Goal: Task Accomplishment & Management: Manage account settings

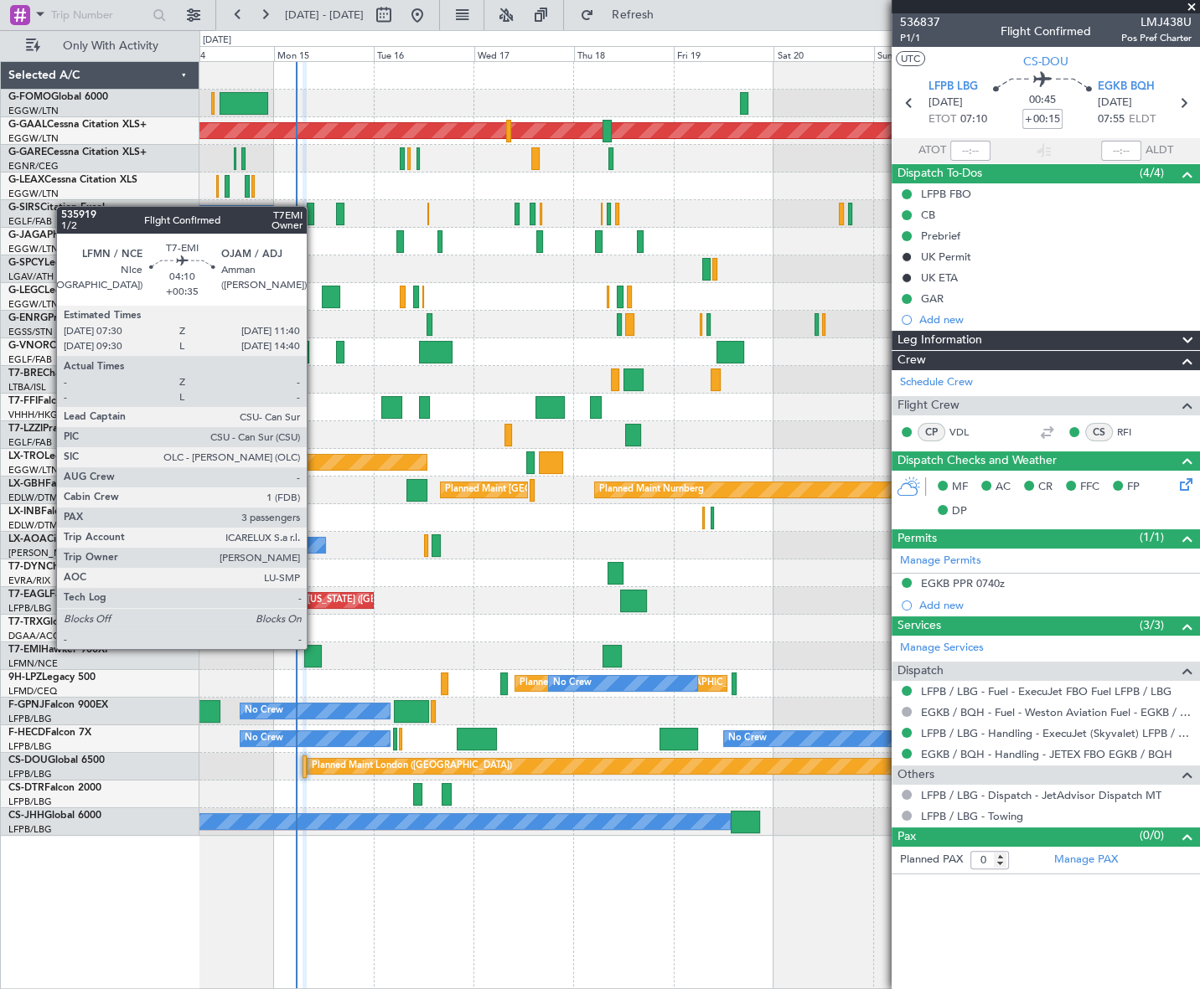
click at [314, 648] on div at bounding box center [313, 656] width 18 height 23
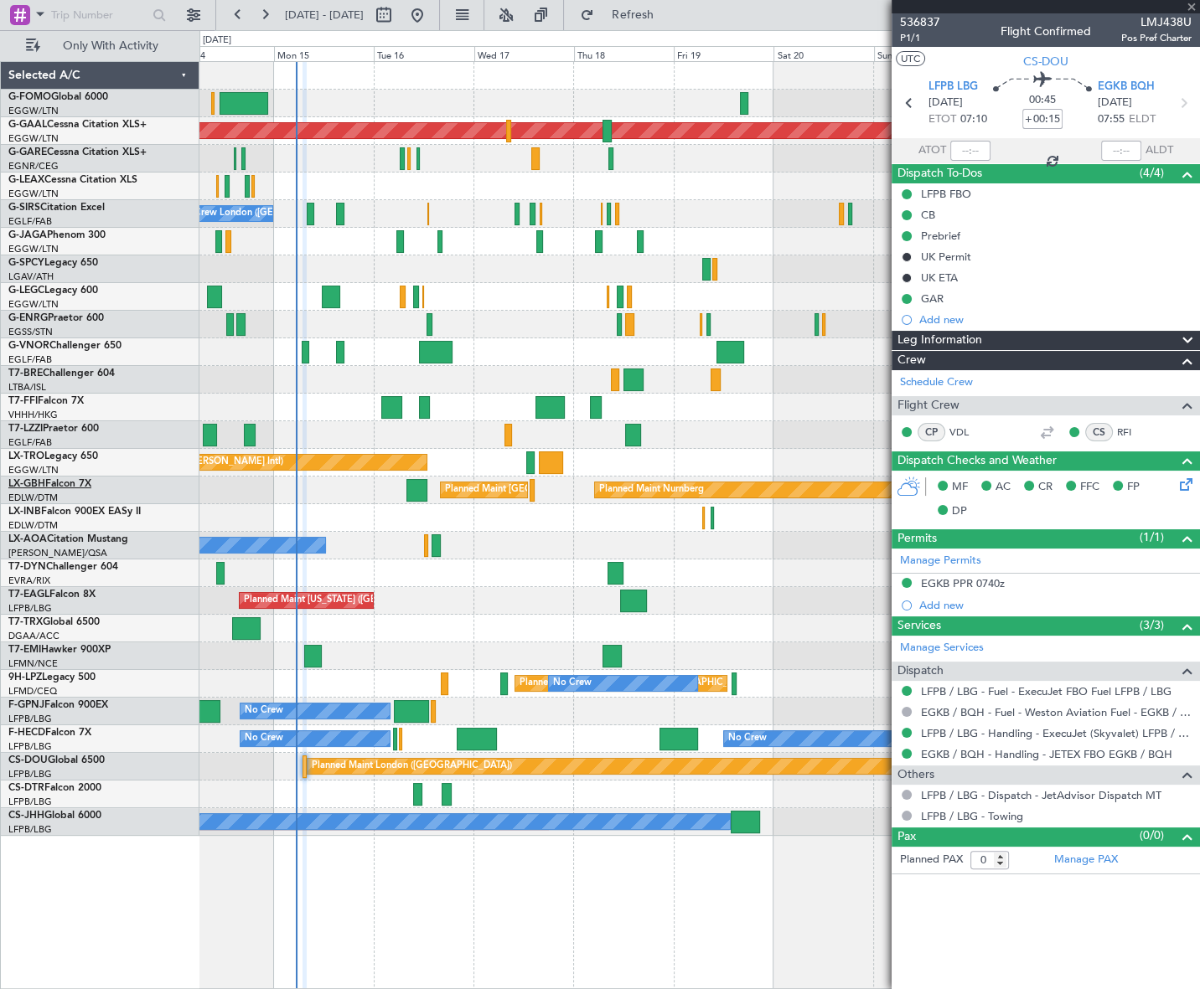
type input "+00:35"
type input "3"
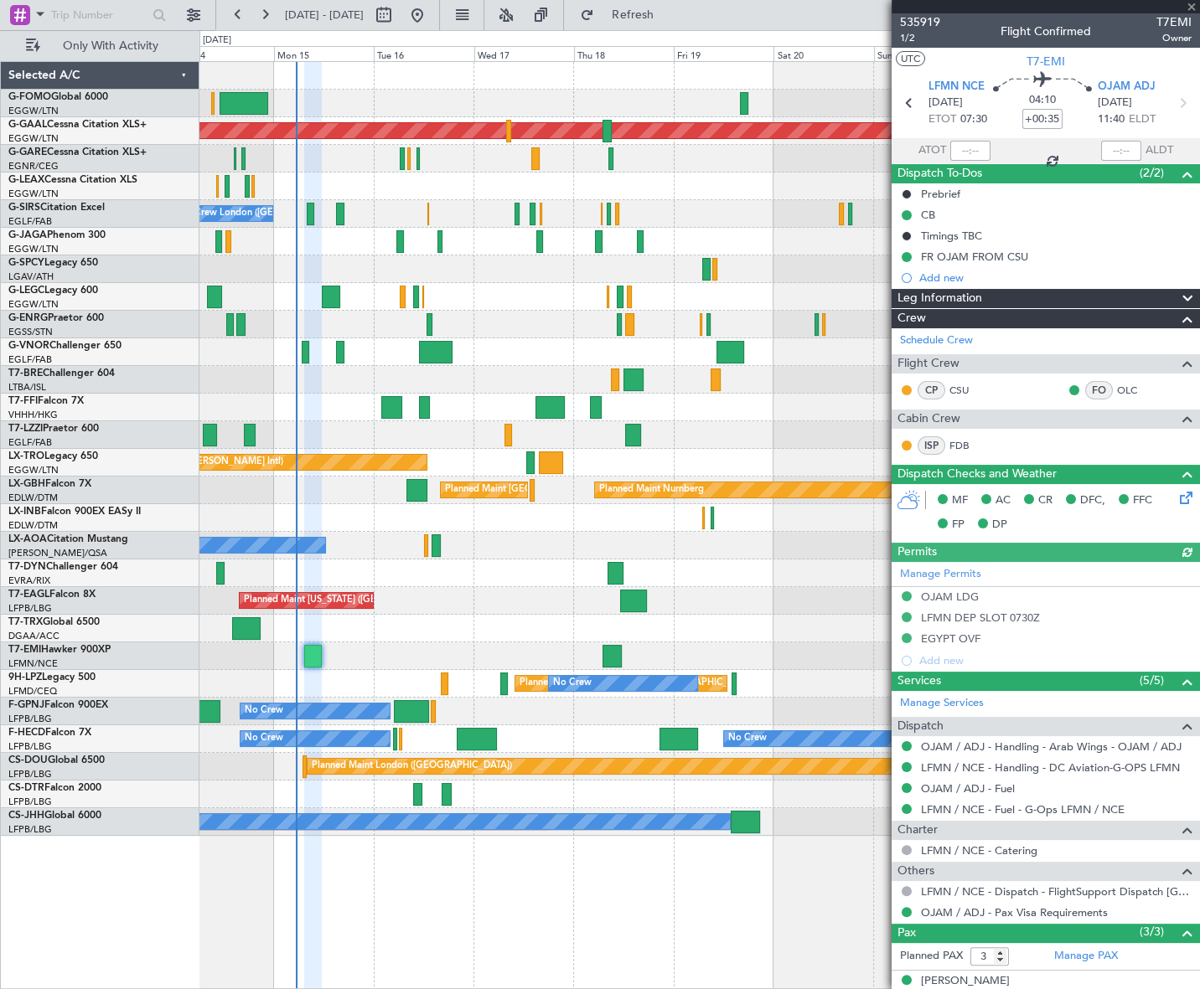
click at [1169, 17] on span "T7EMI" at bounding box center [1173, 22] width 35 height 18
copy span "T7EMI"
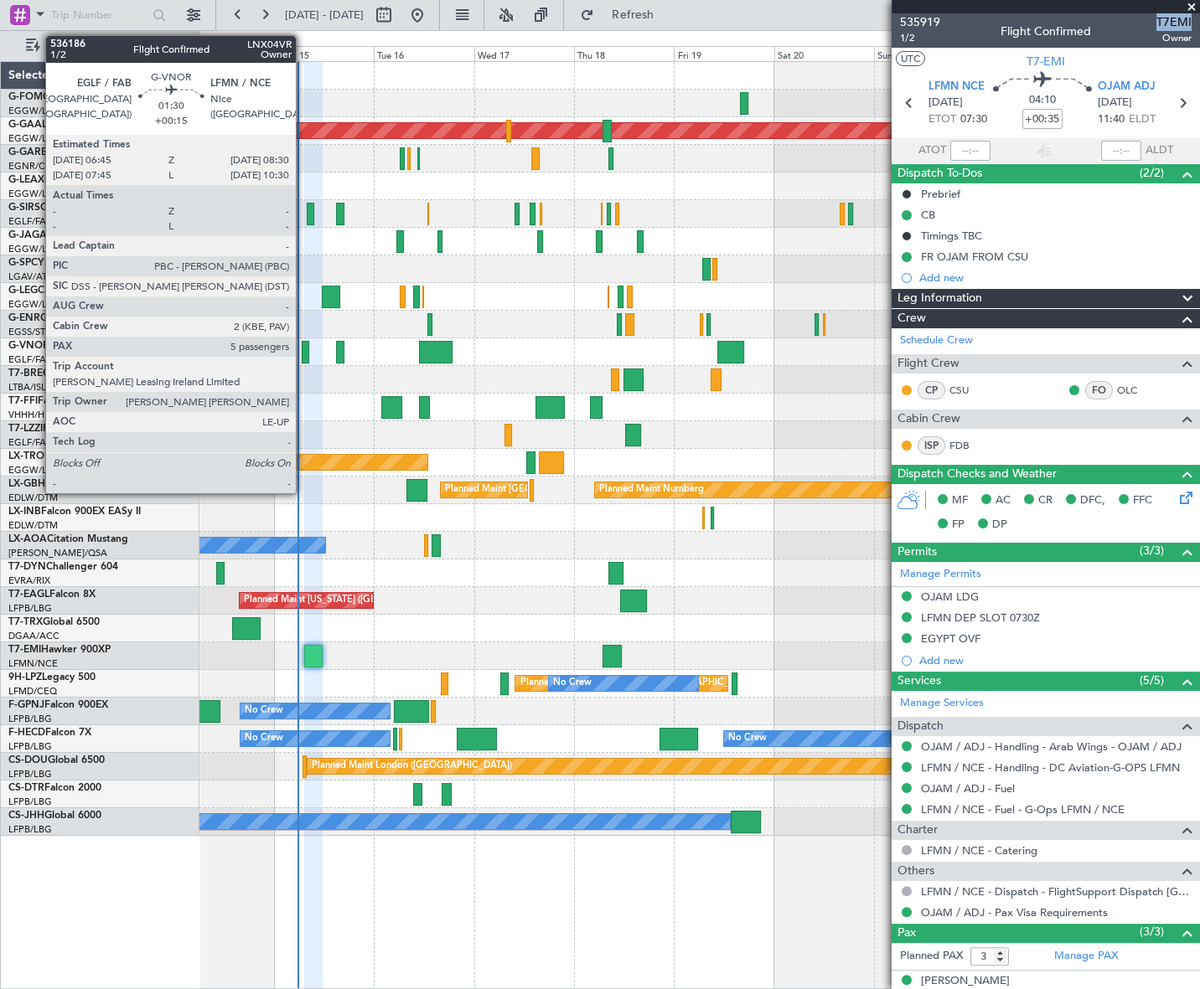
click at [303, 350] on div at bounding box center [306, 352] width 8 height 23
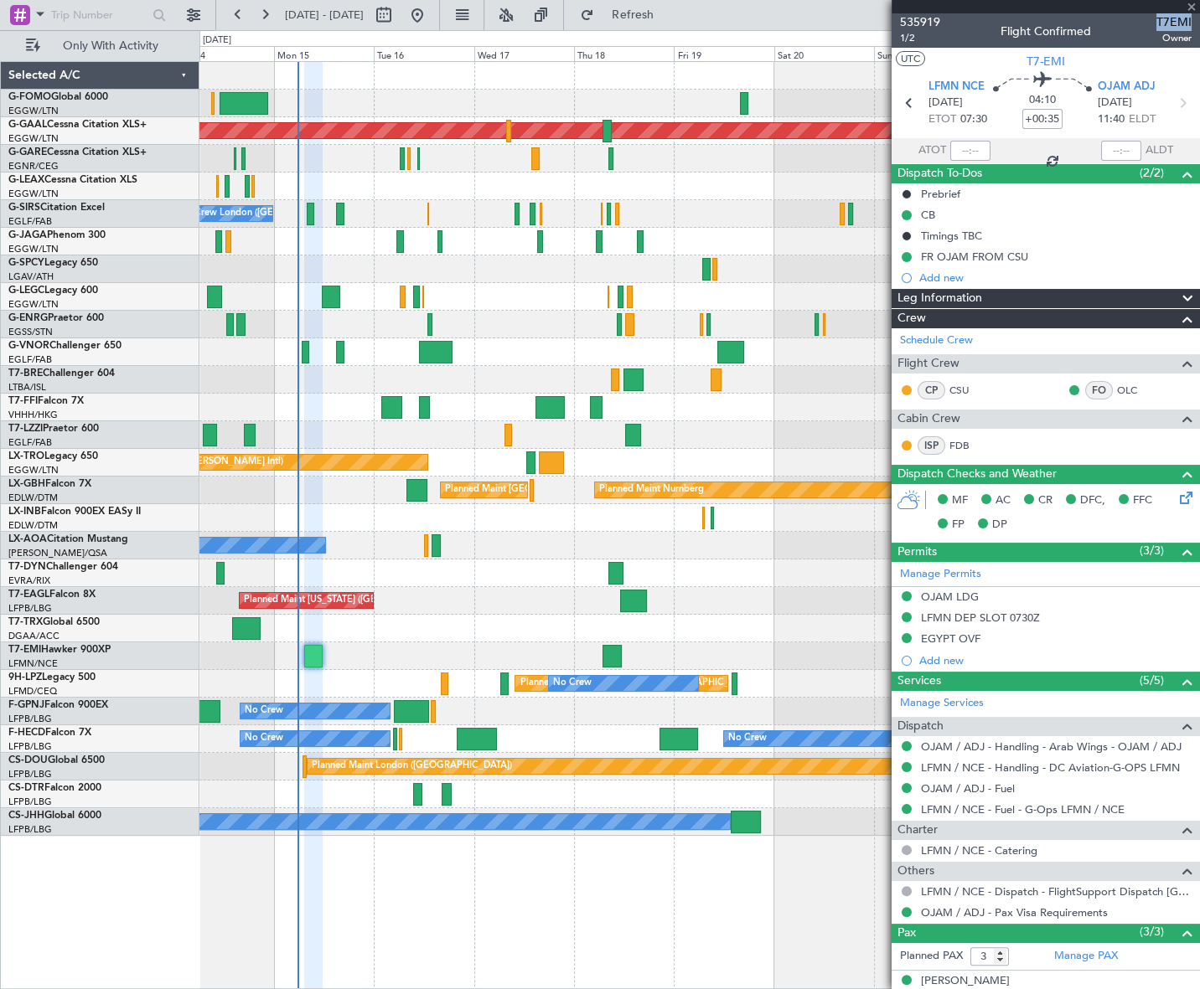
type input "+00:15"
type input "5"
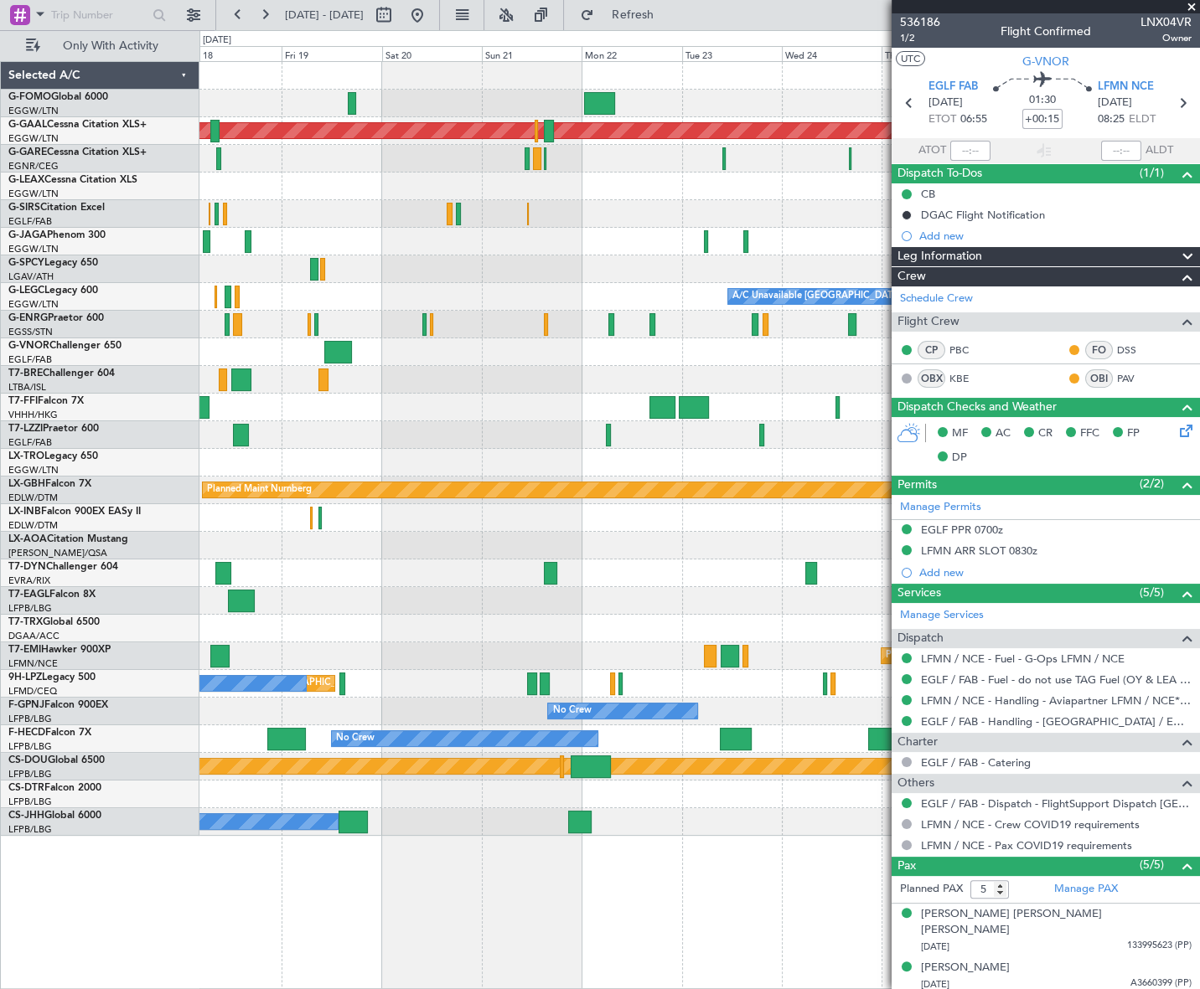
click at [124, 468] on div "Planned Maint Dusseldorf A/C Unavailable London (Luton) Unplanned Maint Athens …" at bounding box center [600, 509] width 1200 height 959
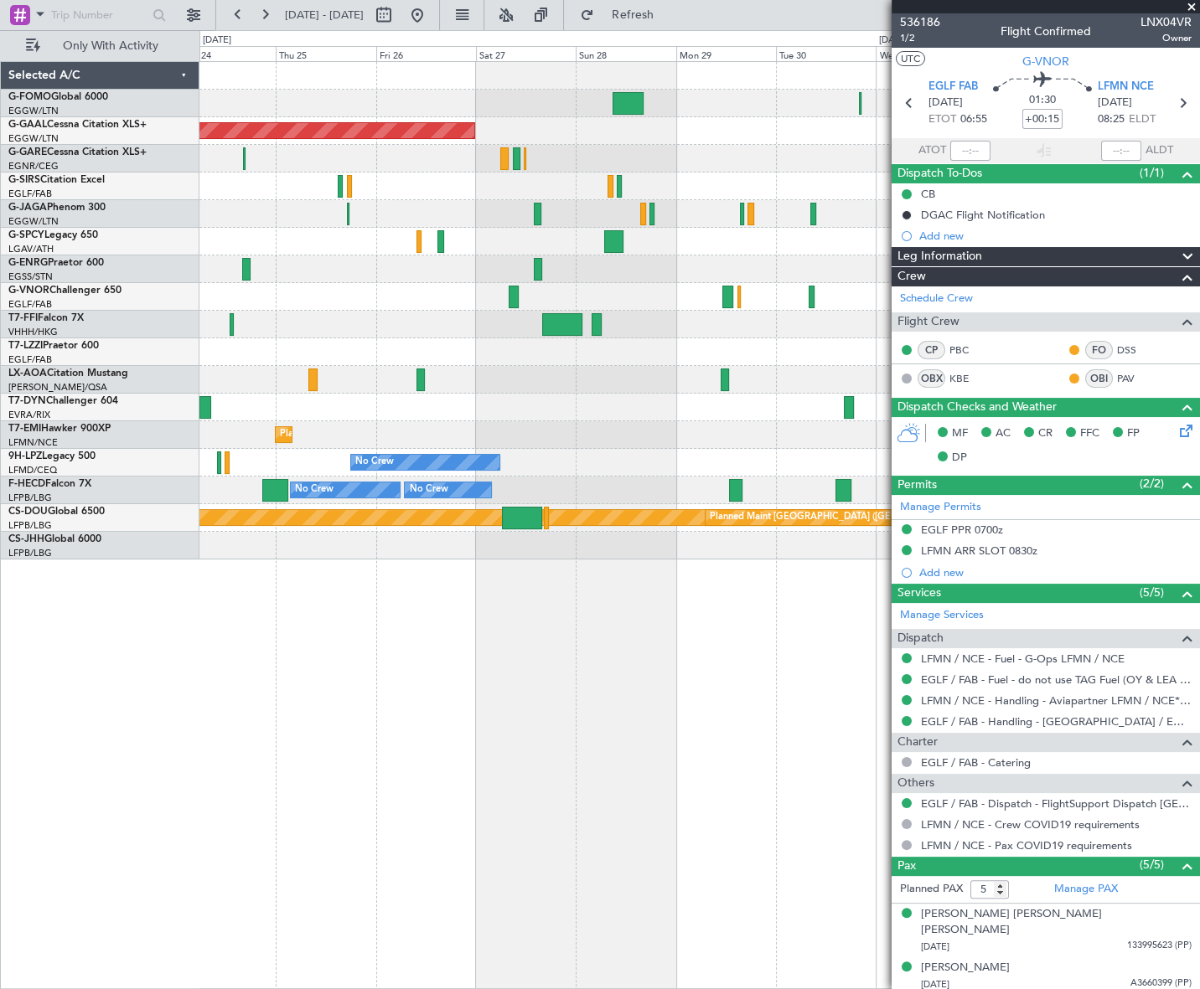
click at [255, 377] on div "Planned Maint Dusseldorf No Crew Antwerp (Deurne) Planned Maint Zurich No Crew …" at bounding box center [698, 311] width 999 height 498
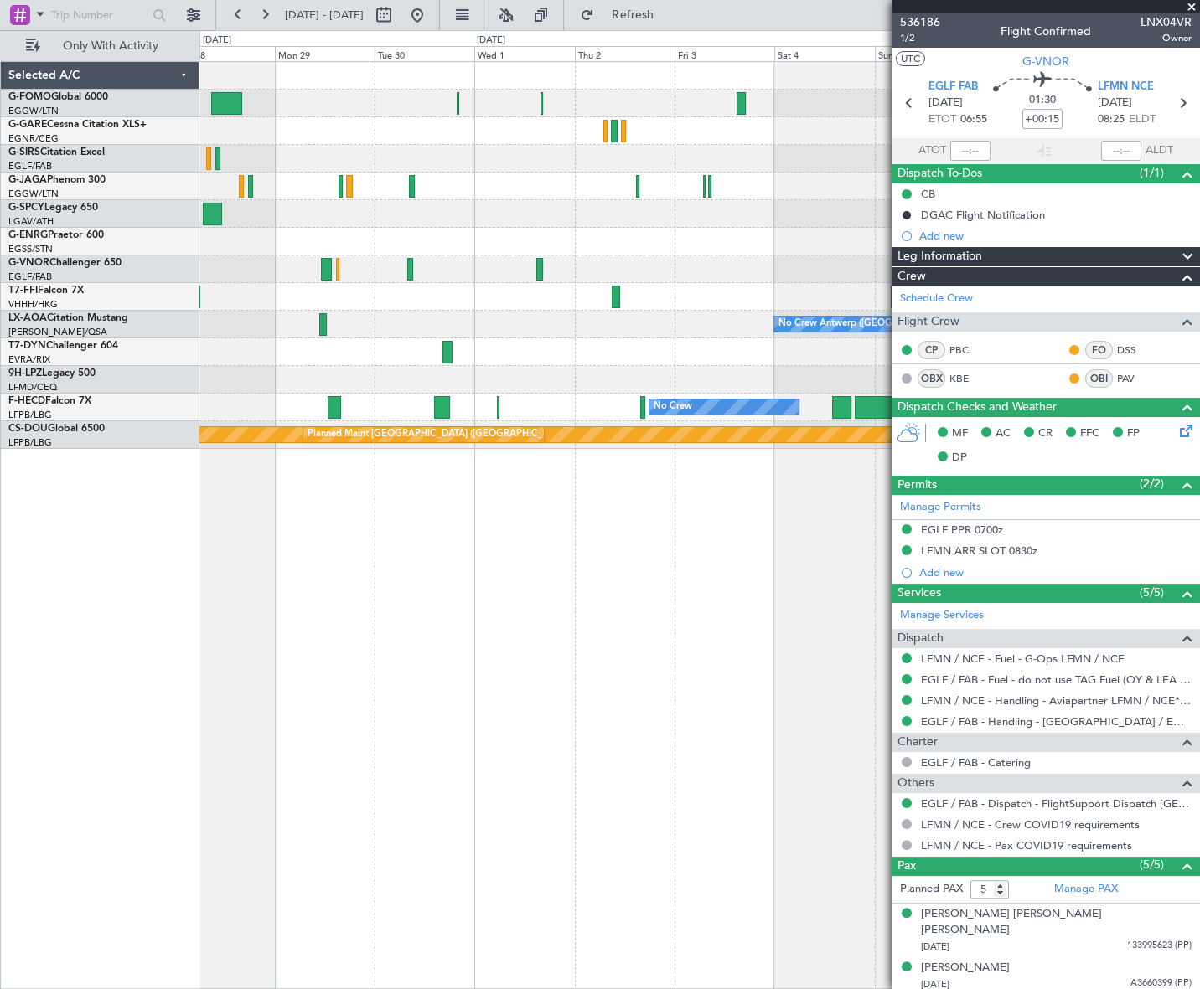
click at [338, 348] on div "Planned Maint Geneva (Cointrin) No Crew Antwerp (Deurne) No Crew No Crew No Cre…" at bounding box center [698, 255] width 999 height 387
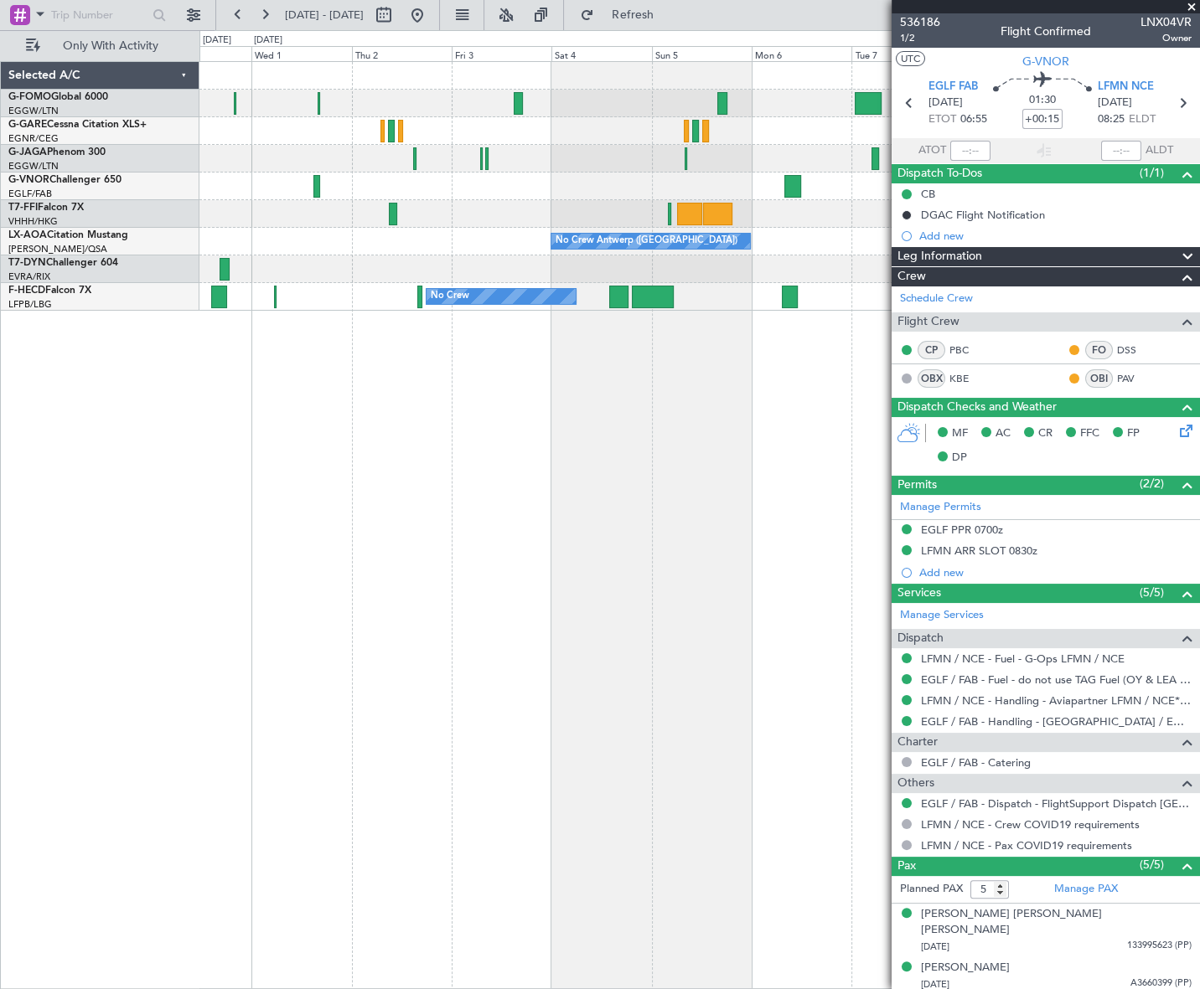
click at [370, 279] on div "Planned Maint Geneva (Cointrin) No Crew Antwerp (Deurne) No Crew Antwerp (Deurn…" at bounding box center [698, 186] width 999 height 249
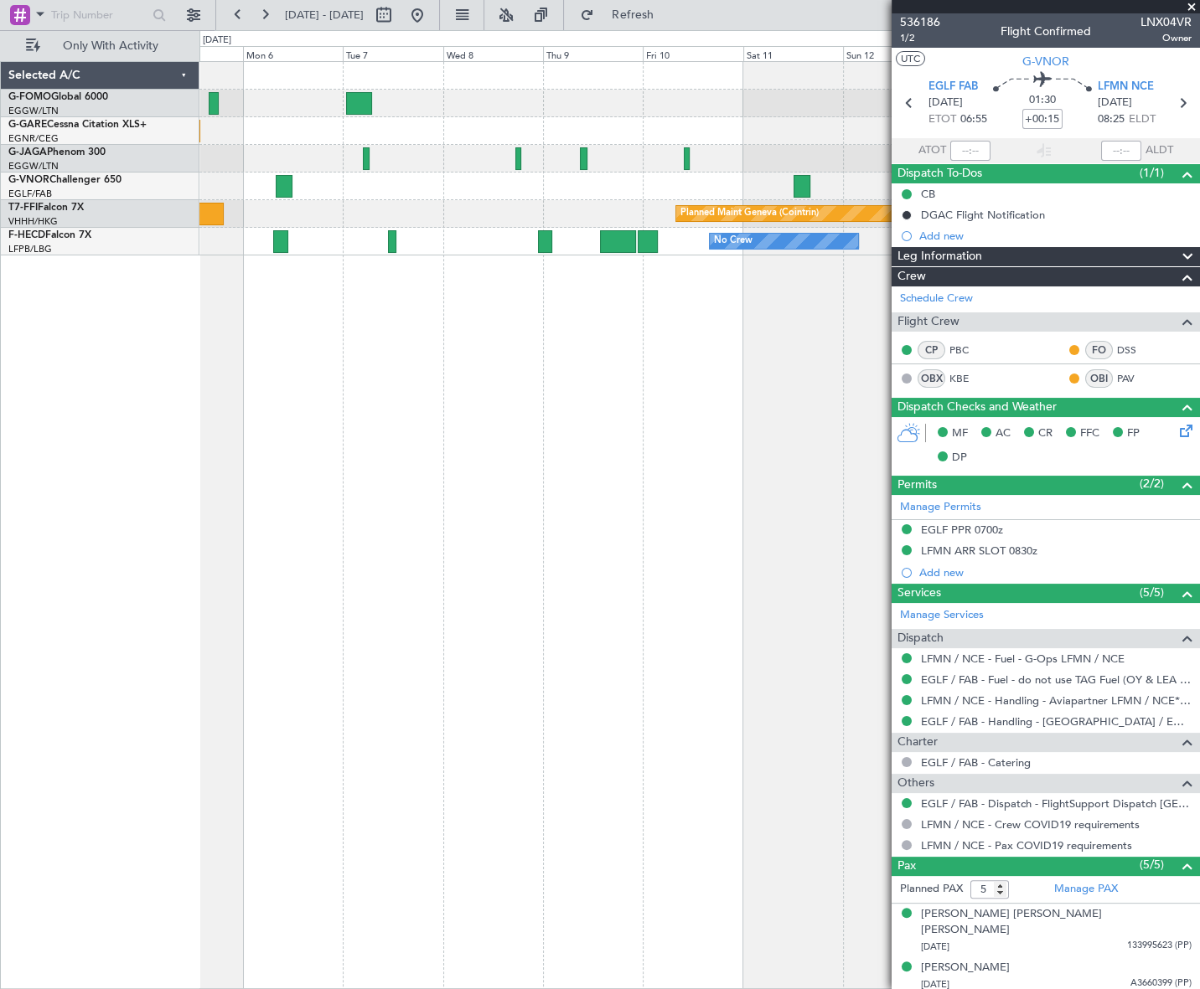
click at [151, 318] on div "Planned Maint Geneva (Cointrin) No Crew Planned Maint Paris (Le Bourget) No Cre…" at bounding box center [600, 509] width 1200 height 959
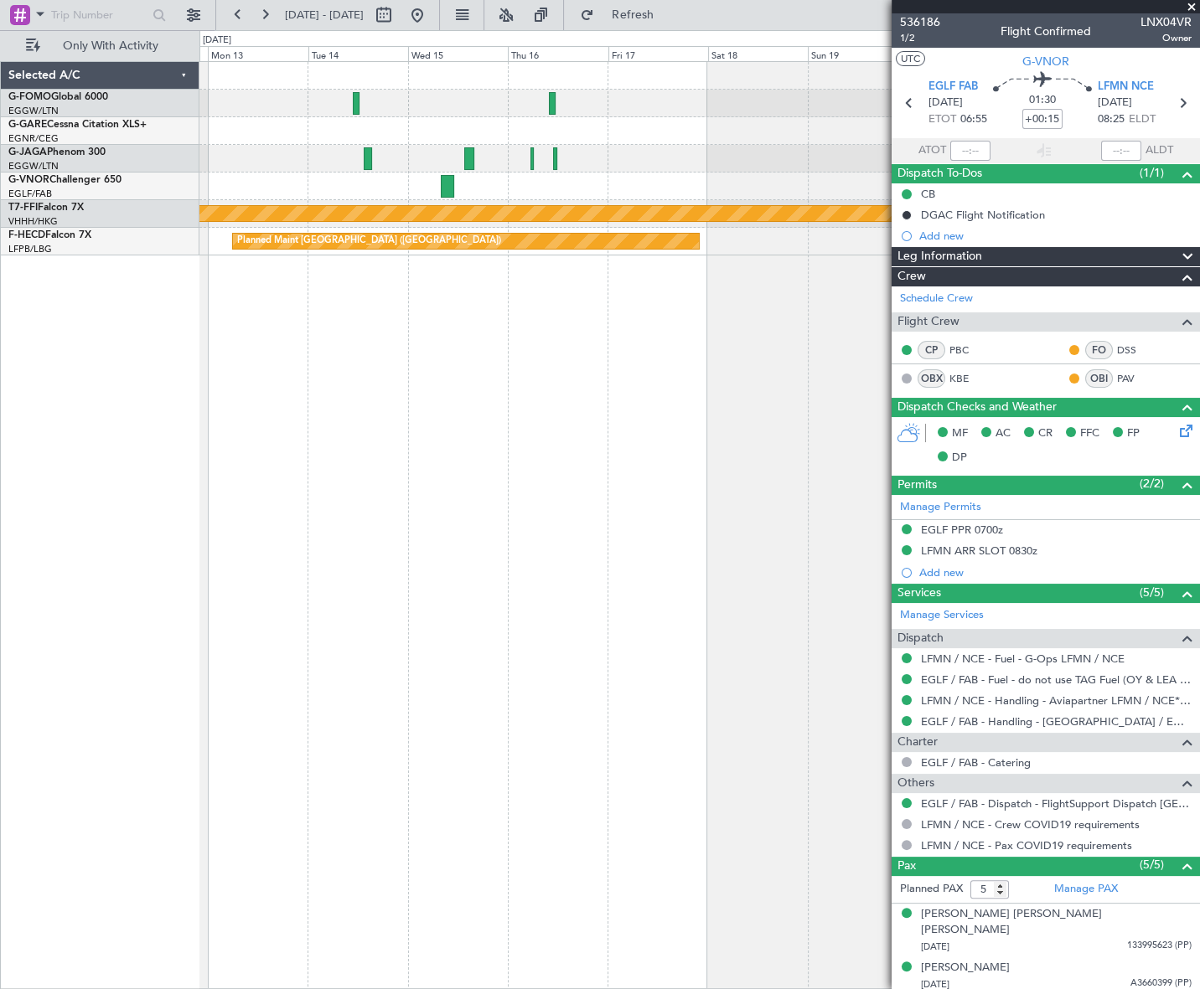
click at [0, 519] on html "01 Oct 2025 - 11 Oct 2025 Refresh Quick Links Only With Activity Planned Maint …" at bounding box center [600, 494] width 1200 height 989
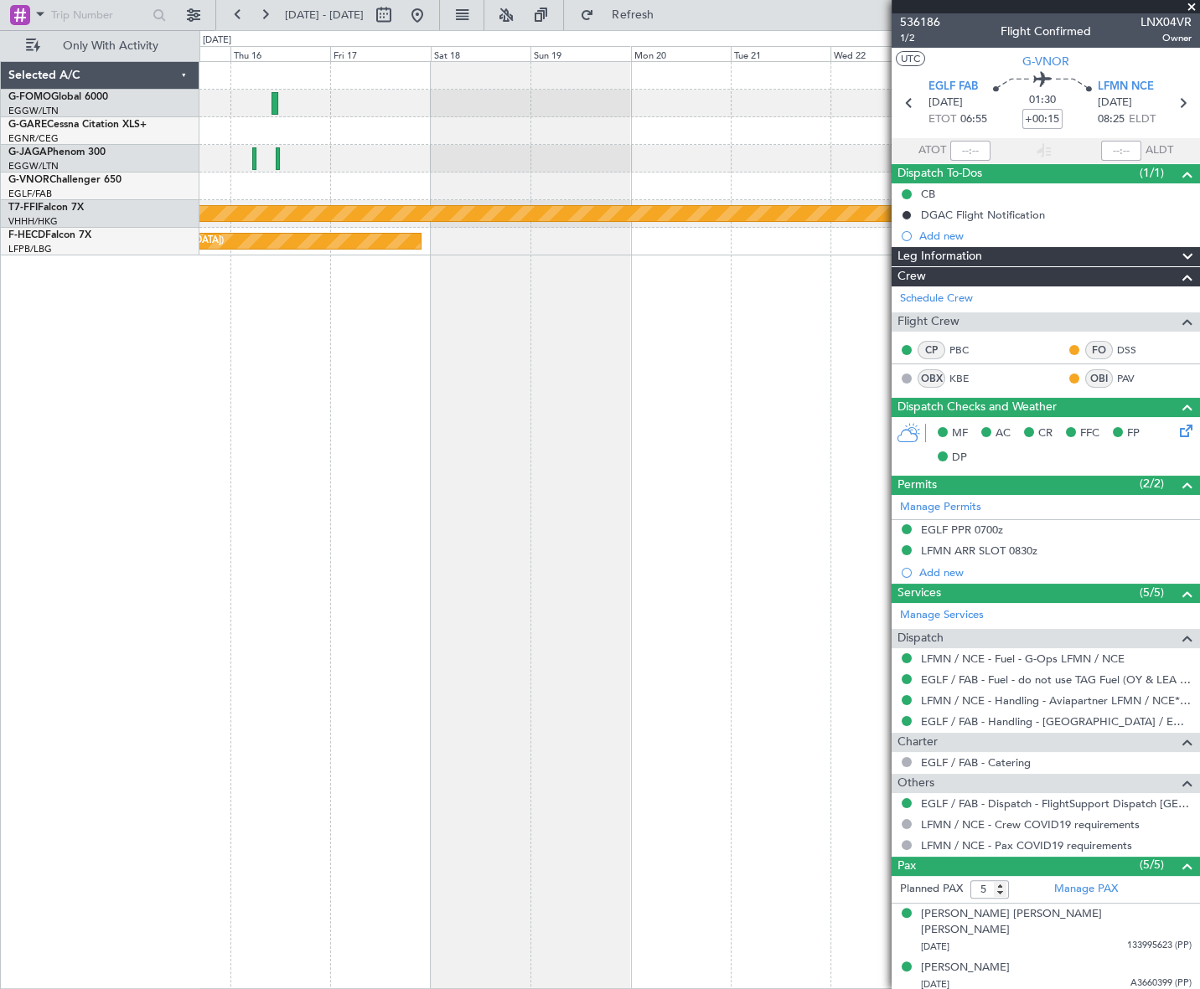
click at [0, 597] on html "01 Oct 2025 - 11 Oct 2025 Refresh Quick Links Only With Activity Planned Maint …" at bounding box center [600, 494] width 1200 height 989
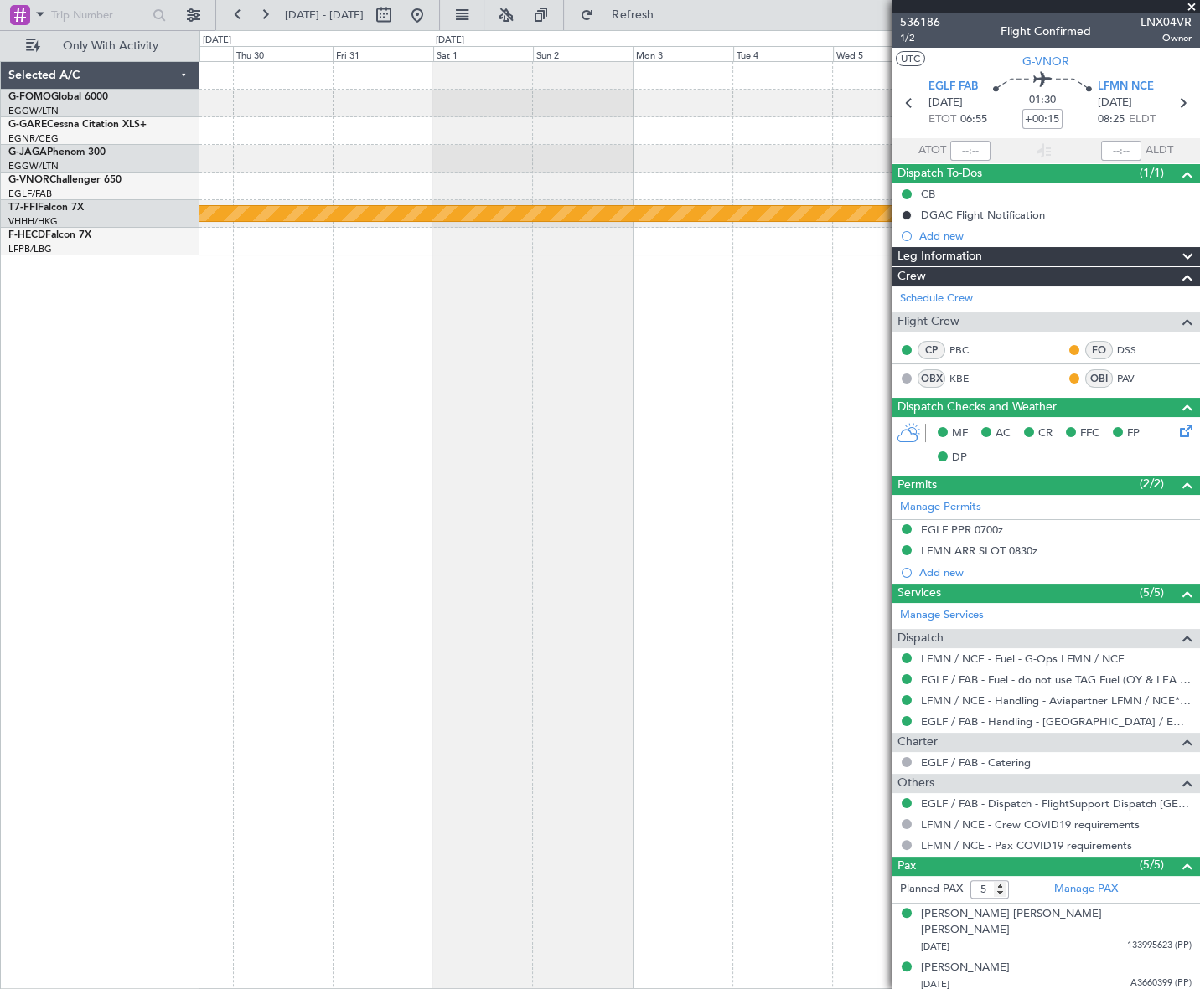
click at [0, 643] on html "01 Oct 2025 - 11 Oct 2025 Refresh Quick Links Only With Activity Planned Maint …" at bounding box center [600, 494] width 1200 height 989
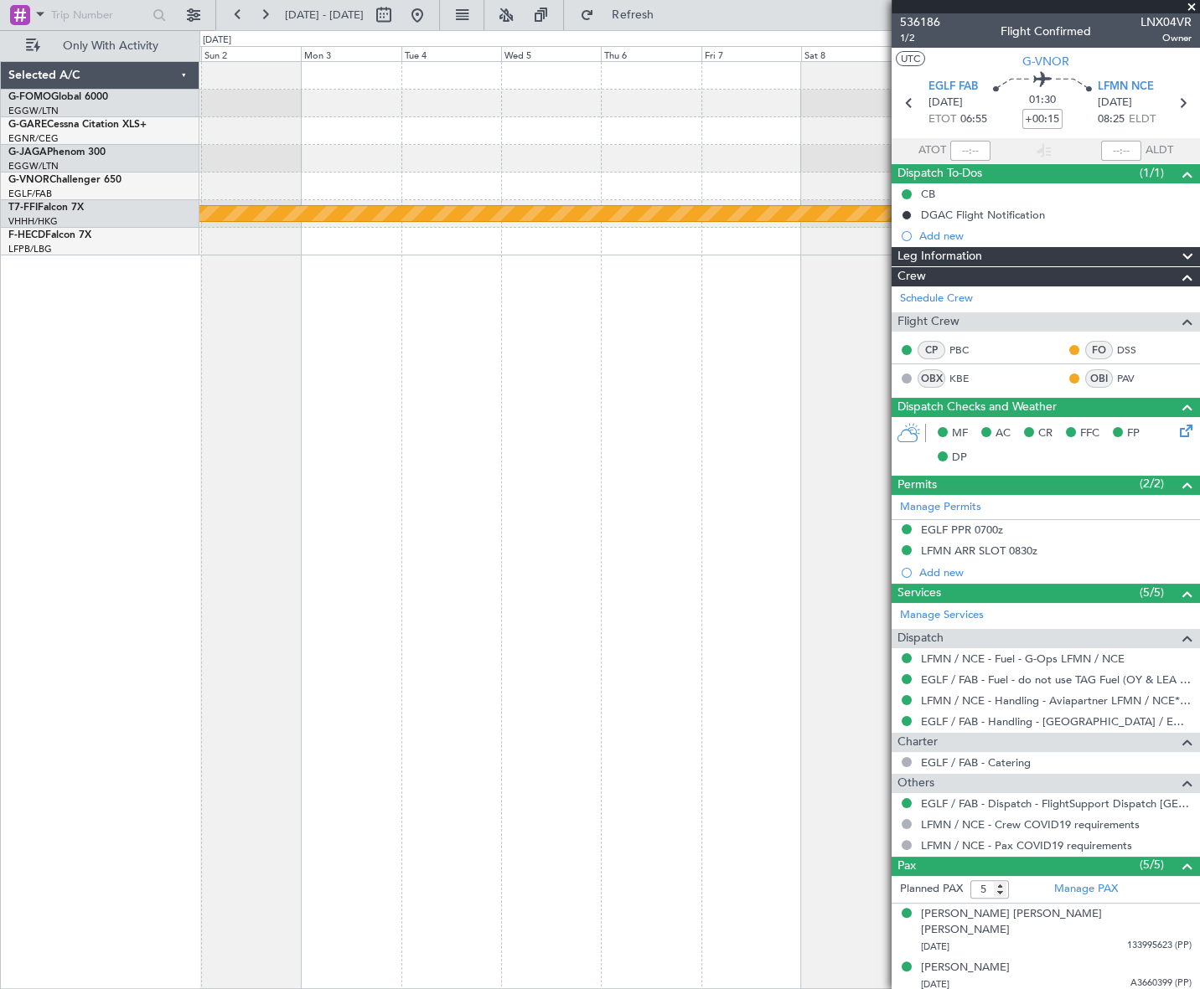
click at [63, 553] on div "Planned Maint Geneva (Cointrin) Selected A/C G-FOMO Global 6000 EGGW/LTN London…" at bounding box center [600, 509] width 1200 height 959
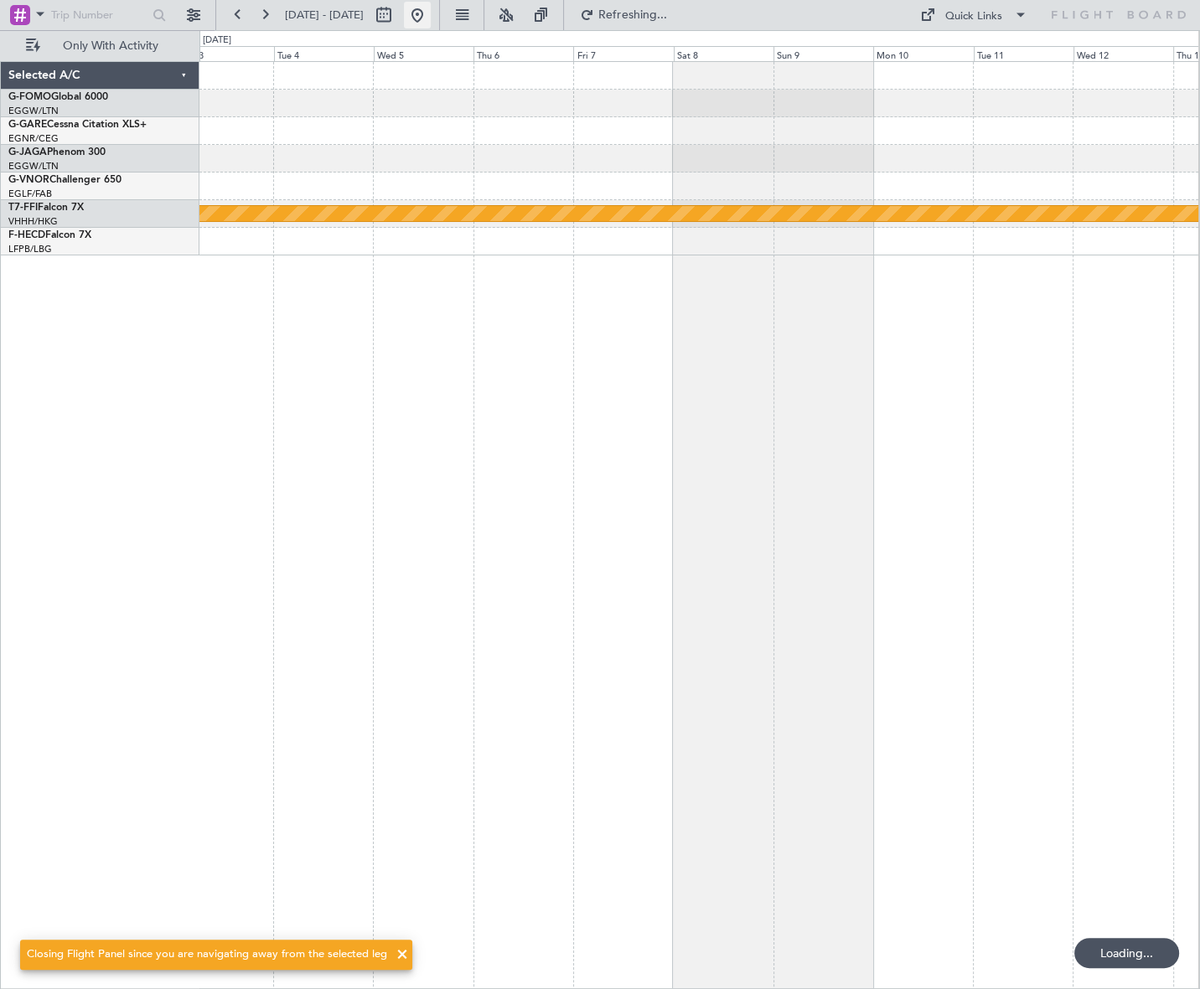
click at [431, 9] on button at bounding box center [417, 15] width 27 height 27
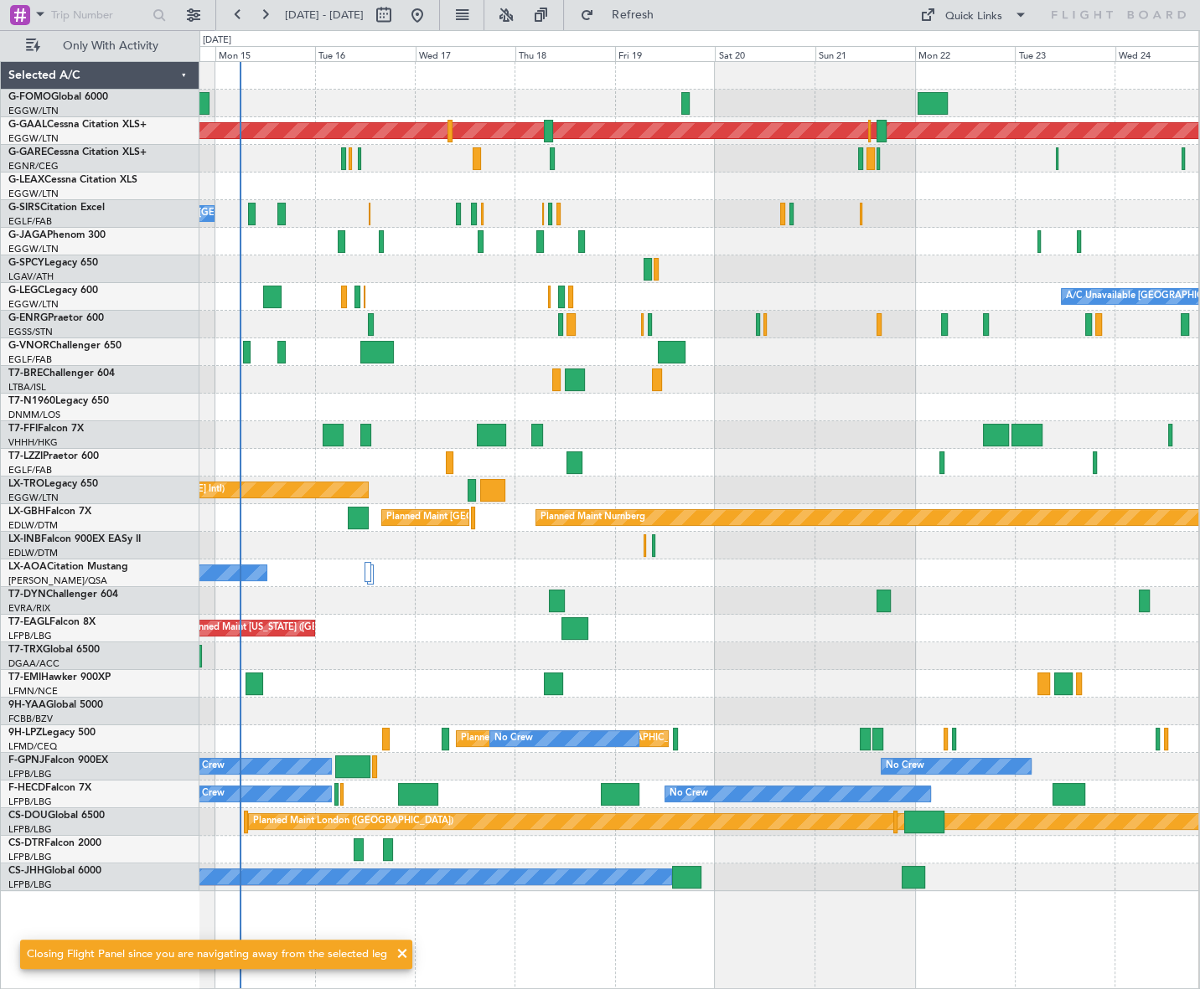
click at [413, 471] on div "Planned Maint Dusseldorf No Crew London (Farnborough) Planned Maint London (Far…" at bounding box center [698, 525] width 999 height 928
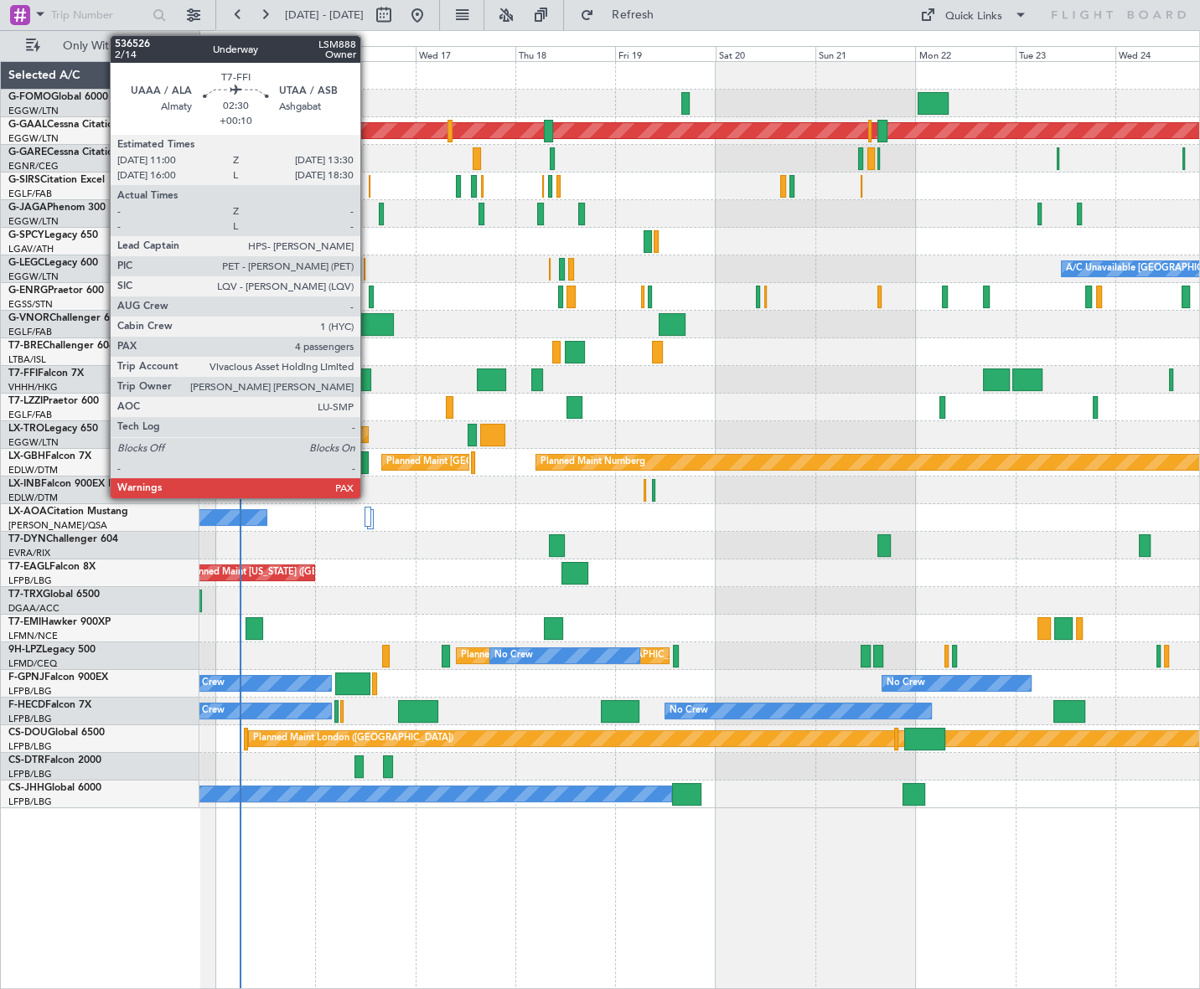
click at [368, 384] on div at bounding box center [365, 380] width 11 height 23
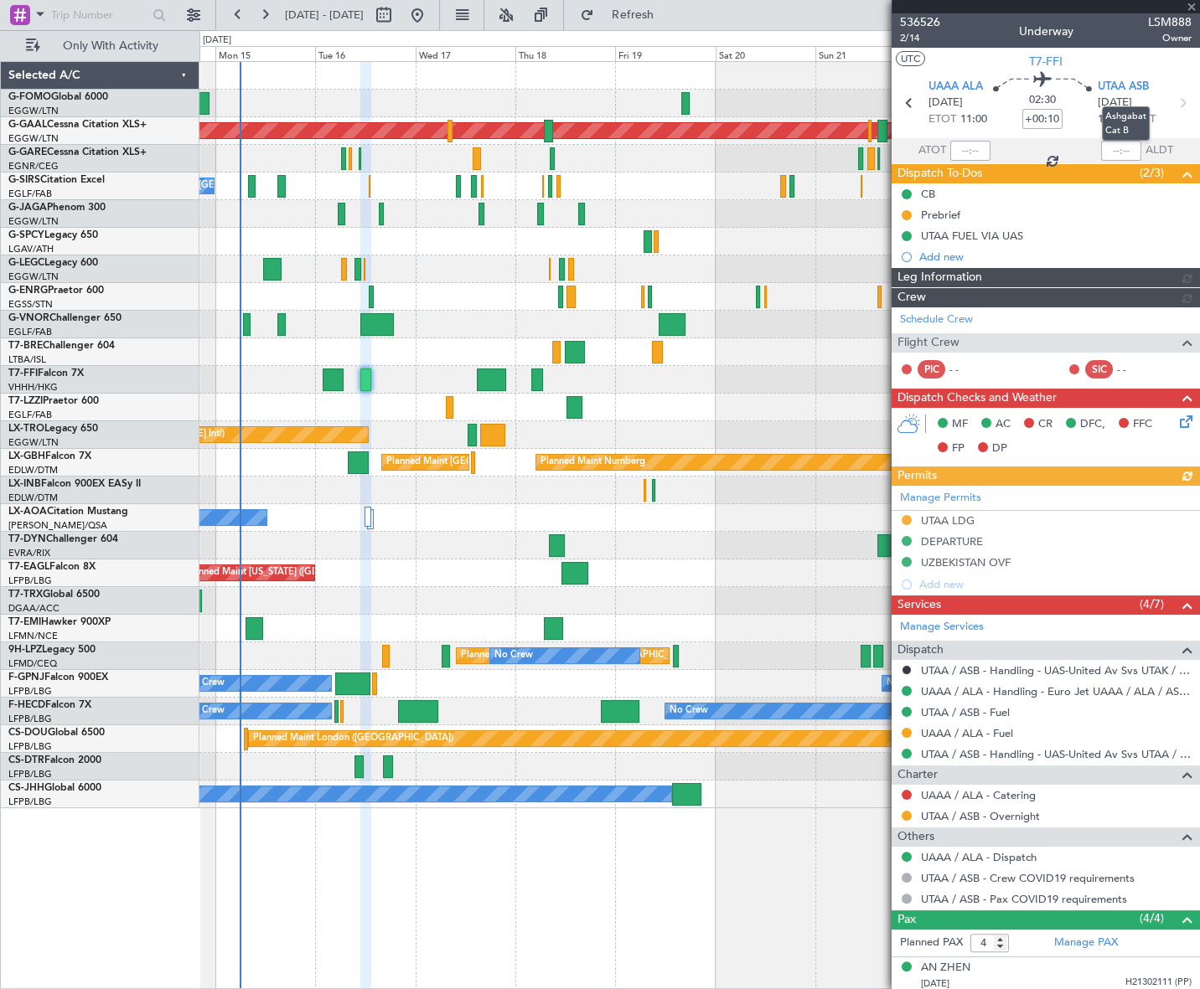
click at [1122, 85] on span "UTAA ASB" at bounding box center [1122, 87] width 51 height 17
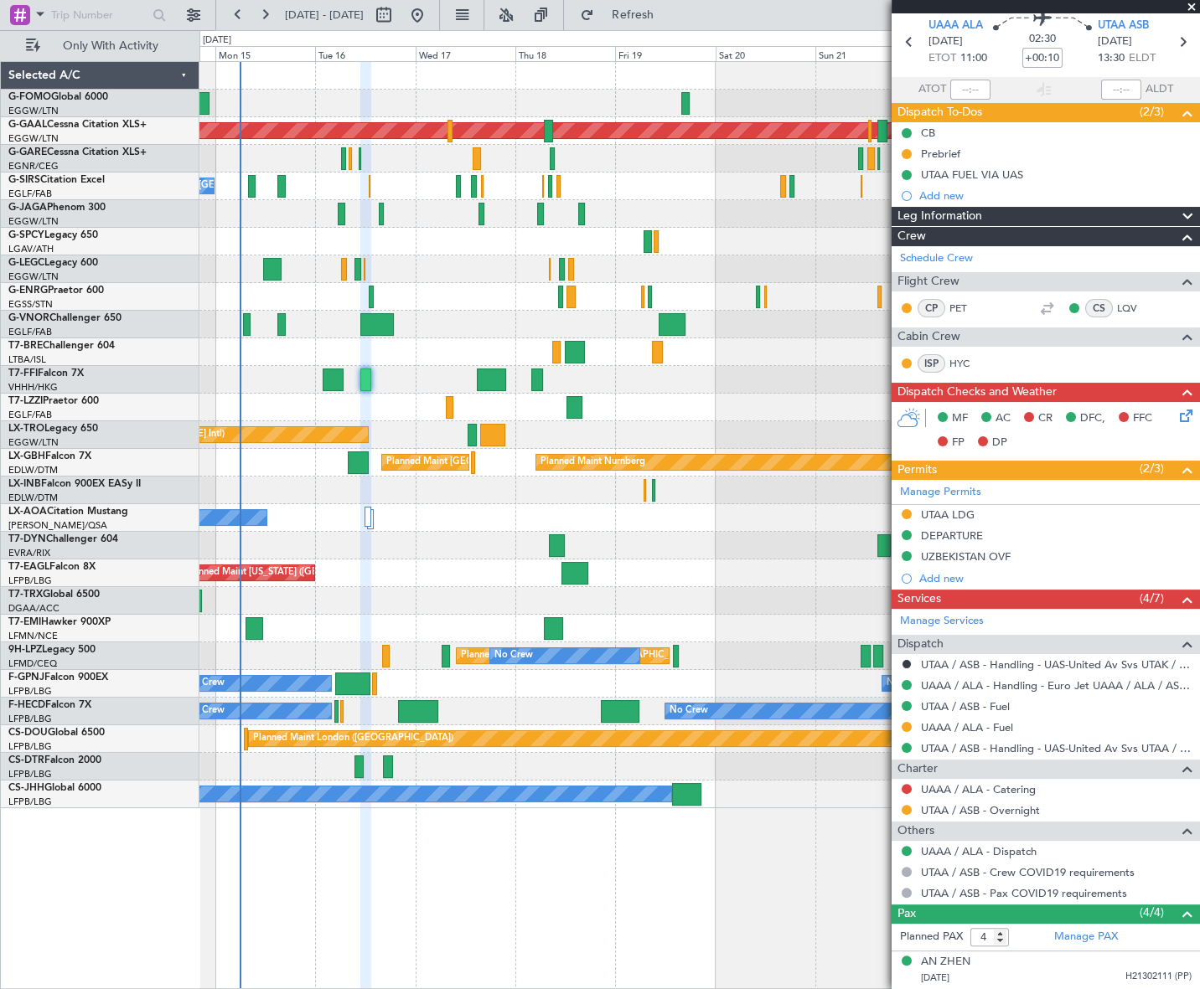
scroll to position [172, 0]
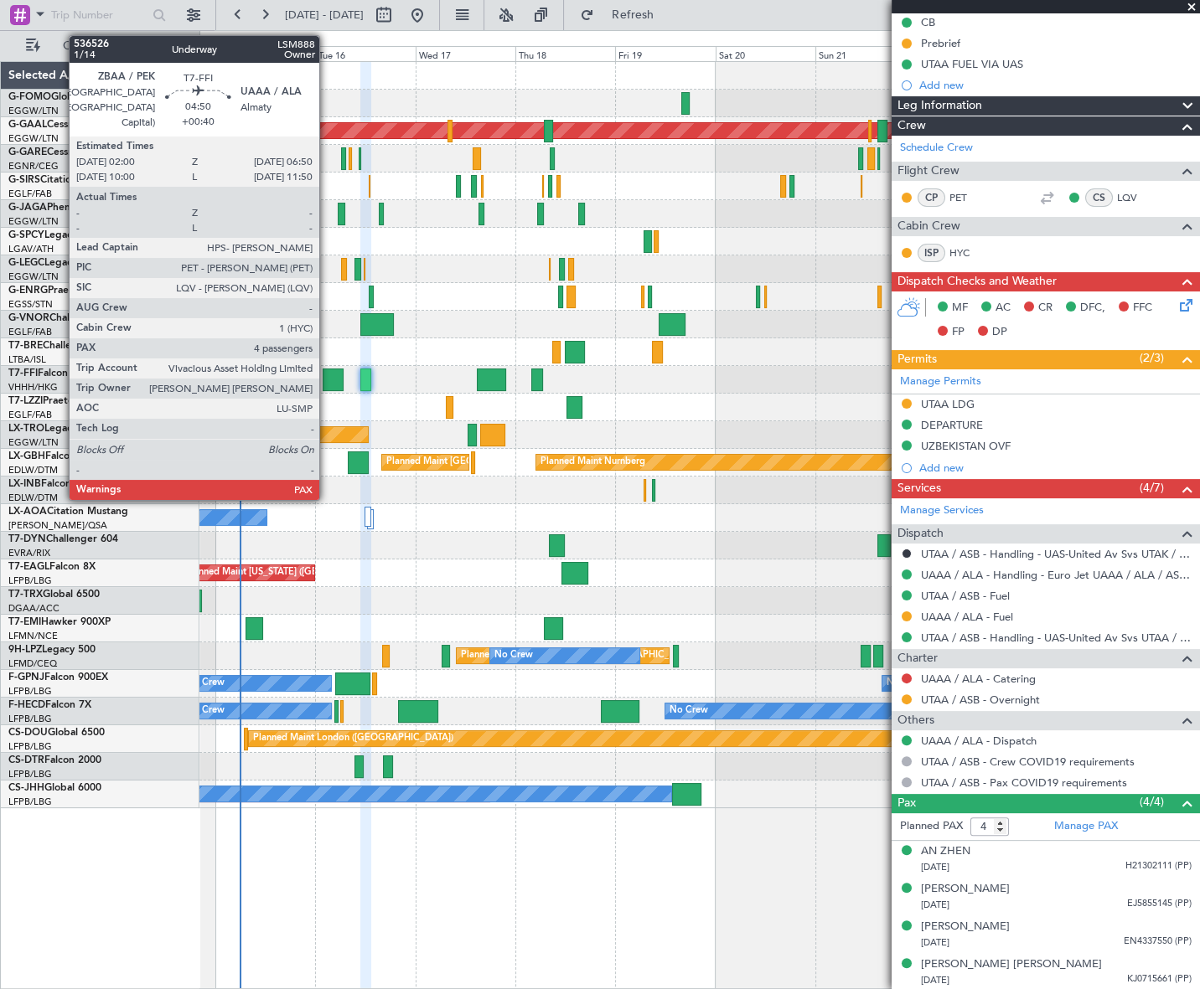
click at [327, 371] on div at bounding box center [333, 380] width 21 height 23
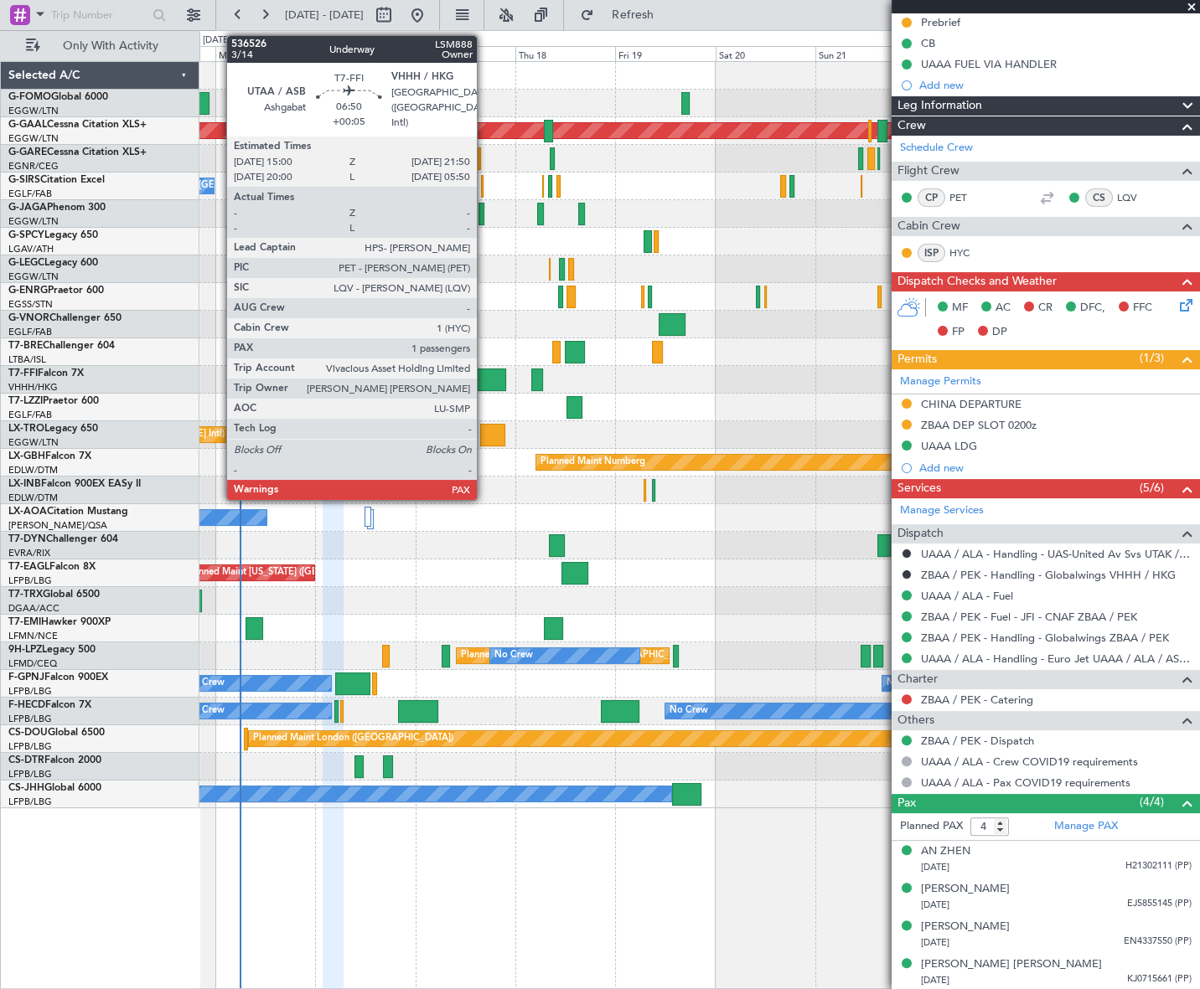
click at [484, 381] on div at bounding box center [491, 380] width 28 height 23
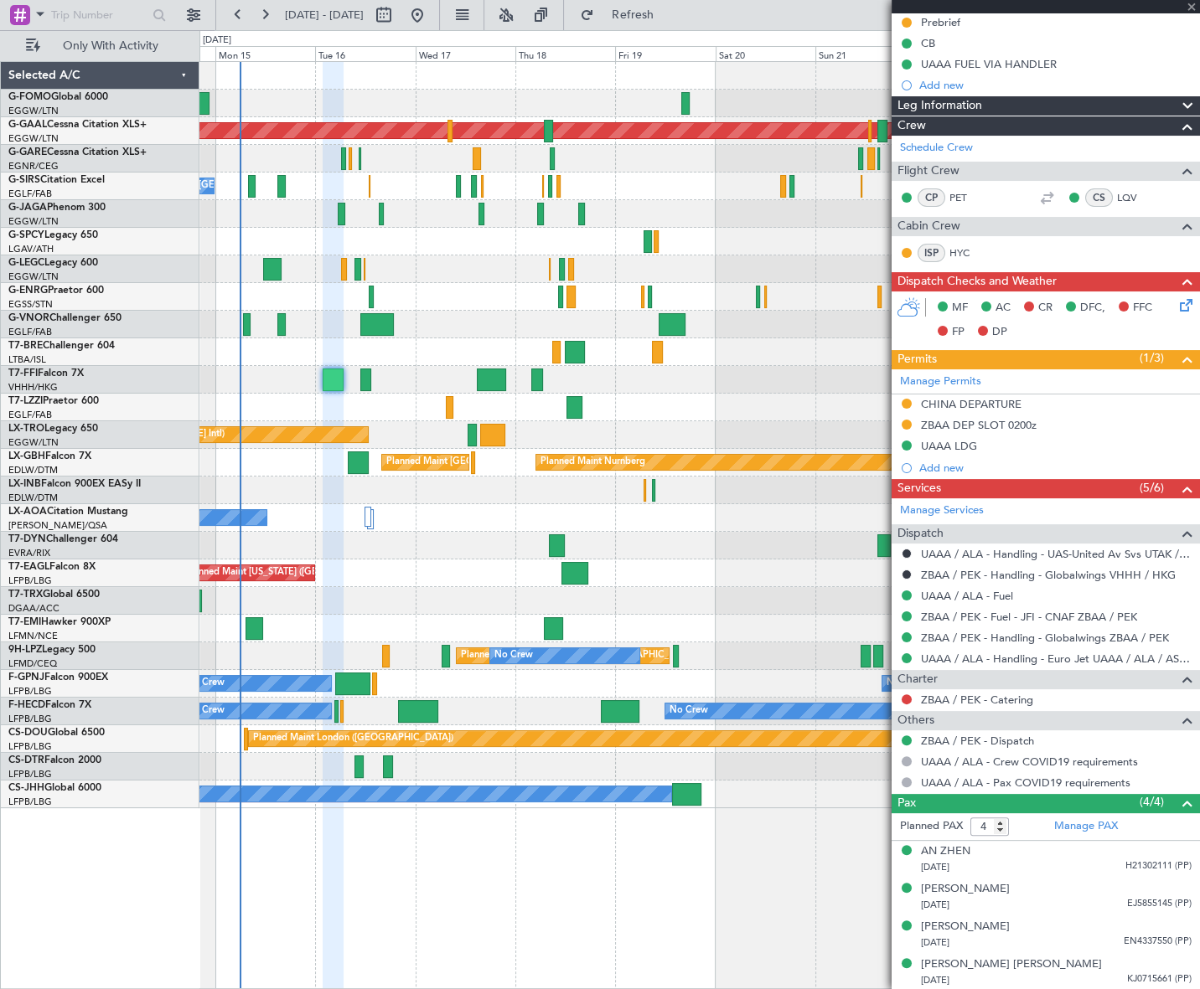
type input "+00:05"
type input "1"
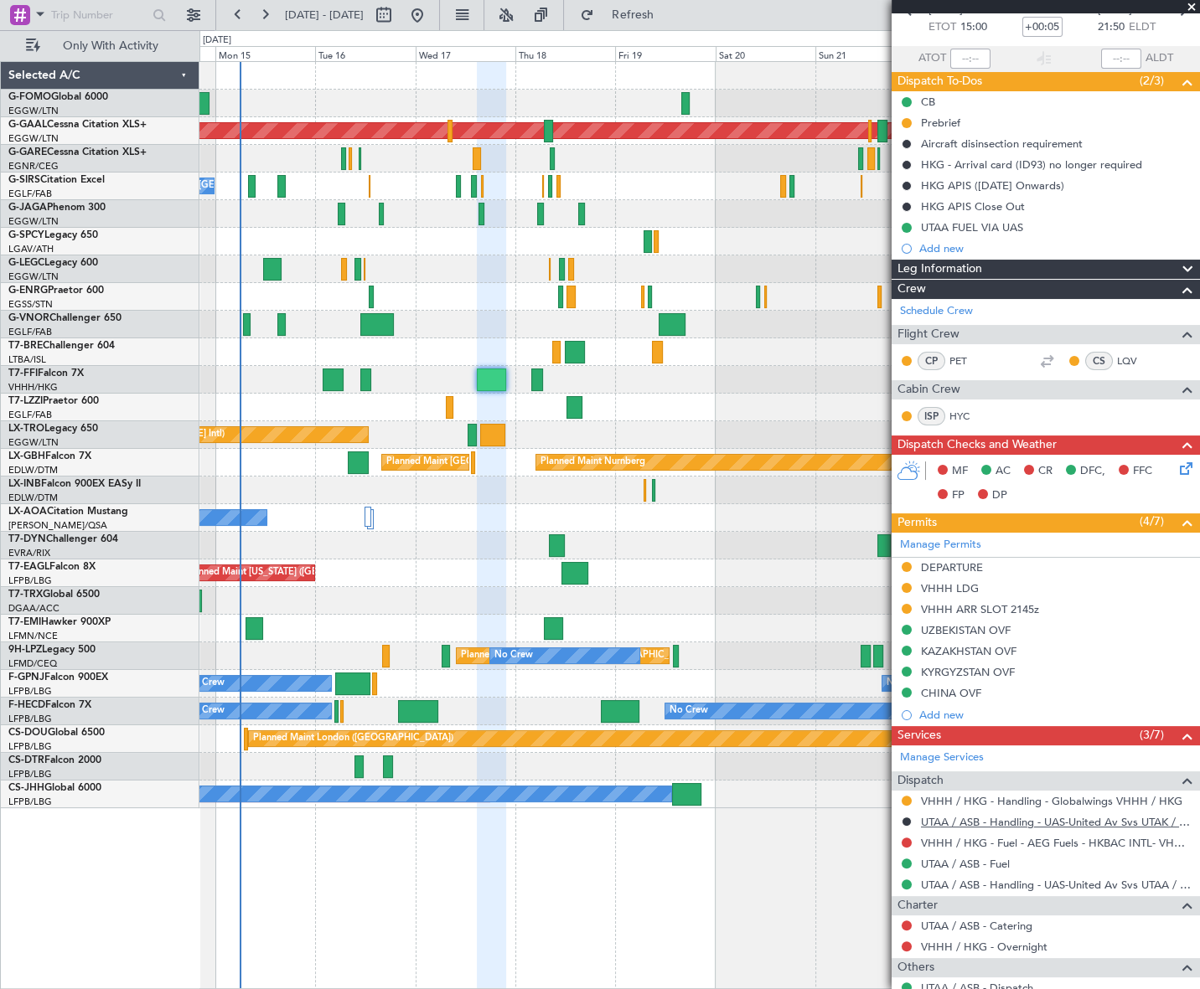
scroll to position [209, 0]
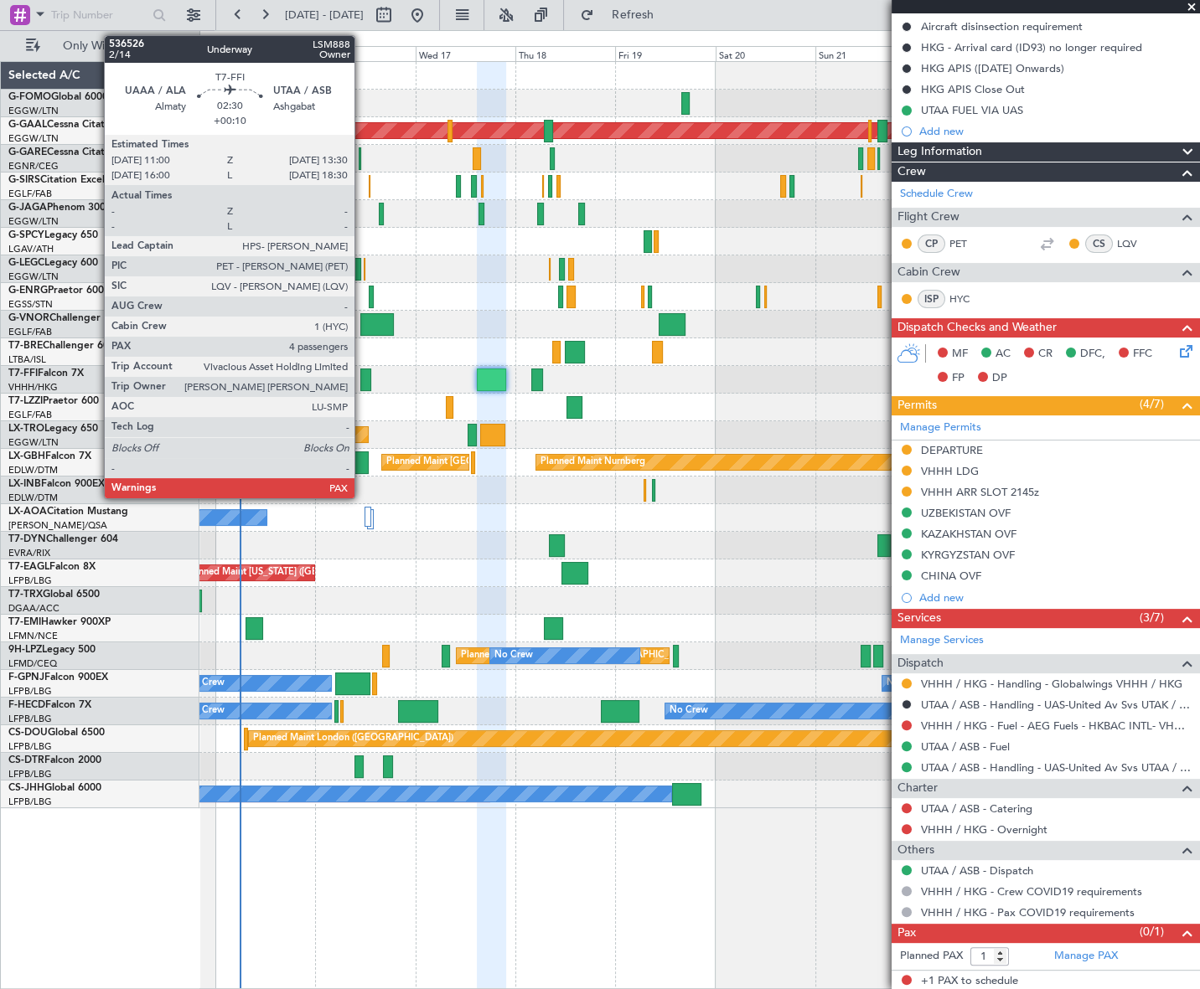
click at [362, 379] on div at bounding box center [365, 380] width 11 height 23
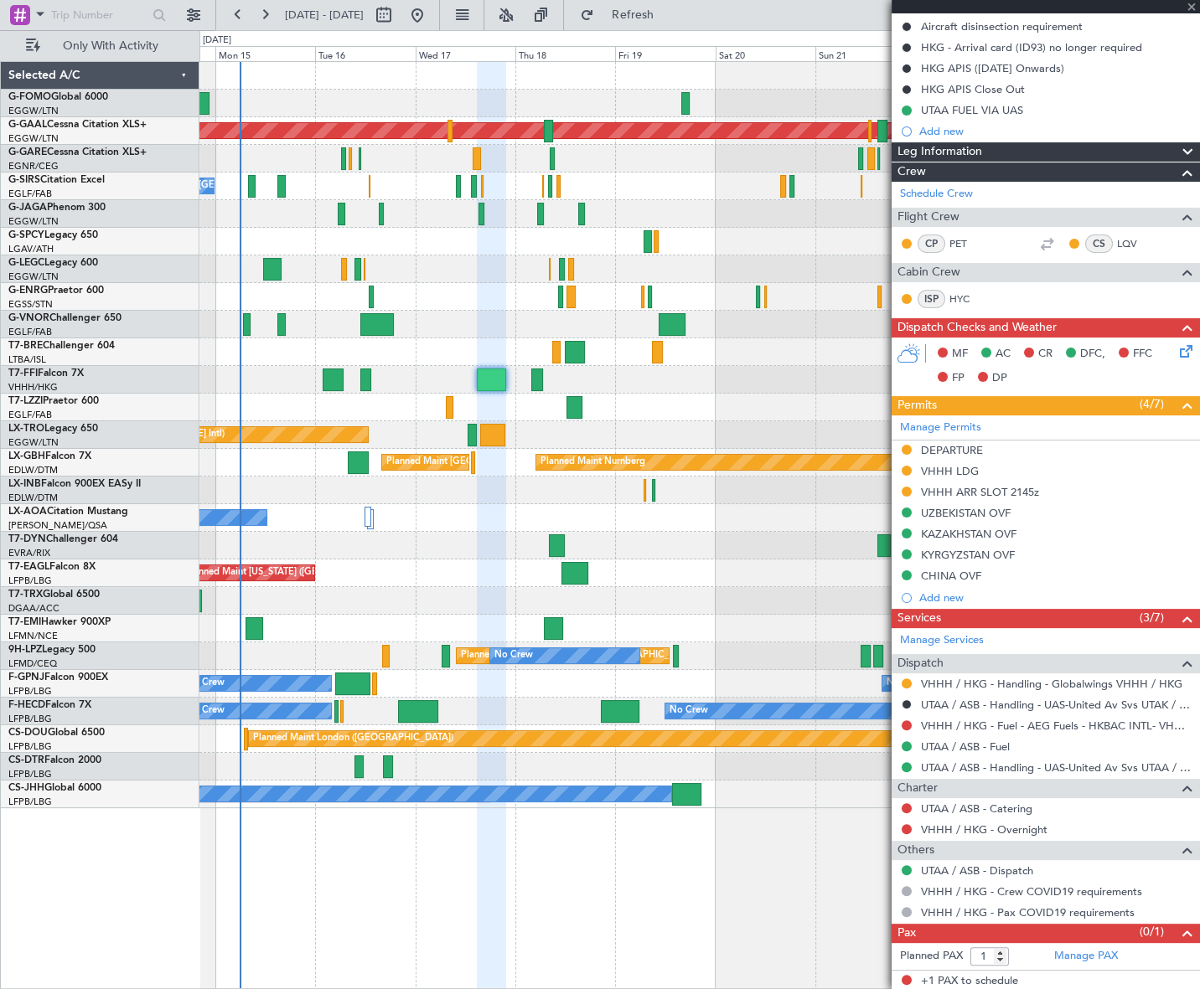
type input "+00:10"
type input "4"
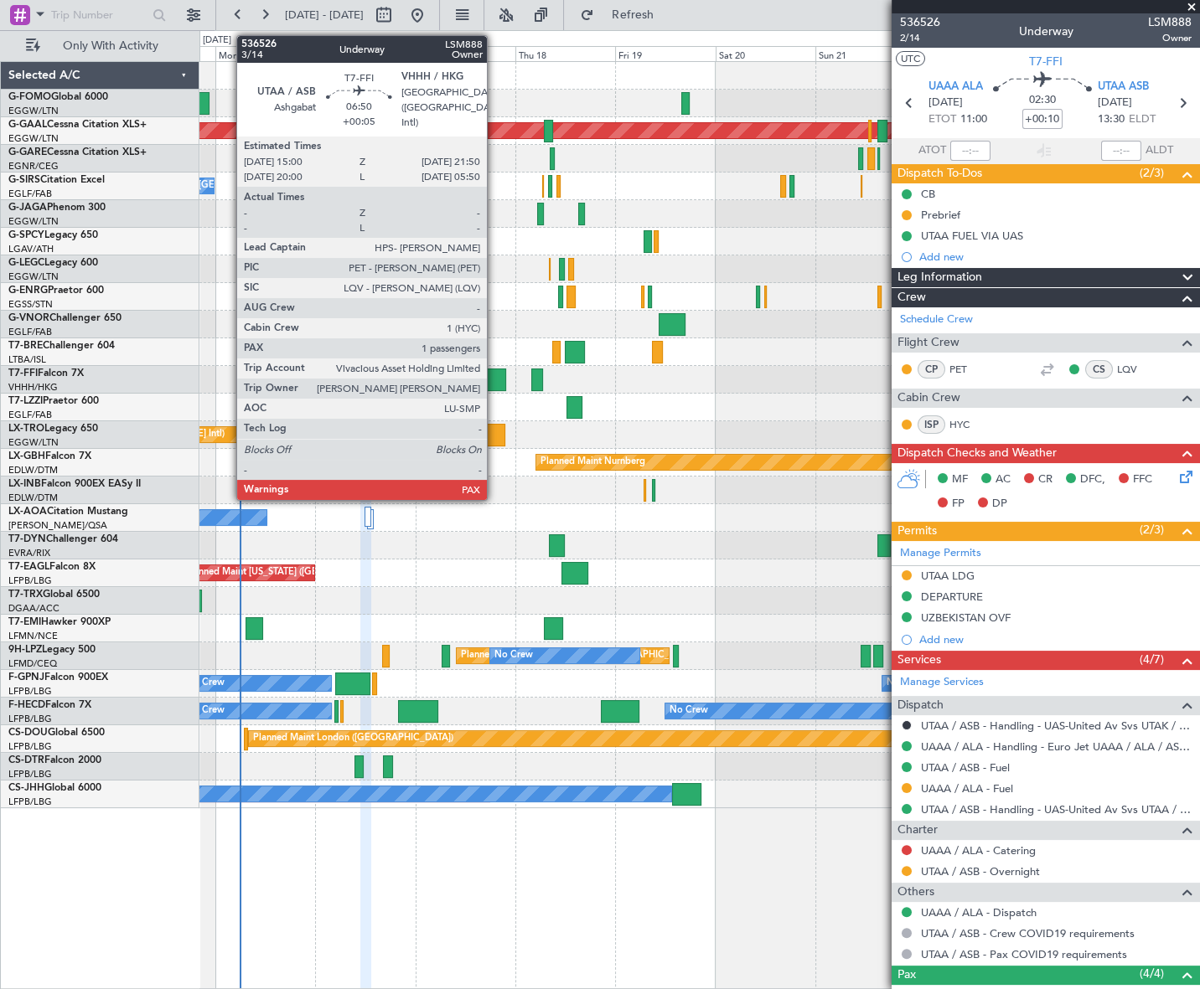
click at [494, 384] on div at bounding box center [491, 380] width 28 height 23
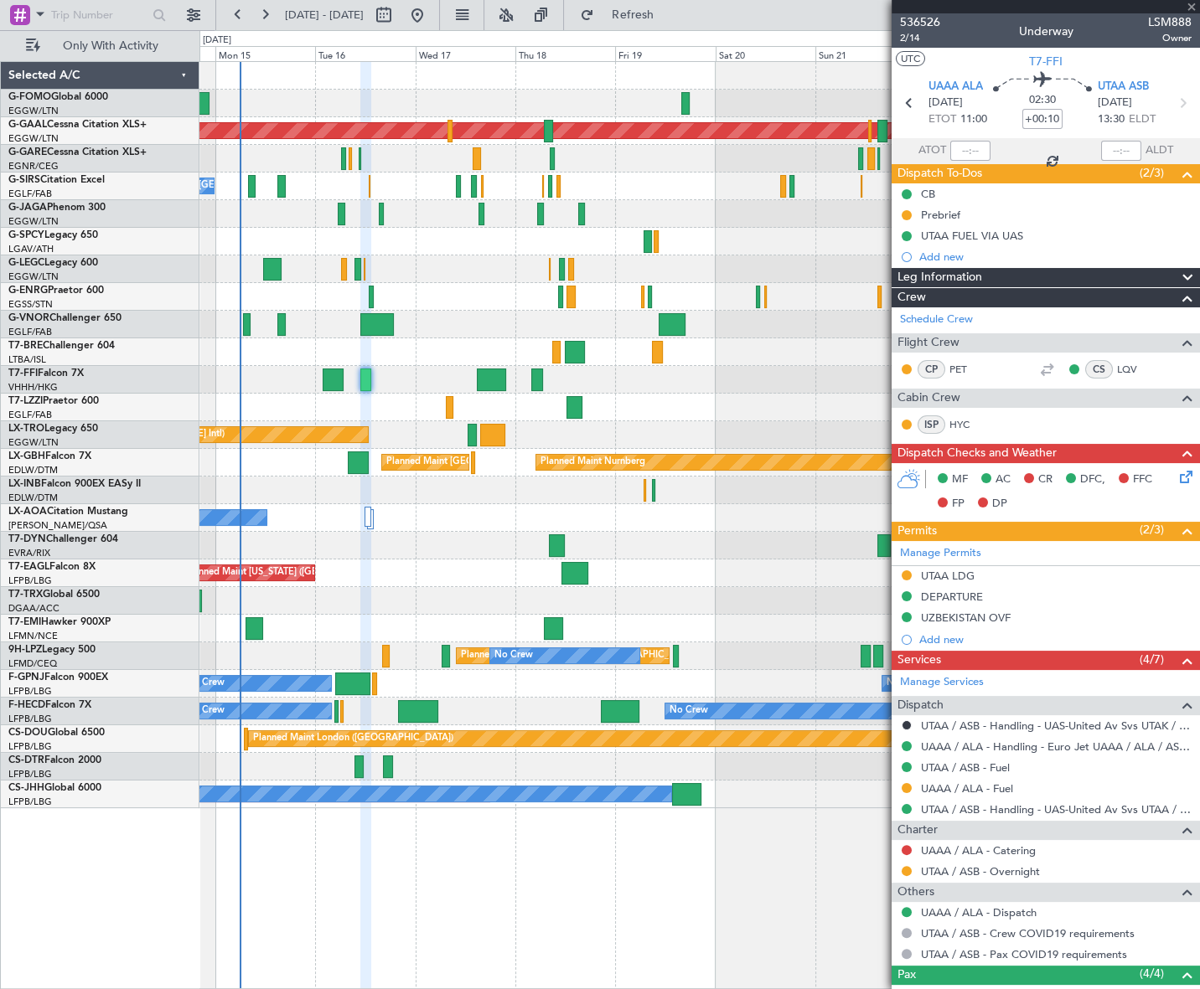
type input "+00:05"
type input "1"
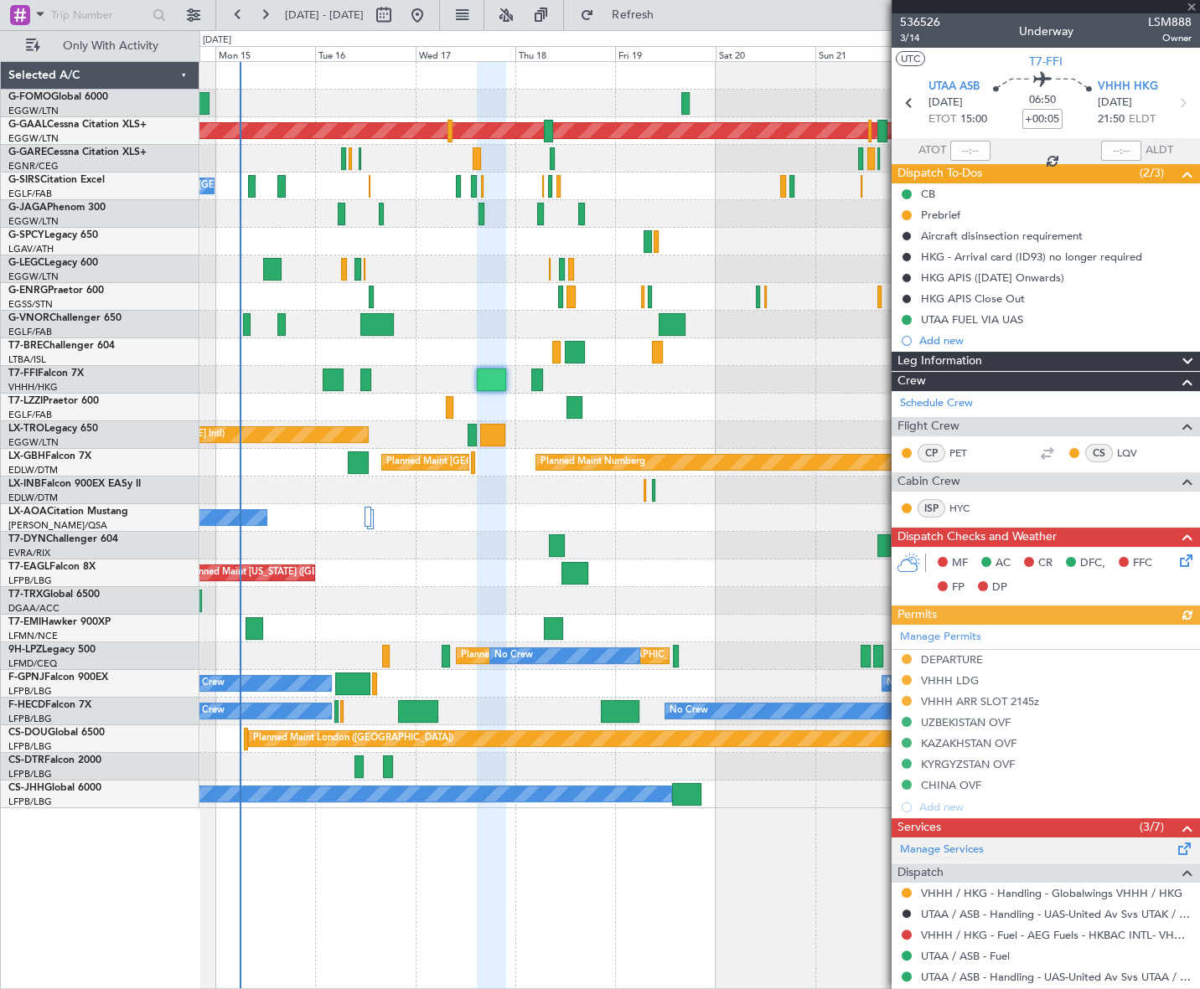
scroll to position [209, 0]
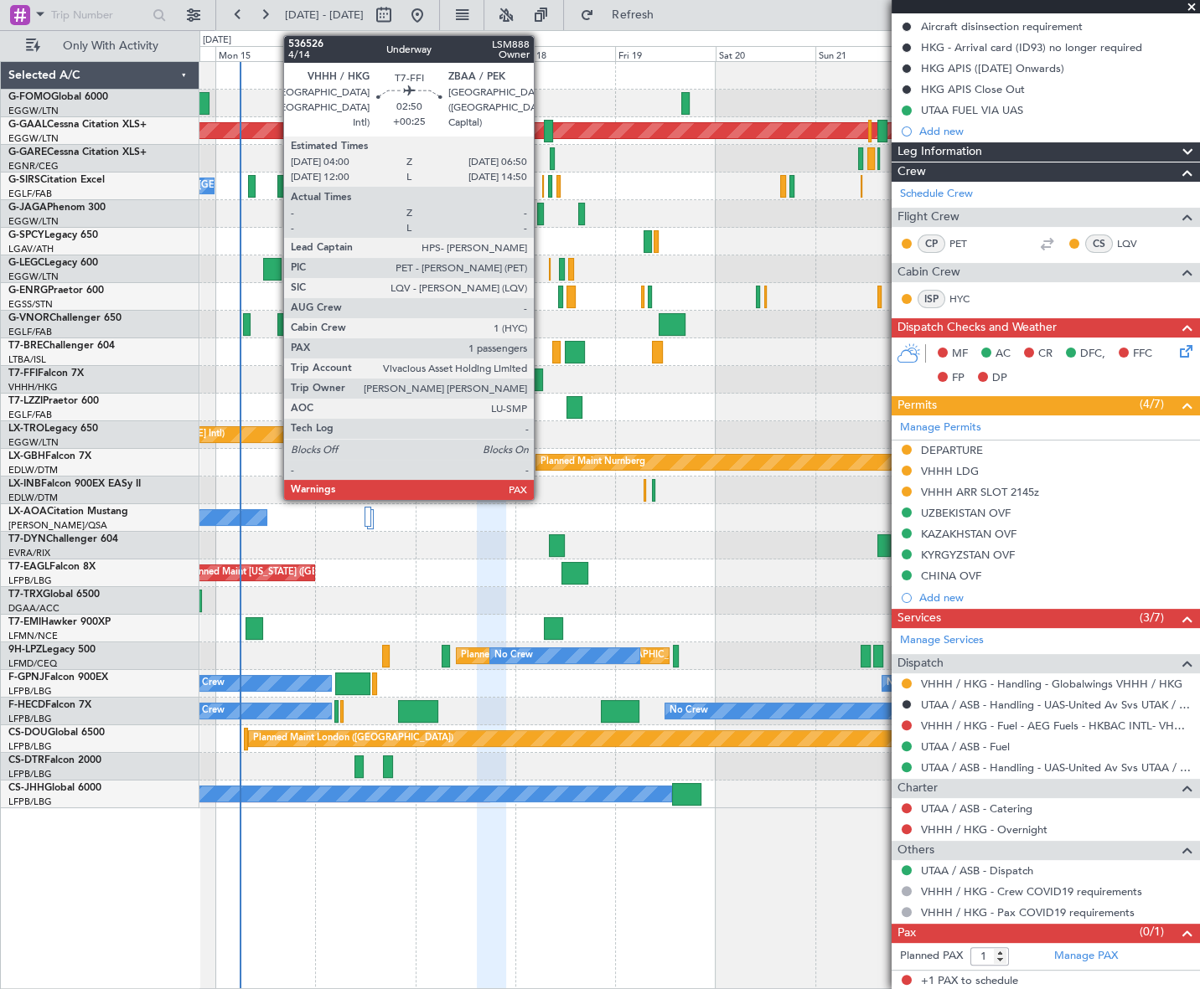
click at [534, 379] on div at bounding box center [537, 380] width 13 height 23
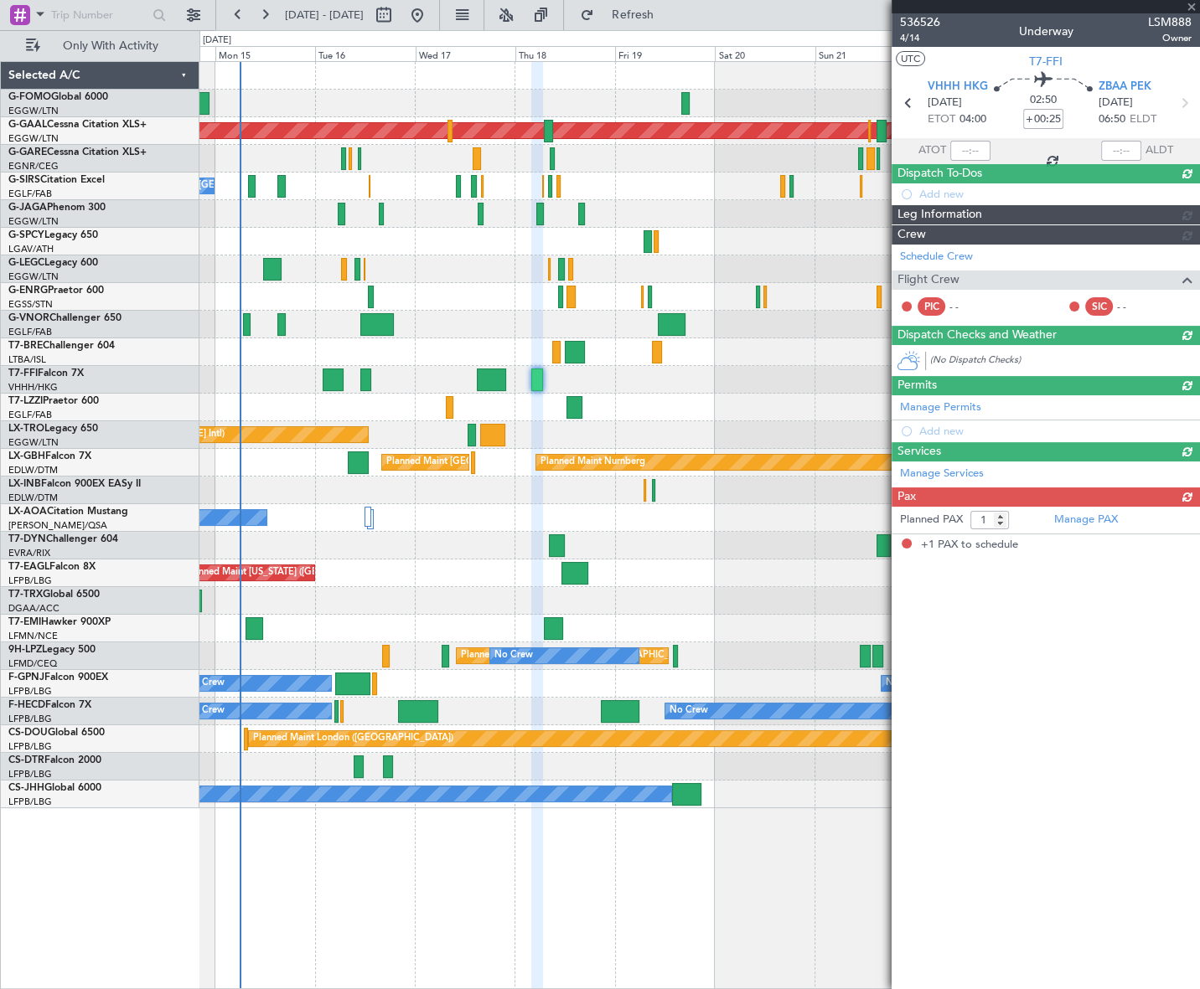
scroll to position [0, 0]
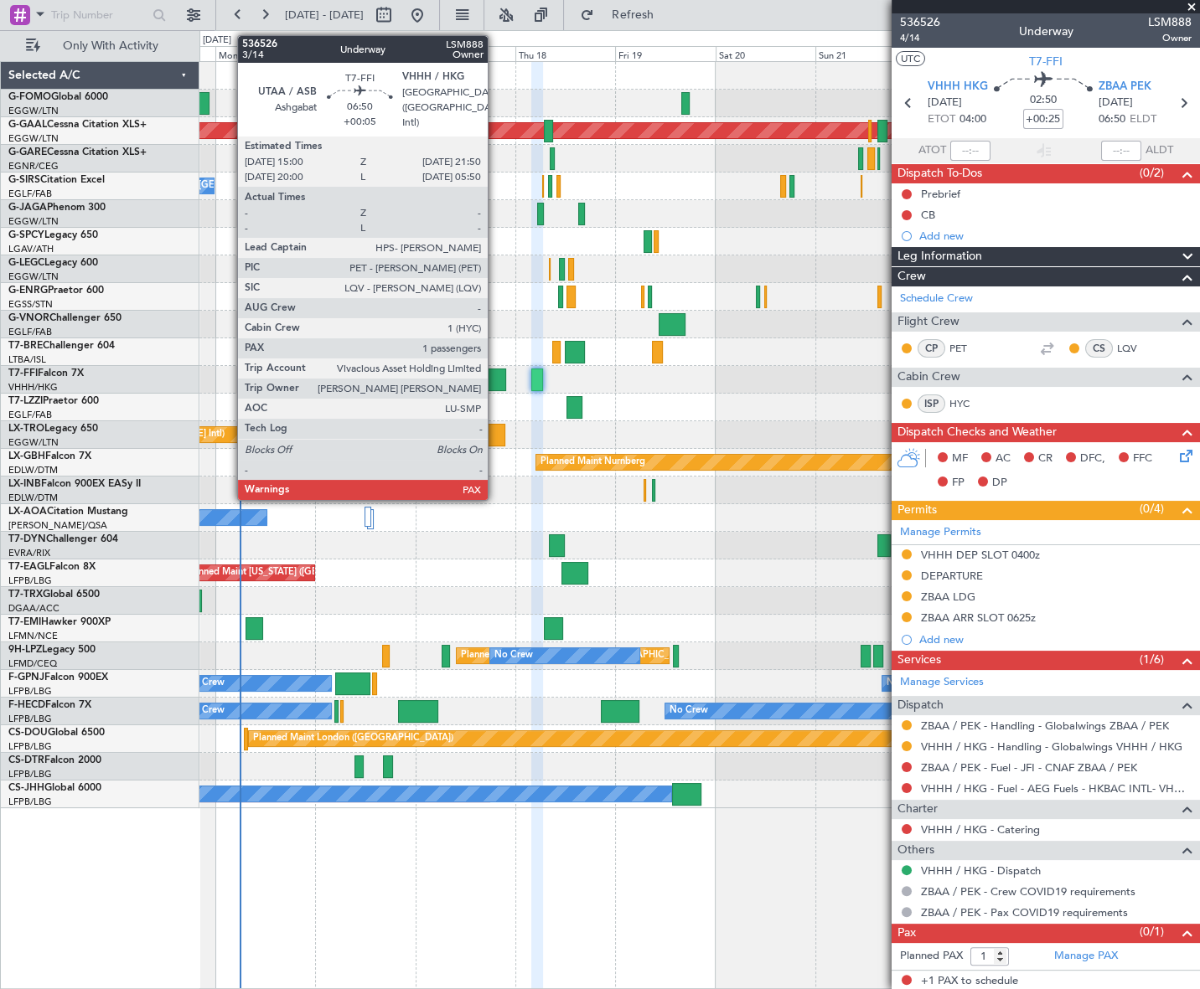
click at [495, 379] on div at bounding box center [491, 380] width 28 height 23
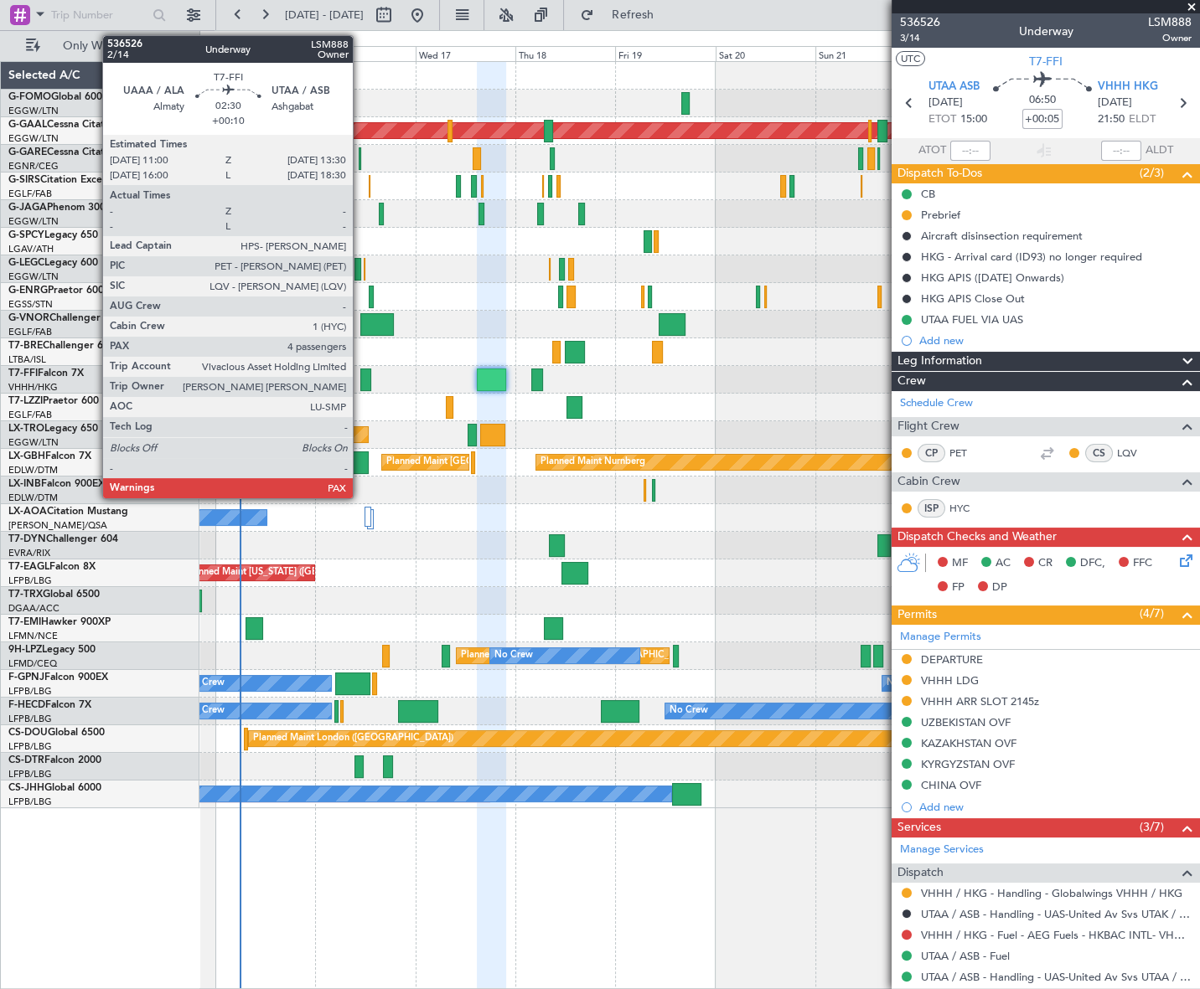
click at [360, 376] on div at bounding box center [365, 380] width 11 height 23
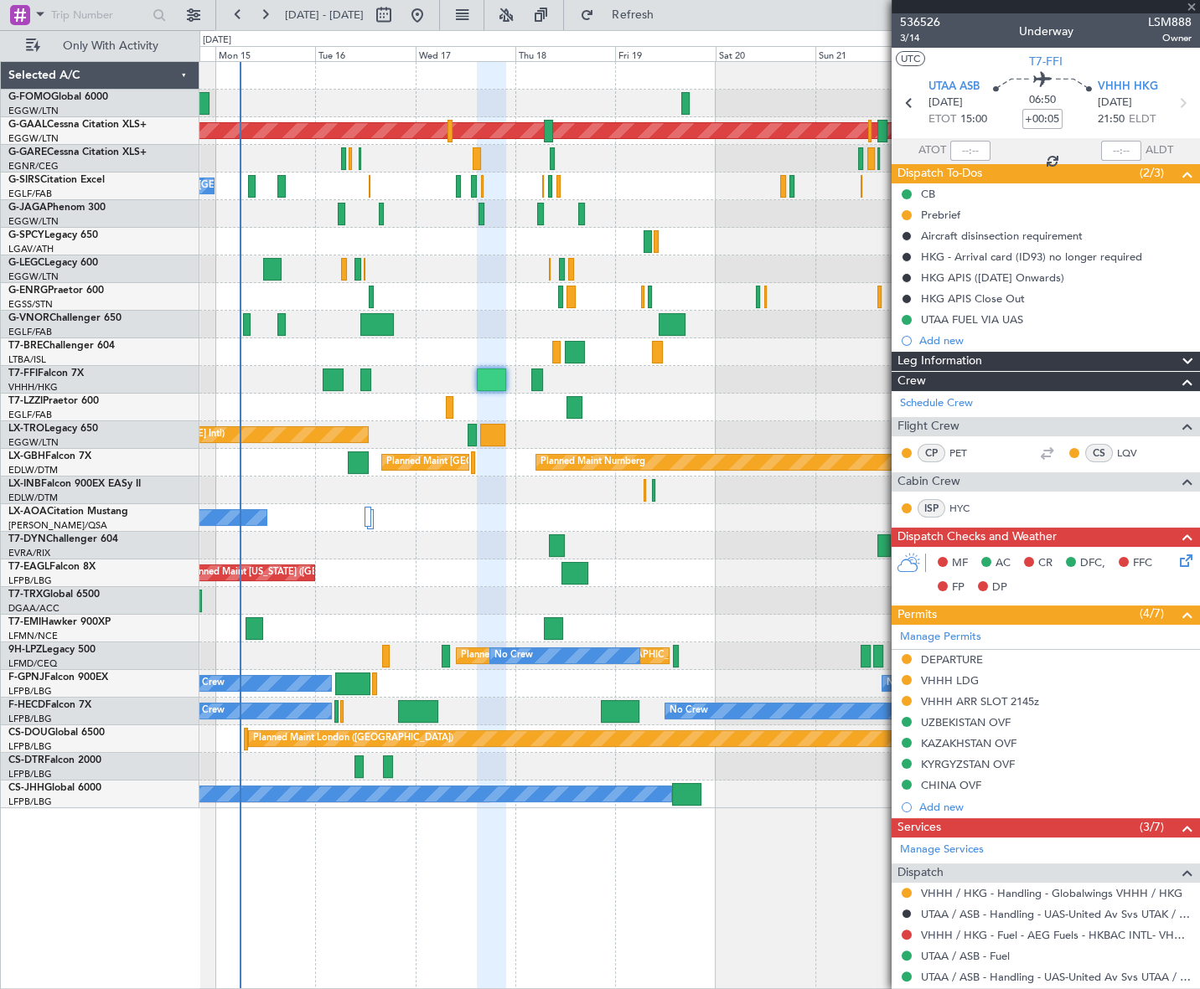
type input "+00:10"
type input "4"
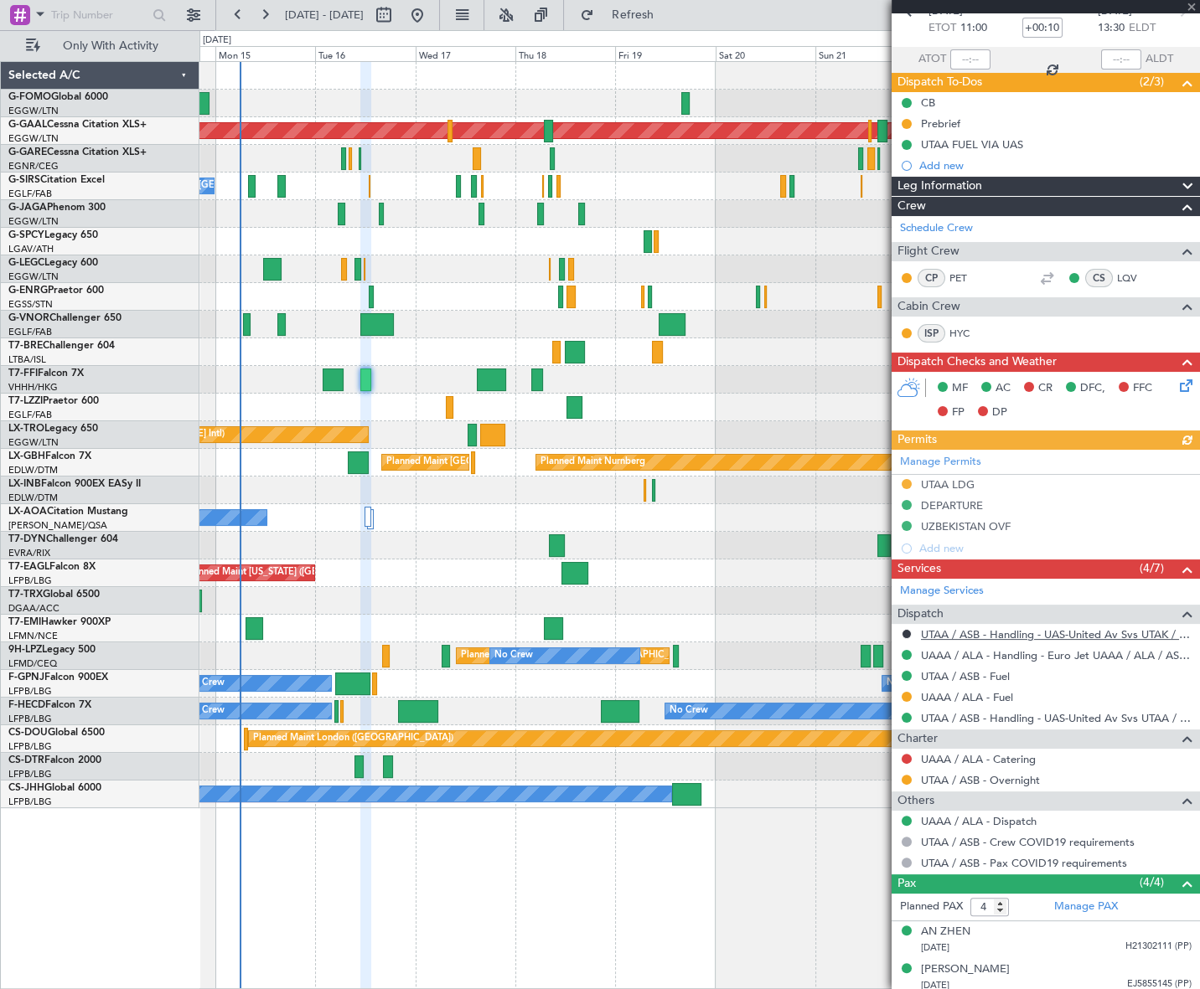
scroll to position [172, 0]
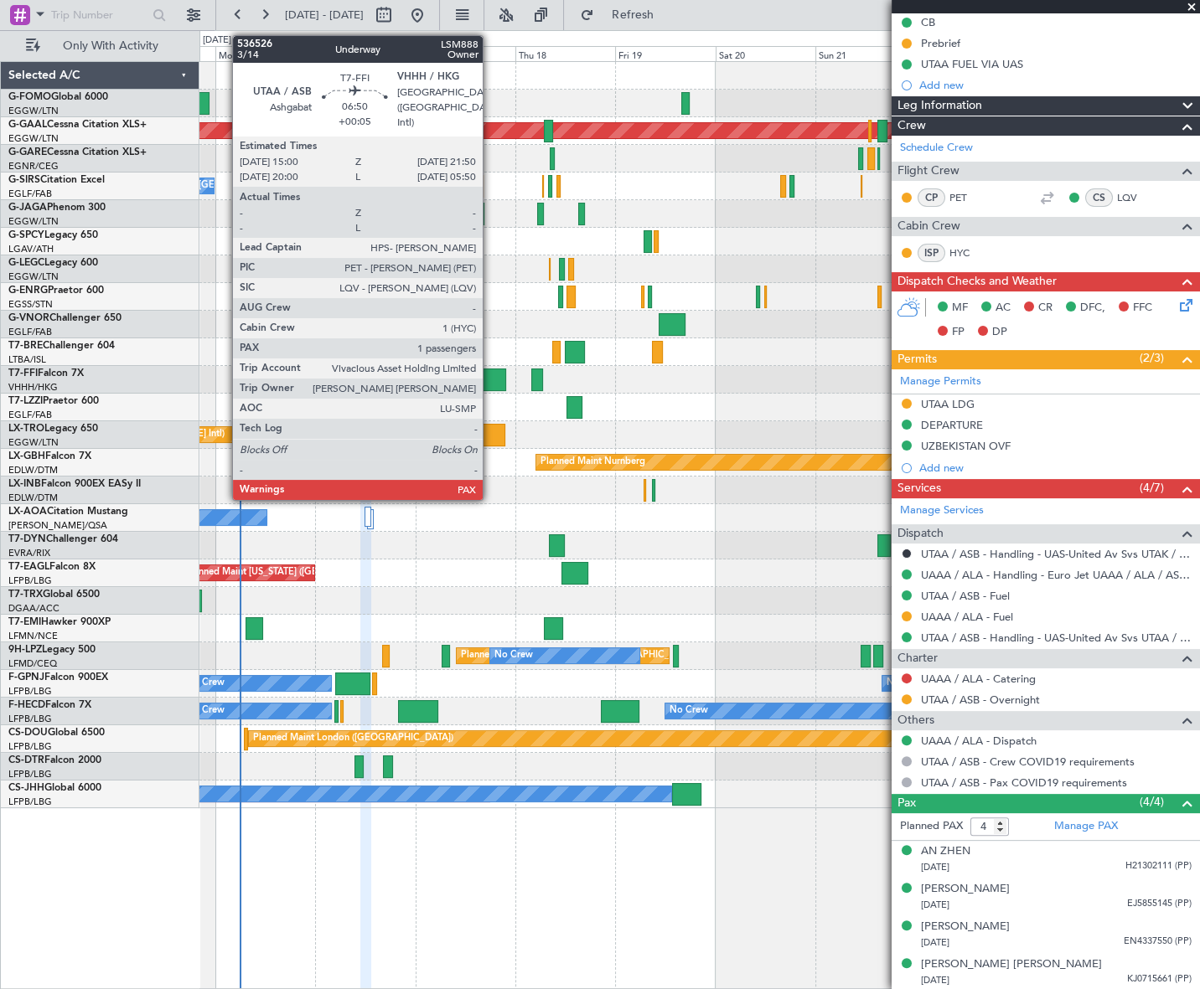
click at [490, 374] on div at bounding box center [491, 380] width 28 height 23
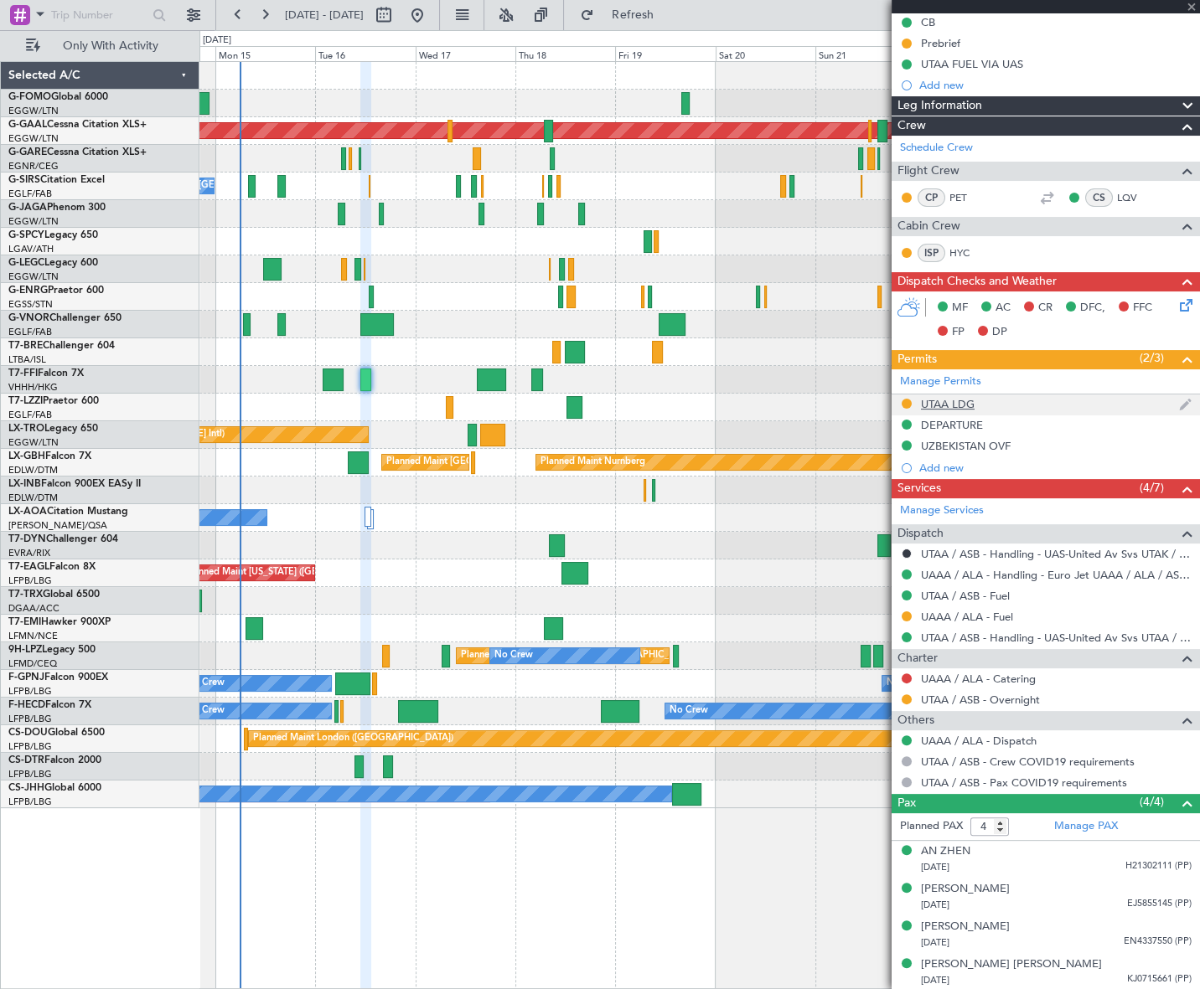
type input "+00:05"
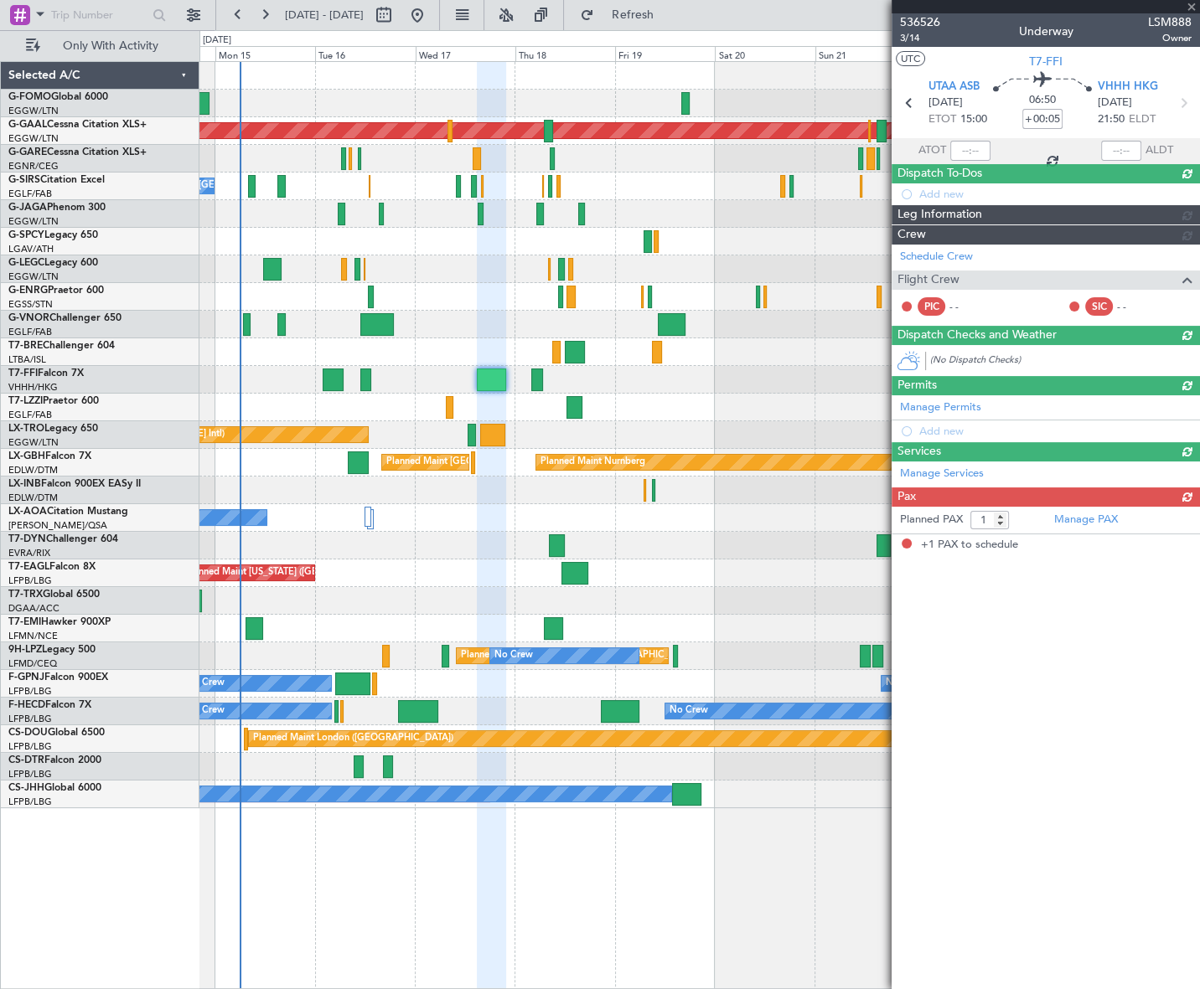
scroll to position [0, 0]
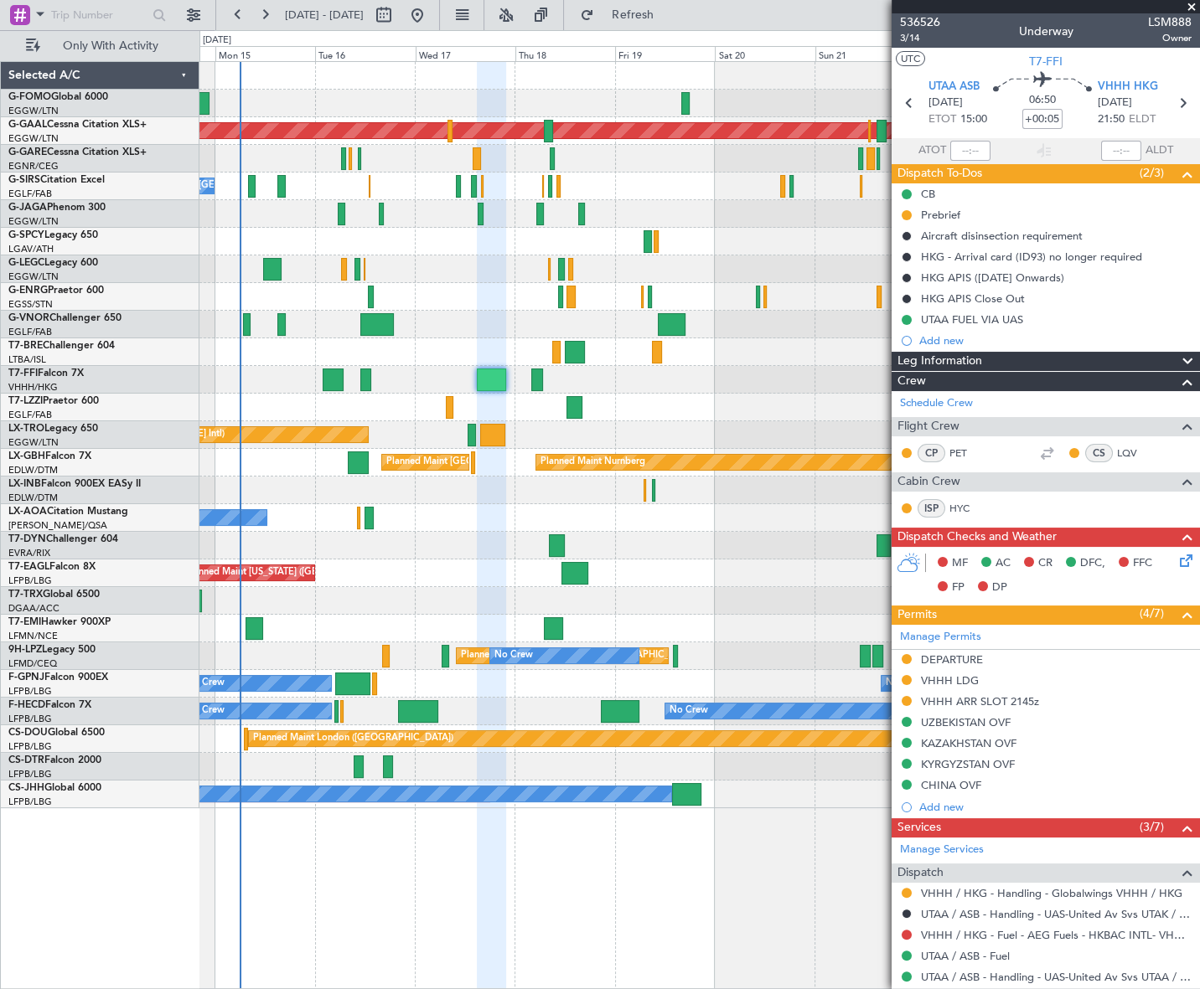
click at [1190, 9] on span at bounding box center [1191, 7] width 17 height 15
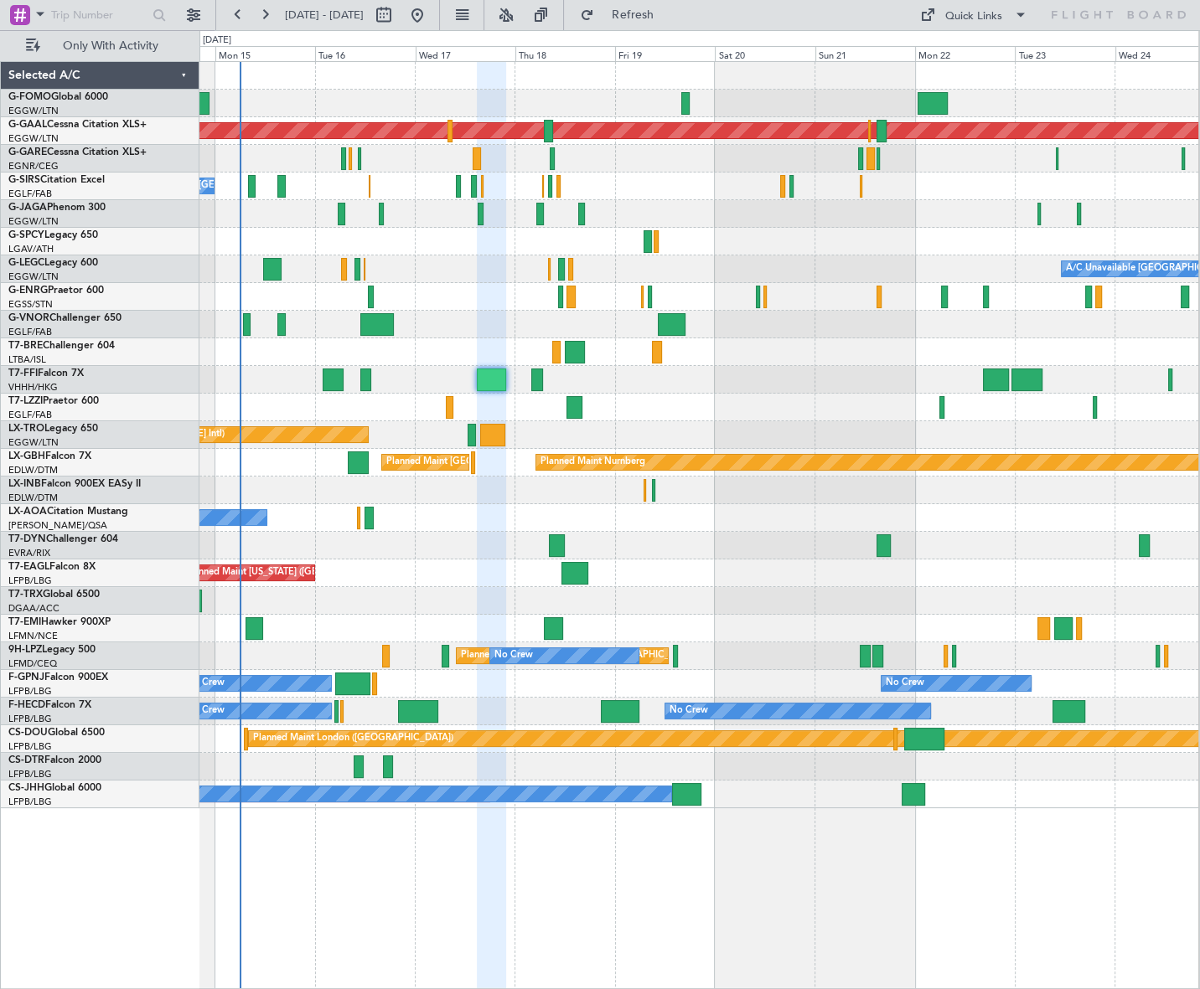
type input "0"
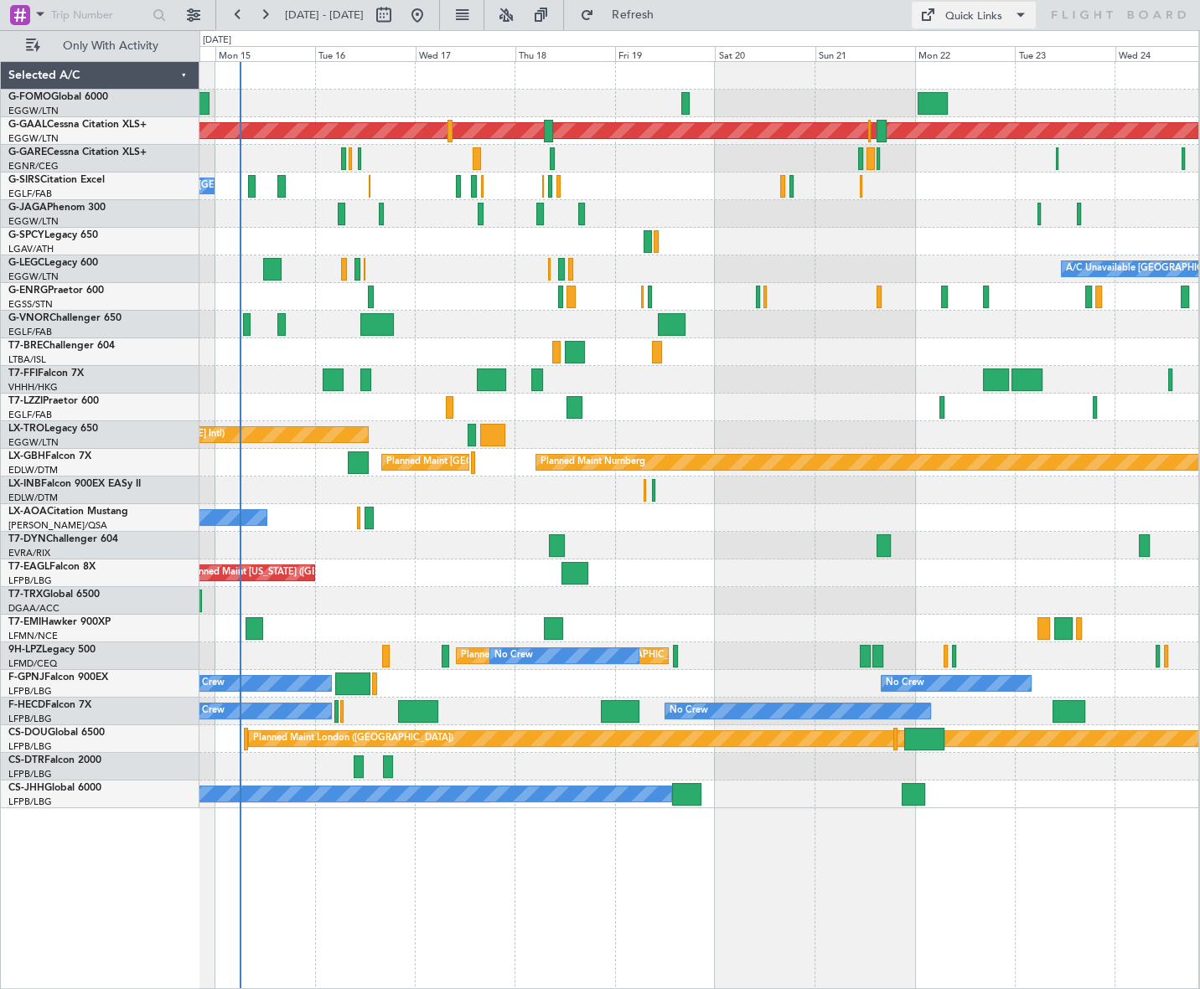
click at [996, 10] on div "Quick Links" at bounding box center [973, 16] width 57 height 17
click at [963, 56] on button "Trip Builder" at bounding box center [974, 55] width 126 height 40
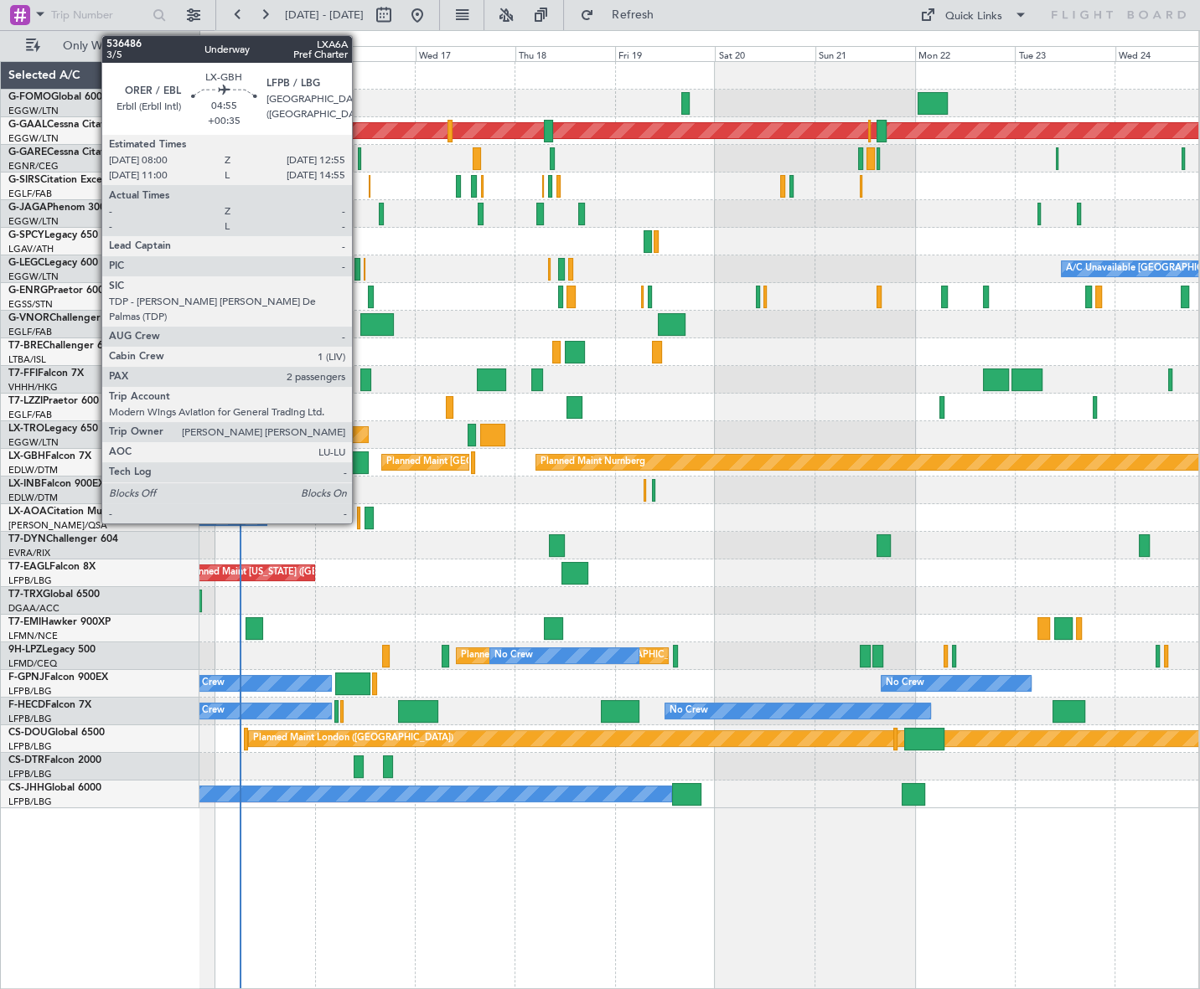
click at [359, 462] on div at bounding box center [358, 463] width 21 height 23
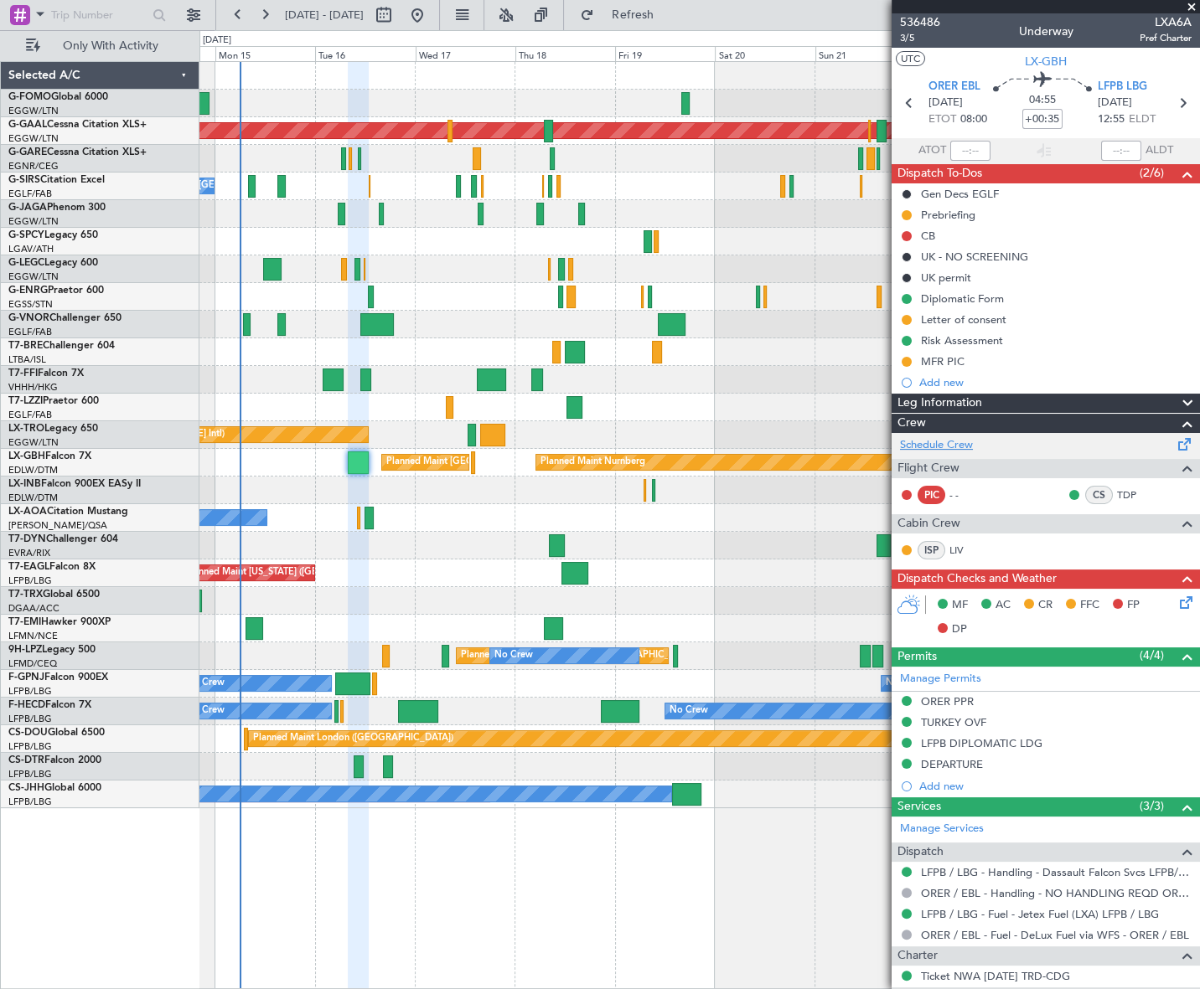
click at [943, 444] on link "Schedule Crew" at bounding box center [936, 445] width 73 height 17
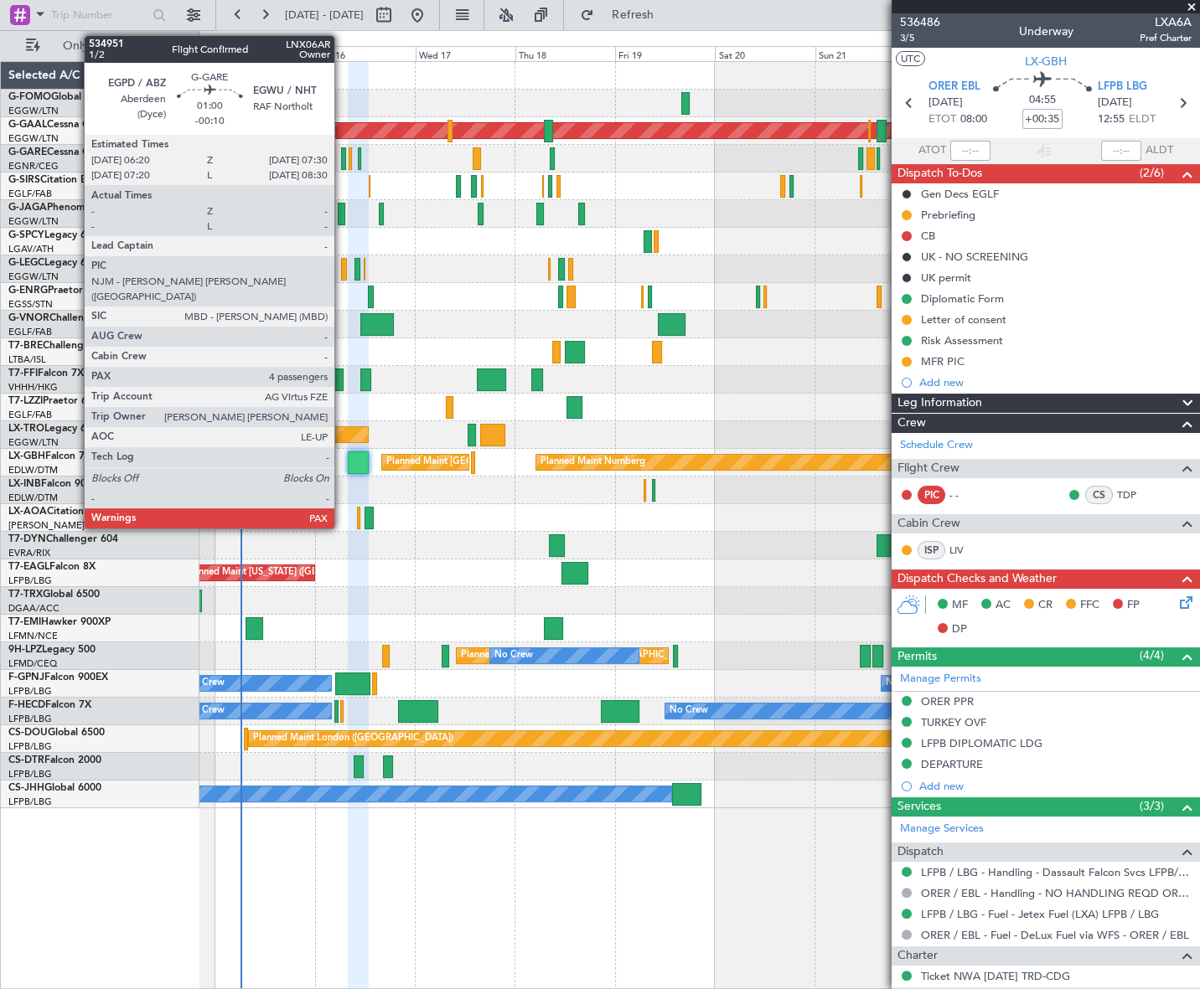
click at [342, 154] on div at bounding box center [343, 158] width 5 height 23
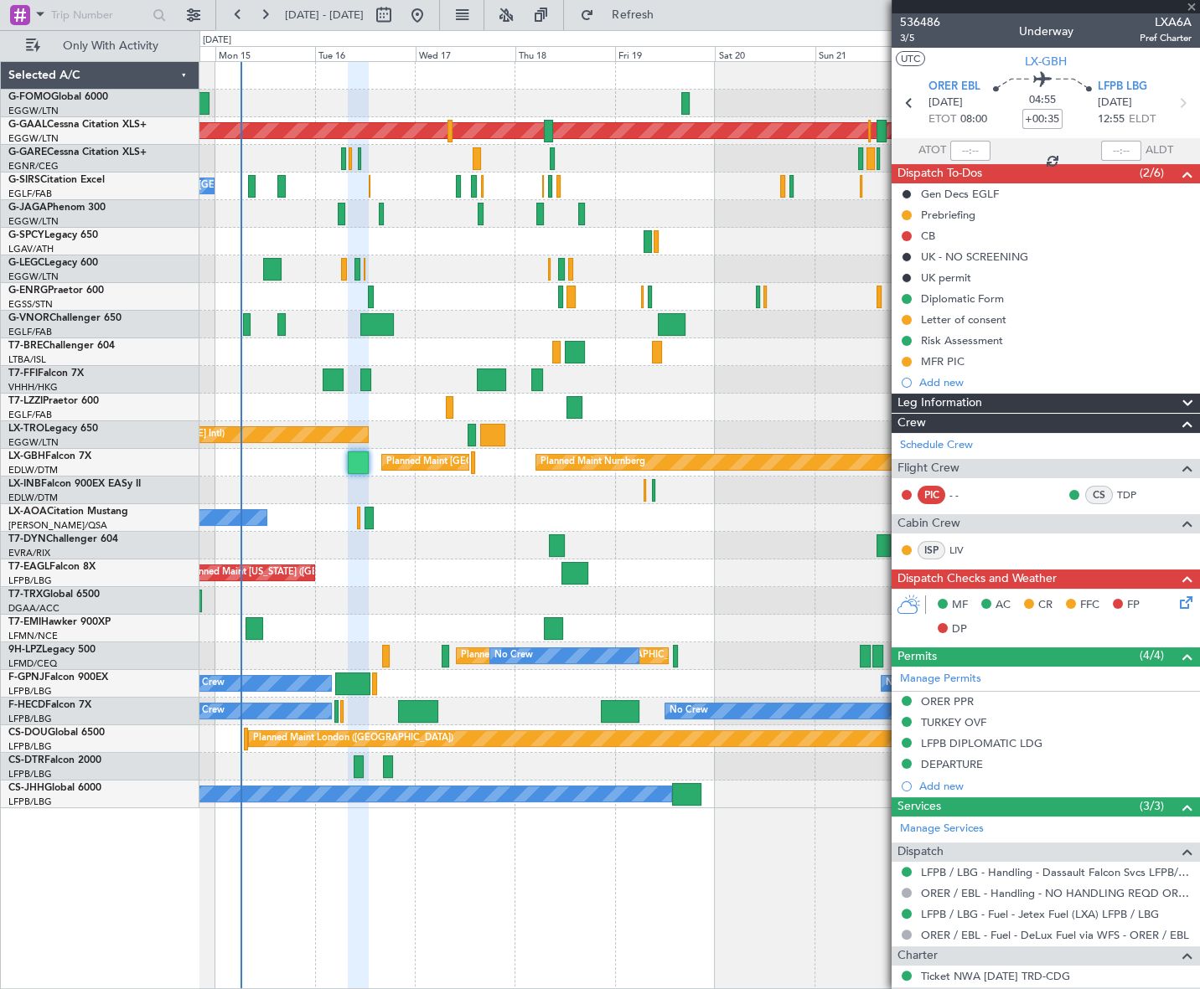
type input "-00:10"
type input "4"
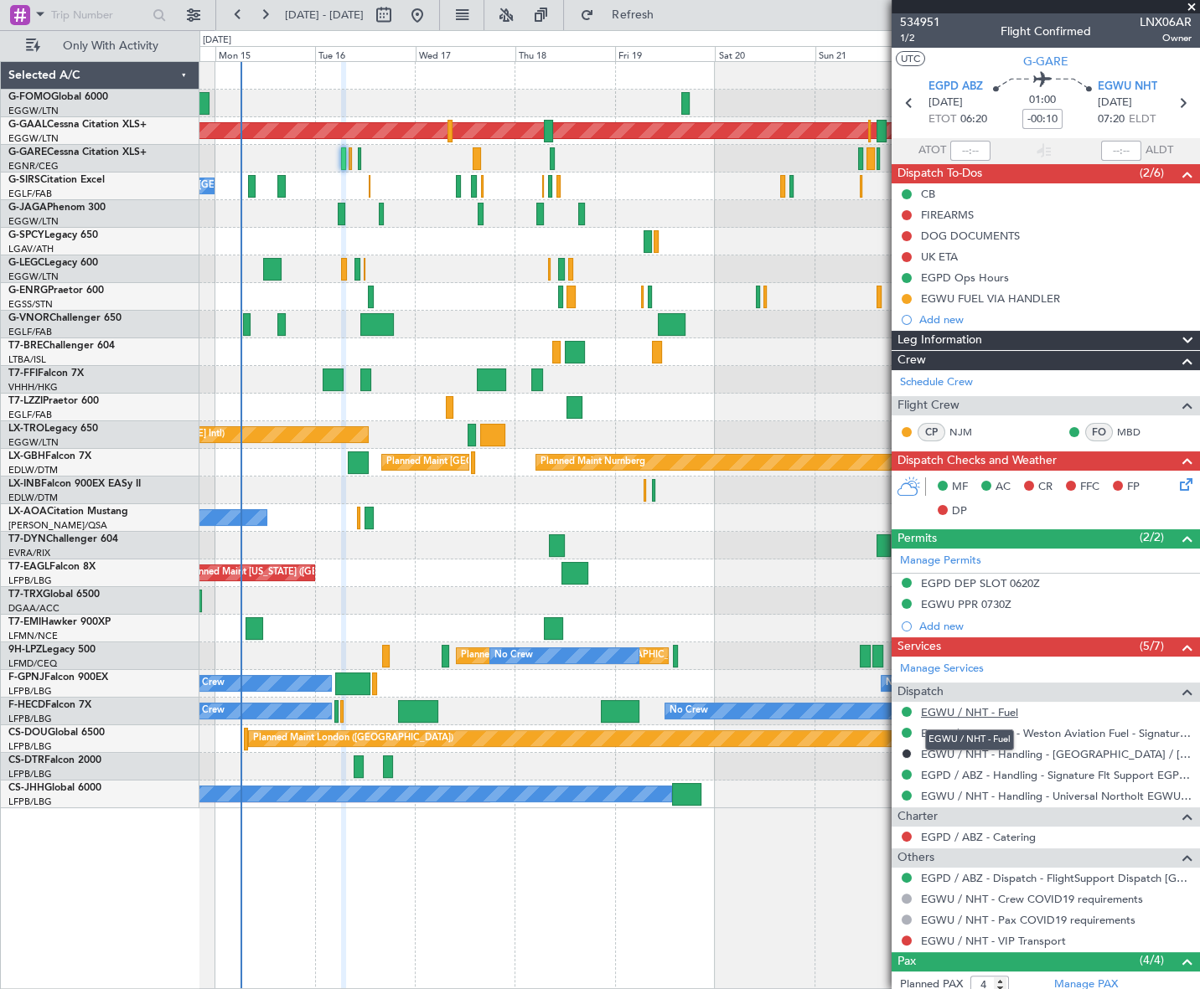
click at [1006, 711] on link "EGWU / NHT - Fuel" at bounding box center [969, 712] width 97 height 14
click at [988, 299] on div "EGWU FUEL VIA HANDLER" at bounding box center [990, 299] width 139 height 14
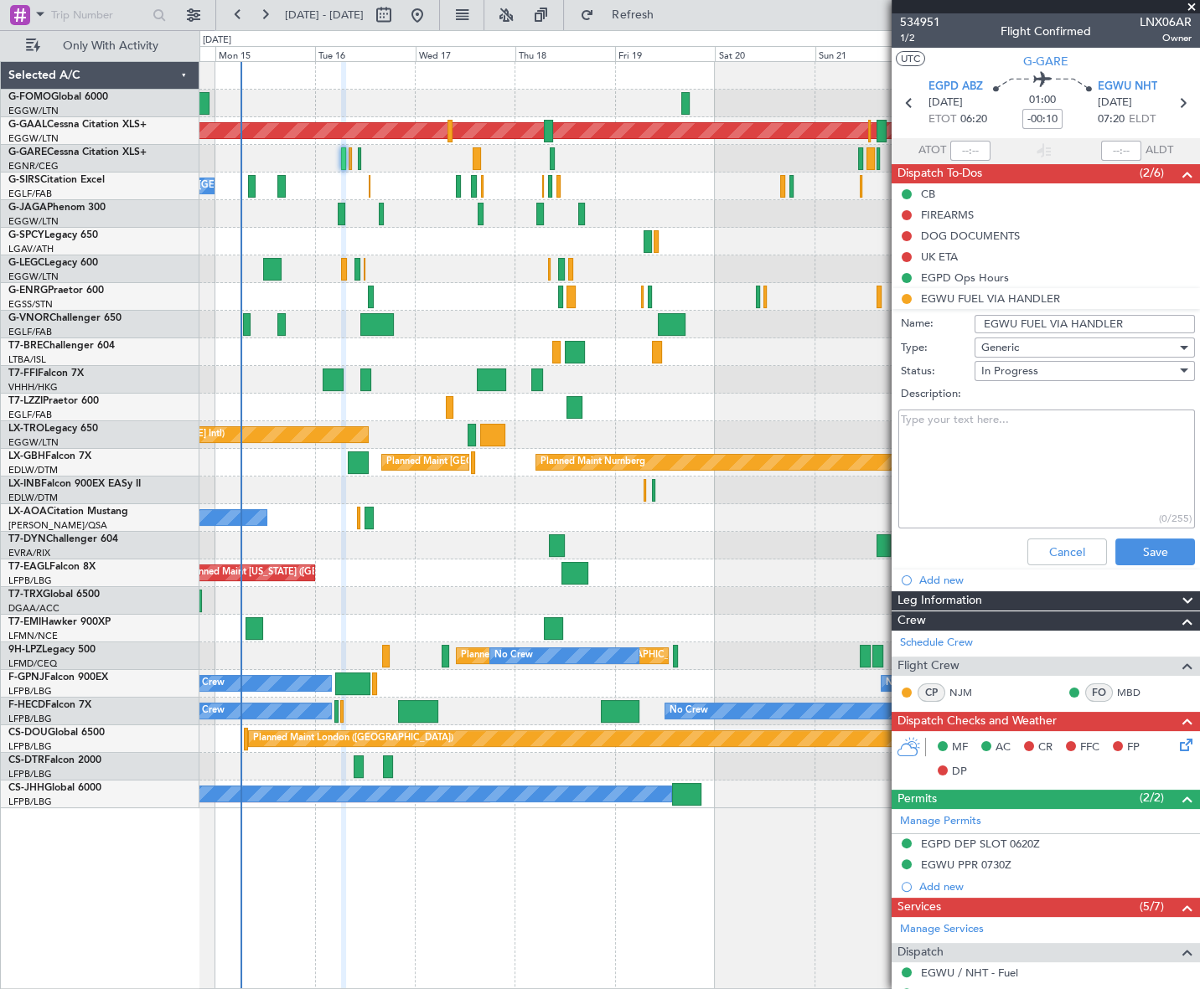
drag, startPoint x: 1139, startPoint y: 325, endPoint x: 1066, endPoint y: 327, distance: 73.7
click at [1066, 327] on input "EGWU FUEL VIA HANDLER" at bounding box center [1084, 324] width 220 height 18
type input "EGWU FUEL VIA WFS"
click at [1163, 558] on button "Save" at bounding box center [1155, 552] width 80 height 27
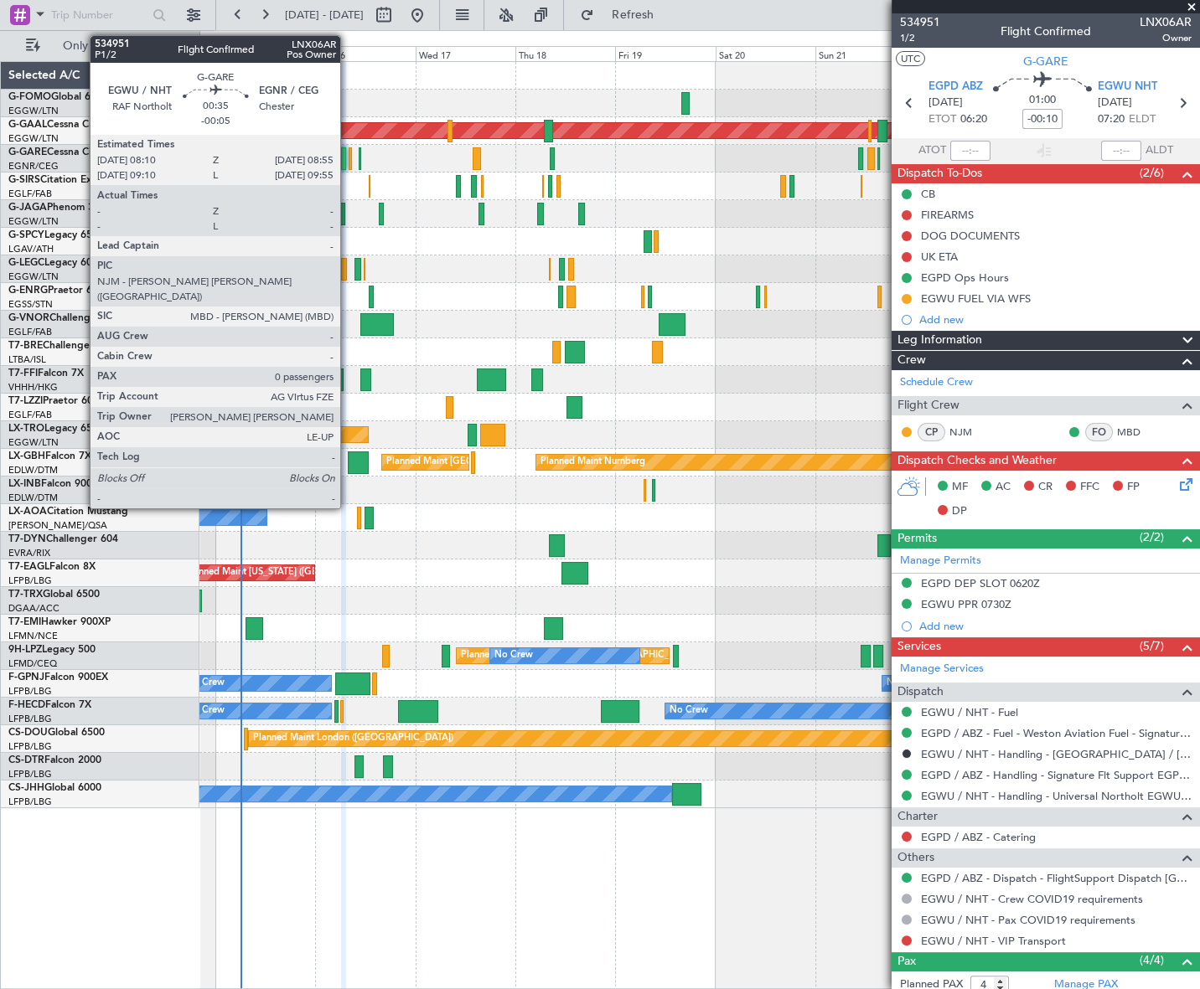
click at [348, 155] on div at bounding box center [349, 158] width 3 height 23
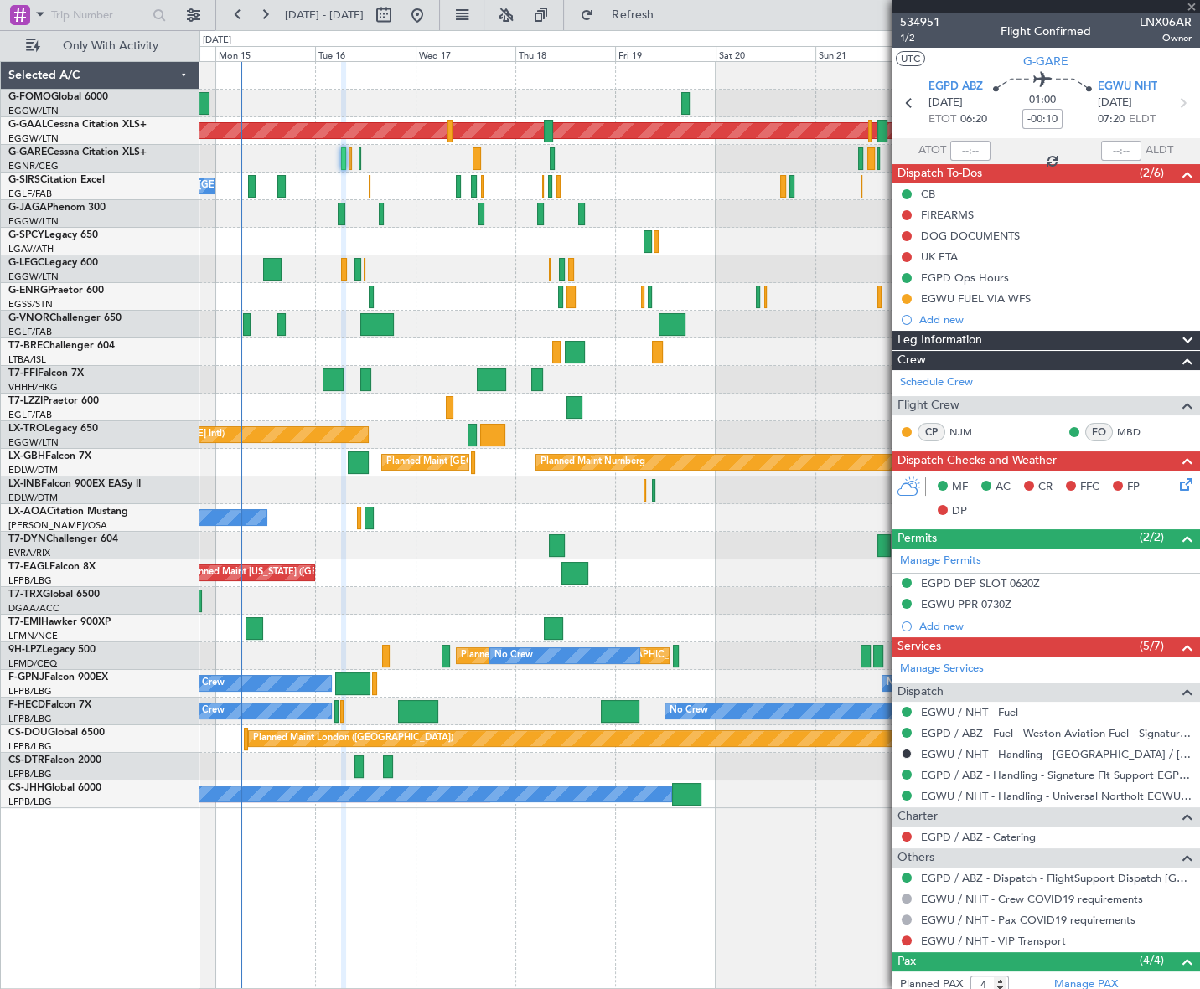
type input "-00:05"
type input "0"
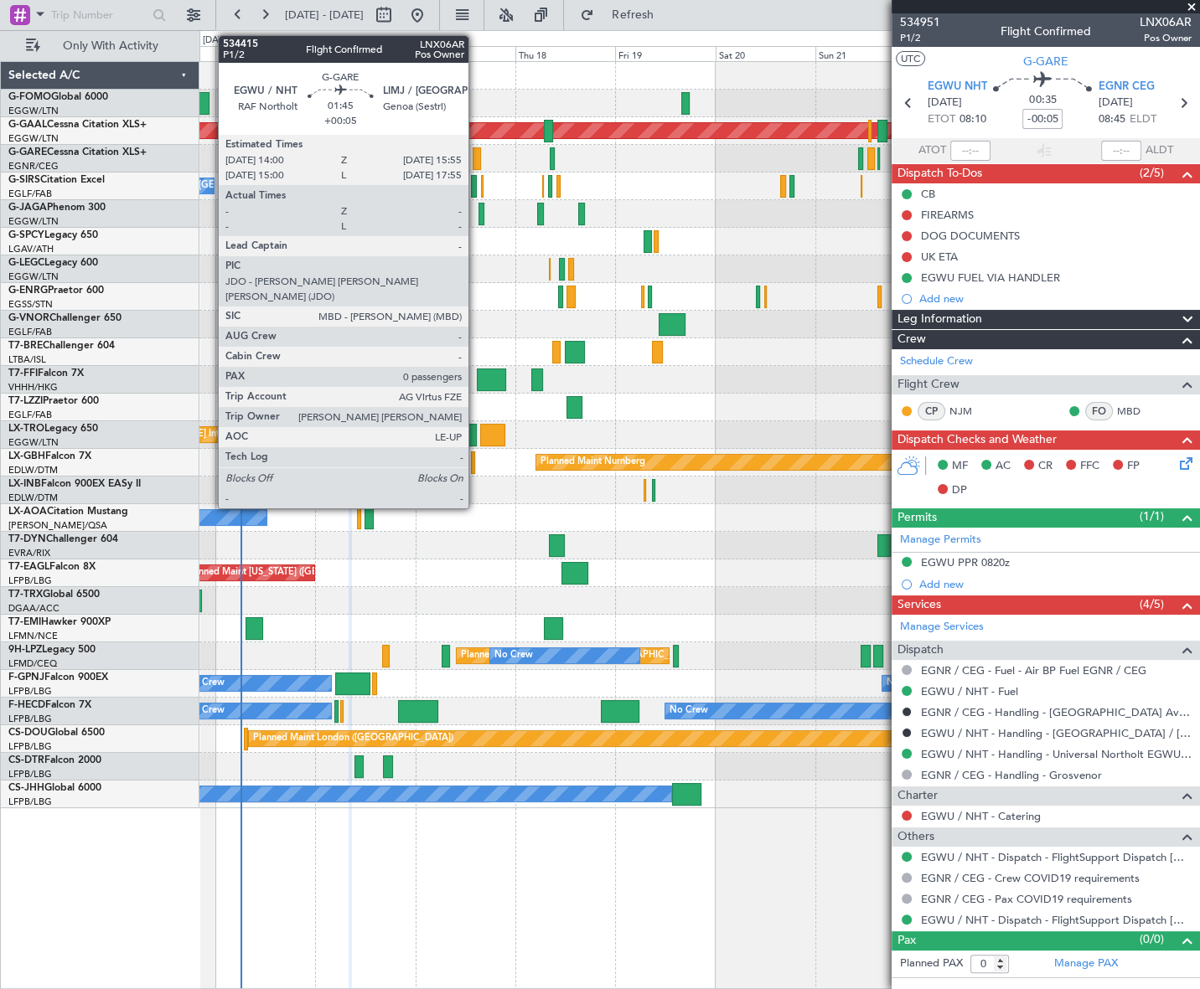
click at [476, 156] on div at bounding box center [476, 158] width 8 height 23
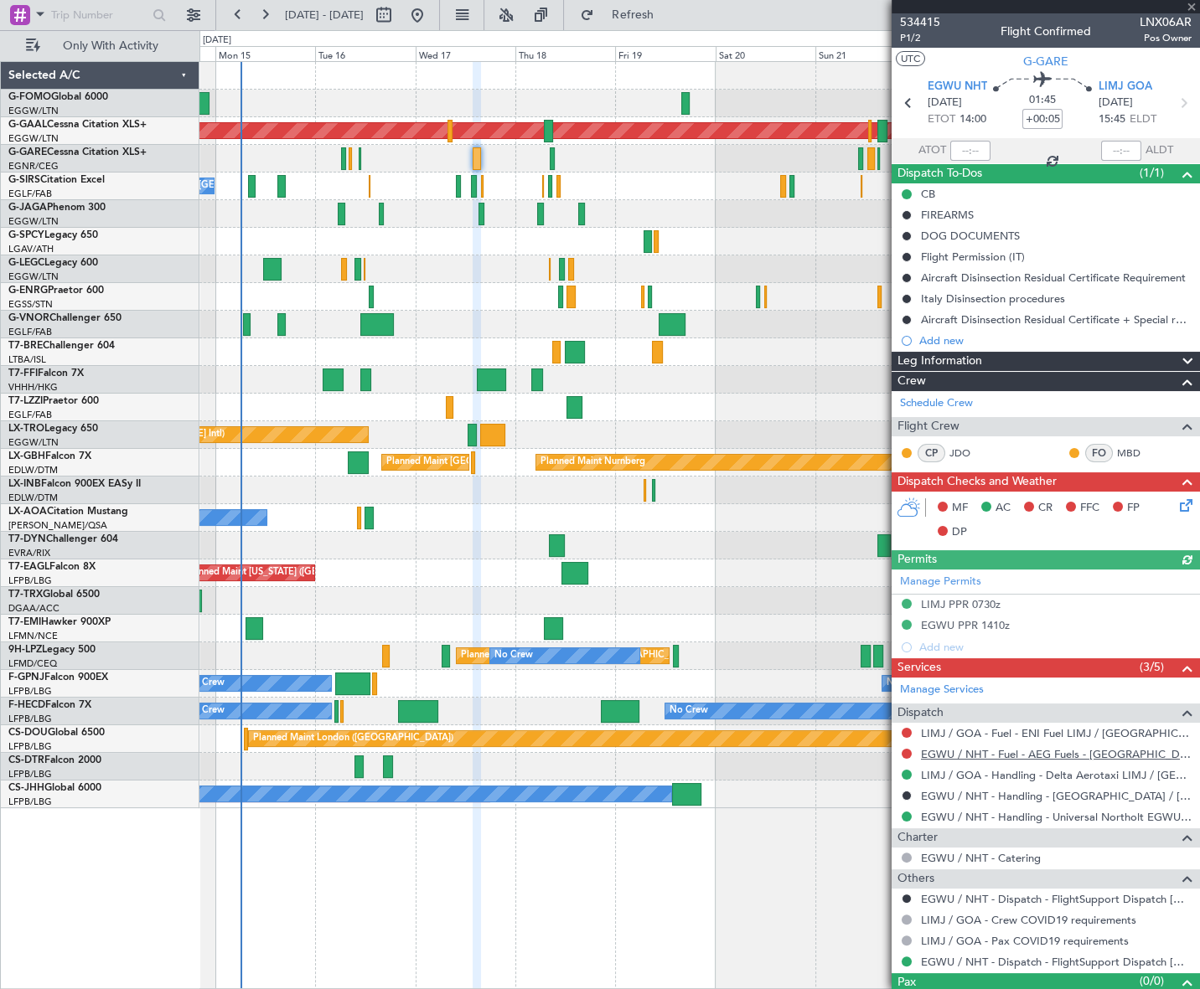
click at [1063, 754] on link "EGWU / NHT - Fuel - AEG Fuels - EGWU / NHT" at bounding box center [1056, 754] width 271 height 14
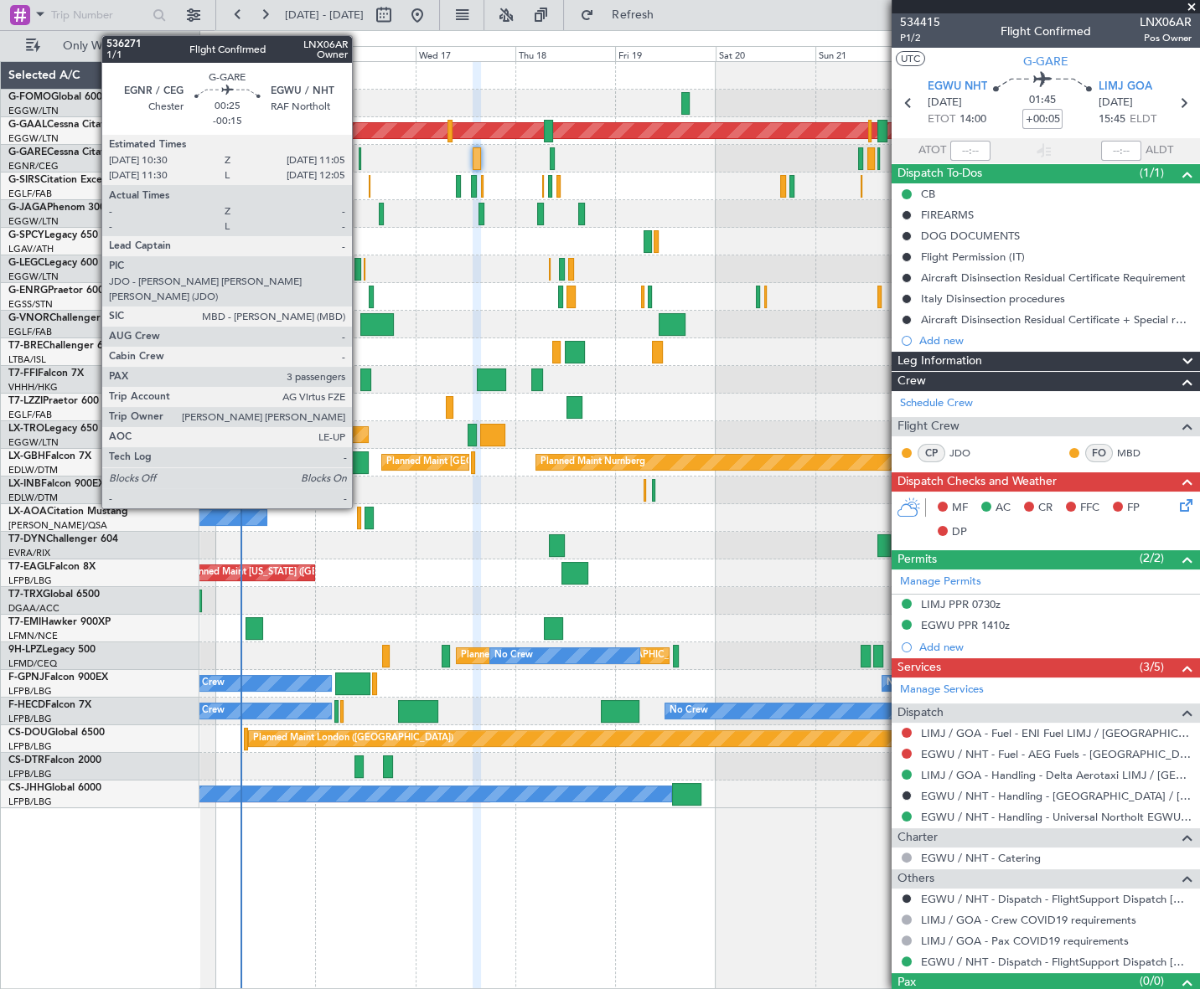
click at [359, 153] on div at bounding box center [360, 158] width 3 height 23
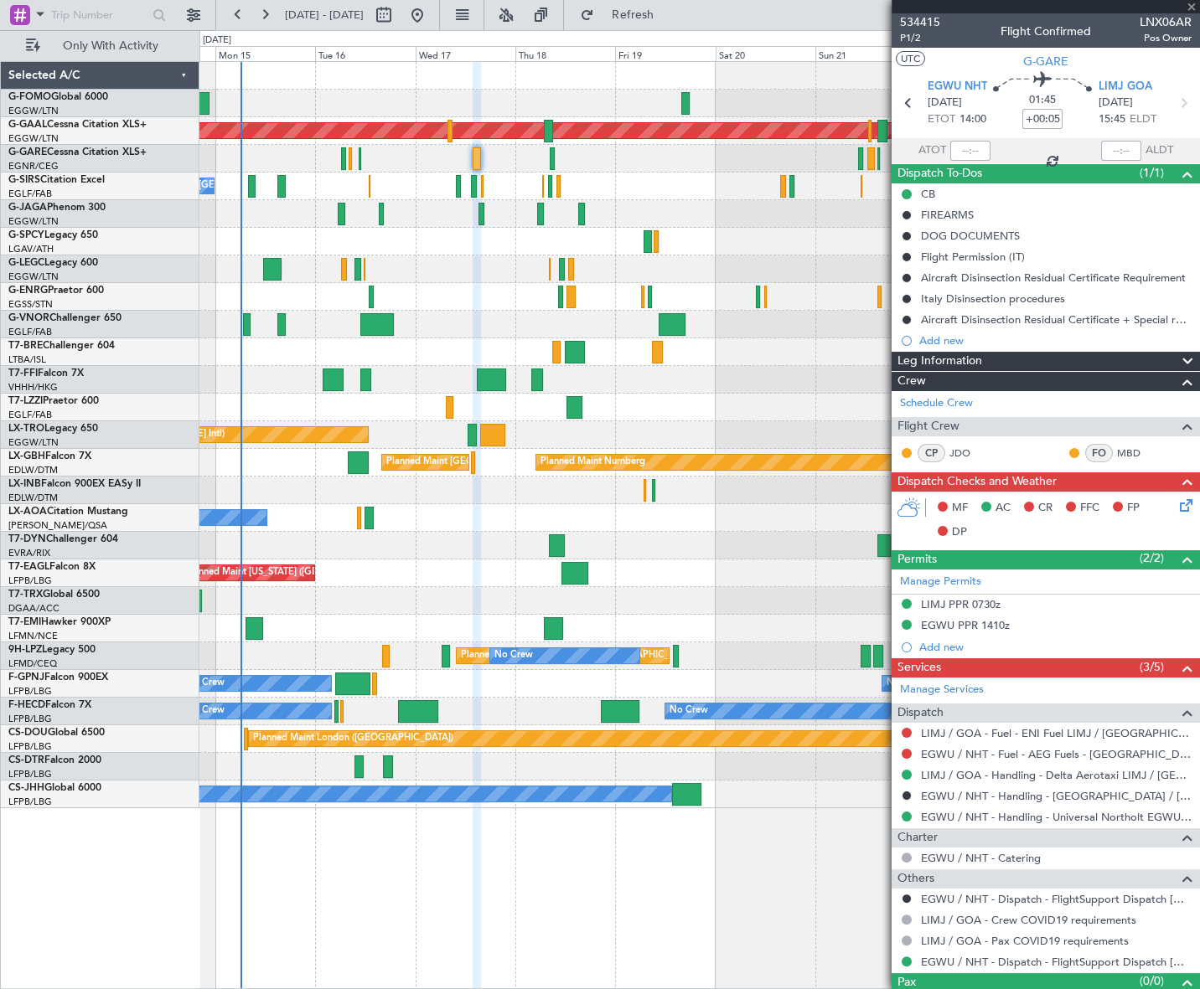
type input "-00:15"
type input "3"
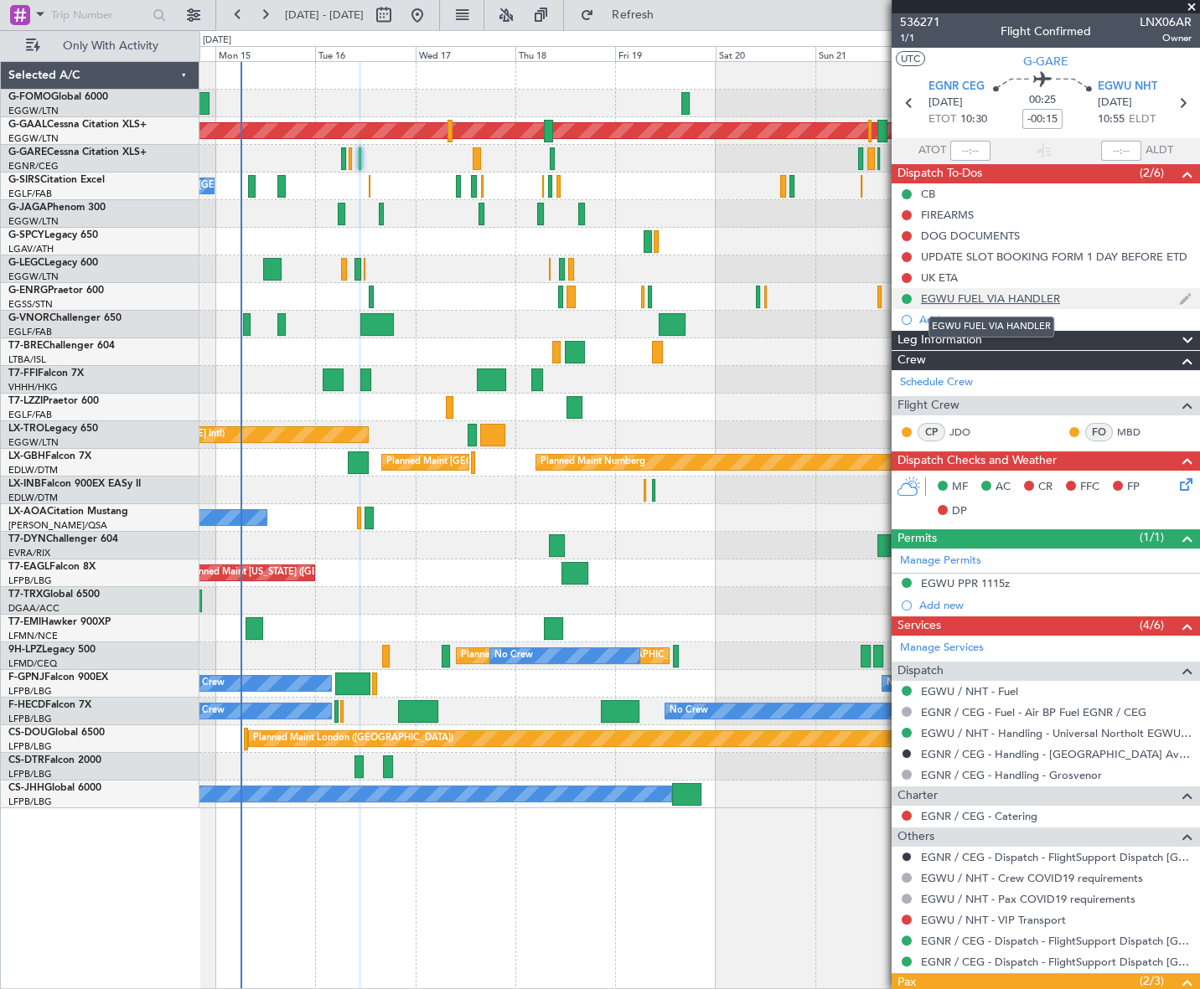
click at [1024, 301] on div "EGWU FUEL VIA HANDLER" at bounding box center [990, 299] width 139 height 14
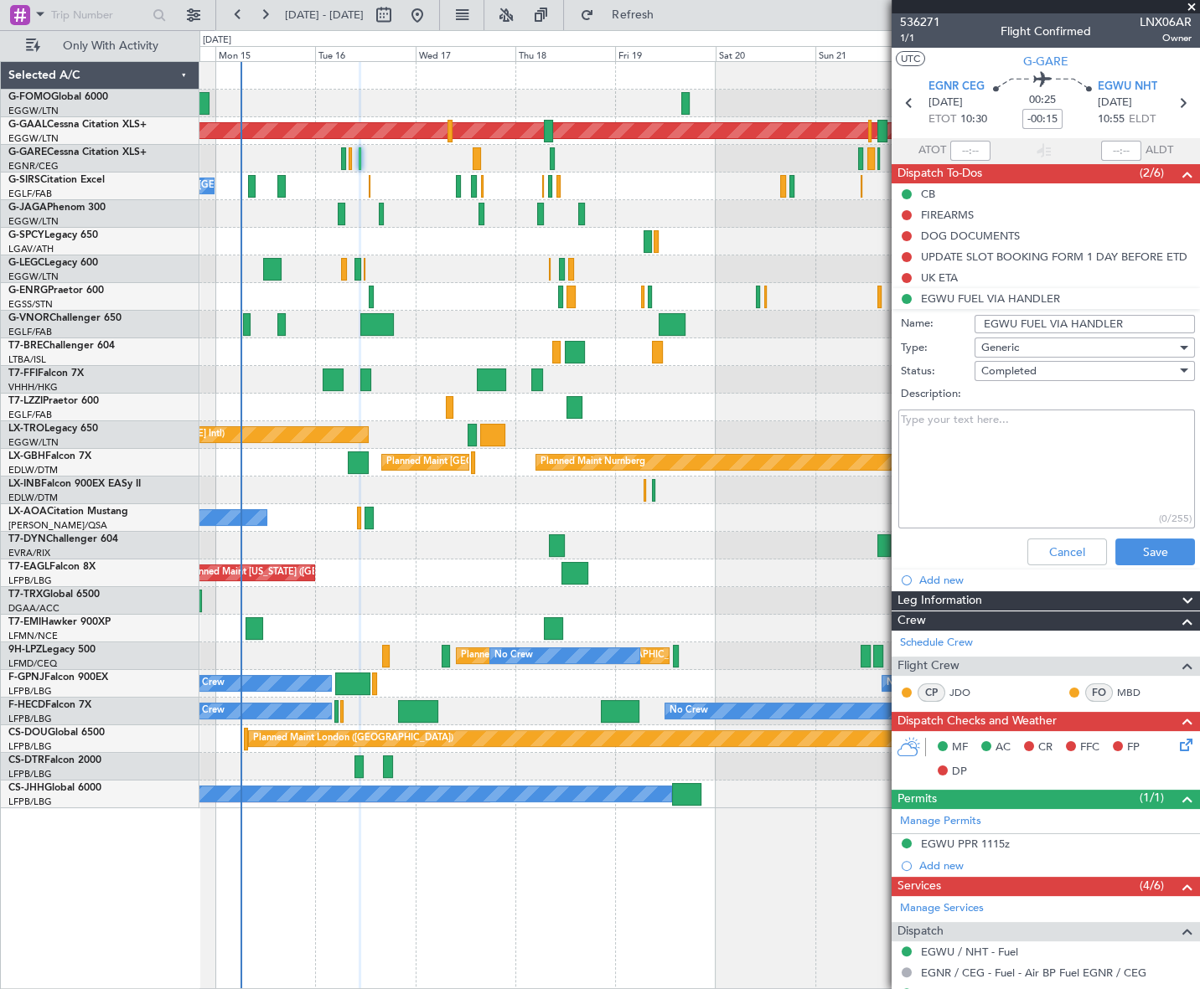
drag, startPoint x: 1130, startPoint y: 324, endPoint x: 1066, endPoint y: 328, distance: 63.8
click at [1066, 328] on input "EGWU FUEL VIA HANDLER" at bounding box center [1084, 324] width 220 height 18
type input "EGWU FUEL VIA WFS"
click at [1033, 374] on div "Completed" at bounding box center [1078, 371] width 195 height 25
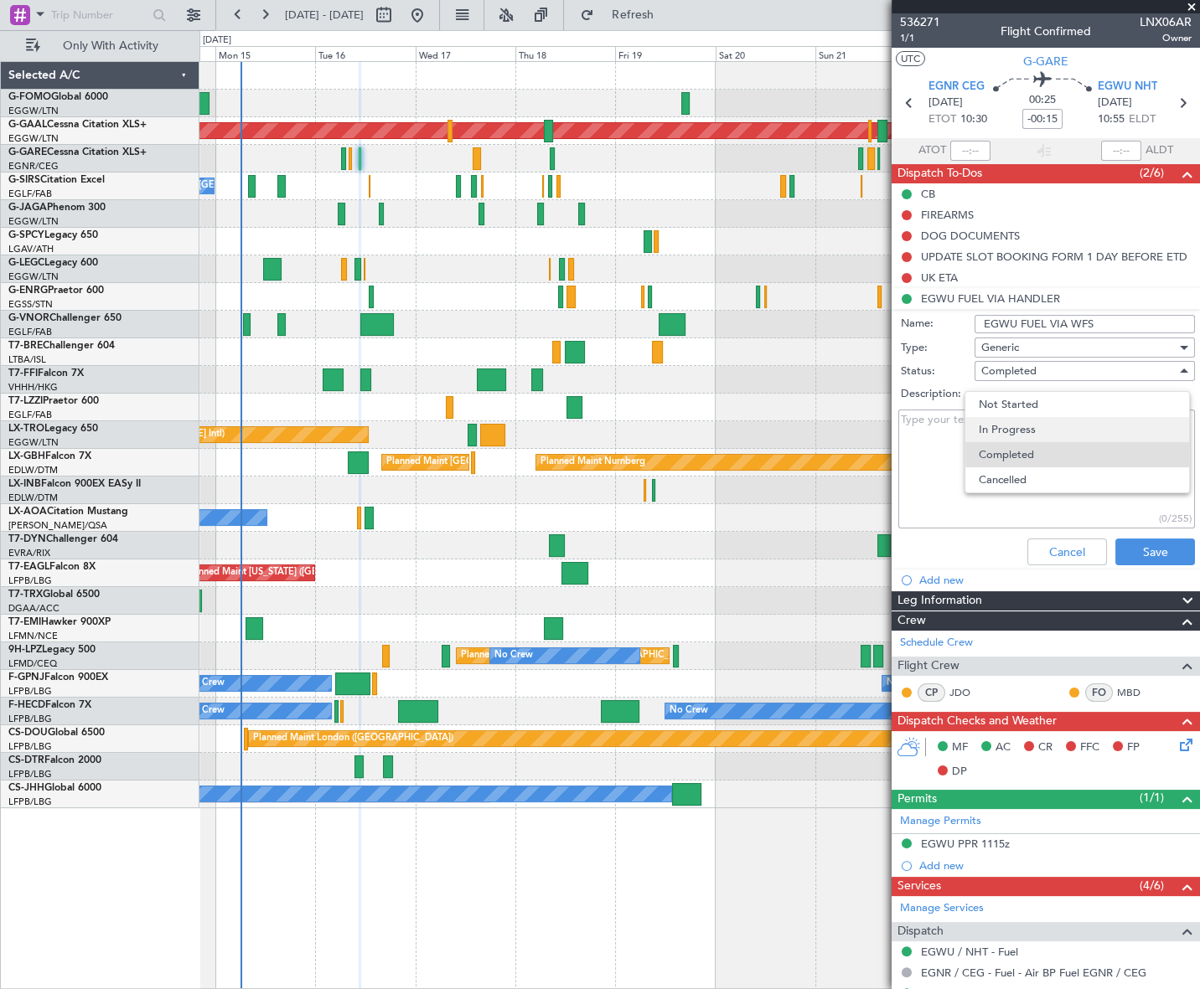
click at [1005, 434] on span "In Progress" at bounding box center [1076, 429] width 197 height 25
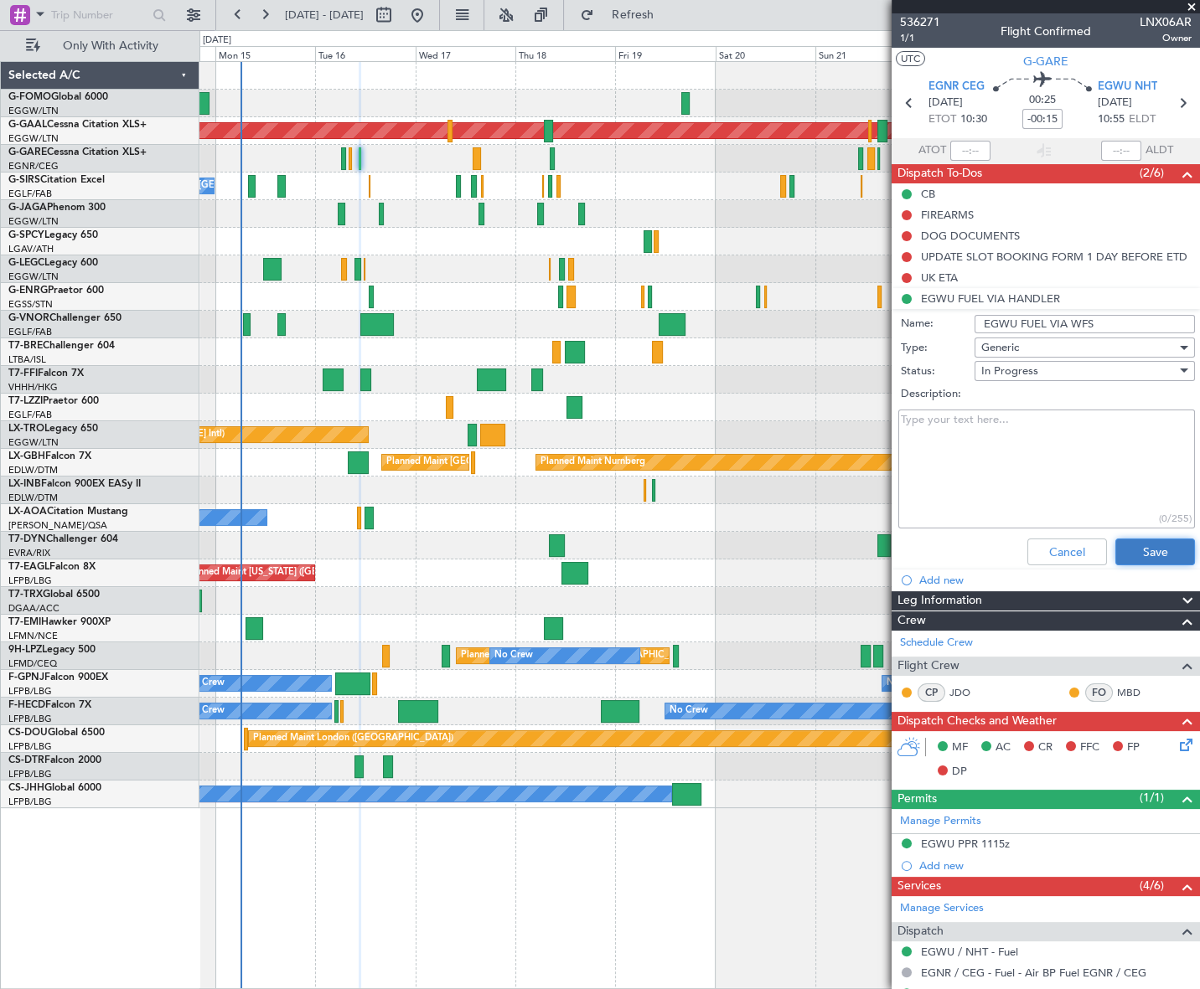
click at [1159, 545] on button "Save" at bounding box center [1155, 552] width 80 height 27
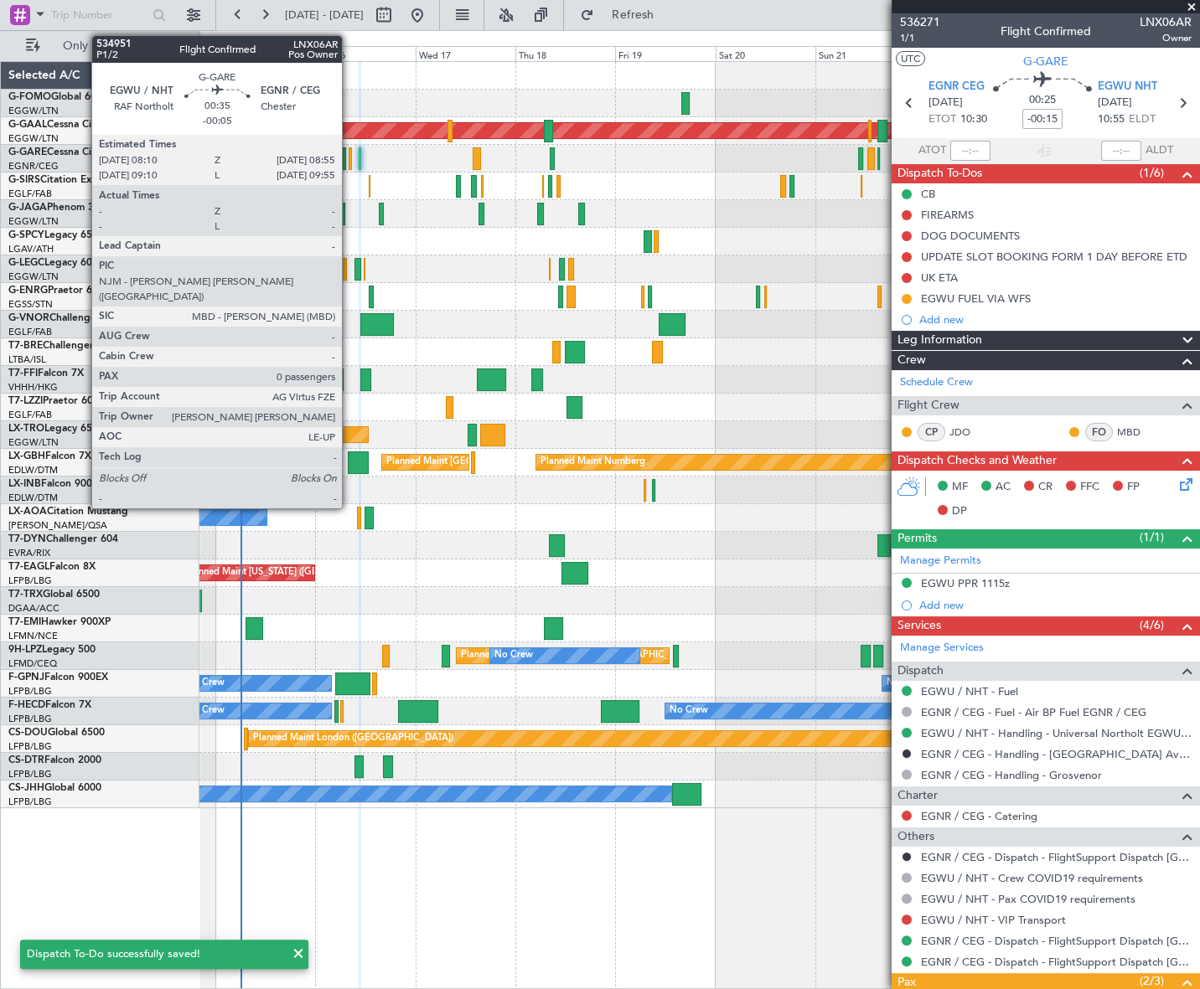
click at [349, 159] on div at bounding box center [349, 158] width 3 height 23
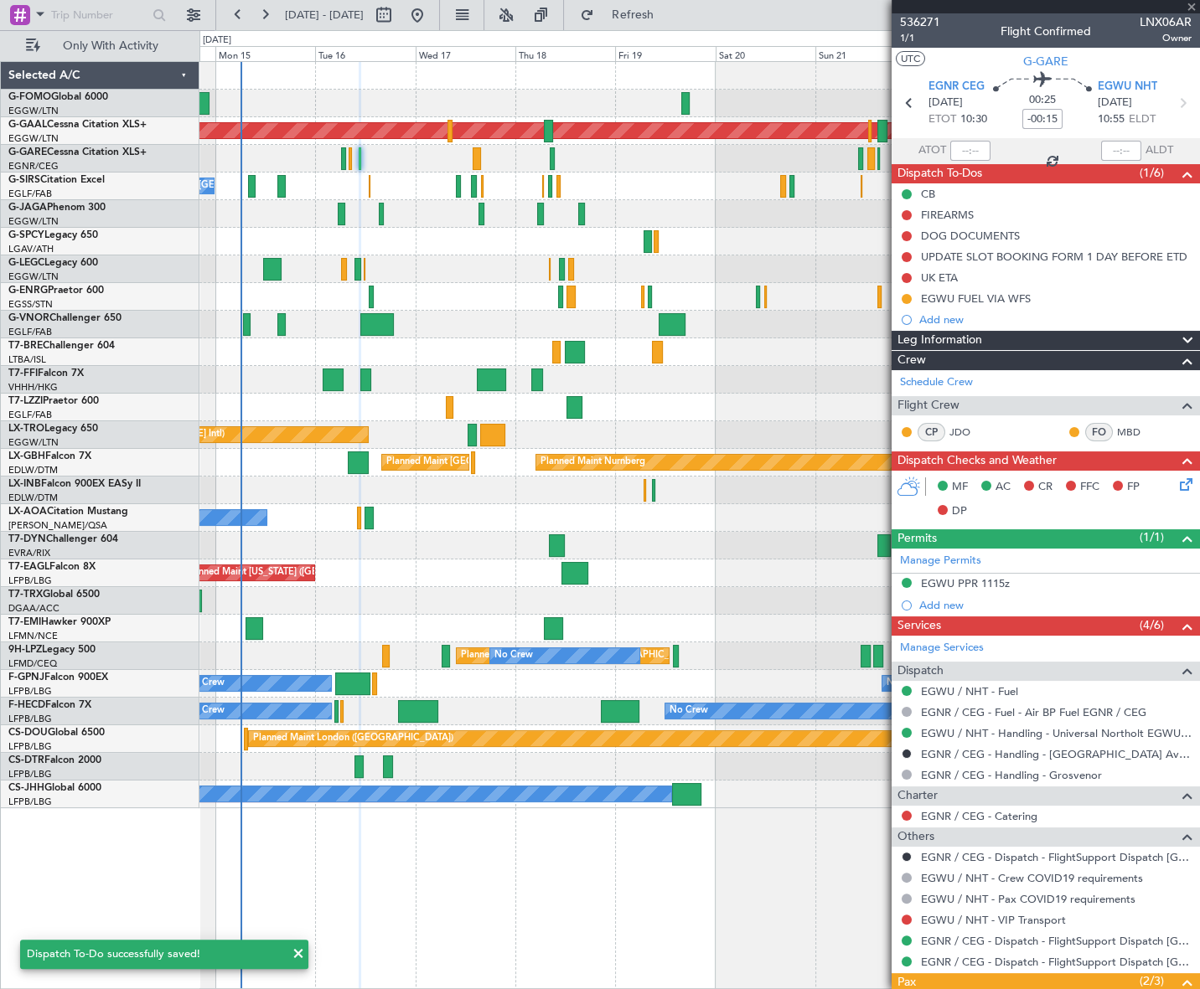
type input "-00:05"
type input "0"
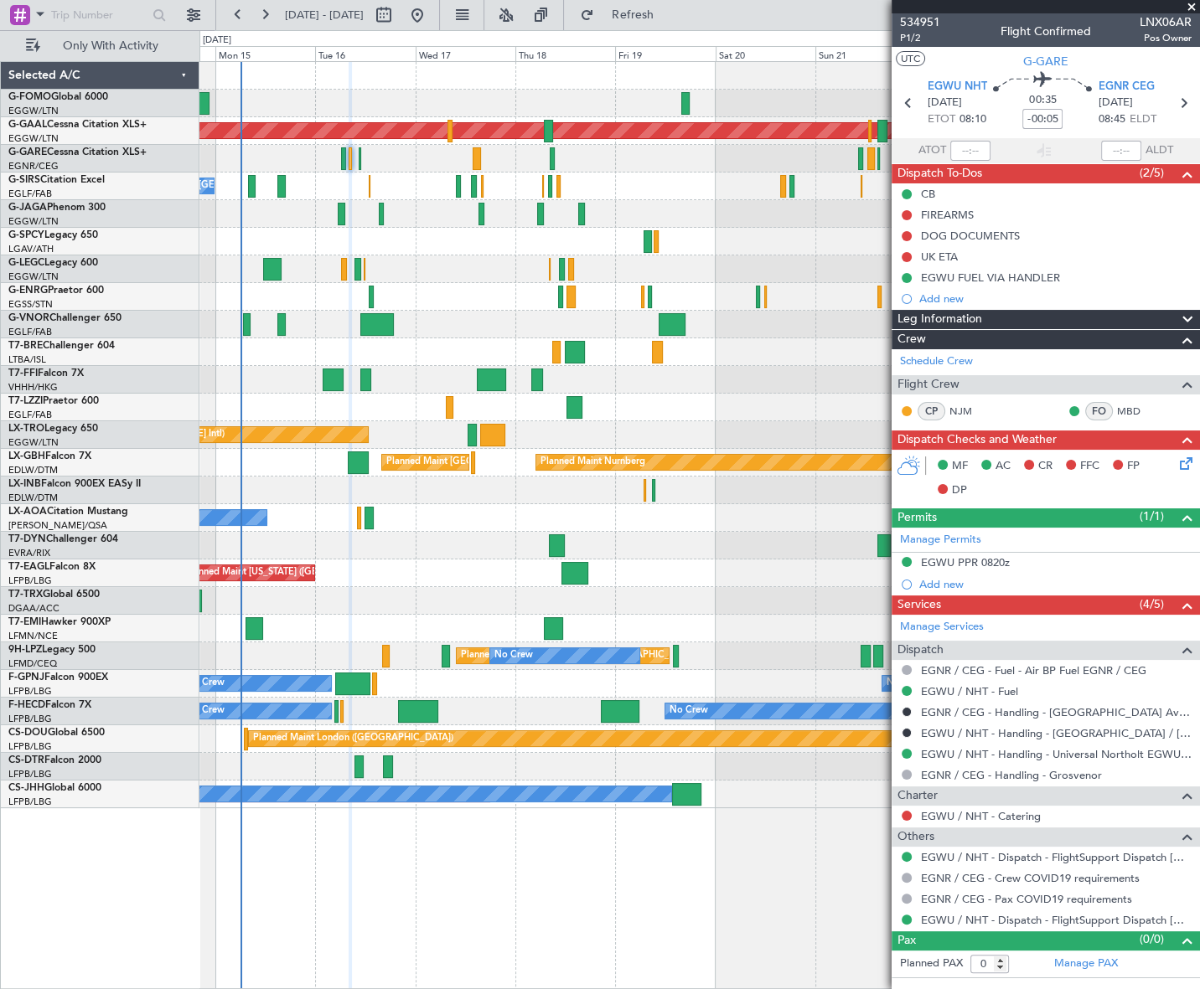
click at [1013, 277] on div "EGWU FUEL VIA HANDLER" at bounding box center [990, 278] width 139 height 14
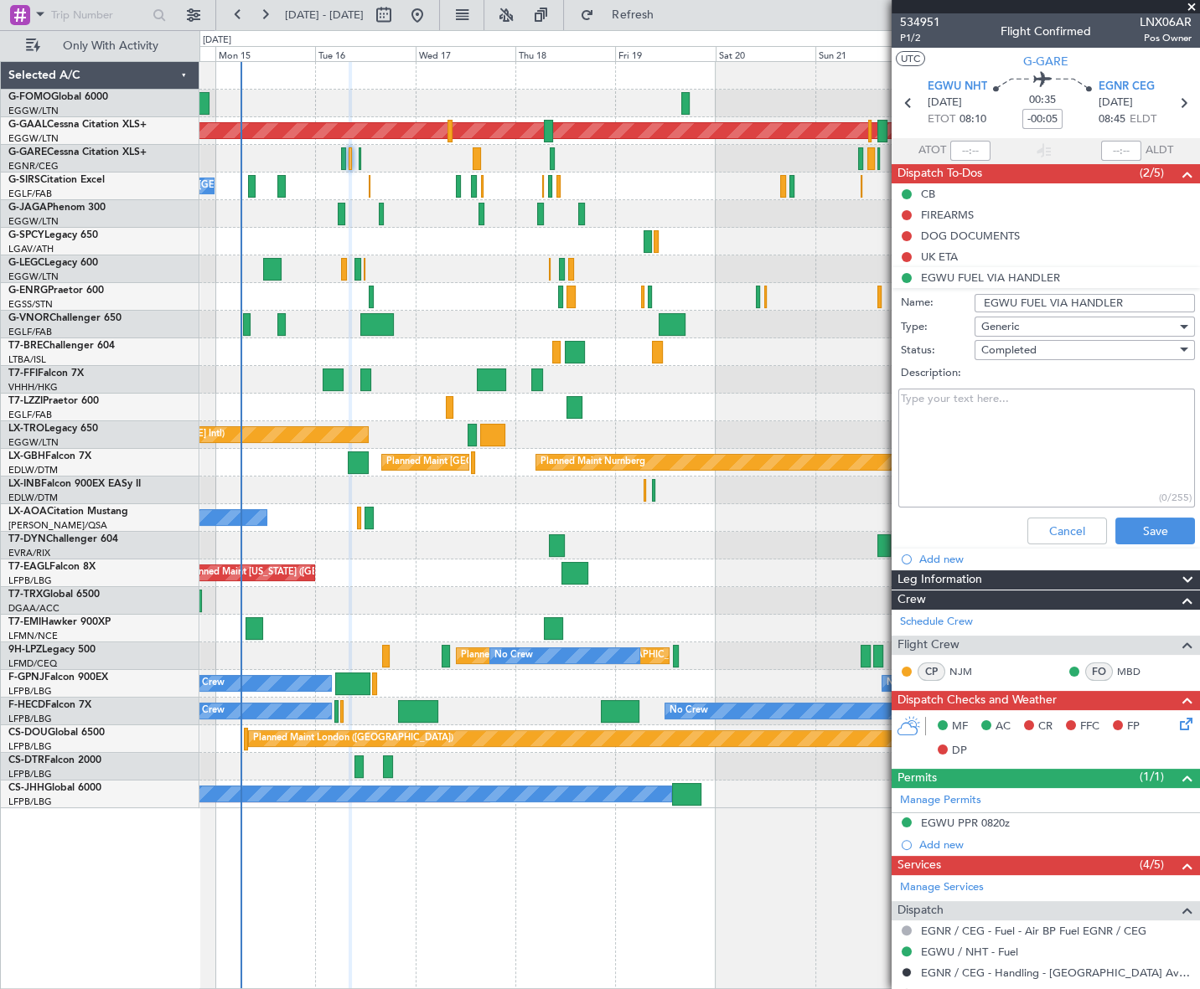
drag, startPoint x: 1137, startPoint y: 301, endPoint x: 1067, endPoint y: 300, distance: 69.5
click at [1067, 300] on input "EGWU FUEL VIA HANDLER" at bounding box center [1084, 303] width 220 height 18
type input "EGWU FUEL VIA WFS"
click at [1147, 534] on button "Save" at bounding box center [1155, 531] width 80 height 27
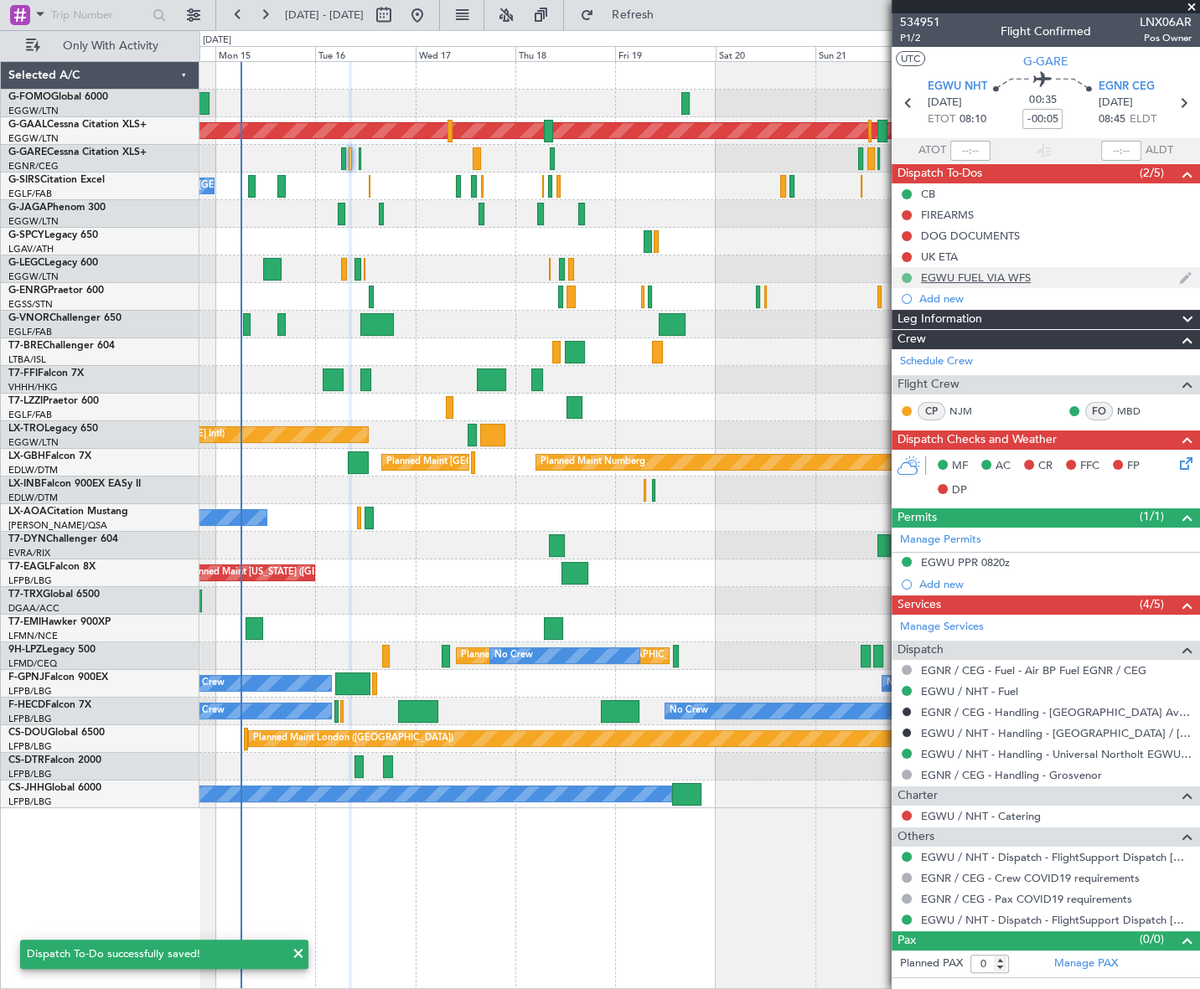
click at [901, 277] on button at bounding box center [906, 278] width 10 height 10
click at [880, 331] on li "In Progress" at bounding box center [907, 326] width 90 height 25
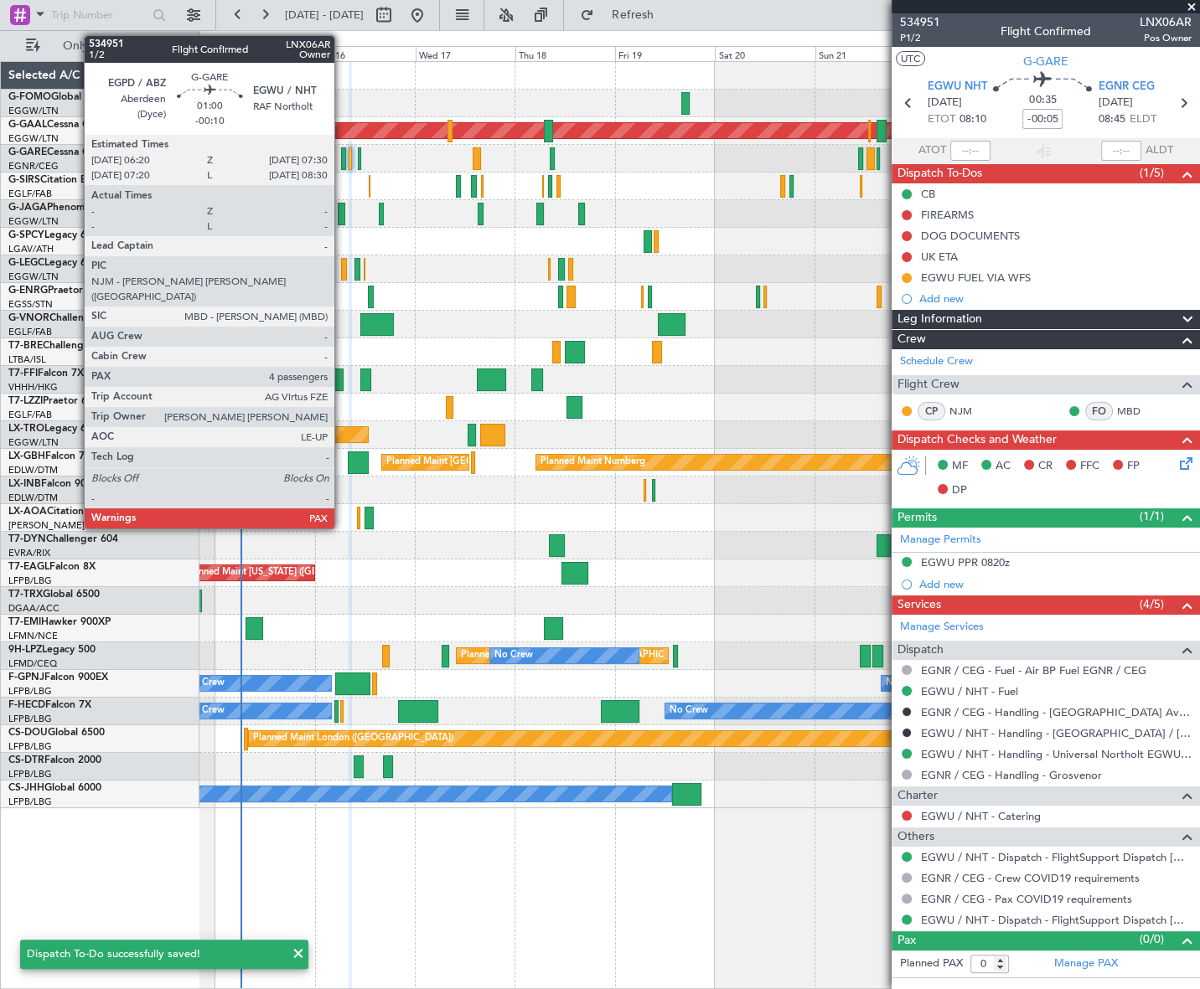
click at [342, 159] on div at bounding box center [343, 158] width 5 height 23
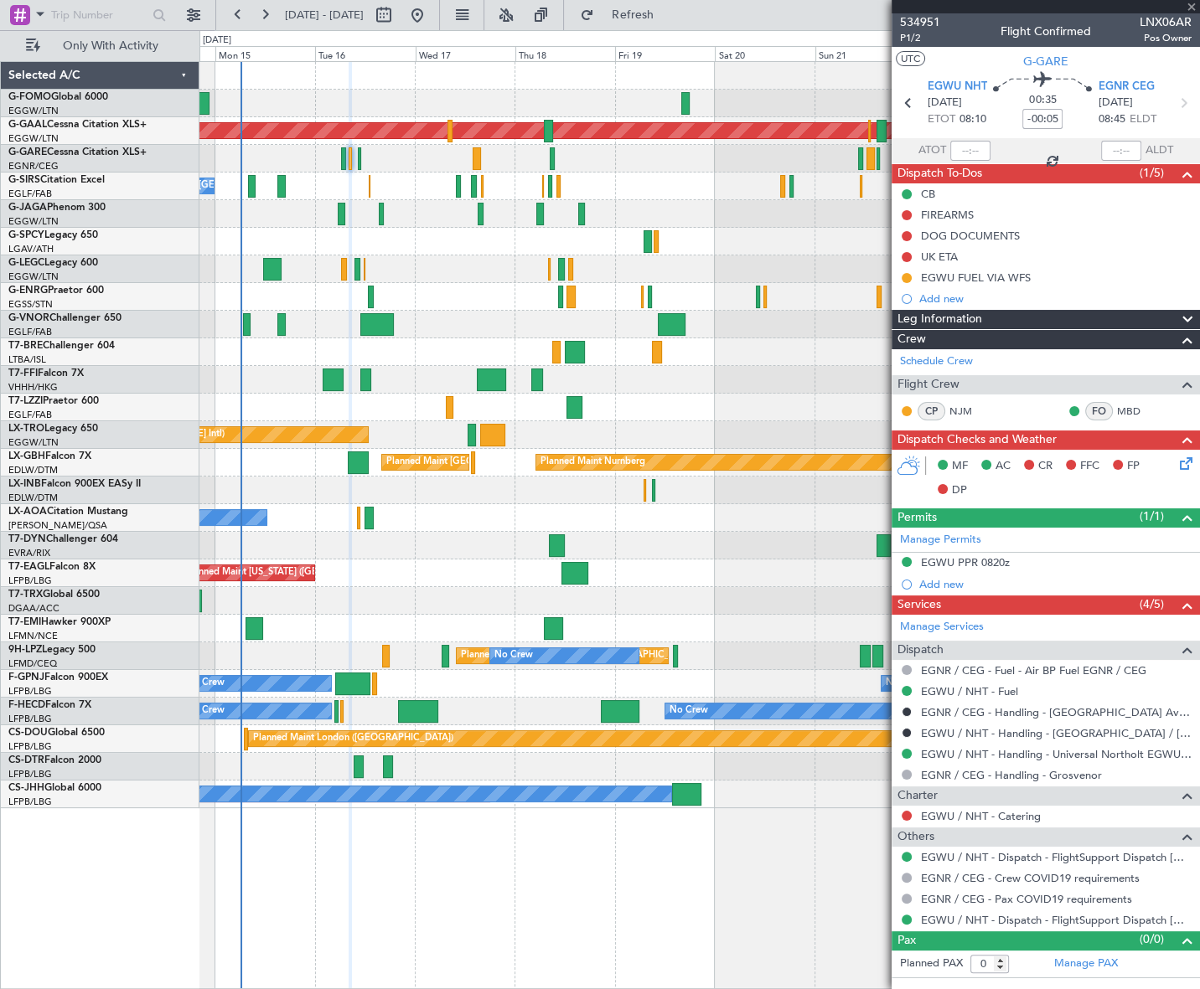
type input "-00:10"
type input "4"
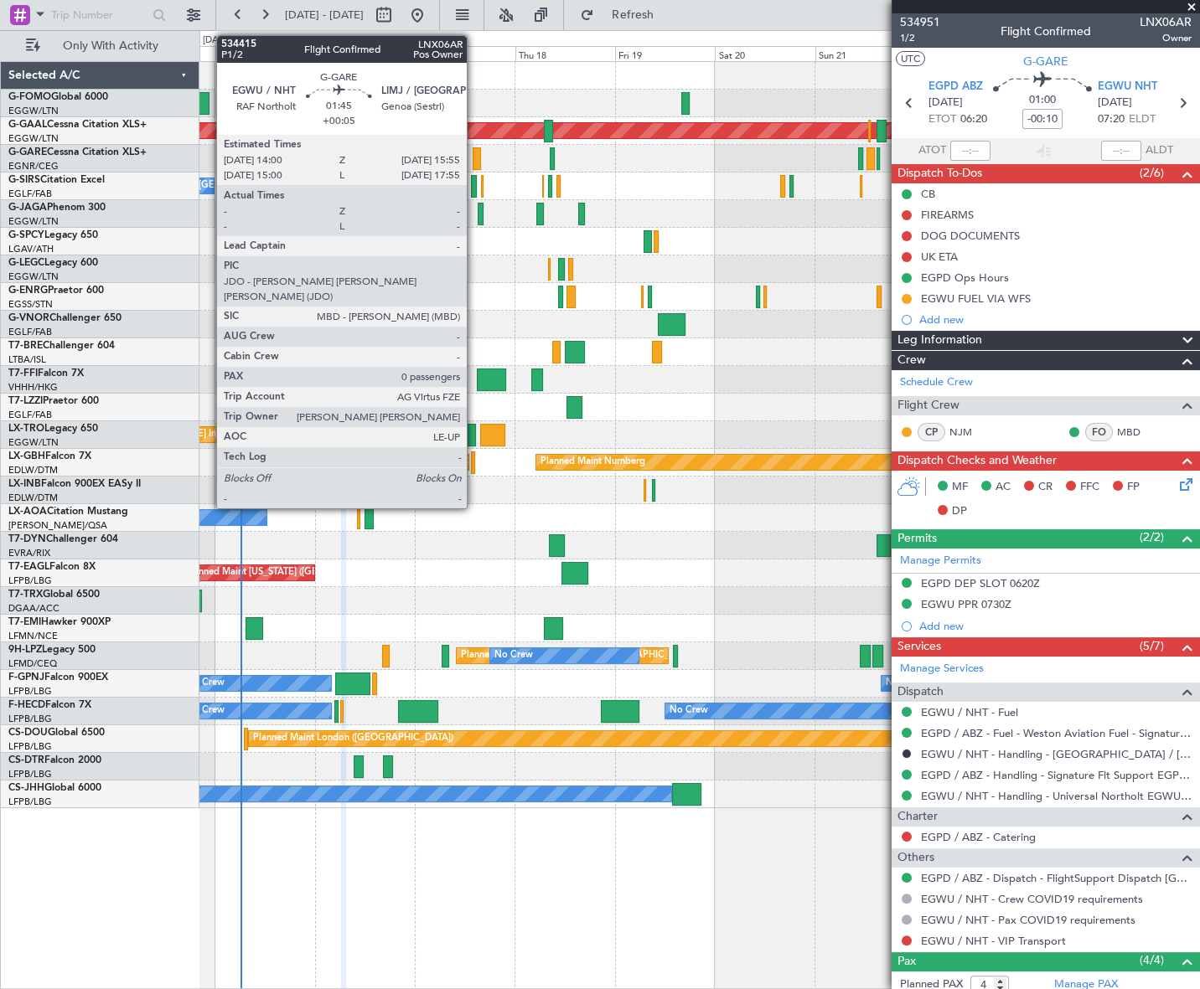
click at [474, 152] on div at bounding box center [476, 158] width 8 height 23
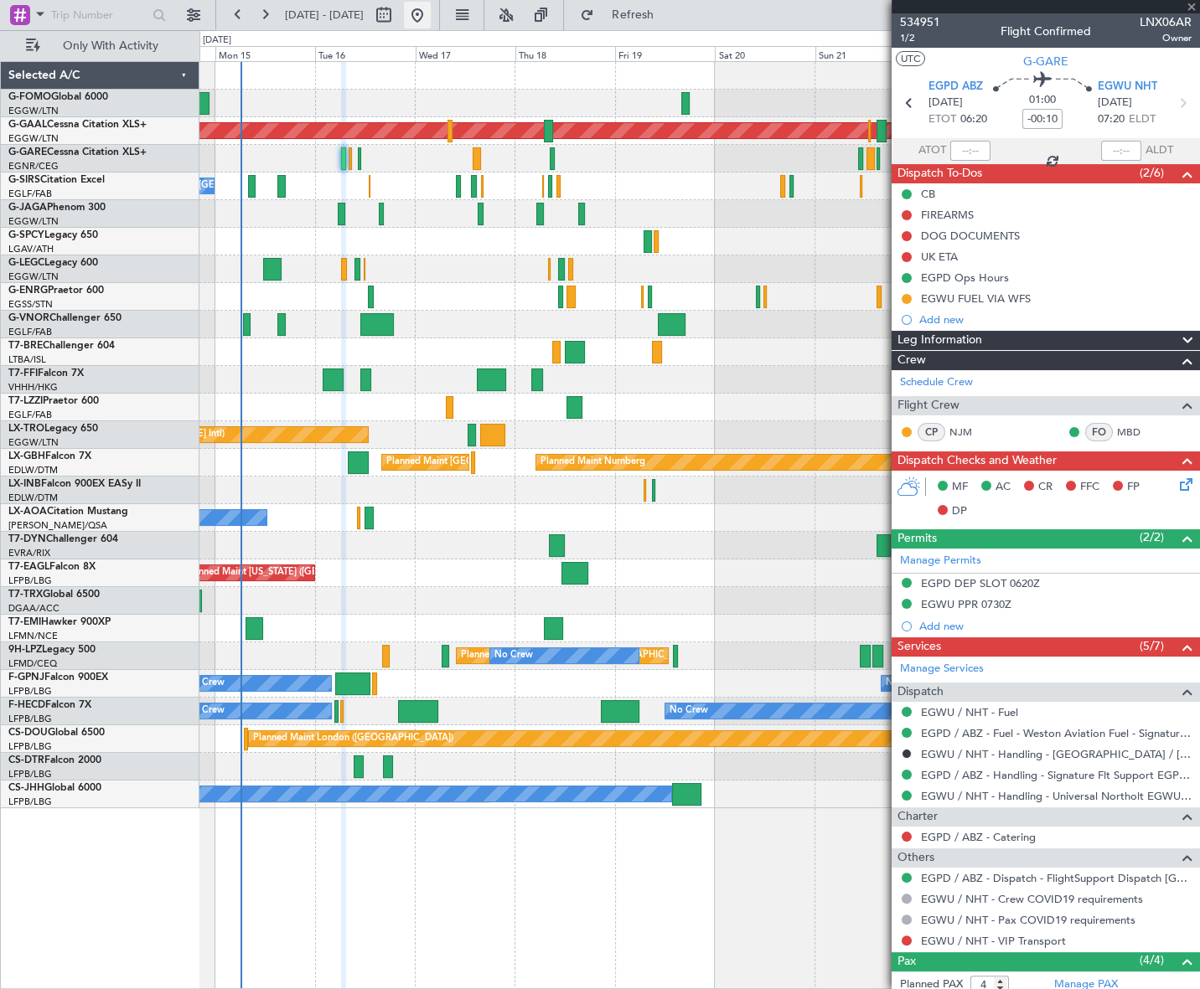
type input "+00:05"
type input "0"
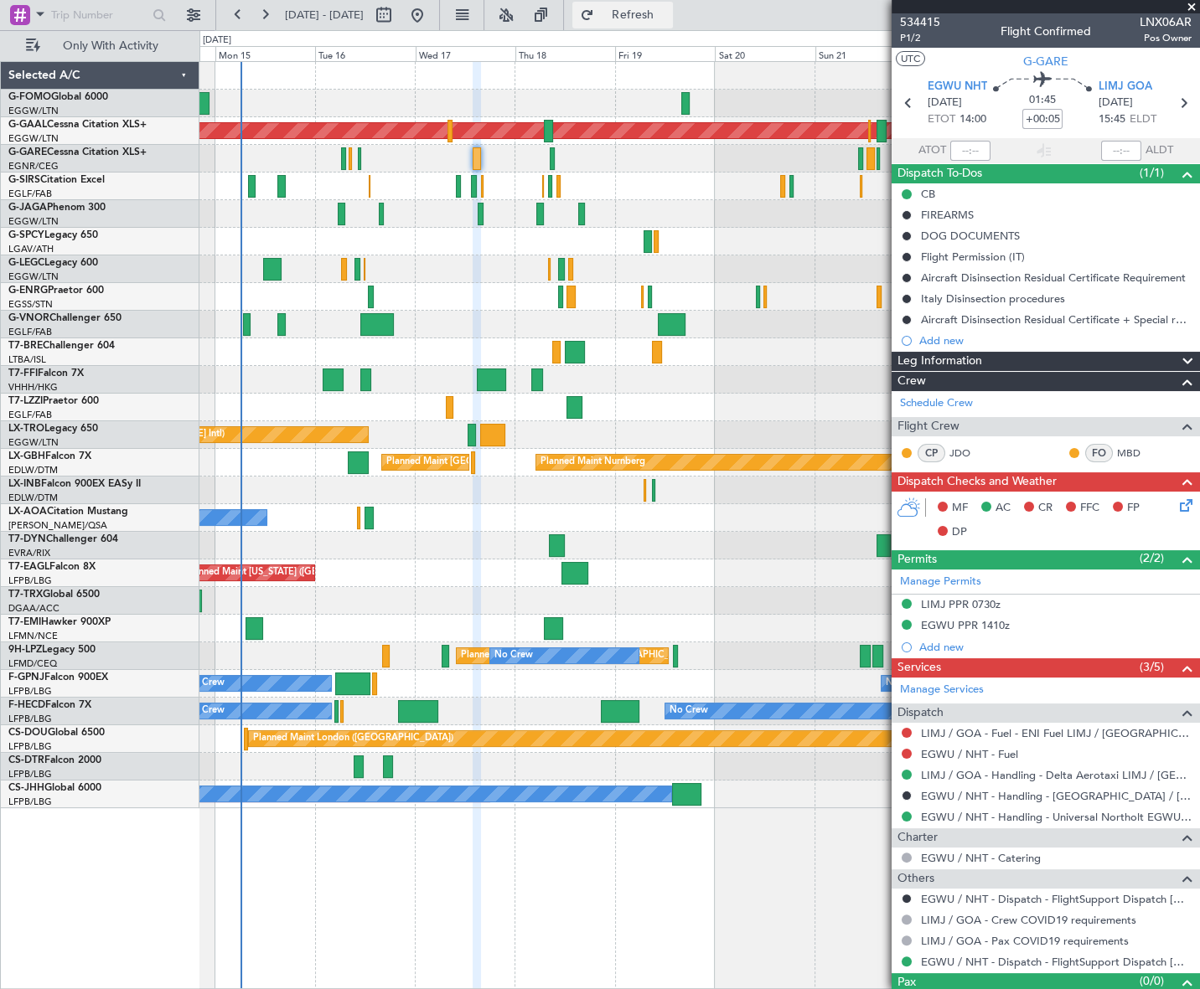
click at [663, 14] on span "Refresh" at bounding box center [632, 15] width 70 height 12
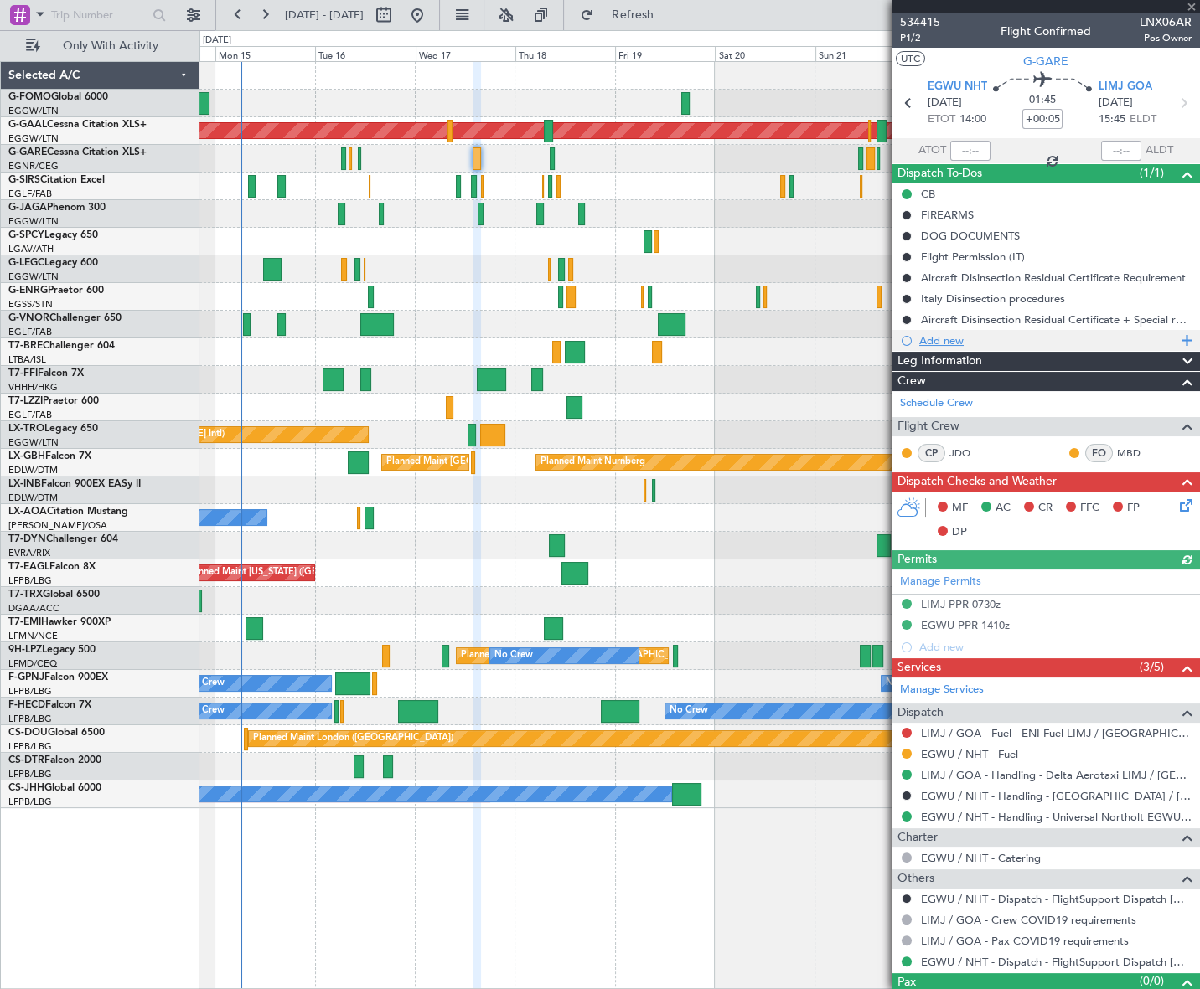
click at [938, 339] on div "Add new" at bounding box center [1047, 340] width 257 height 14
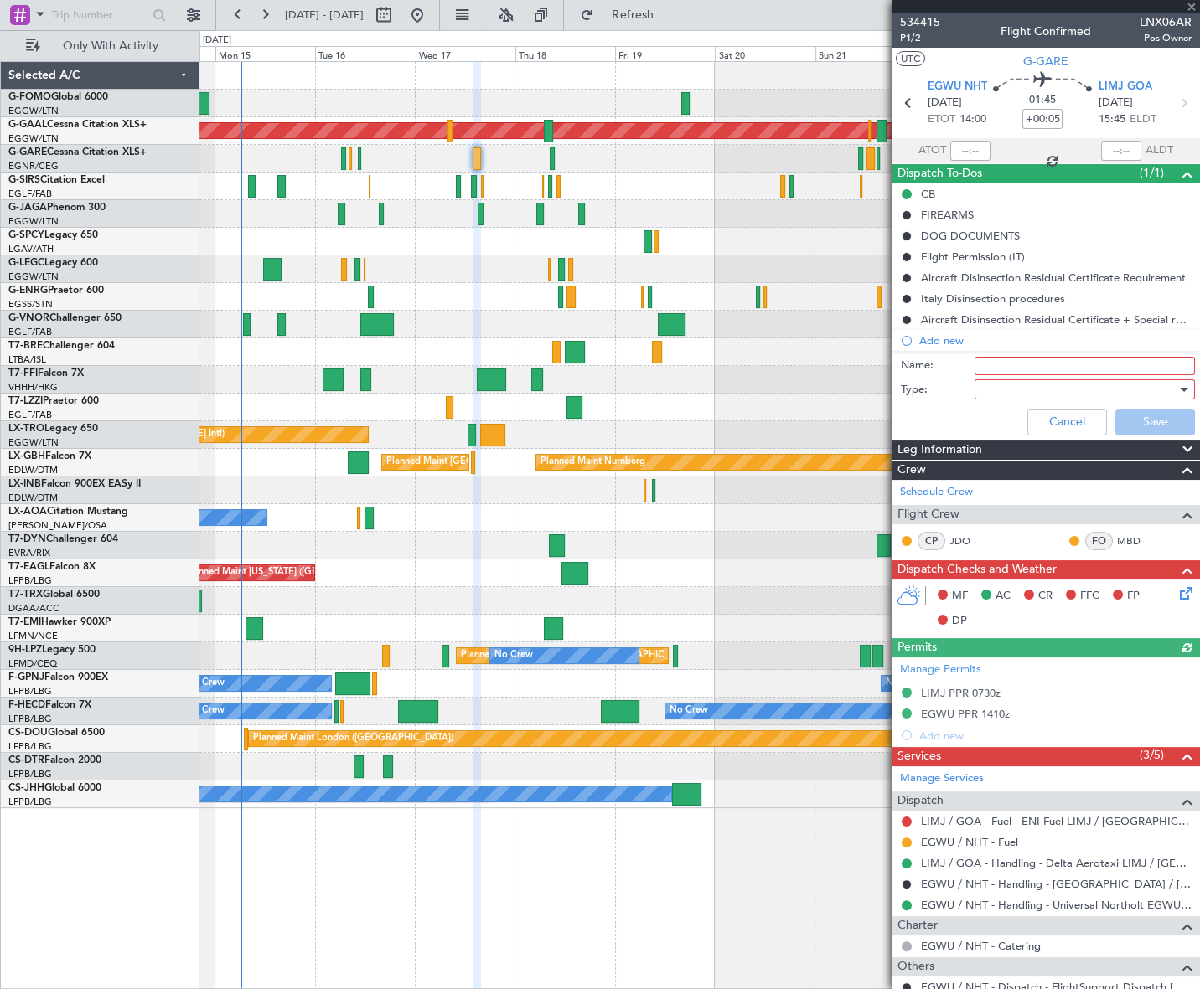
click at [1009, 362] on input "Name:" at bounding box center [1084, 366] width 220 height 18
type input "EGWU fuel via WFS"
click at [1031, 386] on div at bounding box center [1078, 389] width 195 height 25
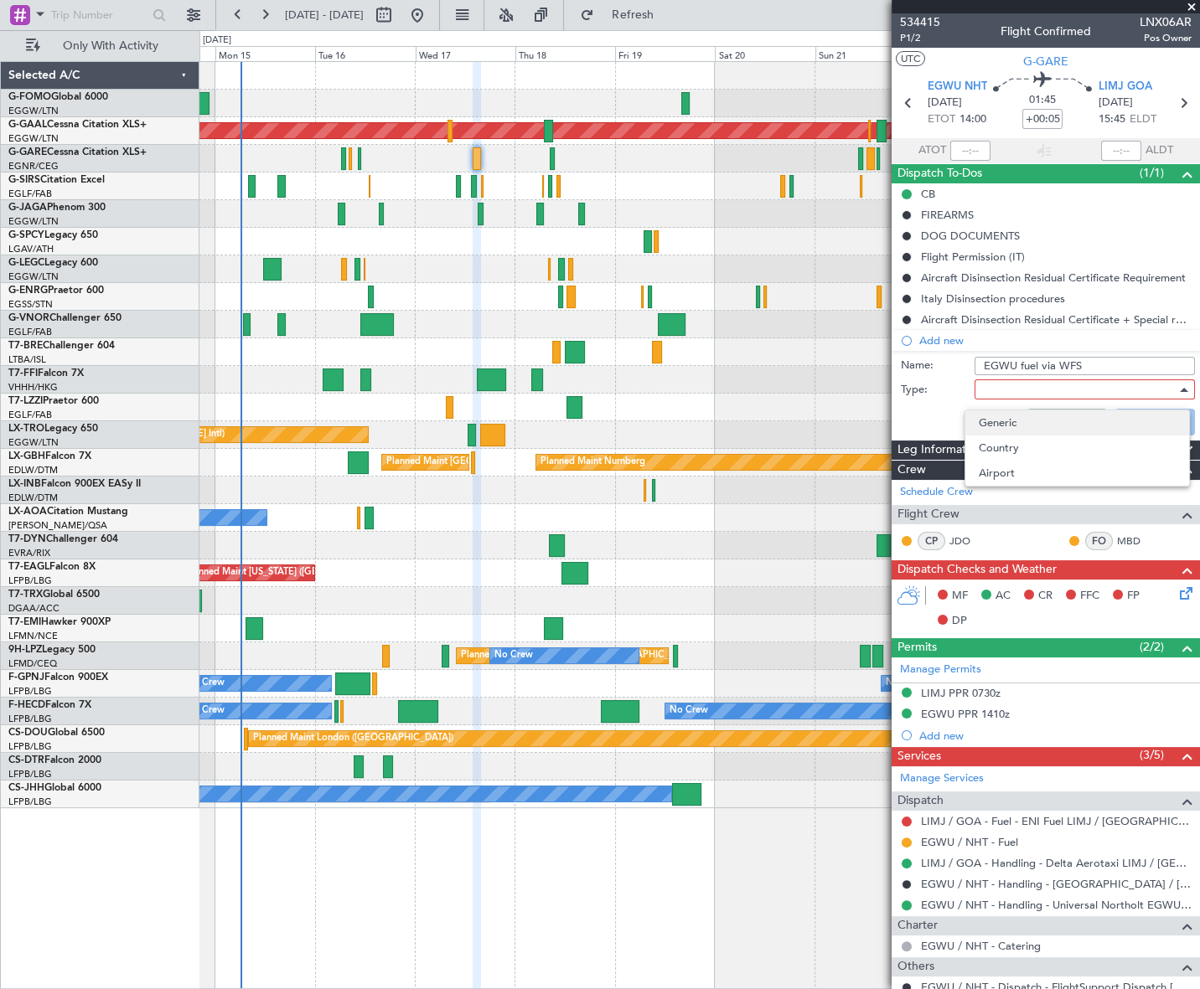
click at [1036, 429] on span "Generic" at bounding box center [1076, 422] width 197 height 25
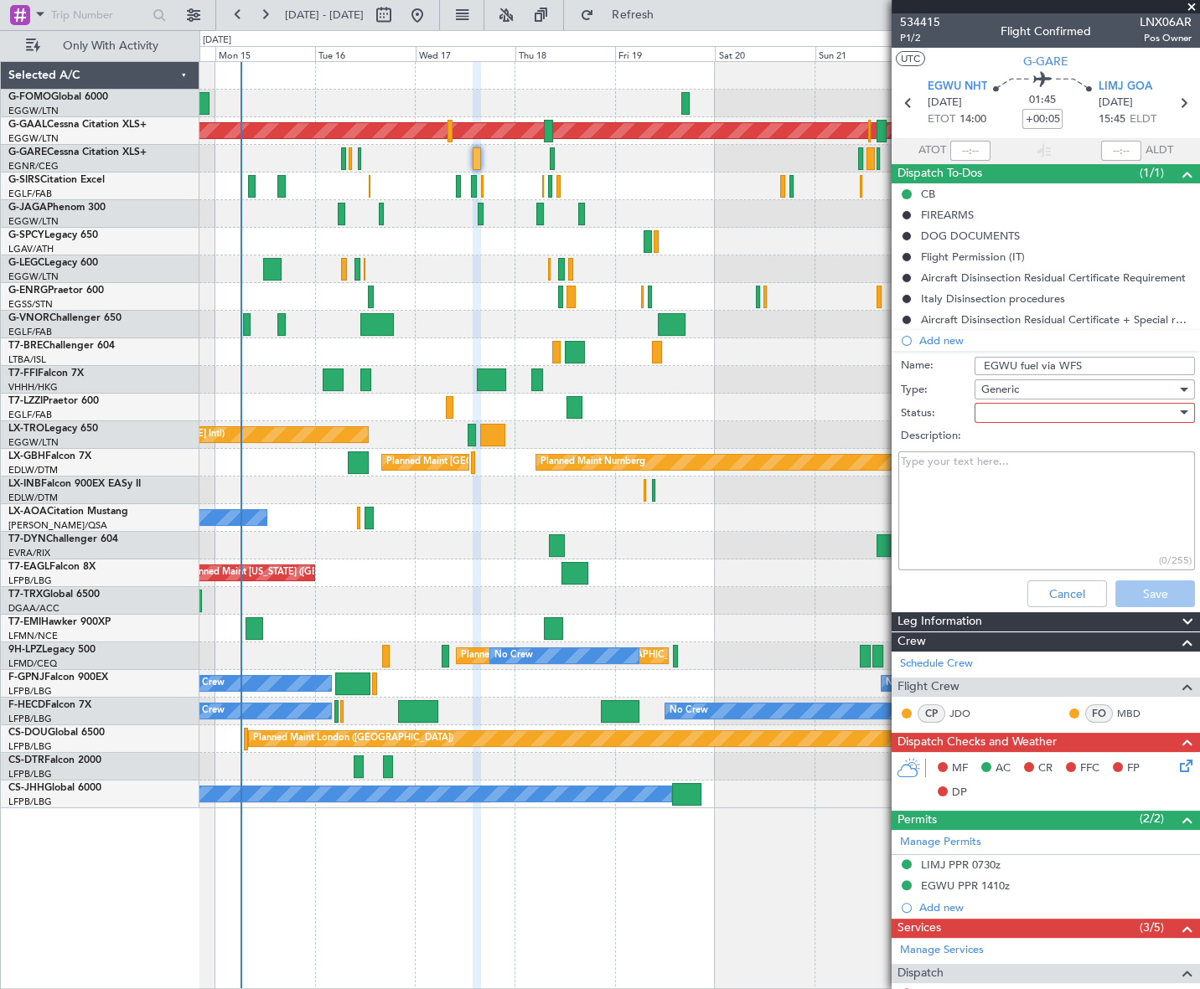
click at [1055, 411] on div at bounding box center [1078, 412] width 195 height 25
click at [1030, 467] on span "In Progress" at bounding box center [1076, 471] width 197 height 25
click at [1148, 597] on button "Save" at bounding box center [1155, 594] width 80 height 27
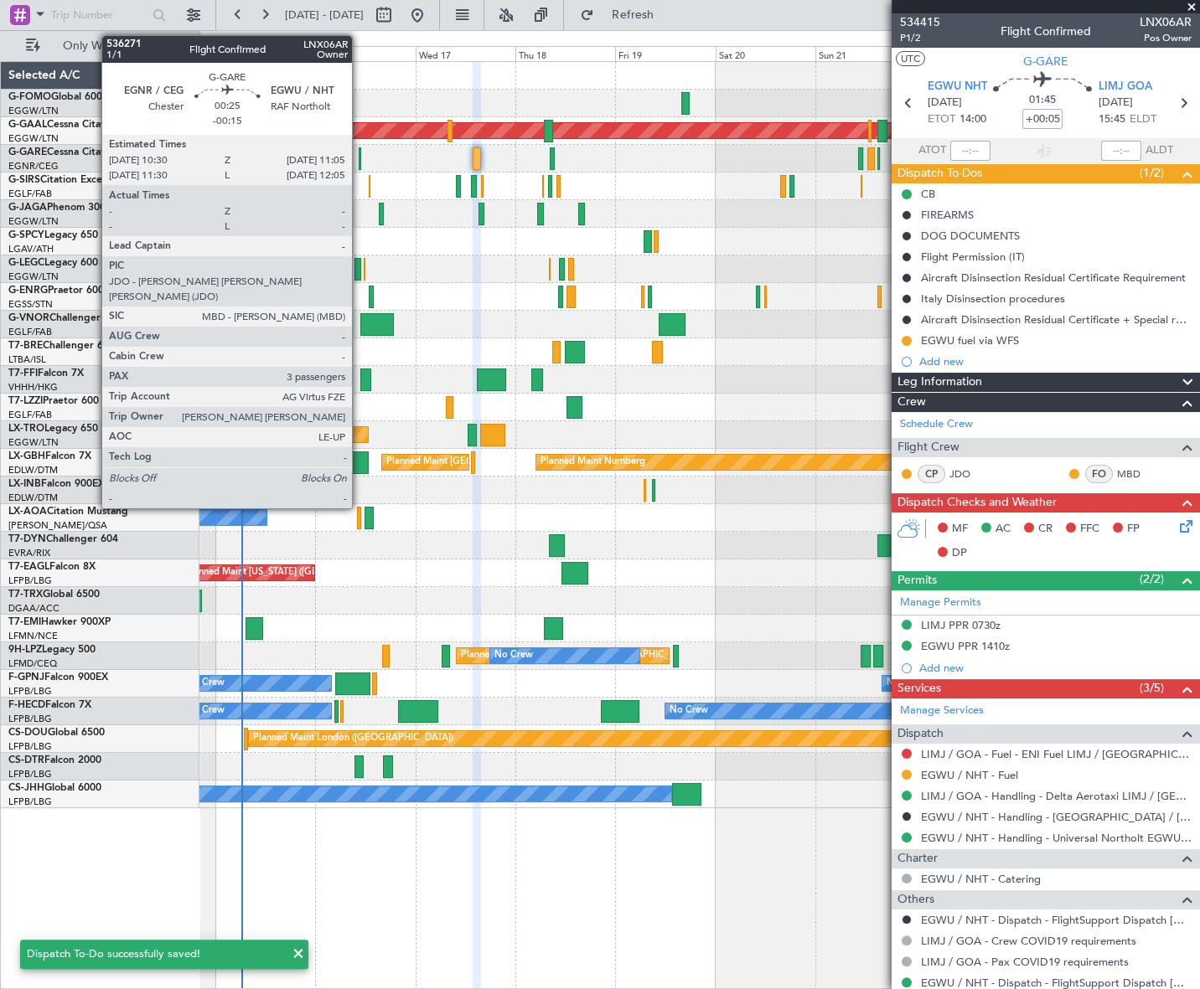
click at [359, 156] on div at bounding box center [360, 158] width 3 height 23
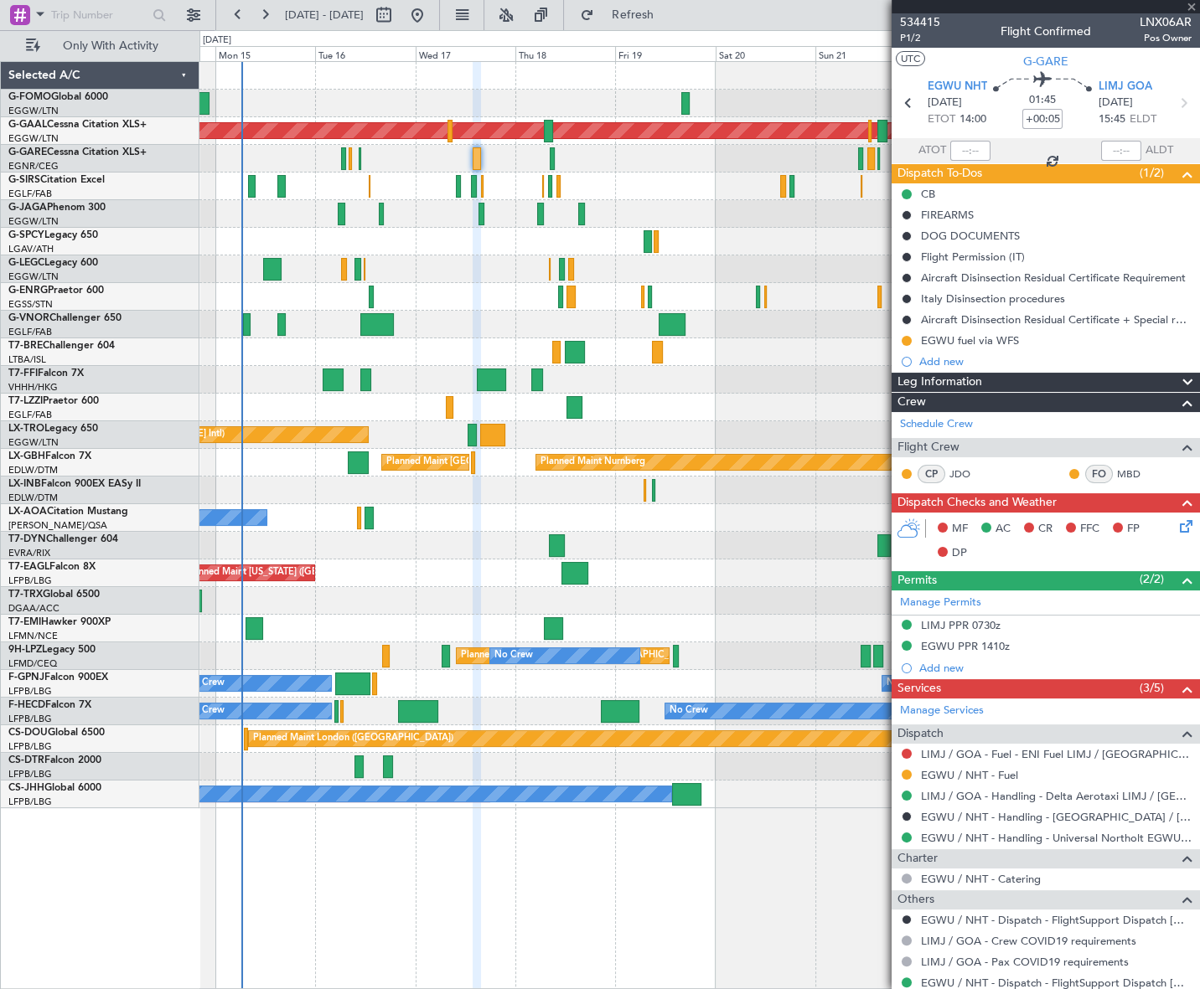
type input "-00:15"
type input "3"
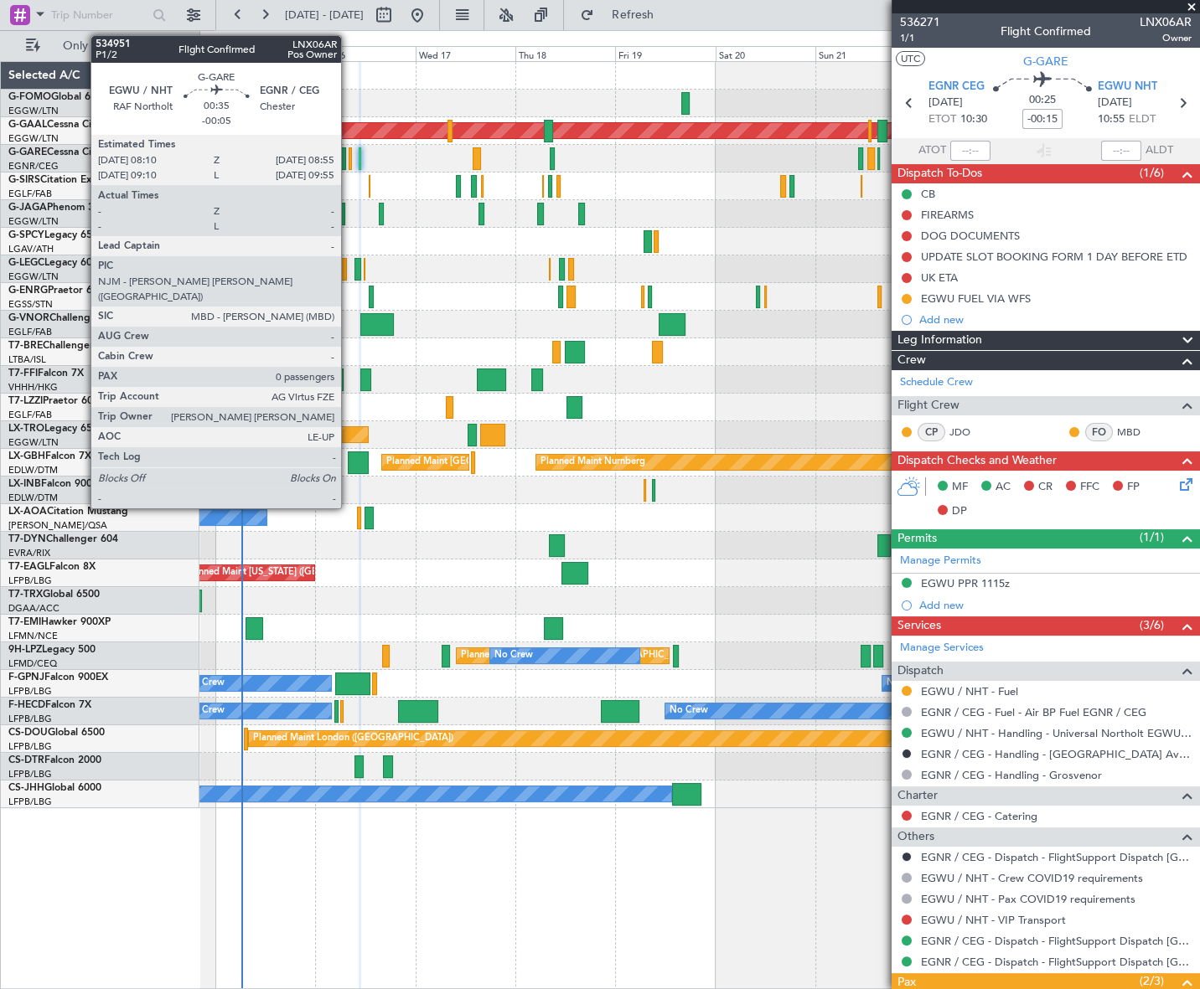
click at [348, 159] on div at bounding box center [349, 158] width 3 height 23
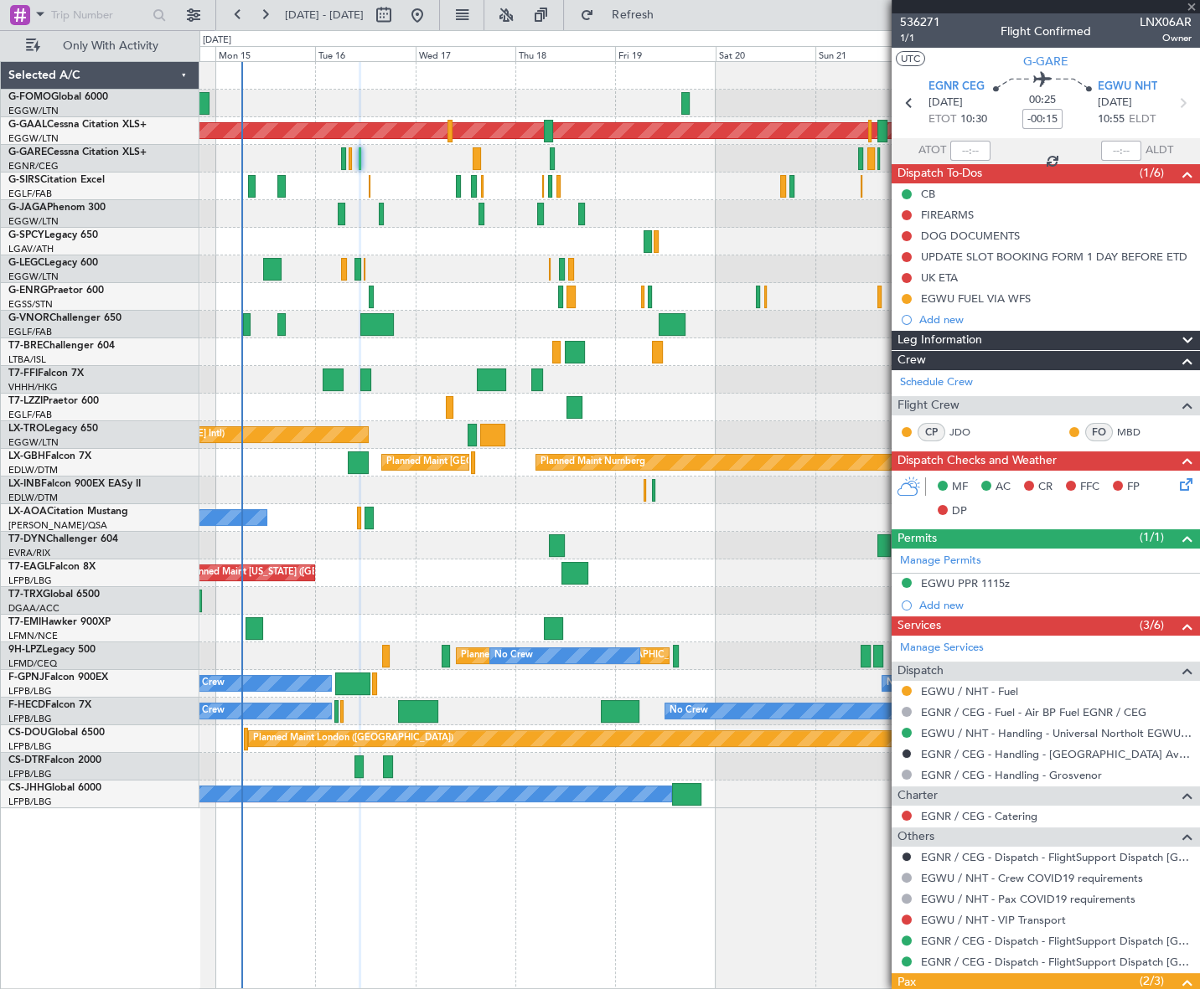
type input "-00:05"
type input "0"
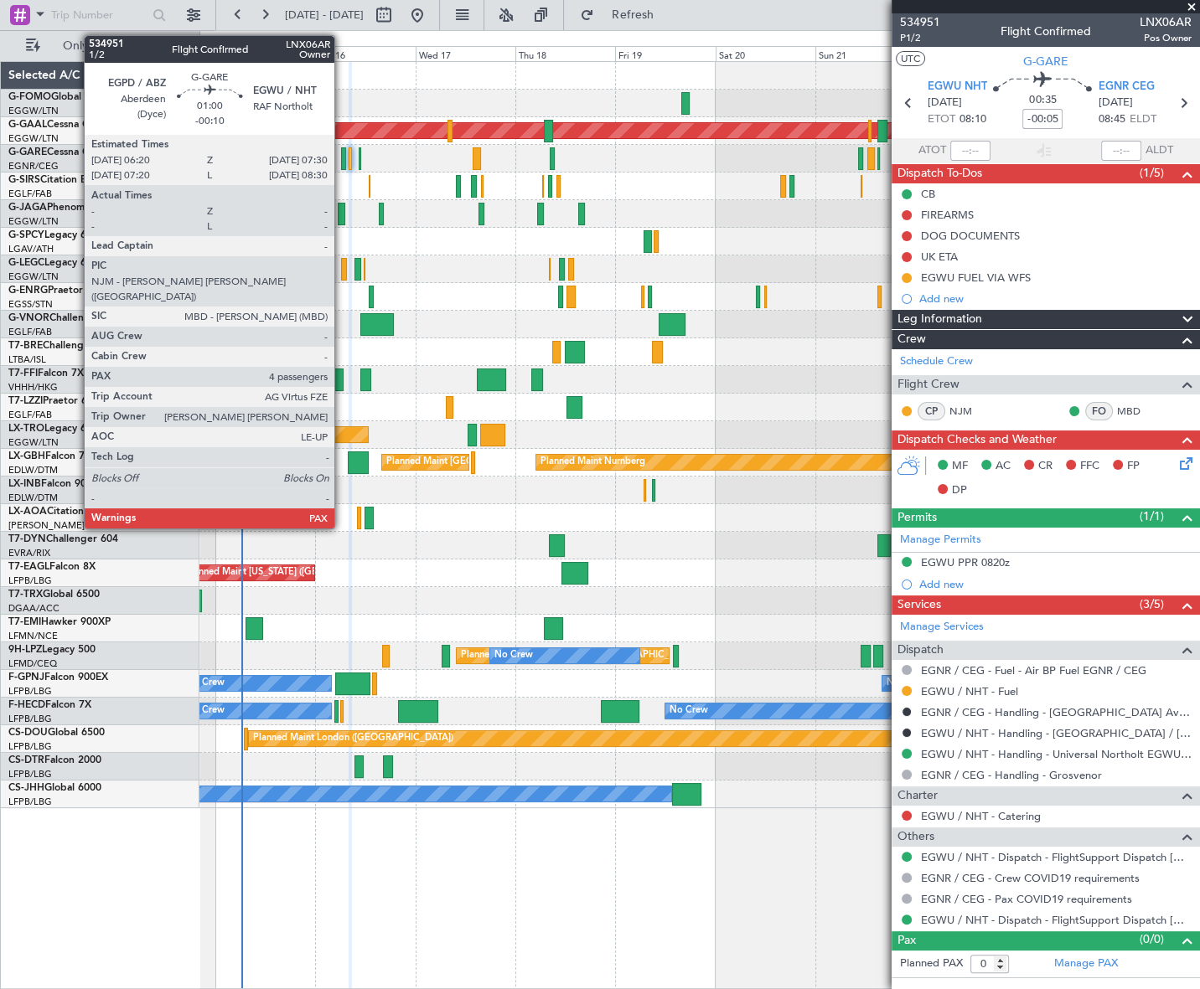
click at [342, 154] on div at bounding box center [343, 158] width 5 height 23
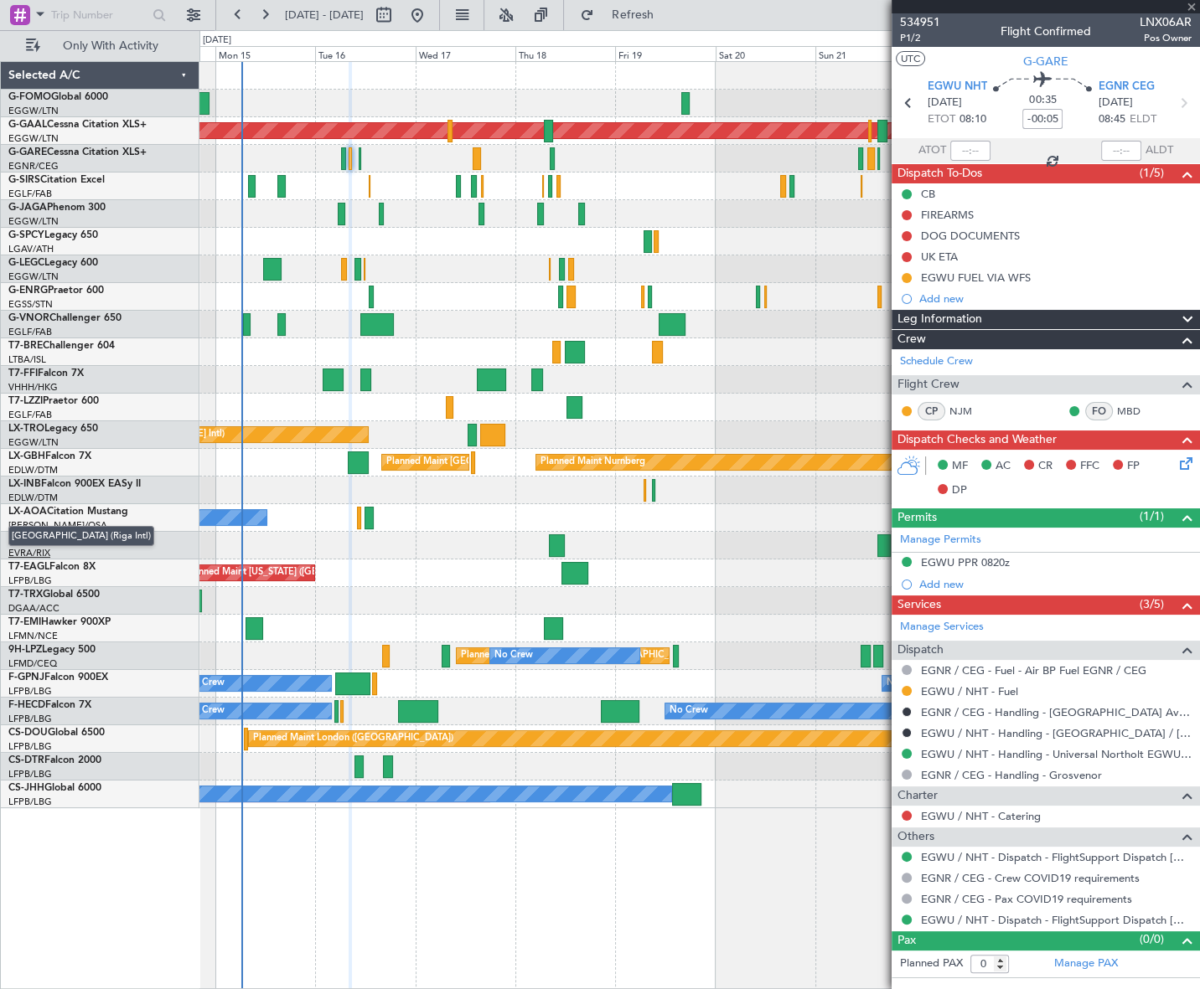
type input "-00:10"
type input "4"
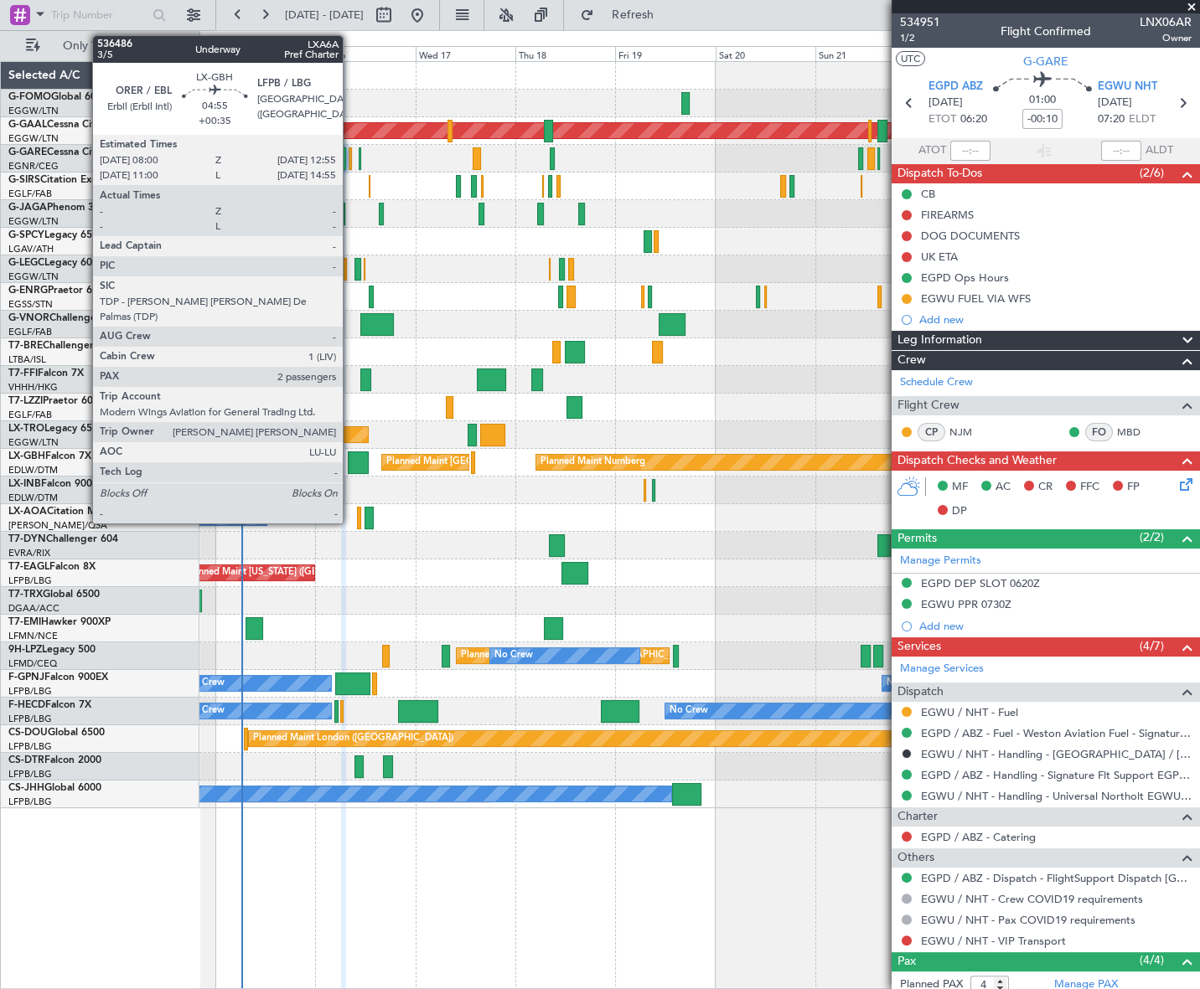
click at [356, 460] on div at bounding box center [358, 463] width 21 height 23
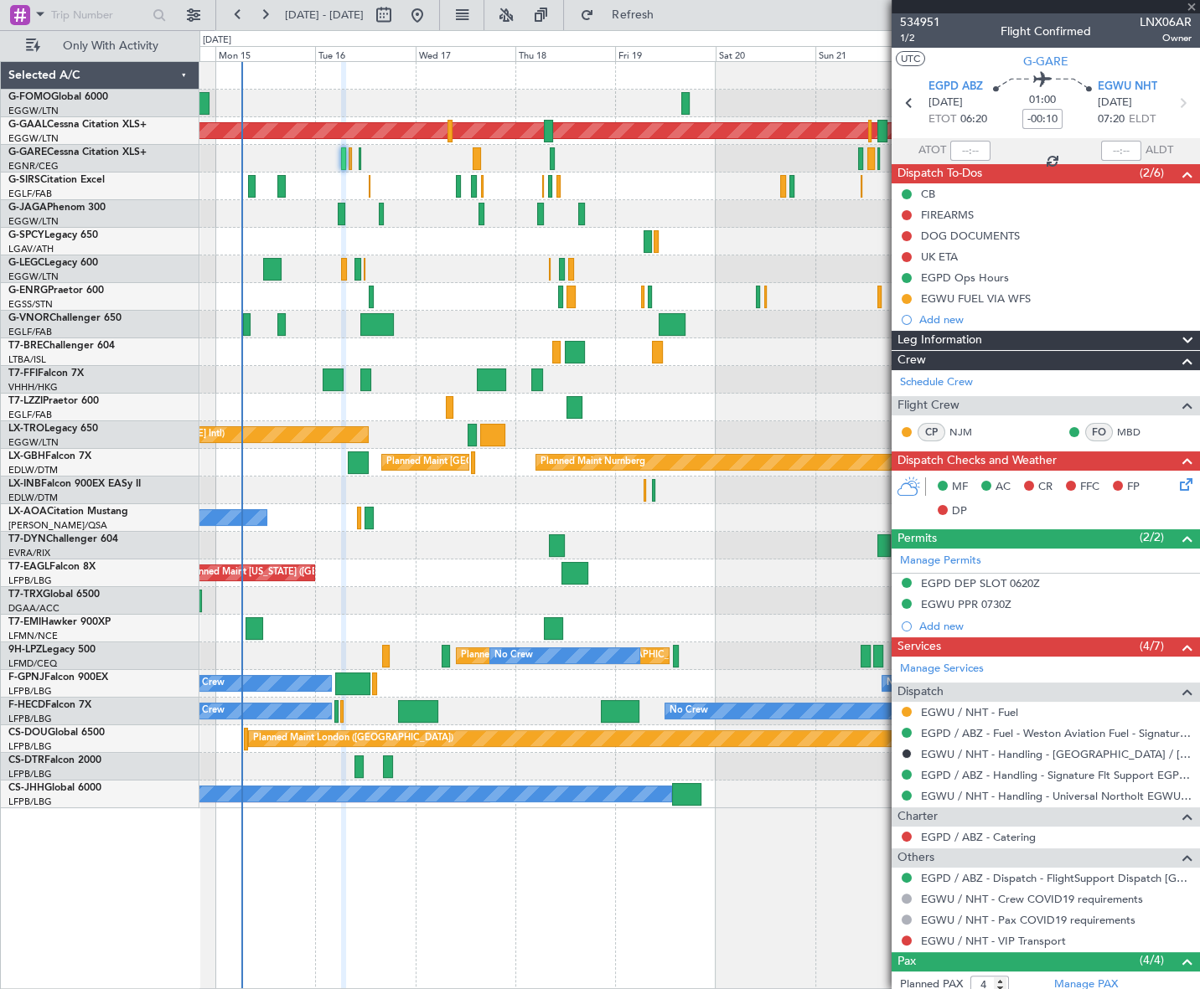
type input "+00:35"
type input "2"
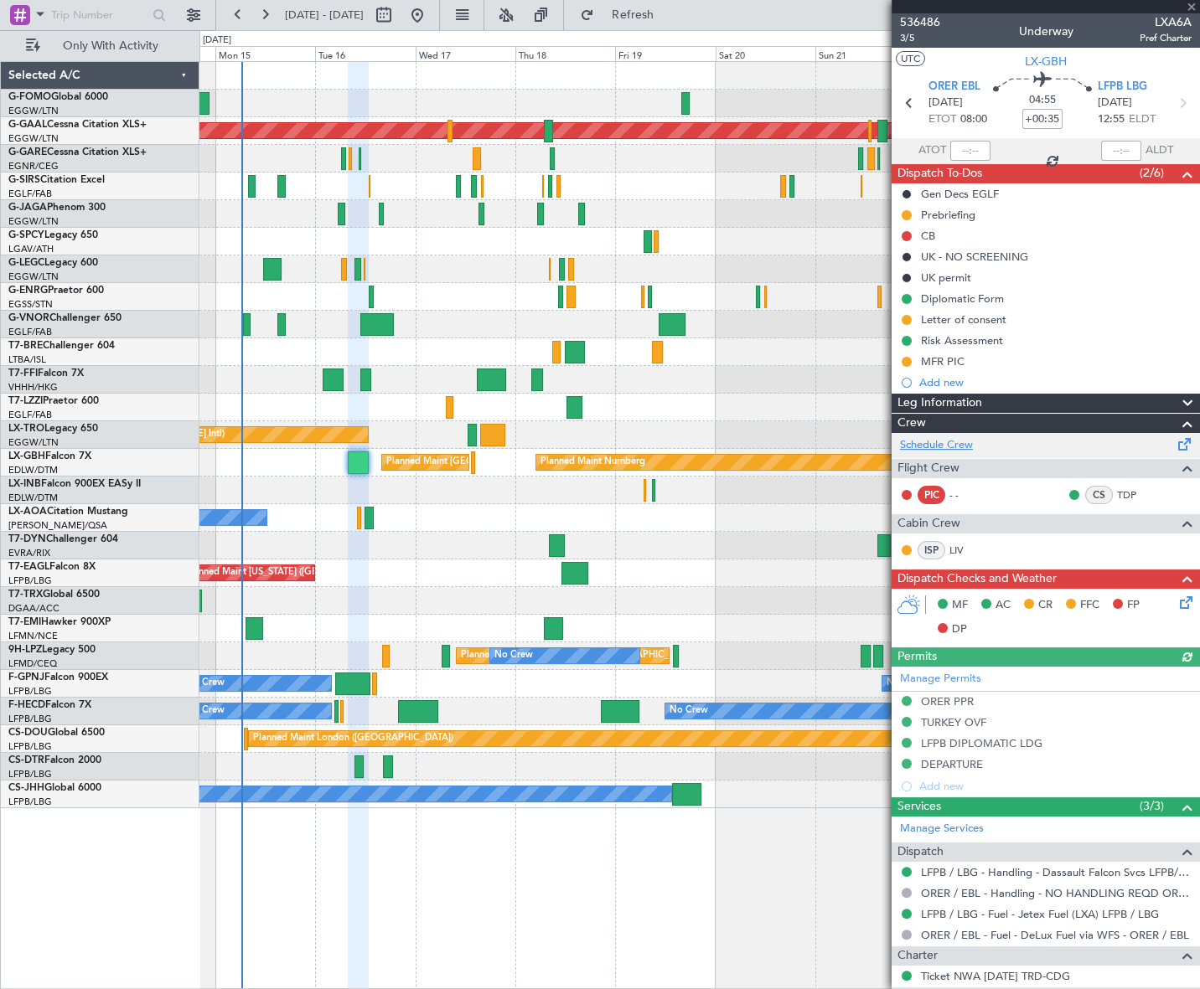
click at [948, 441] on link "Schedule Crew" at bounding box center [936, 445] width 73 height 17
click at [649, 13] on button "Refresh" at bounding box center [622, 15] width 101 height 27
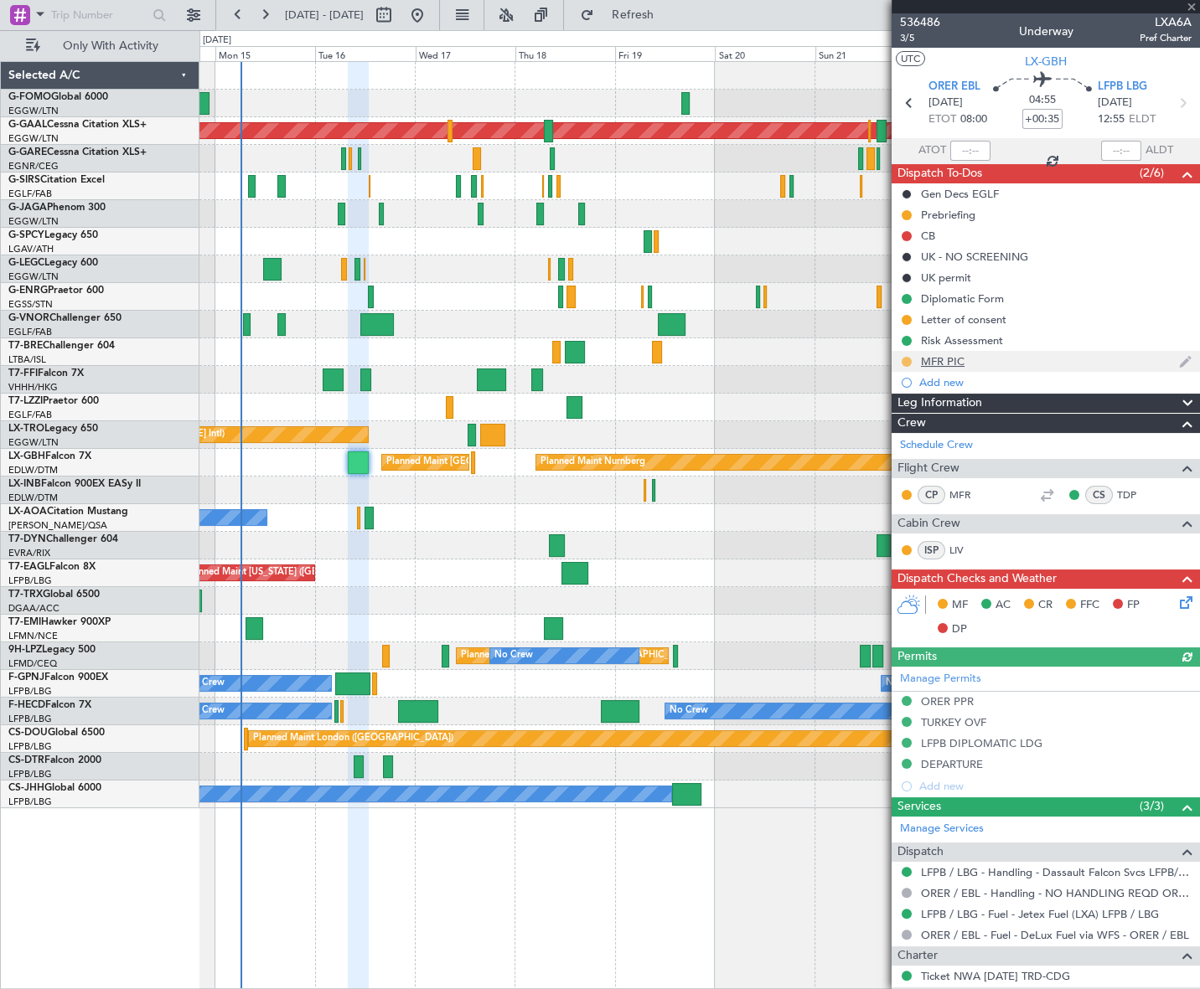
click at [905, 359] on button at bounding box center [906, 362] width 10 height 10
click at [913, 440] on span "Completed" at bounding box center [912, 435] width 55 height 17
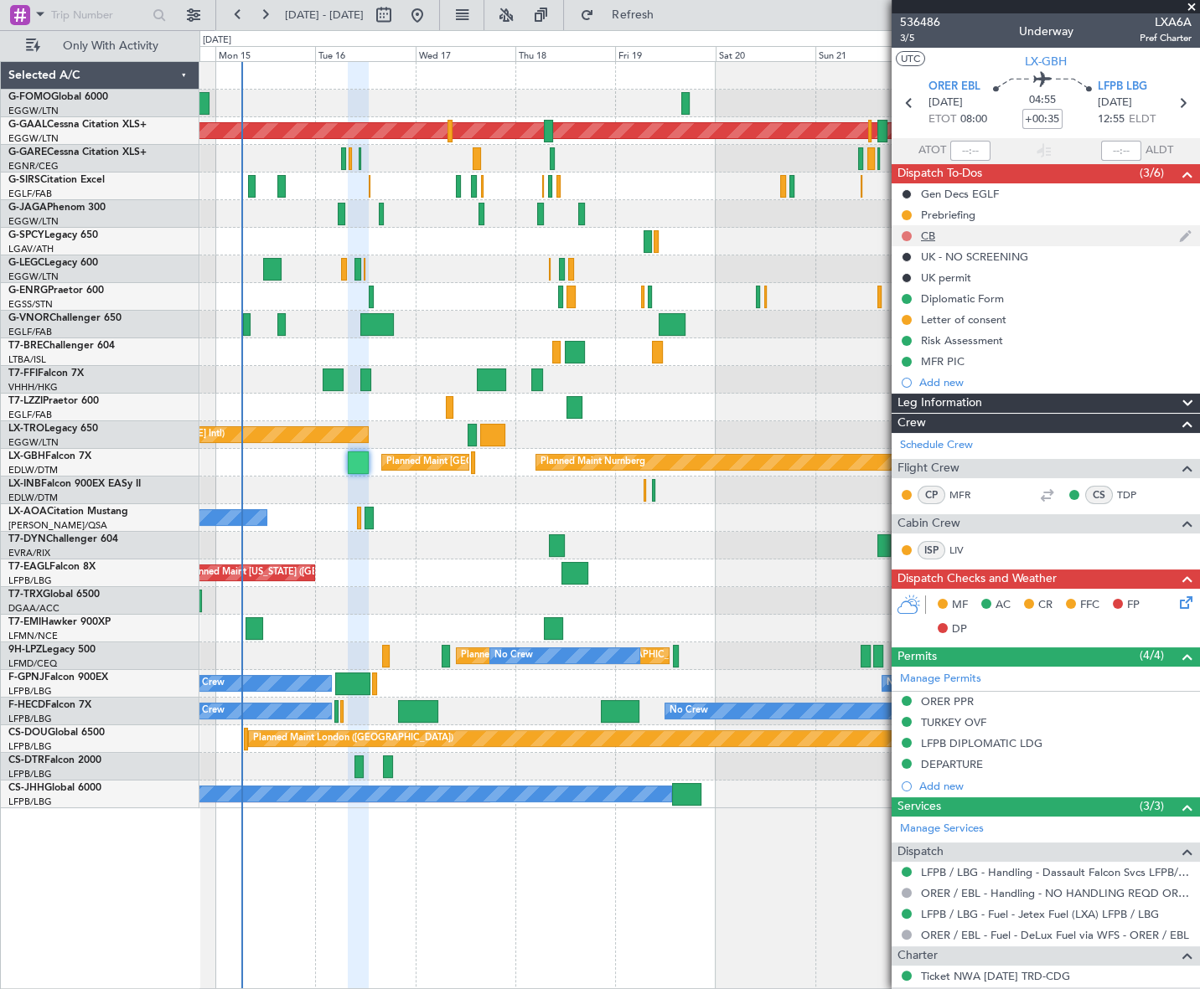
click at [904, 235] on button at bounding box center [906, 236] width 10 height 10
click at [906, 310] on span "Completed" at bounding box center [912, 310] width 55 height 17
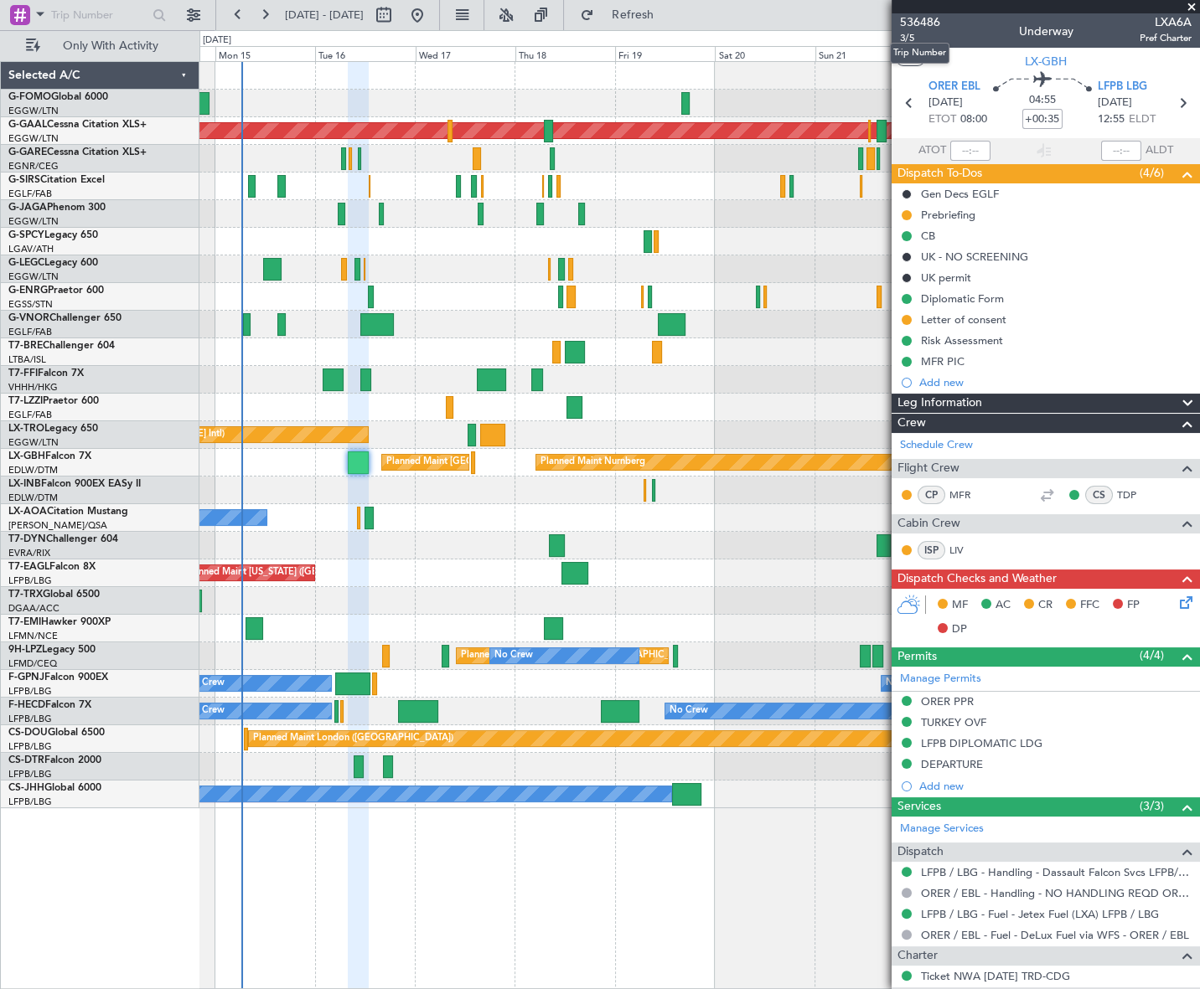
click at [908, 36] on mat-tooltip-component "Trip Number" at bounding box center [919, 53] width 83 height 44
click at [906, 38] on span "3/5" at bounding box center [920, 38] width 40 height 14
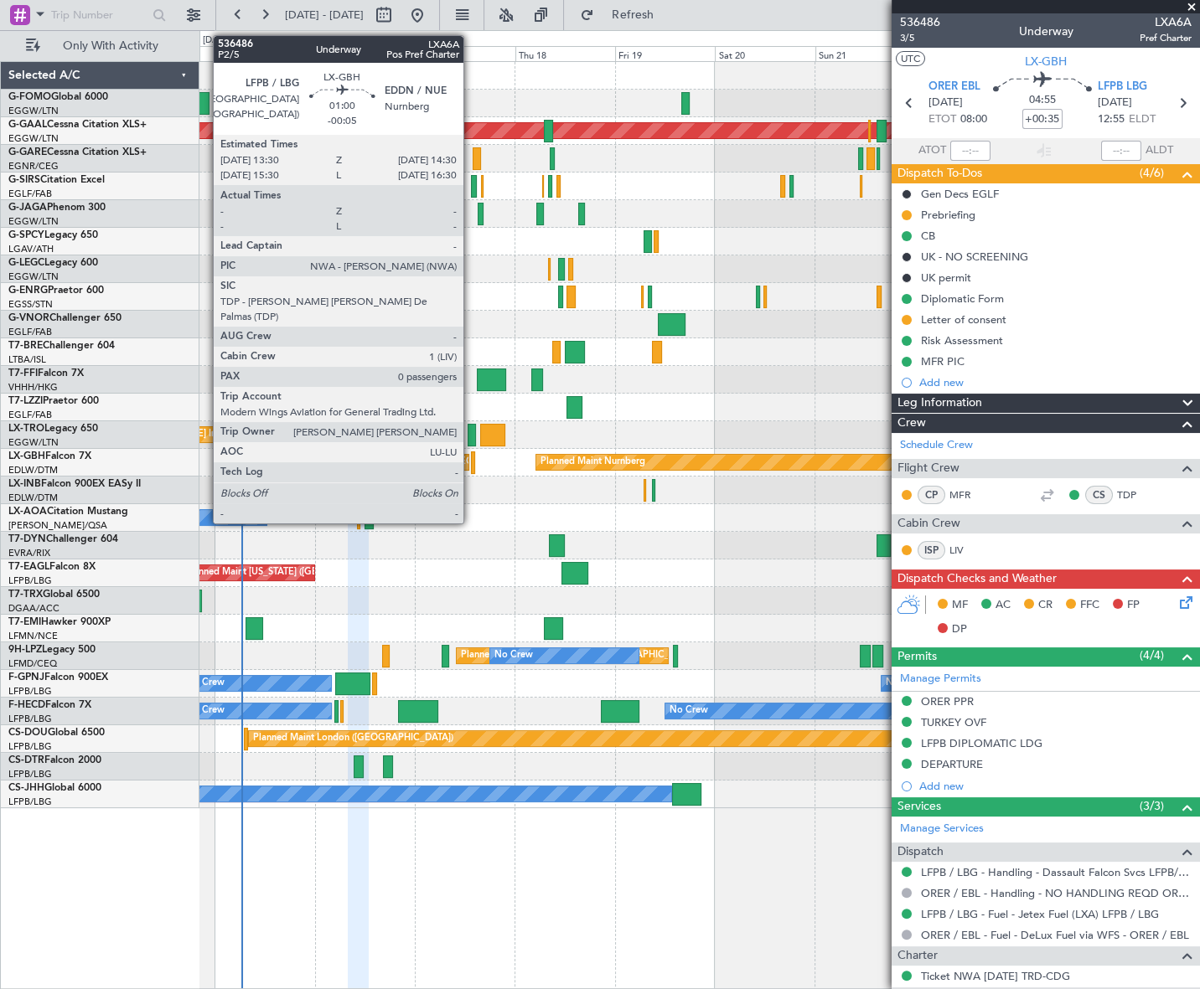
click at [471, 465] on div at bounding box center [473, 463] width 4 height 23
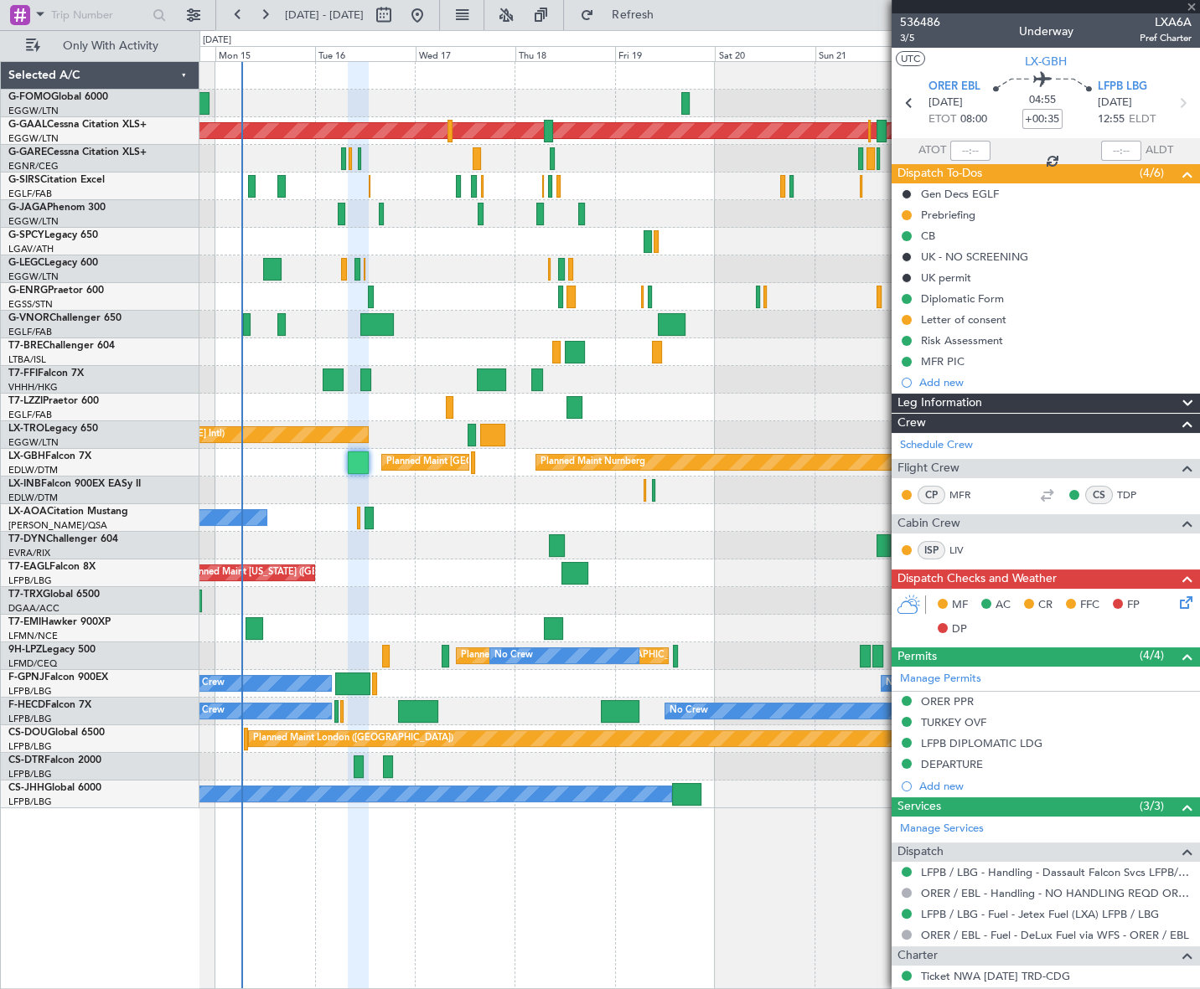
type input "-00:05"
type input "0"
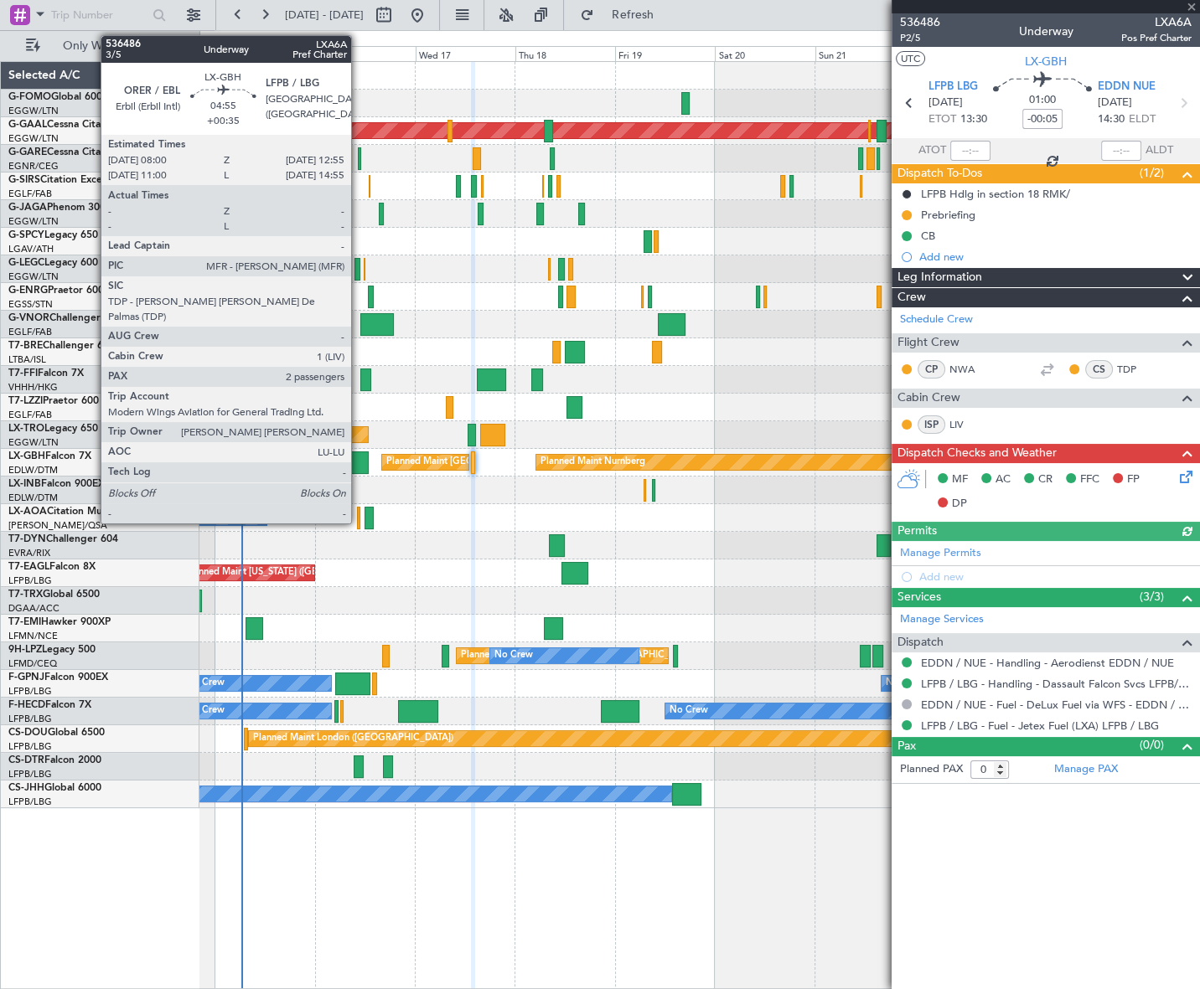
click at [359, 455] on div at bounding box center [358, 463] width 21 height 23
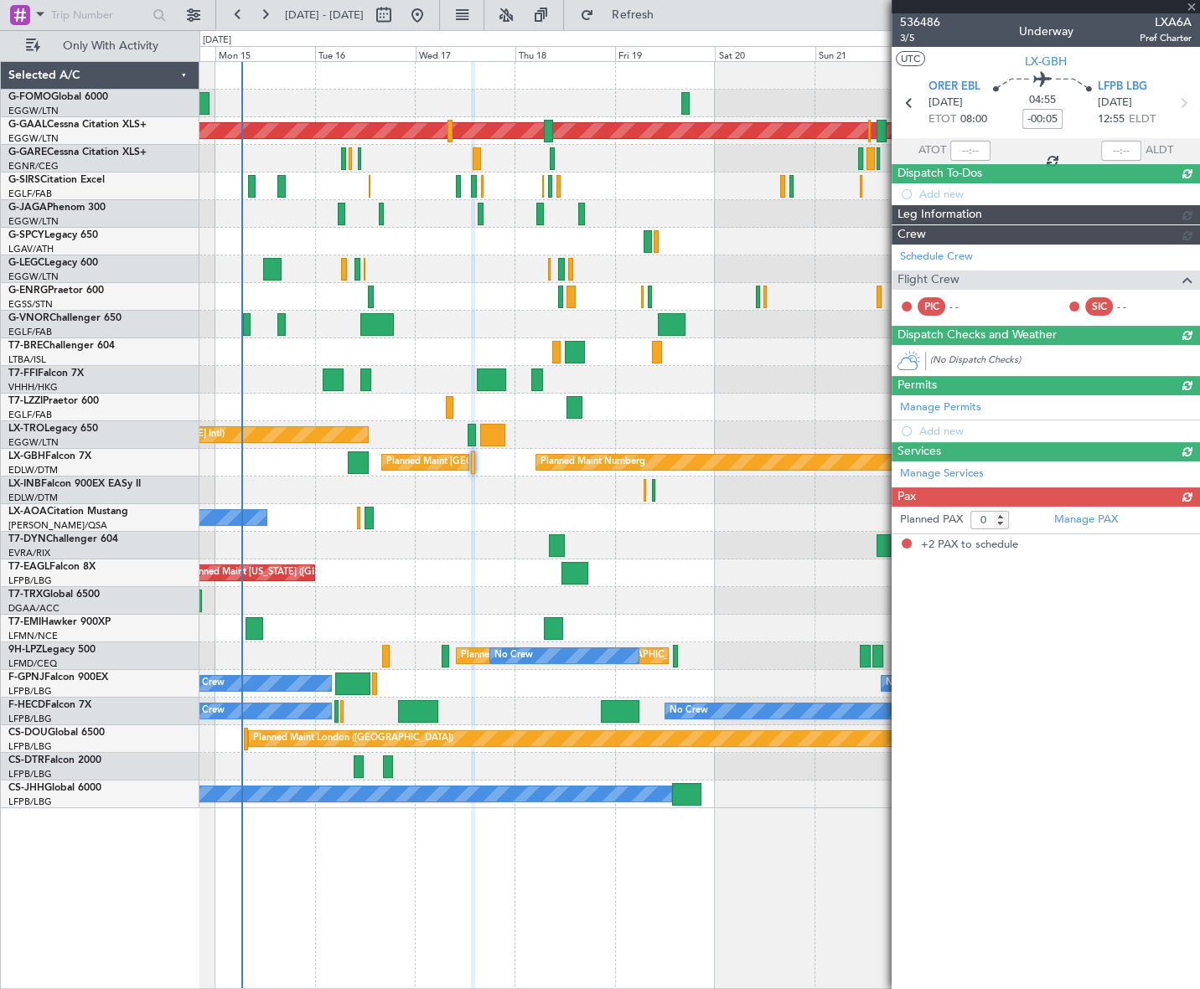
type input "+00:35"
type input "2"
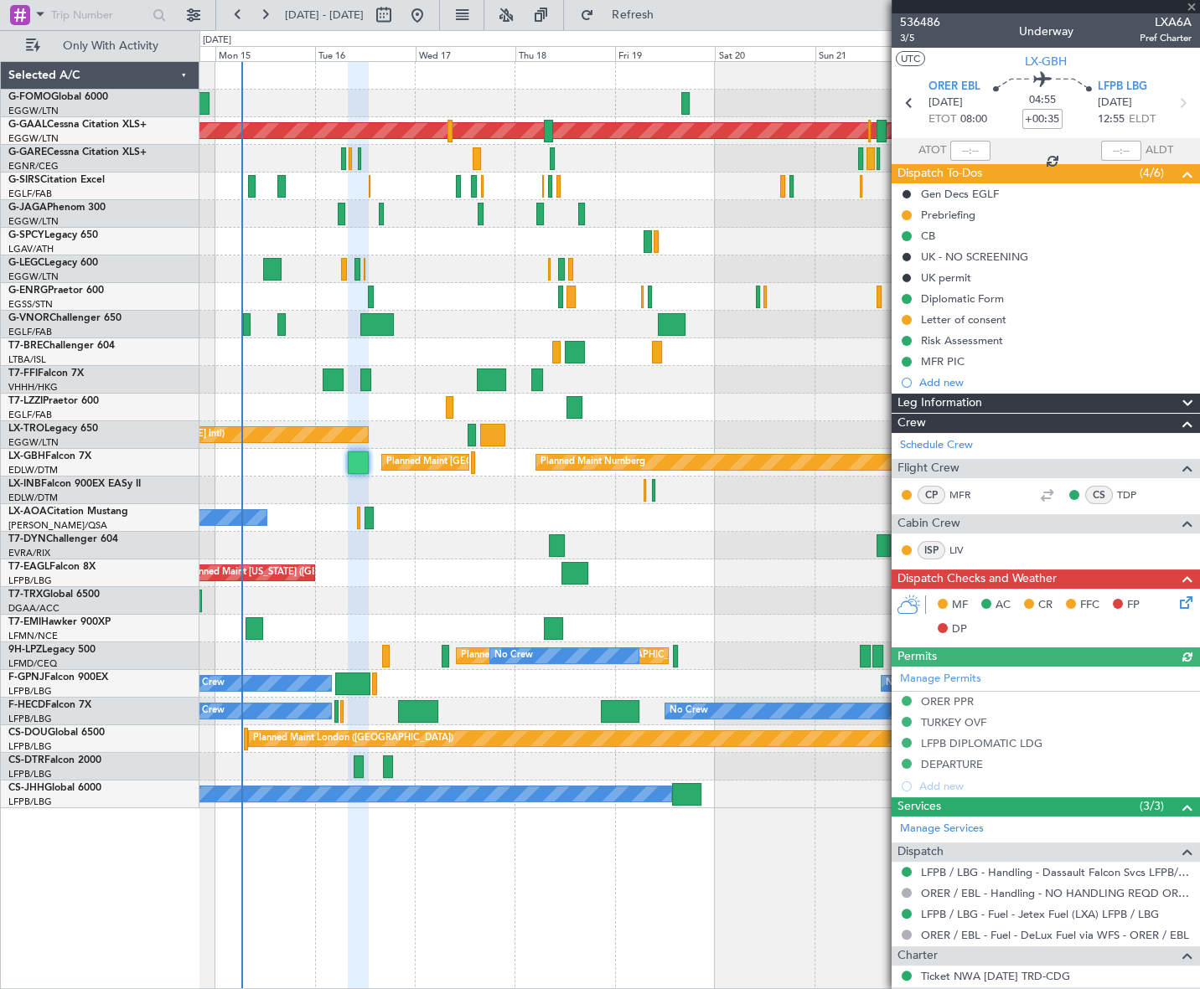
click at [1176, 602] on icon at bounding box center [1182, 599] width 13 height 13
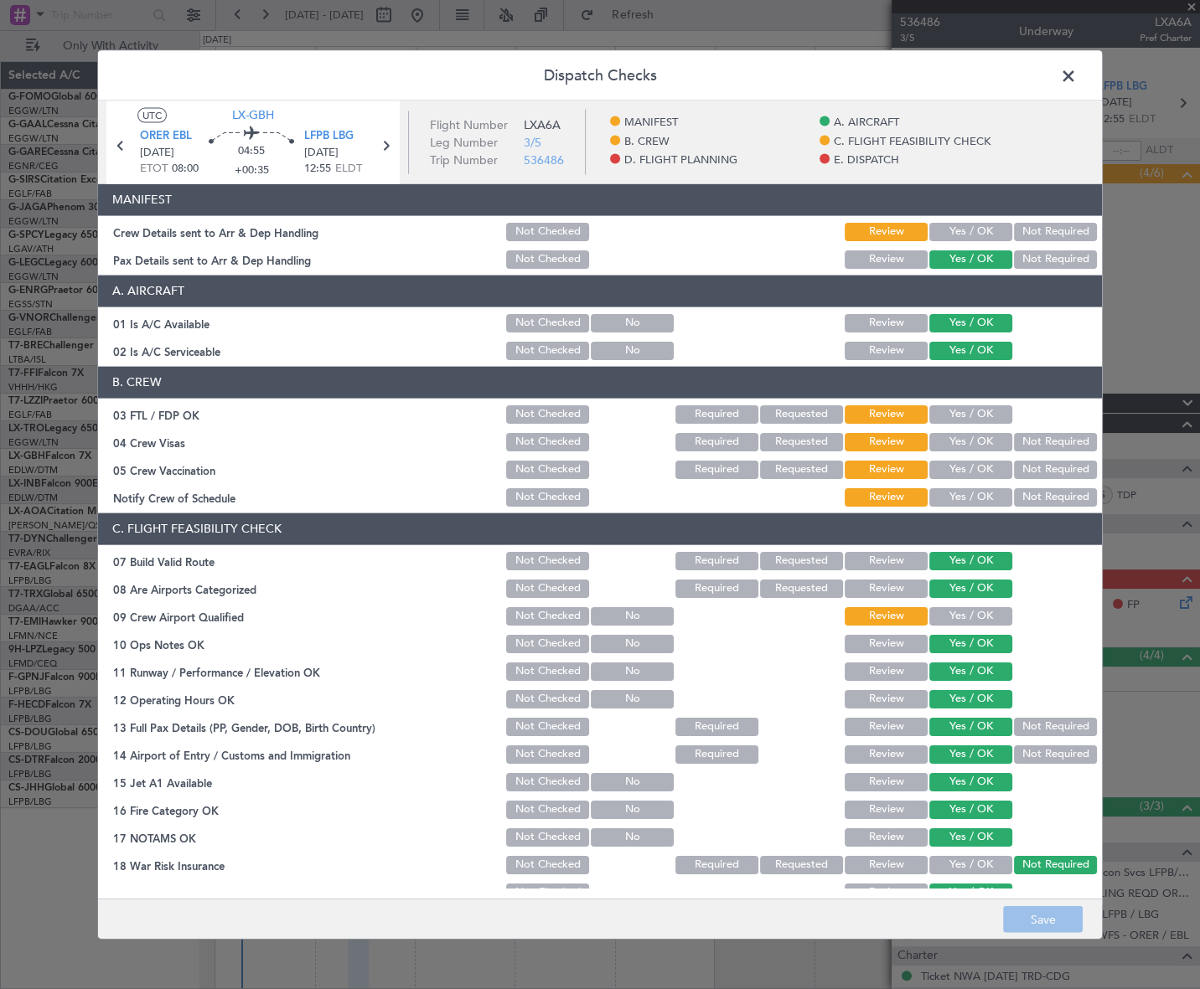
click at [973, 410] on button "Yes / OK" at bounding box center [970, 414] width 83 height 18
click at [1028, 445] on button "Not Required" at bounding box center [1055, 441] width 83 height 18
click at [1023, 472] on button "Not Required" at bounding box center [1055, 469] width 83 height 18
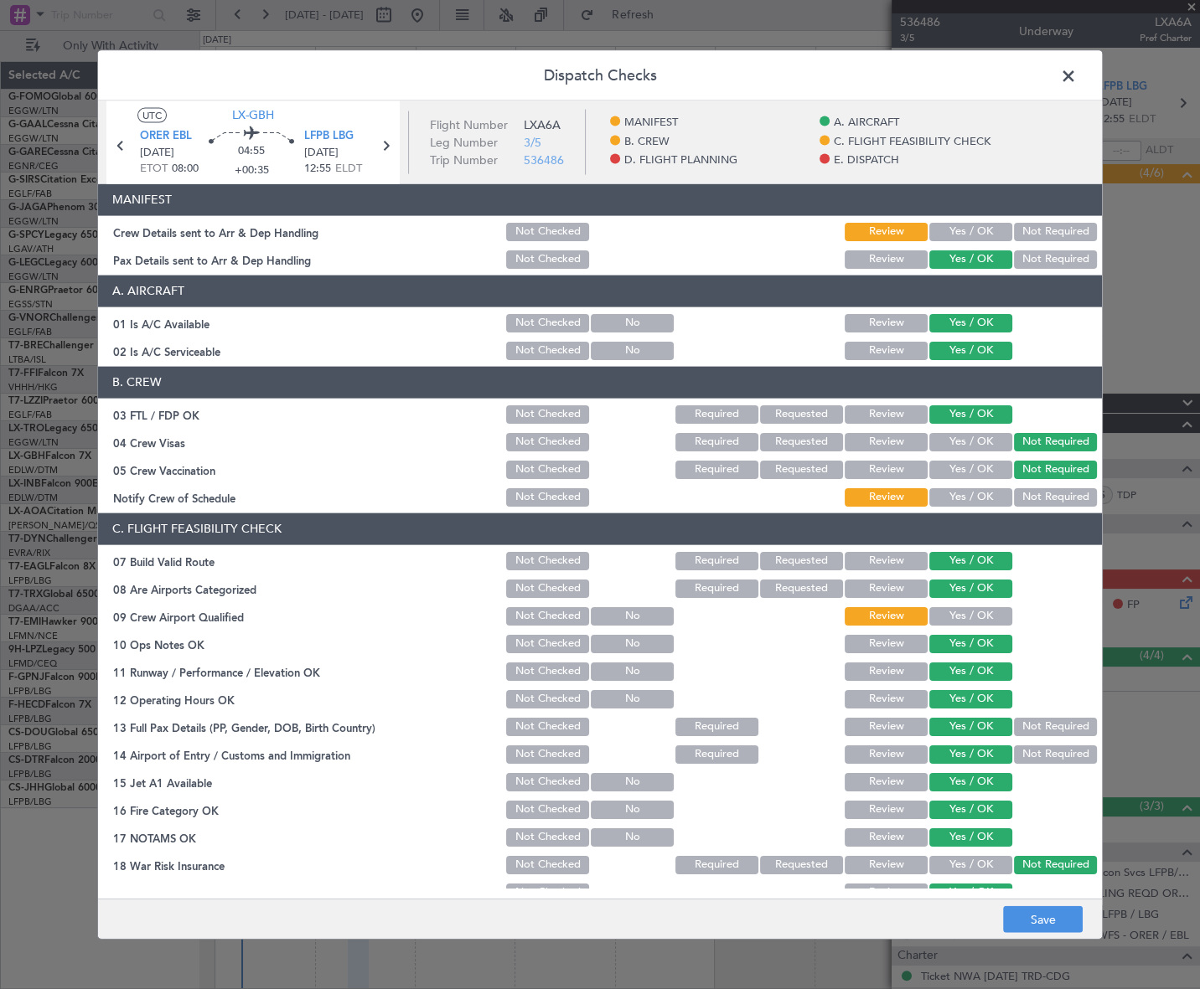
click at [972, 493] on button "Yes / OK" at bounding box center [970, 497] width 83 height 18
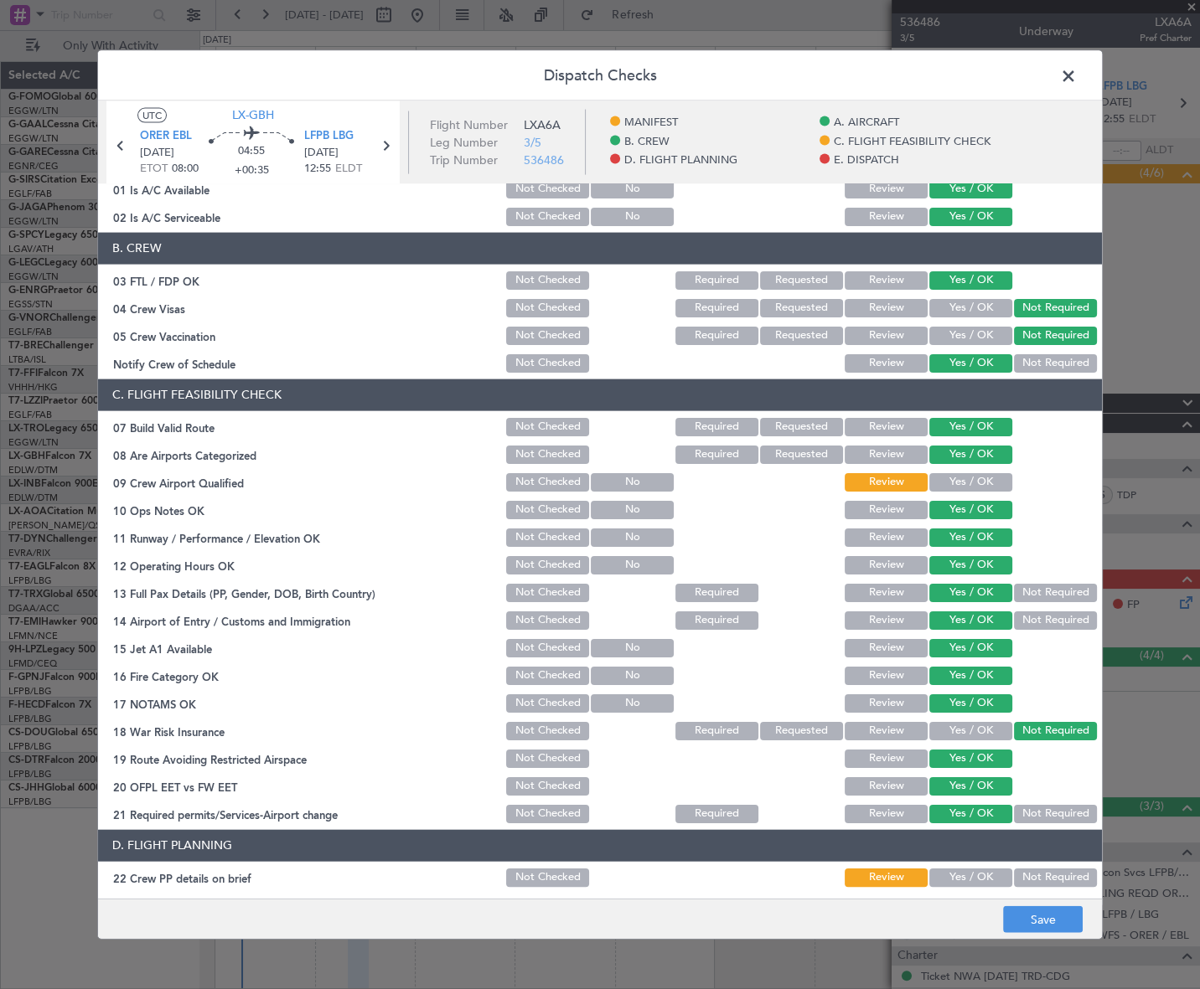
scroll to position [228, 0]
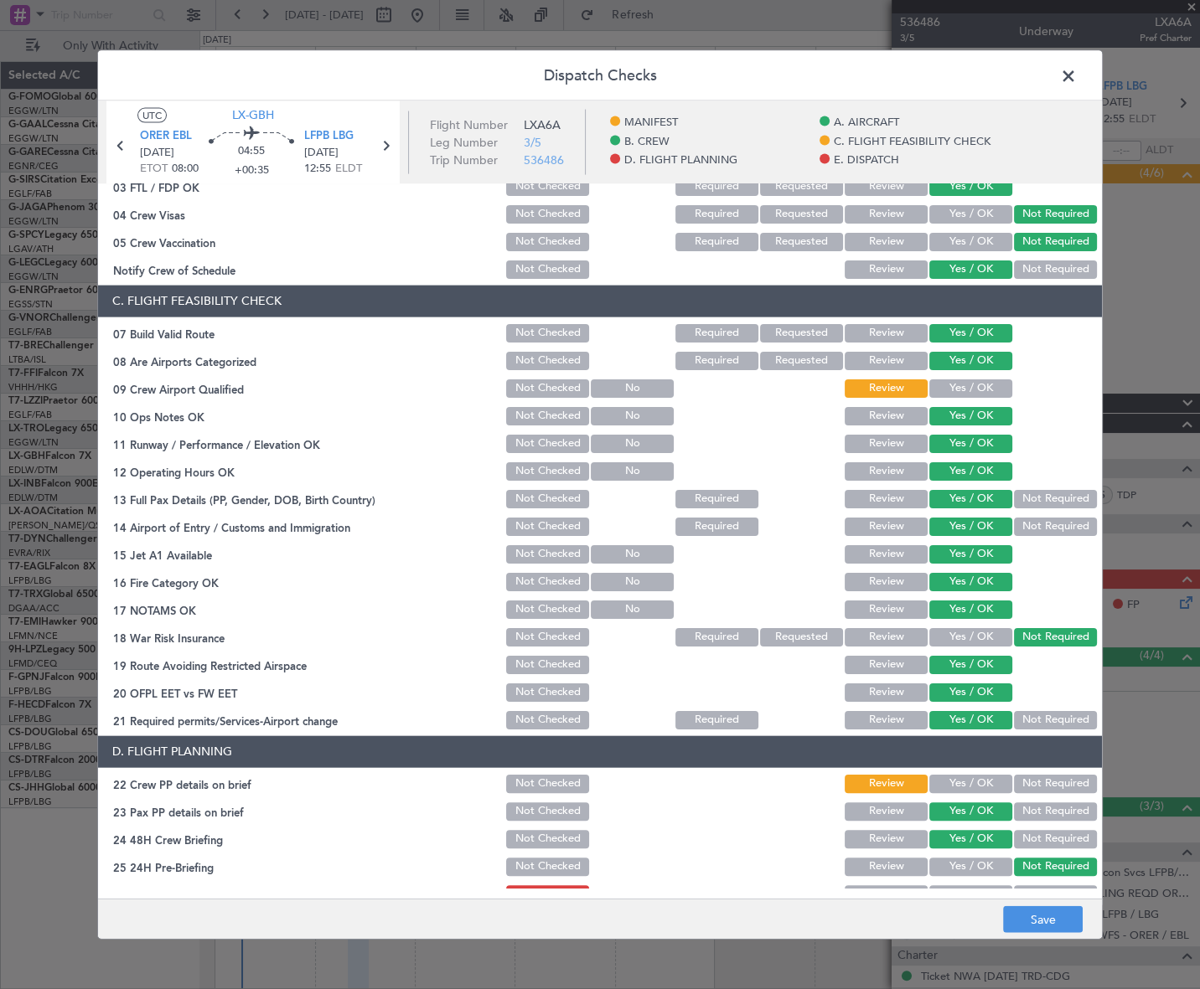
click at [978, 384] on button "Yes / OK" at bounding box center [970, 388] width 83 height 18
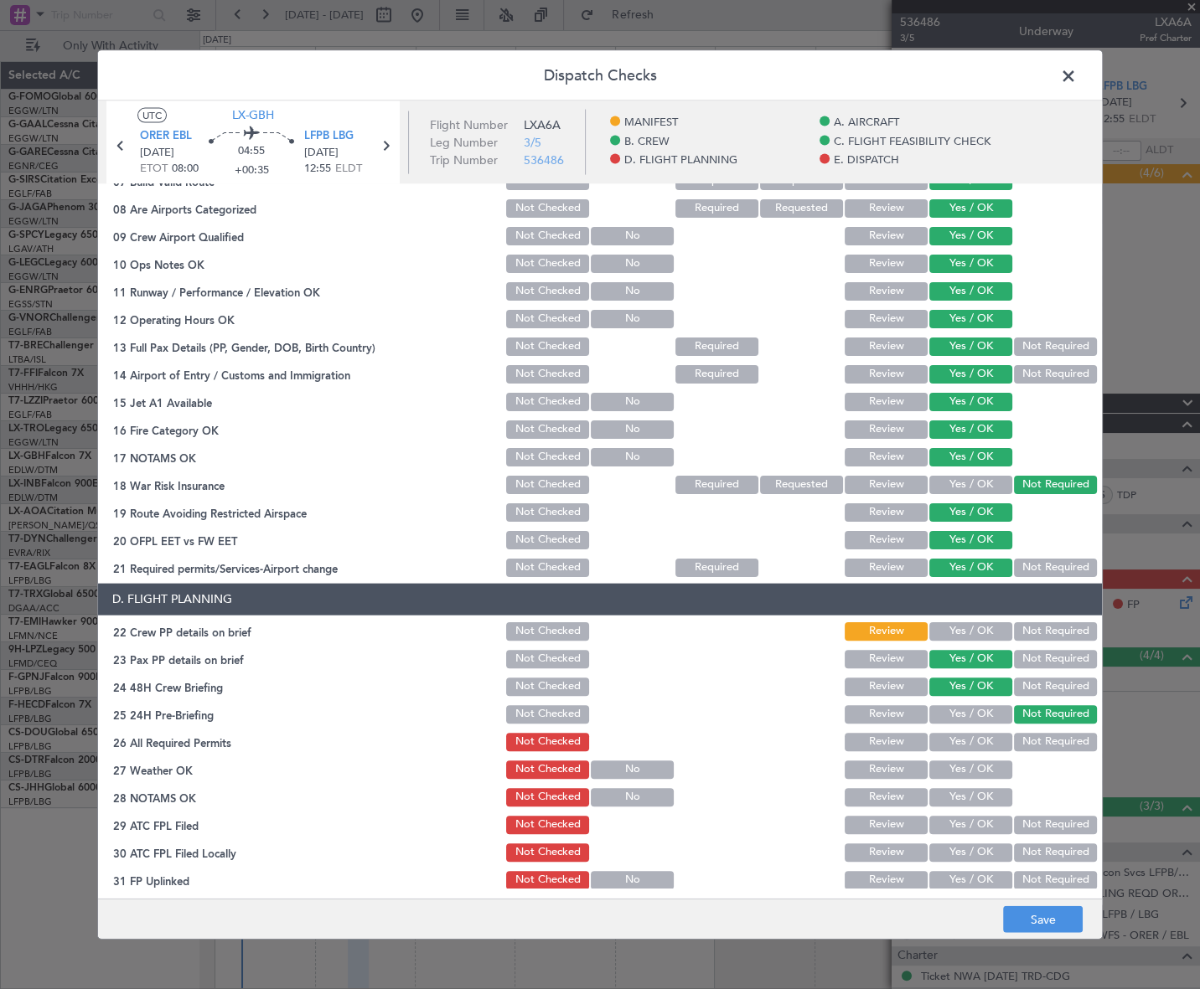
click at [991, 626] on button "Yes / OK" at bounding box center [970, 631] width 83 height 18
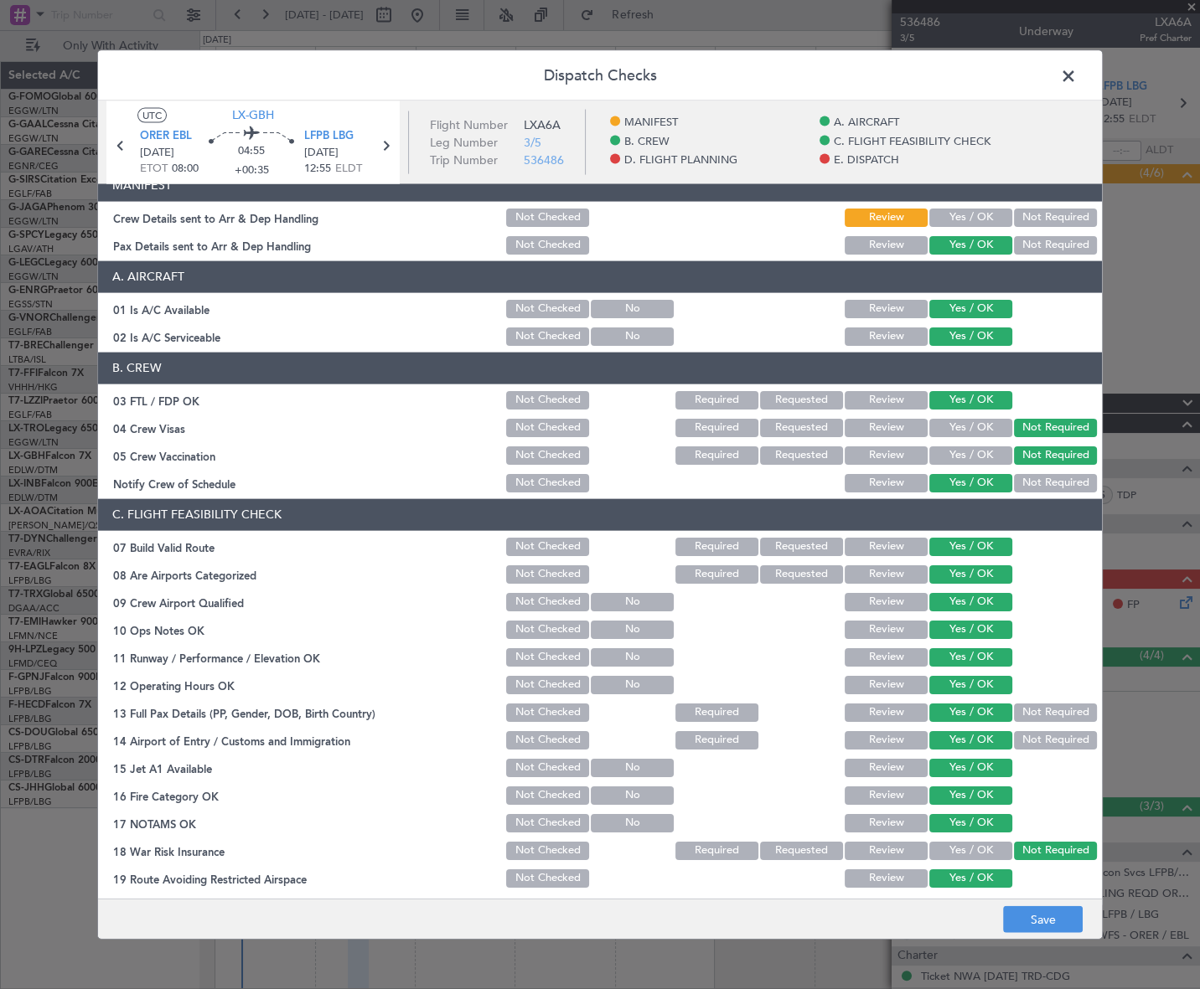
scroll to position [0, 0]
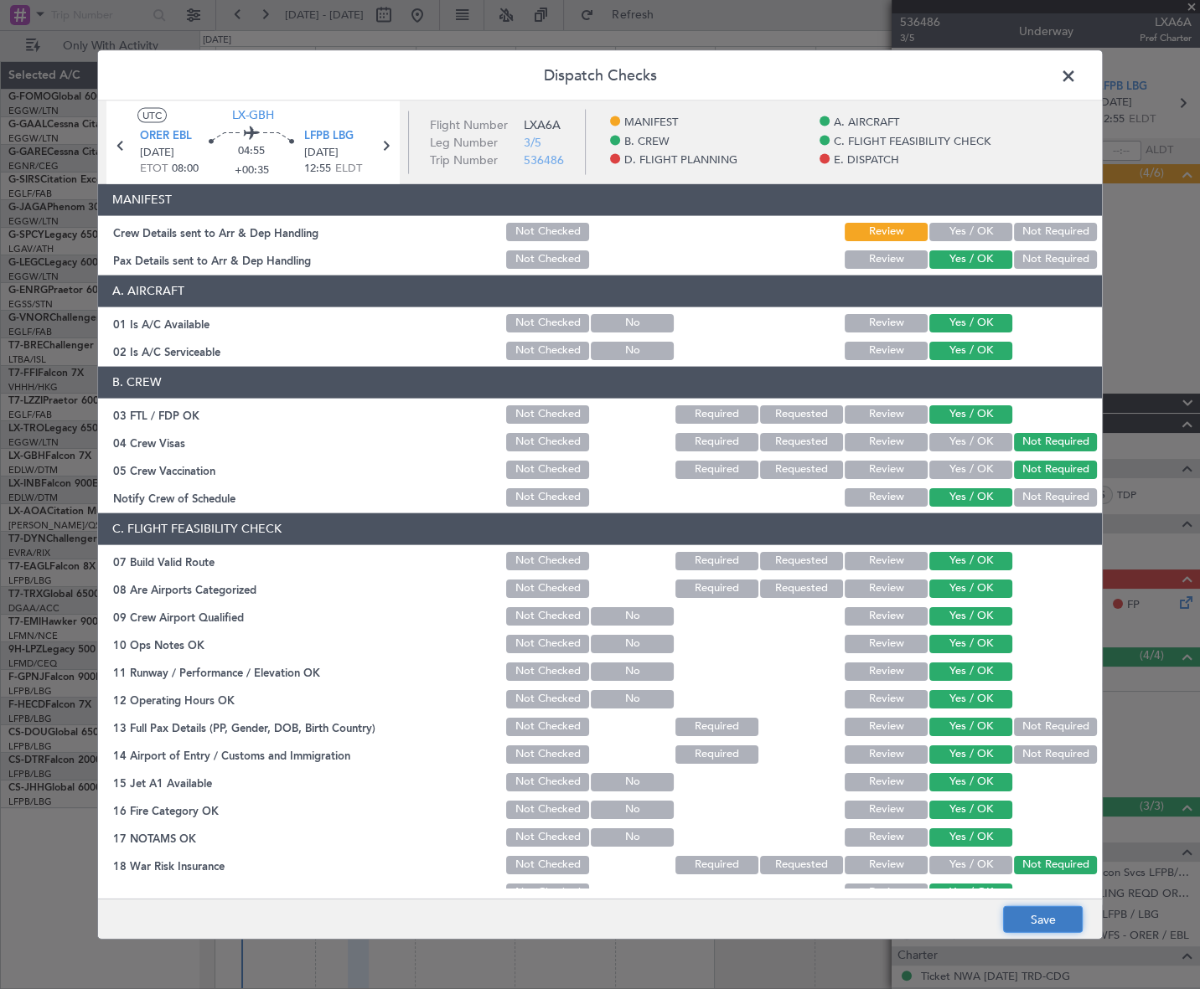
click at [1061, 924] on button "Save" at bounding box center [1043, 919] width 80 height 27
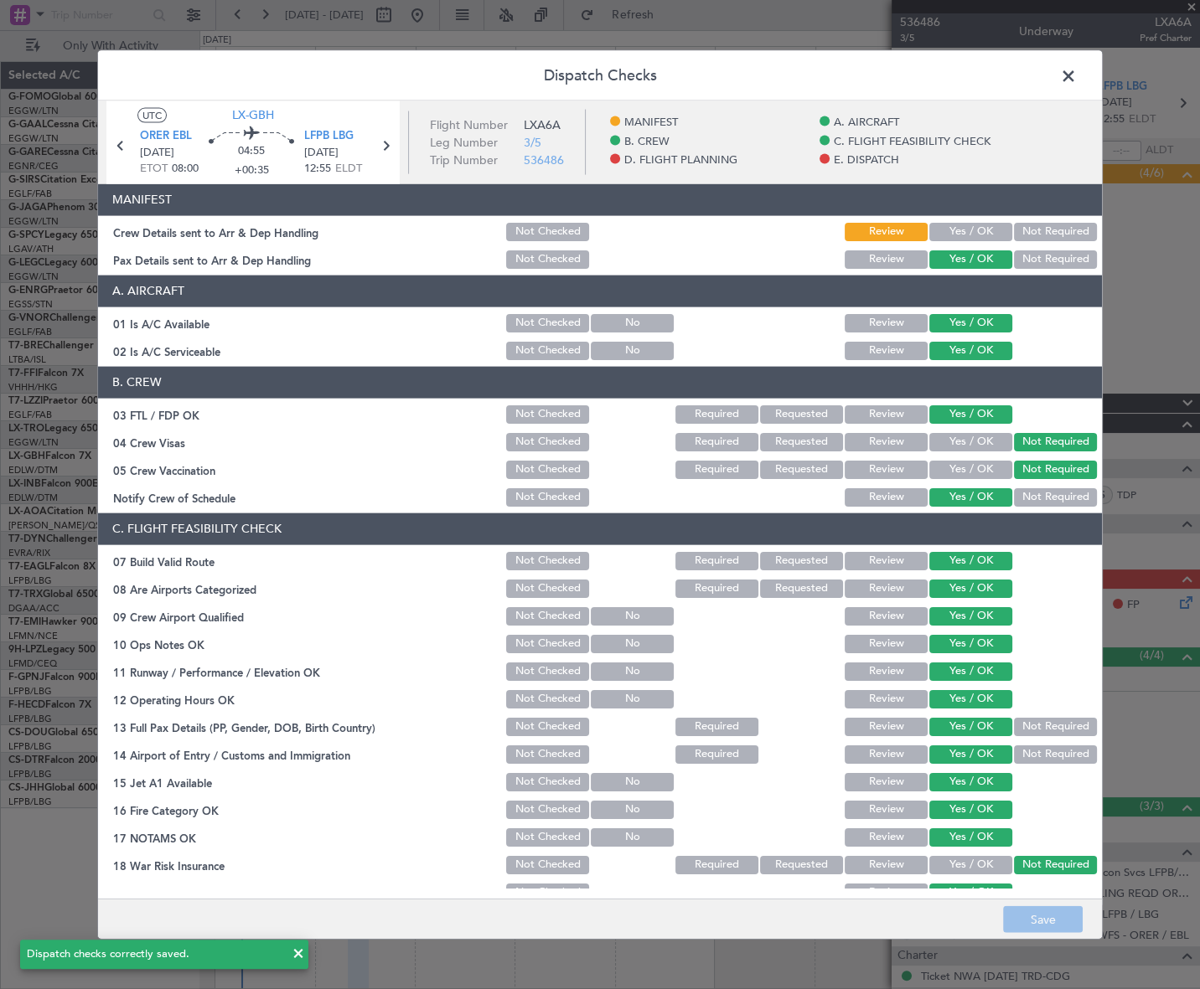
drag, startPoint x: 1068, startPoint y: 72, endPoint x: 1064, endPoint y: 96, distance: 24.7
click at [1076, 71] on span at bounding box center [1076, 80] width 0 height 34
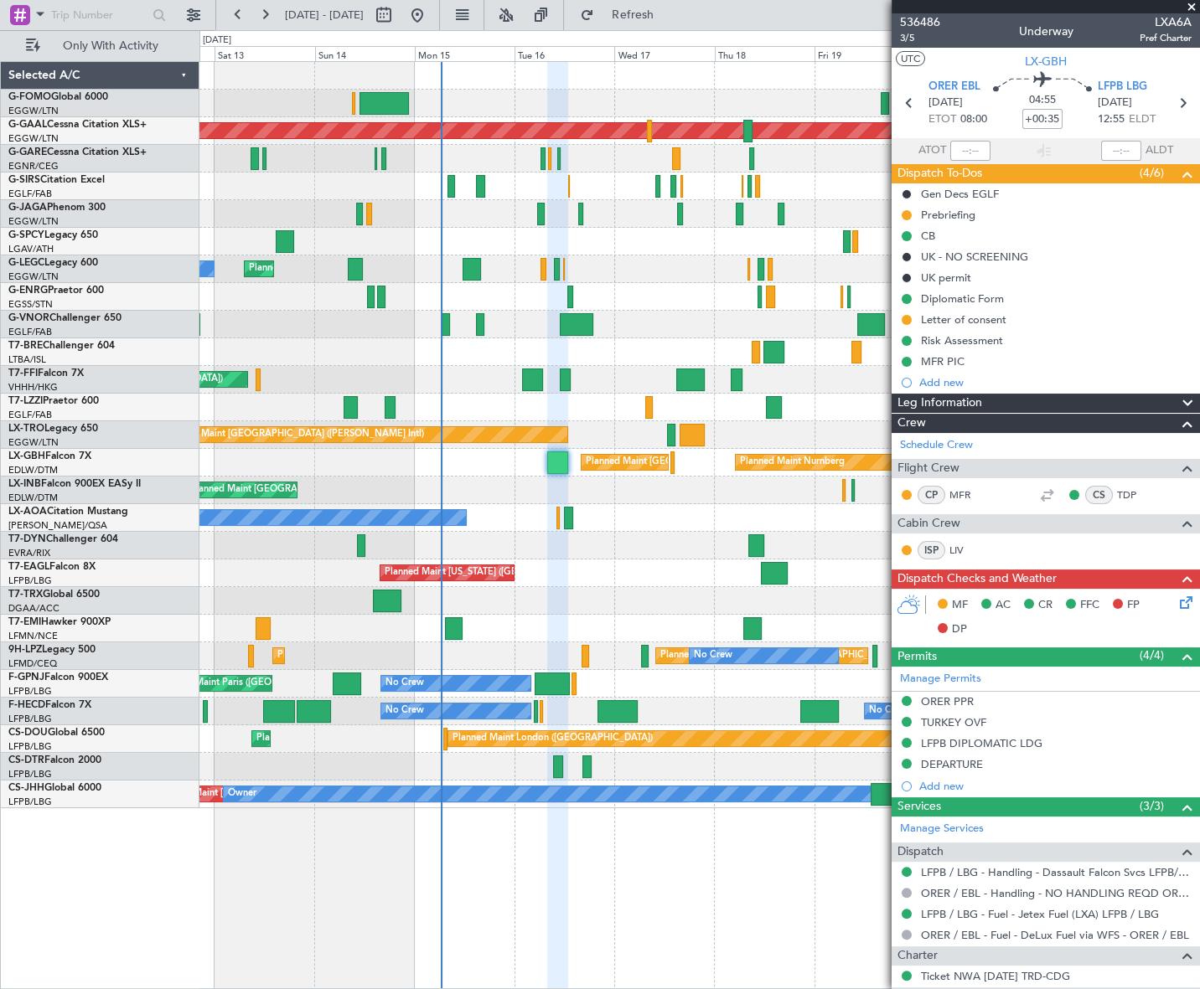
click at [493, 552] on div at bounding box center [698, 546] width 999 height 28
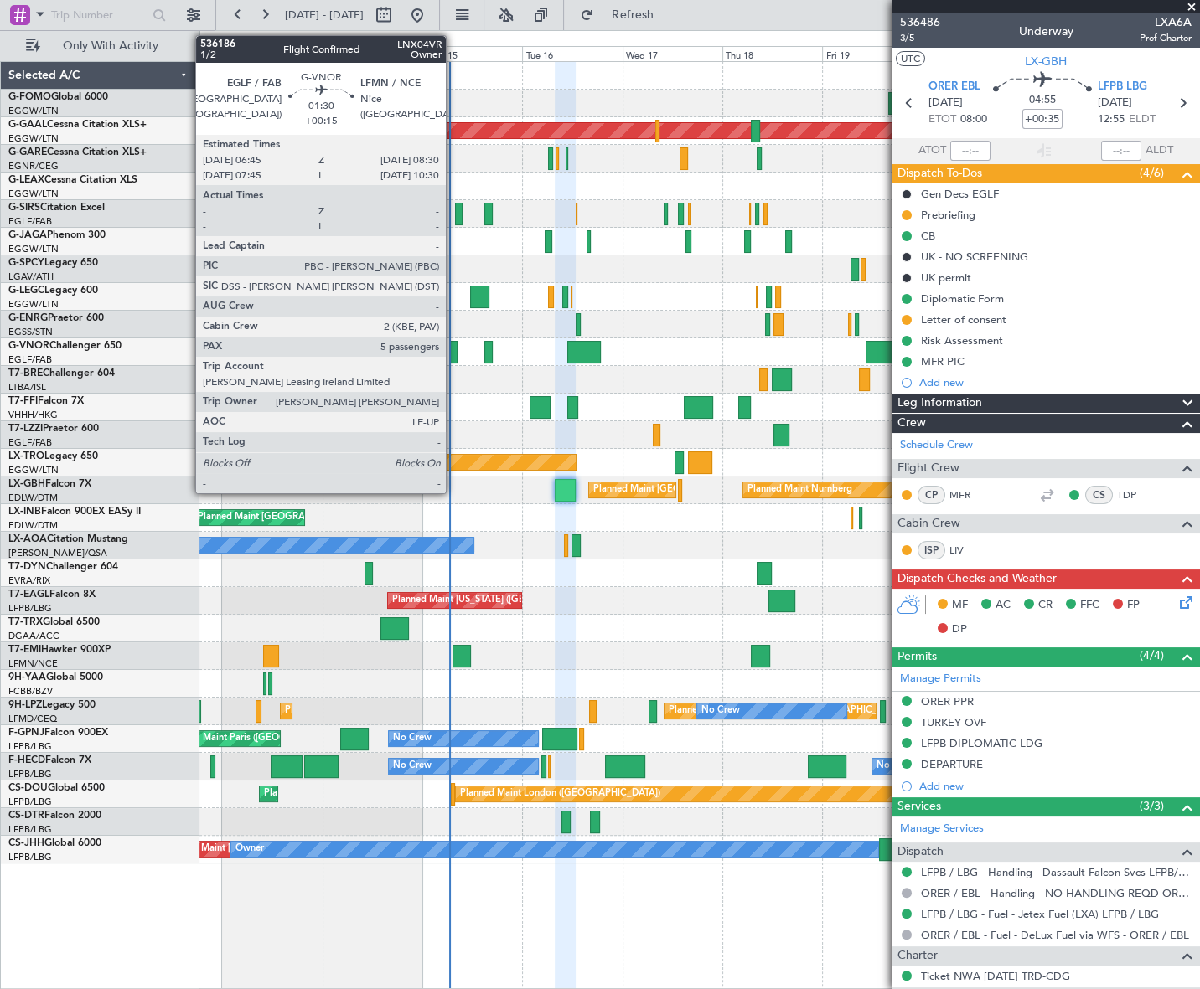
click at [453, 349] on div at bounding box center [454, 352] width 8 height 23
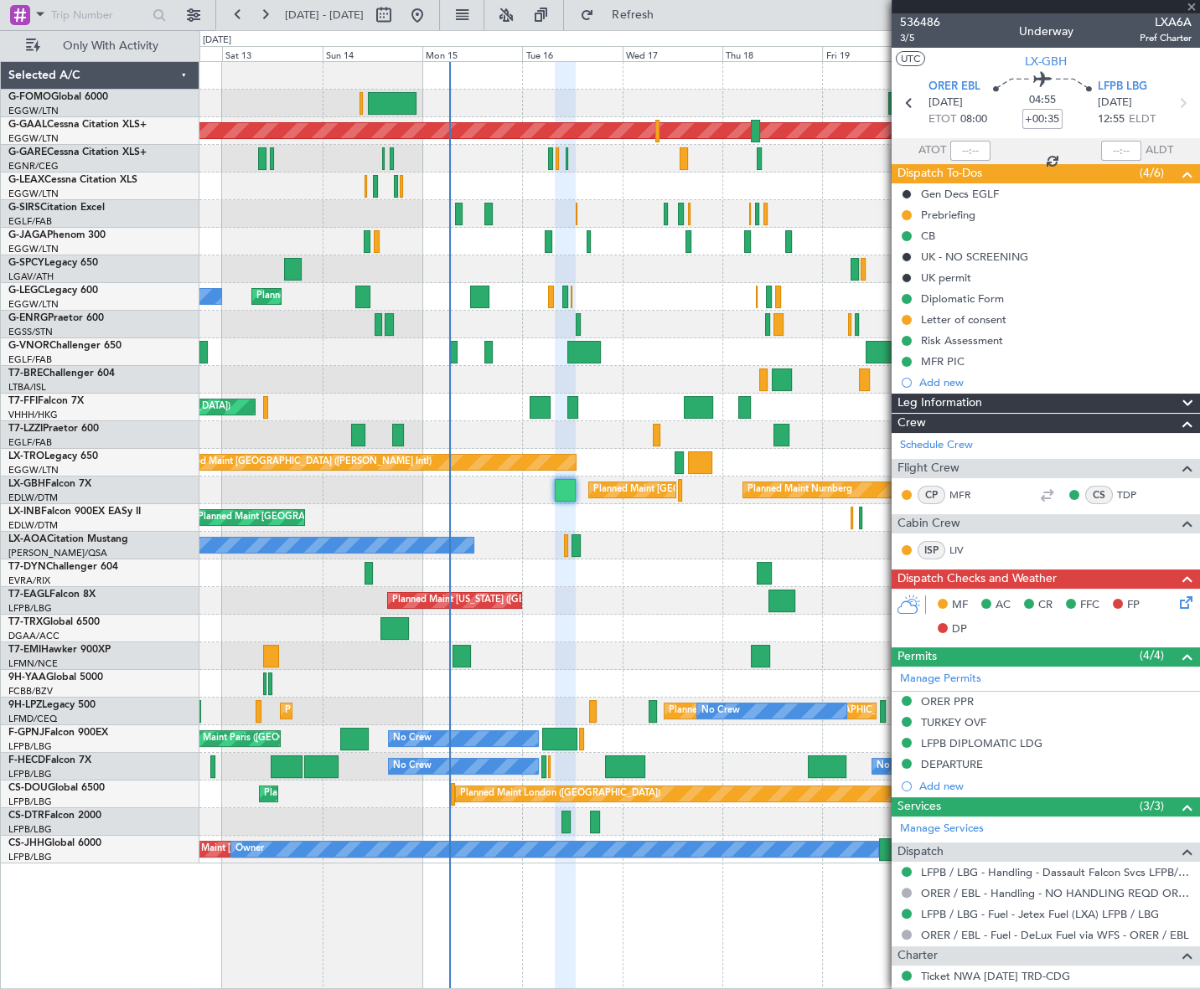
type input "+00:15"
type input "5"
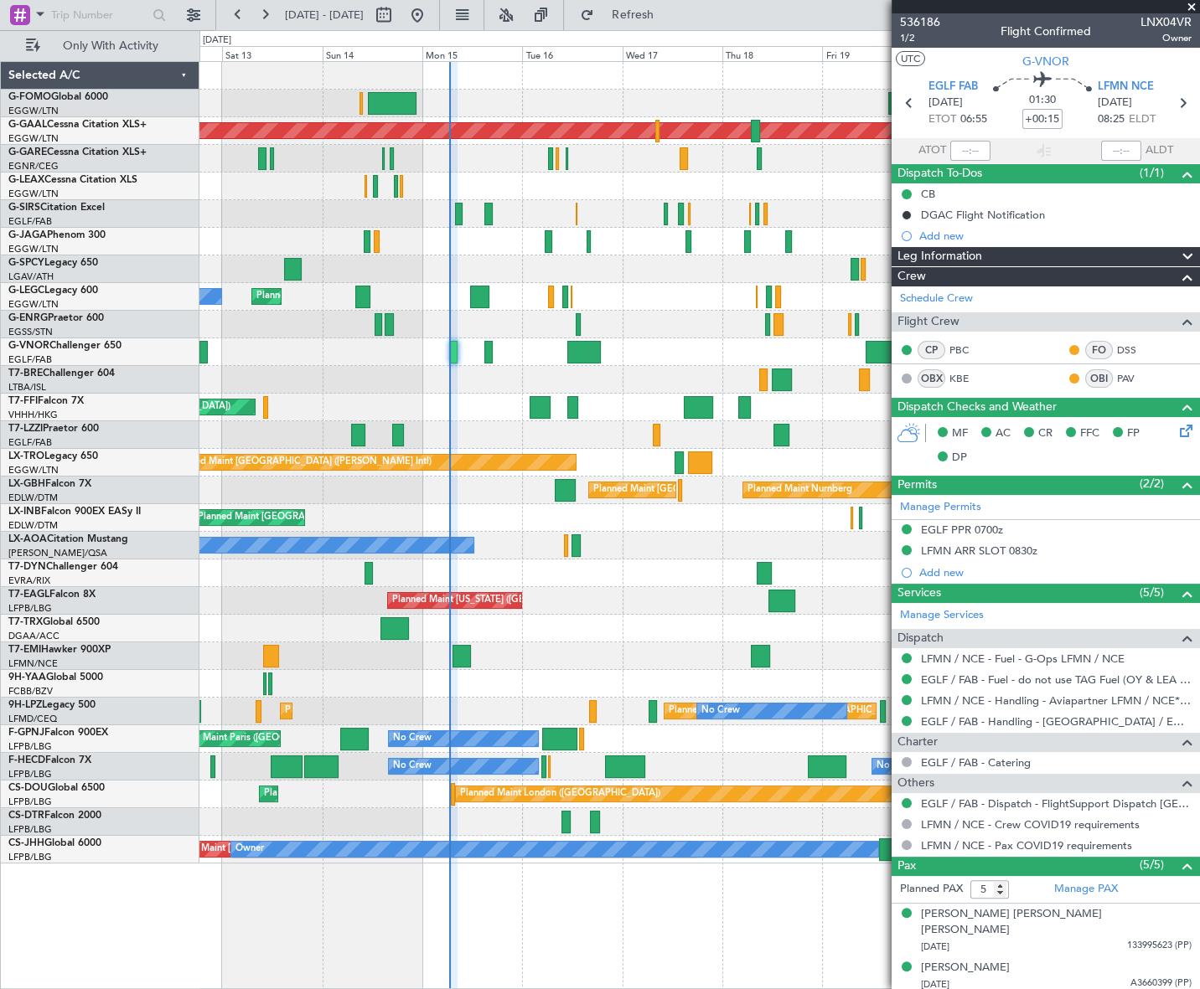
click at [1189, 8] on span at bounding box center [1191, 7] width 17 height 15
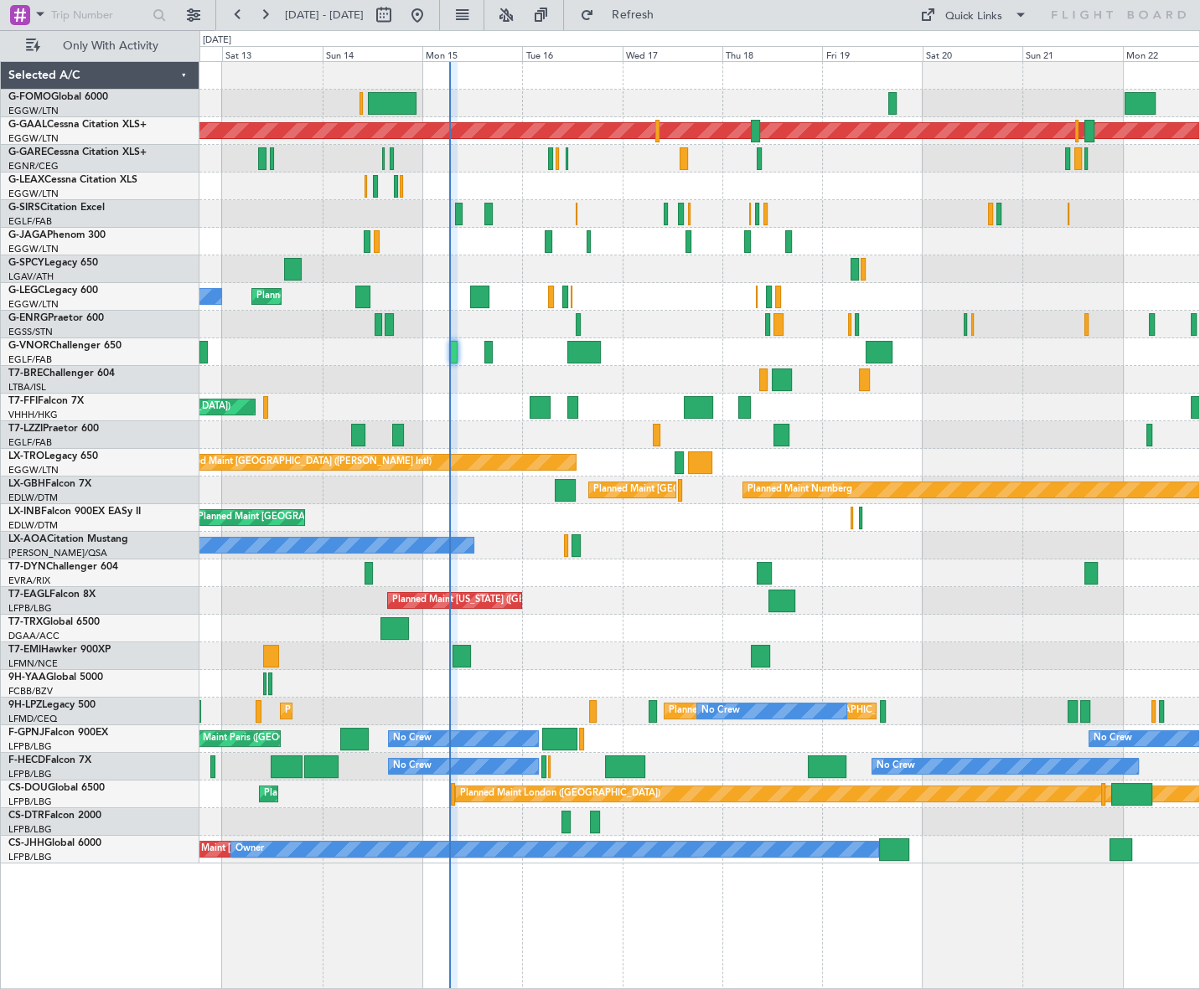
type input "0"
click at [994, 17] on div "Quick Links" at bounding box center [973, 16] width 57 height 17
click at [972, 50] on button "Trip Builder" at bounding box center [974, 55] width 126 height 40
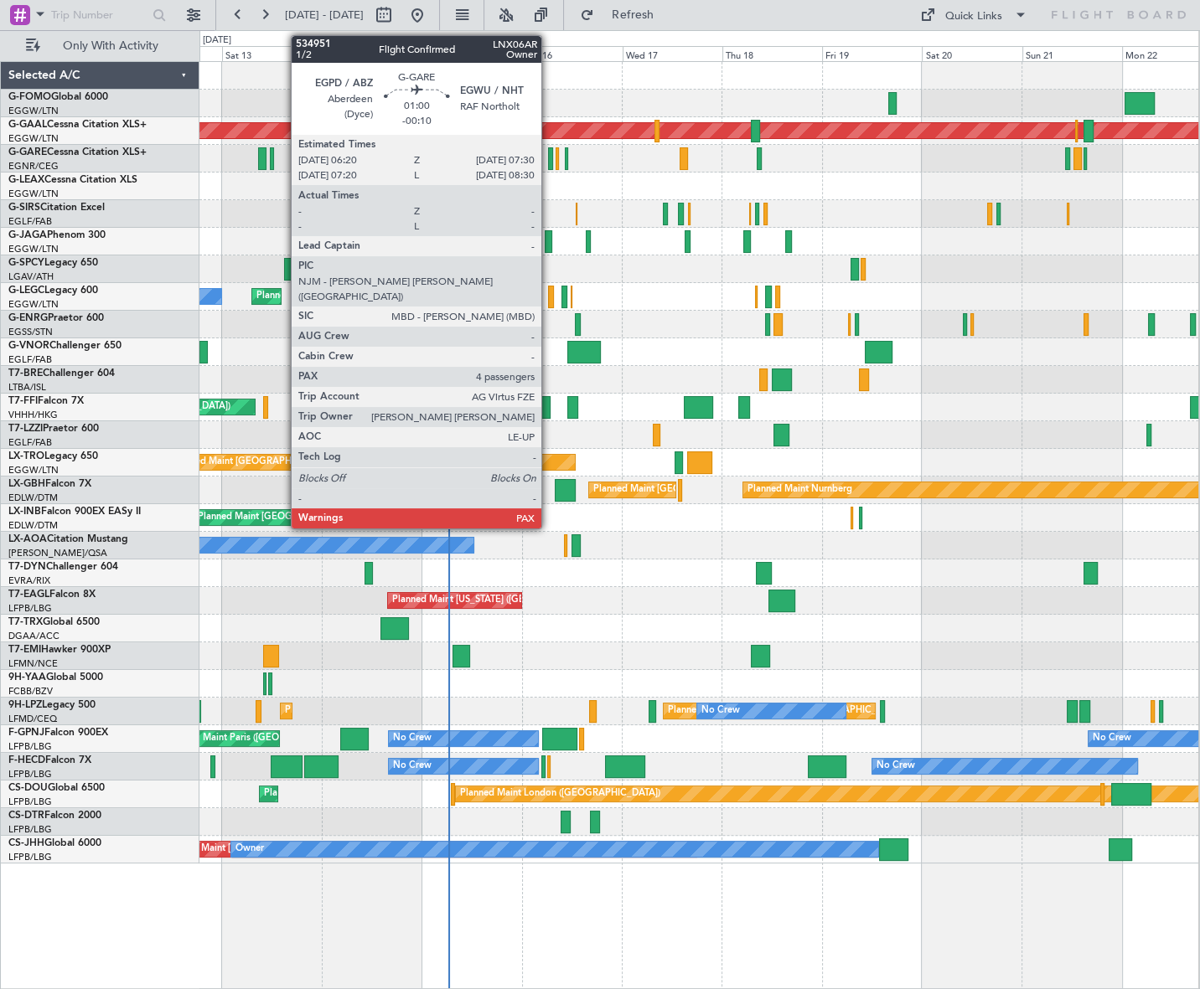
click at [549, 155] on div at bounding box center [550, 158] width 5 height 23
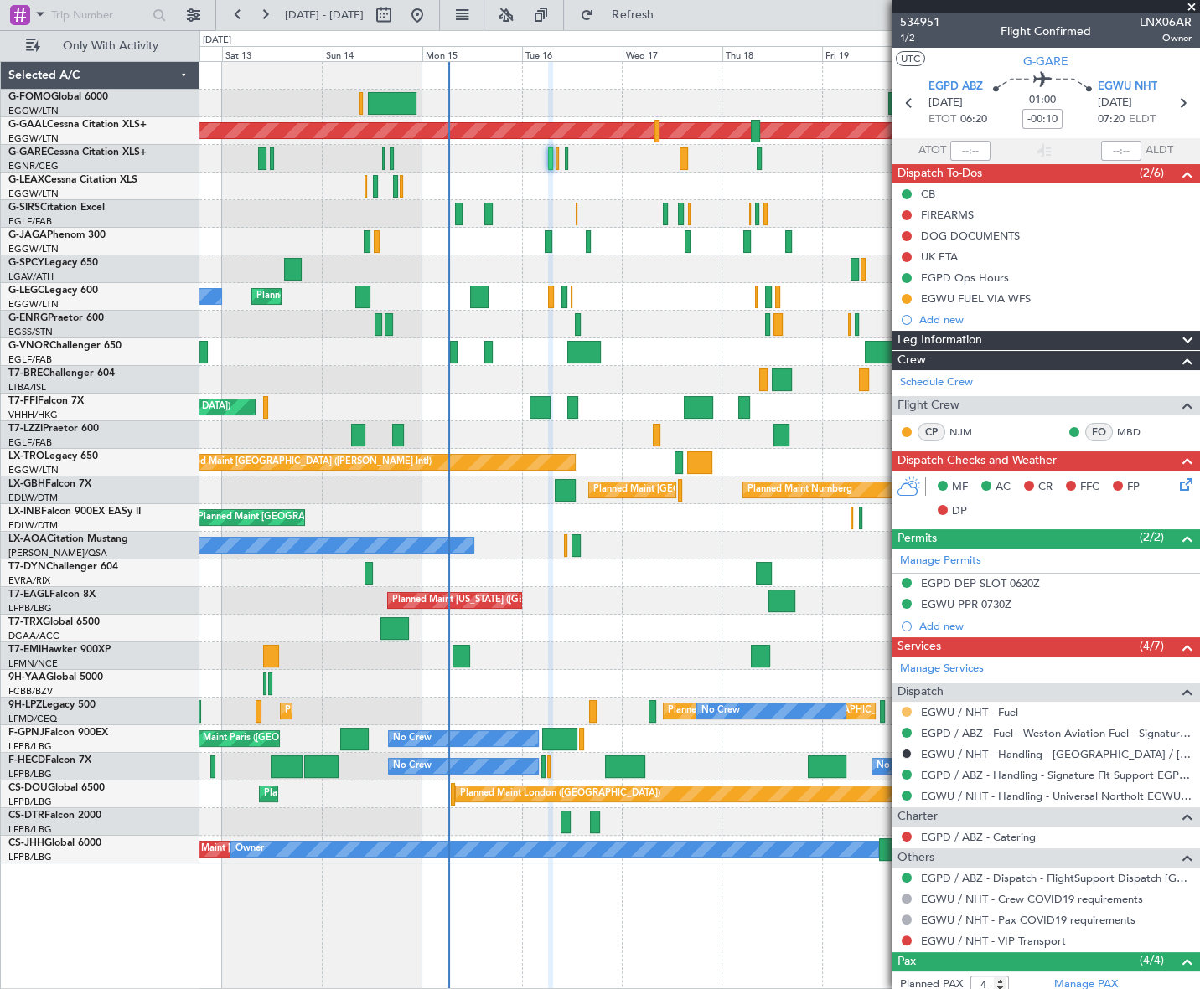
click at [906, 713] on button at bounding box center [906, 712] width 10 height 10
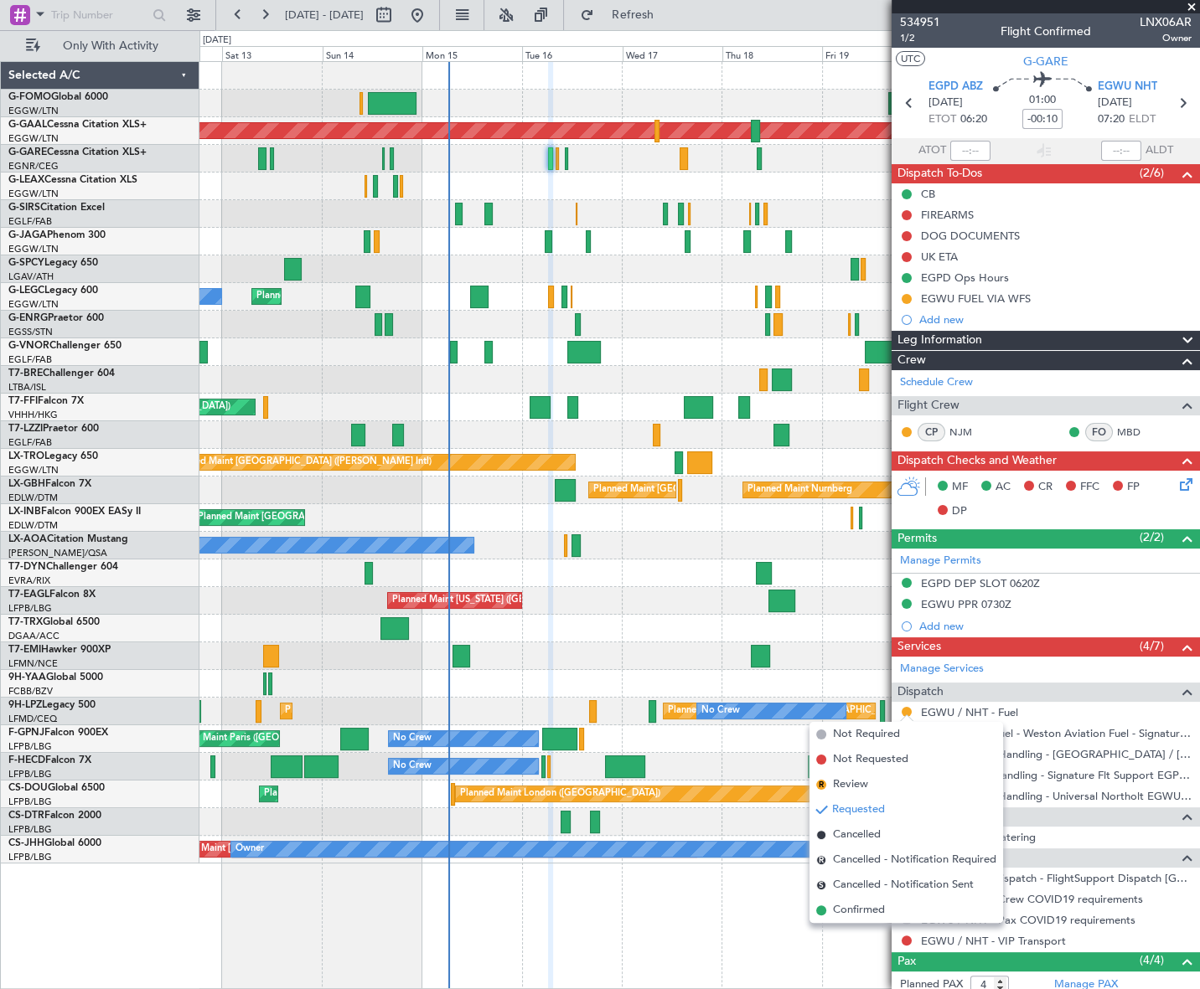
click at [845, 908] on span "Confirmed" at bounding box center [859, 910] width 52 height 17
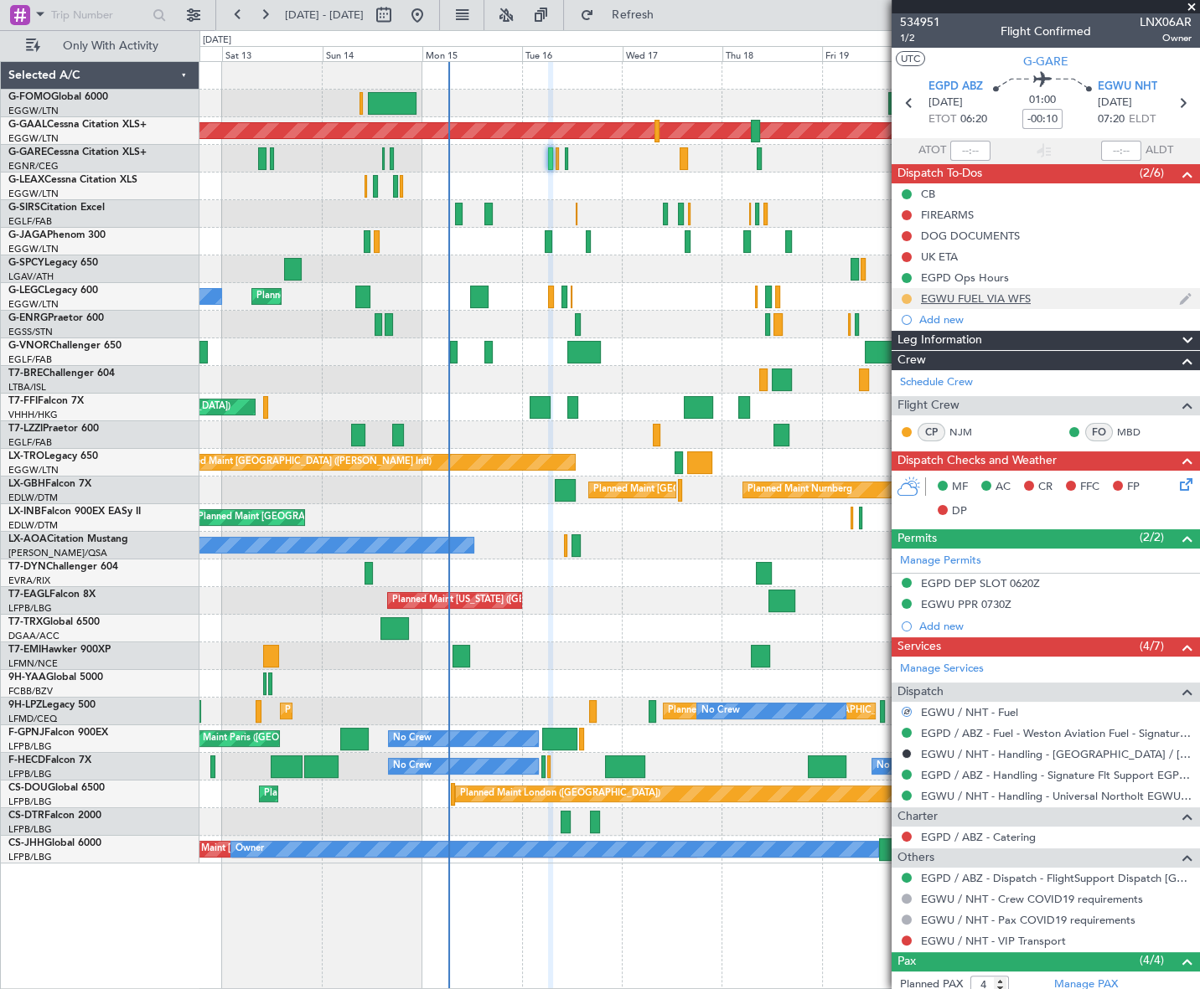
click at [905, 297] on button at bounding box center [906, 299] width 10 height 10
click at [905, 369] on span "Completed" at bounding box center [912, 372] width 55 height 17
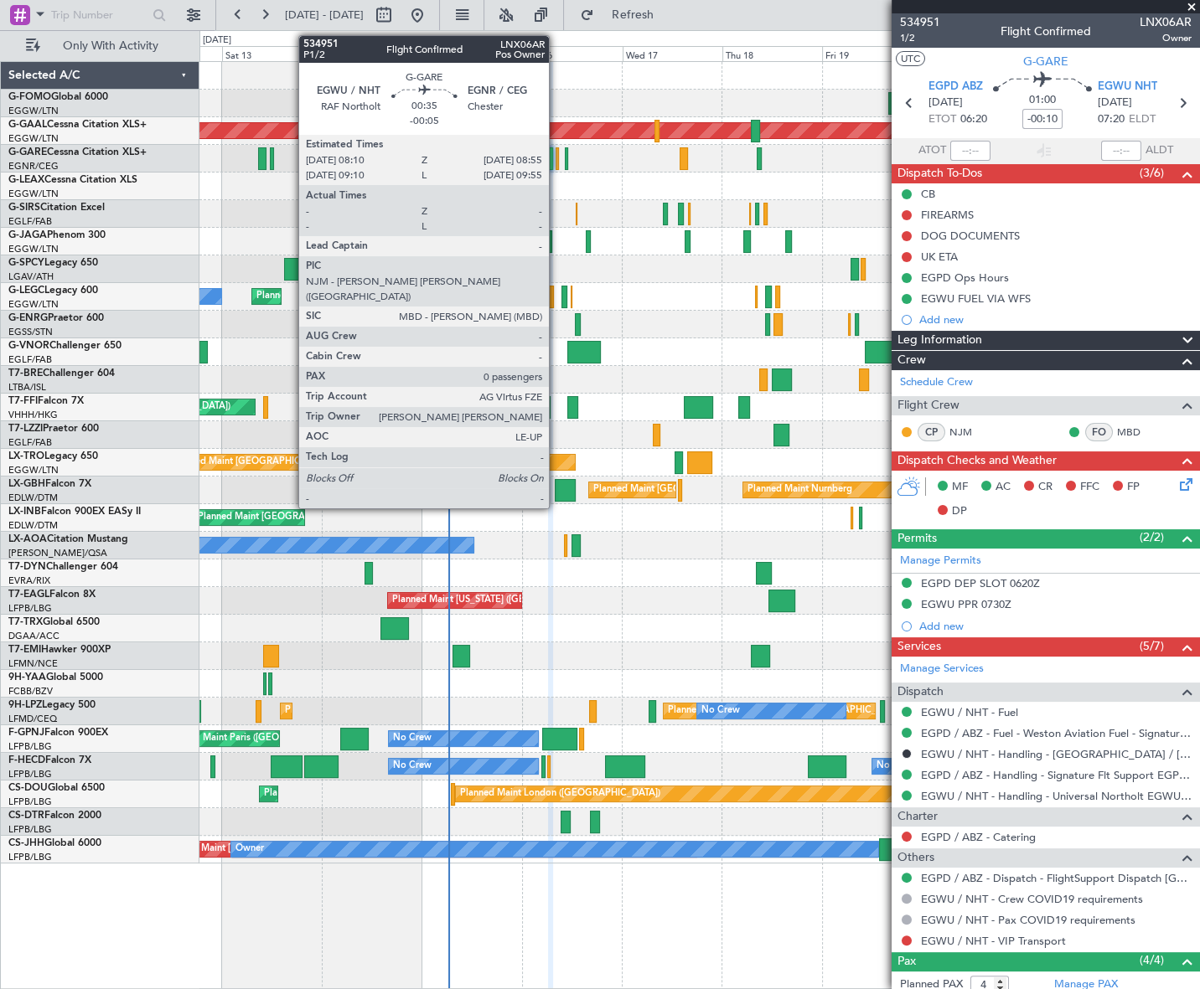
click at [556, 161] on div at bounding box center [556, 158] width 3 height 23
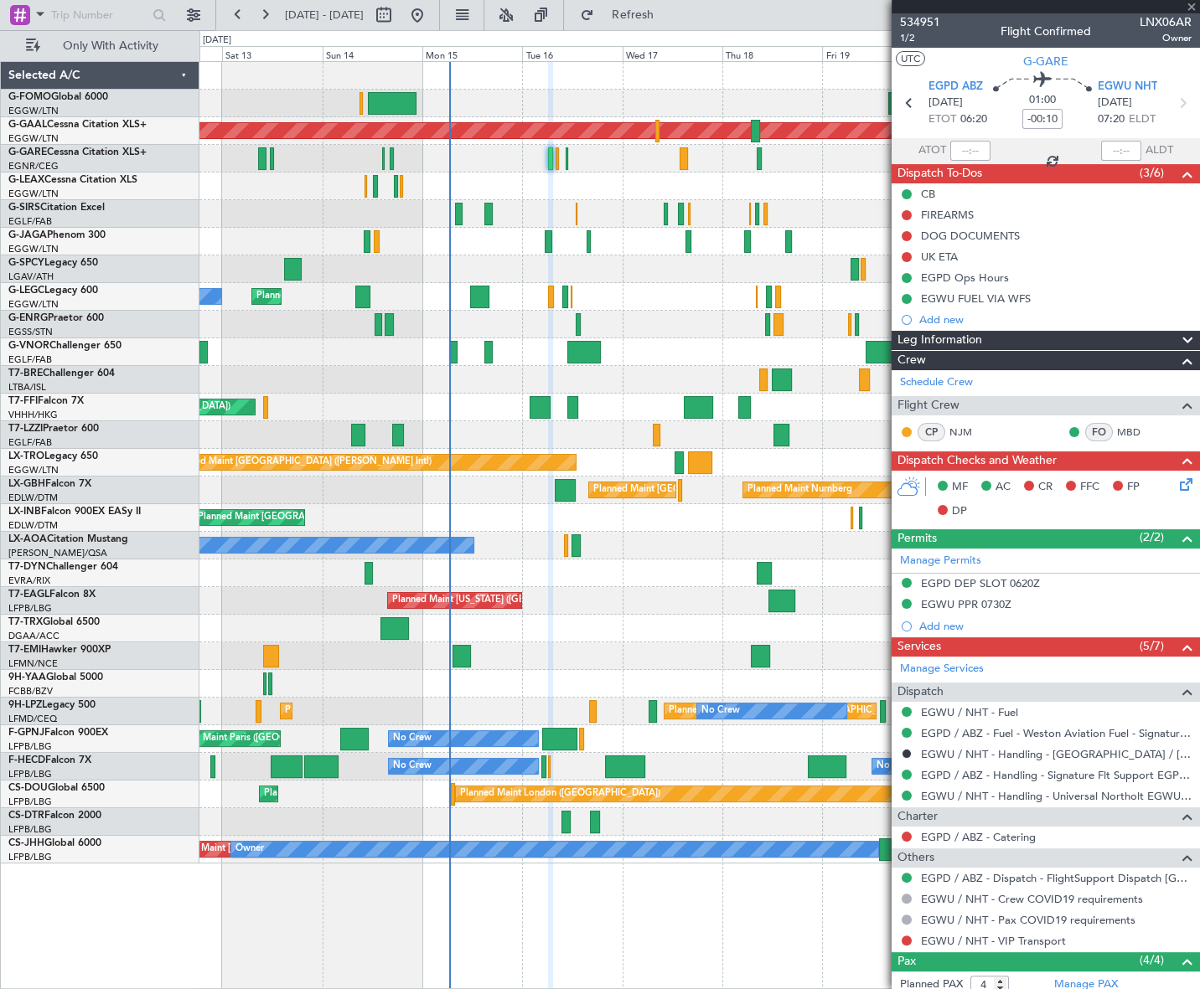
type input "-00:05"
type input "0"
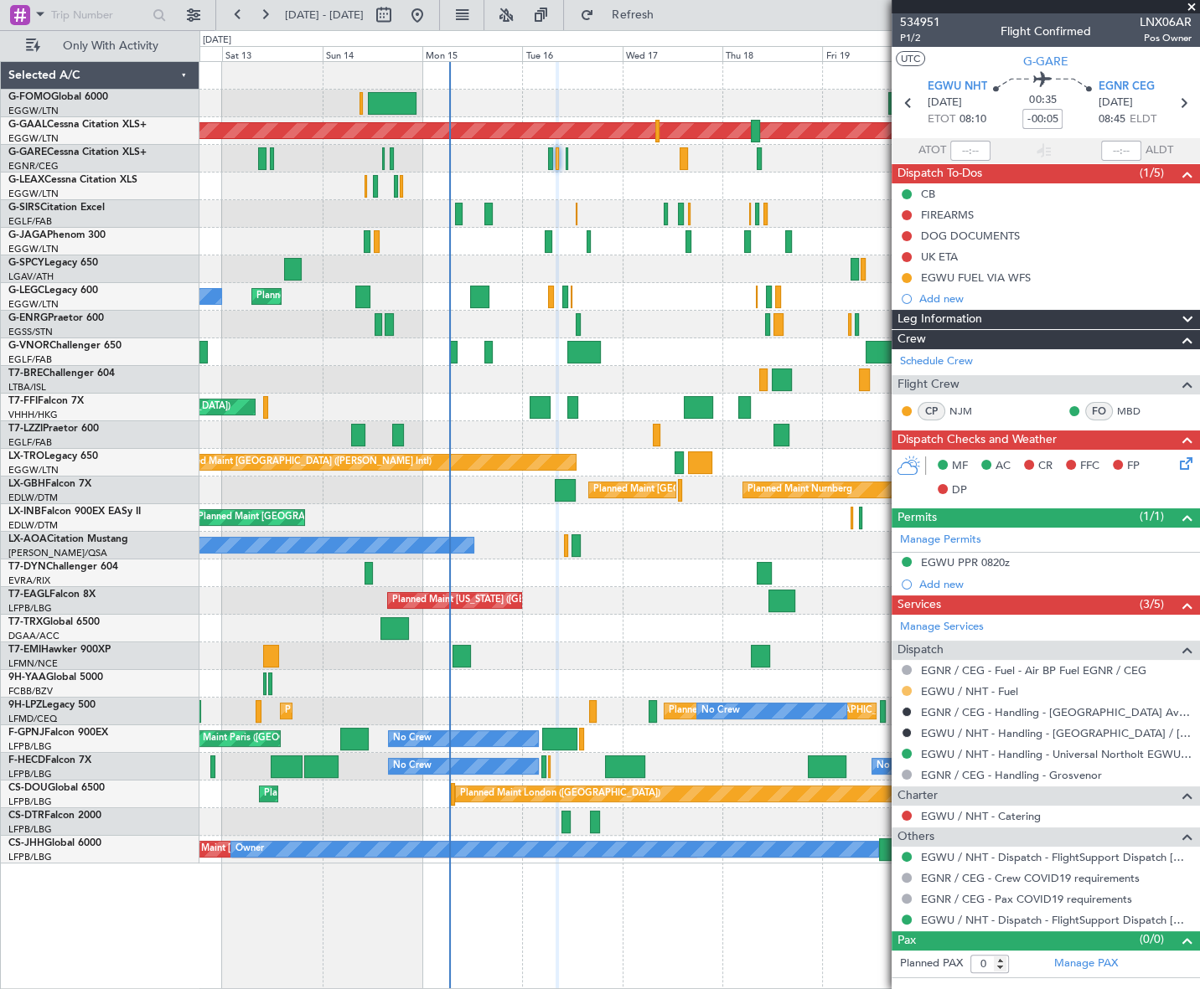
click at [907, 688] on button at bounding box center [906, 691] width 10 height 10
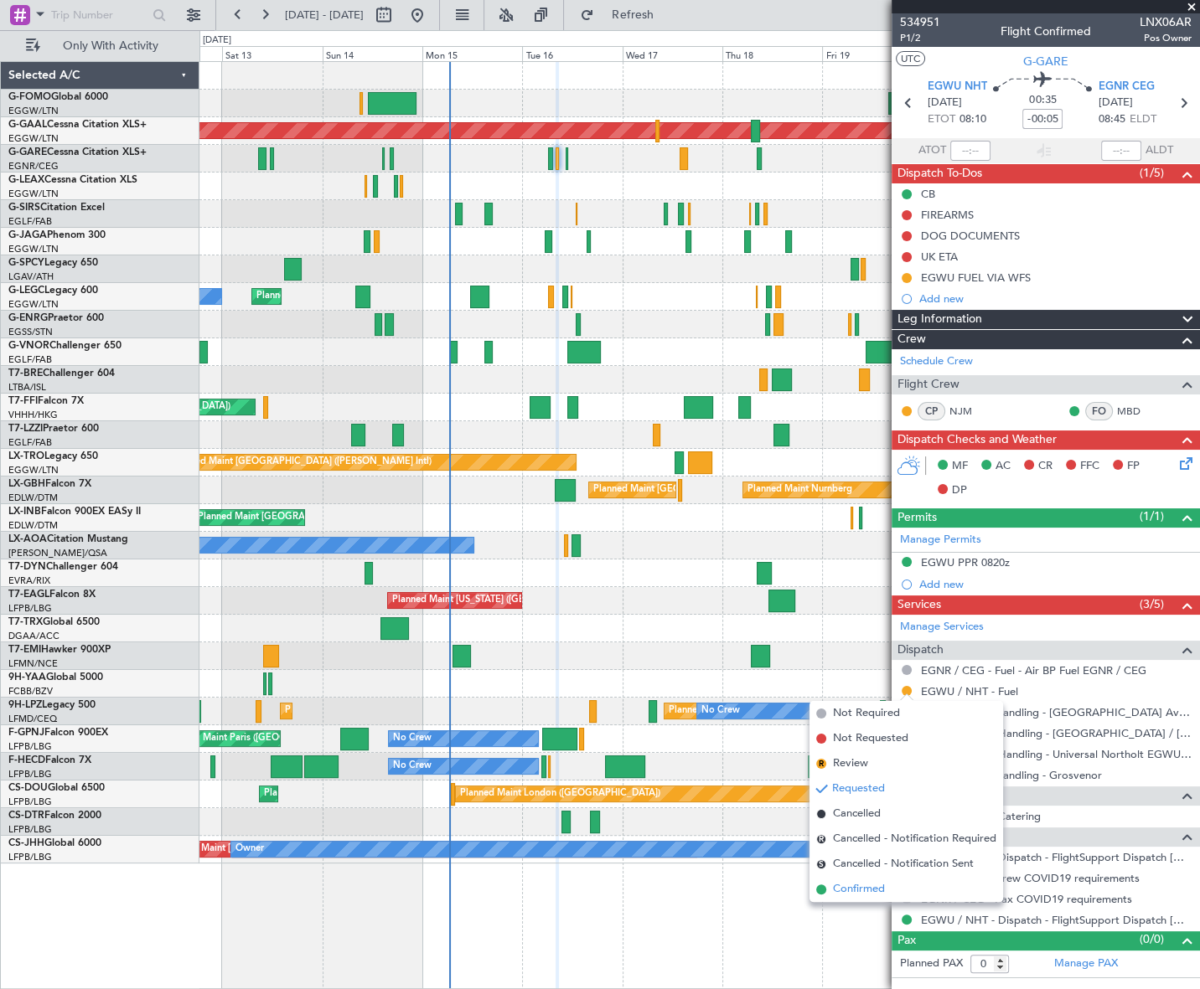
click at [836, 886] on span "Confirmed" at bounding box center [859, 889] width 52 height 17
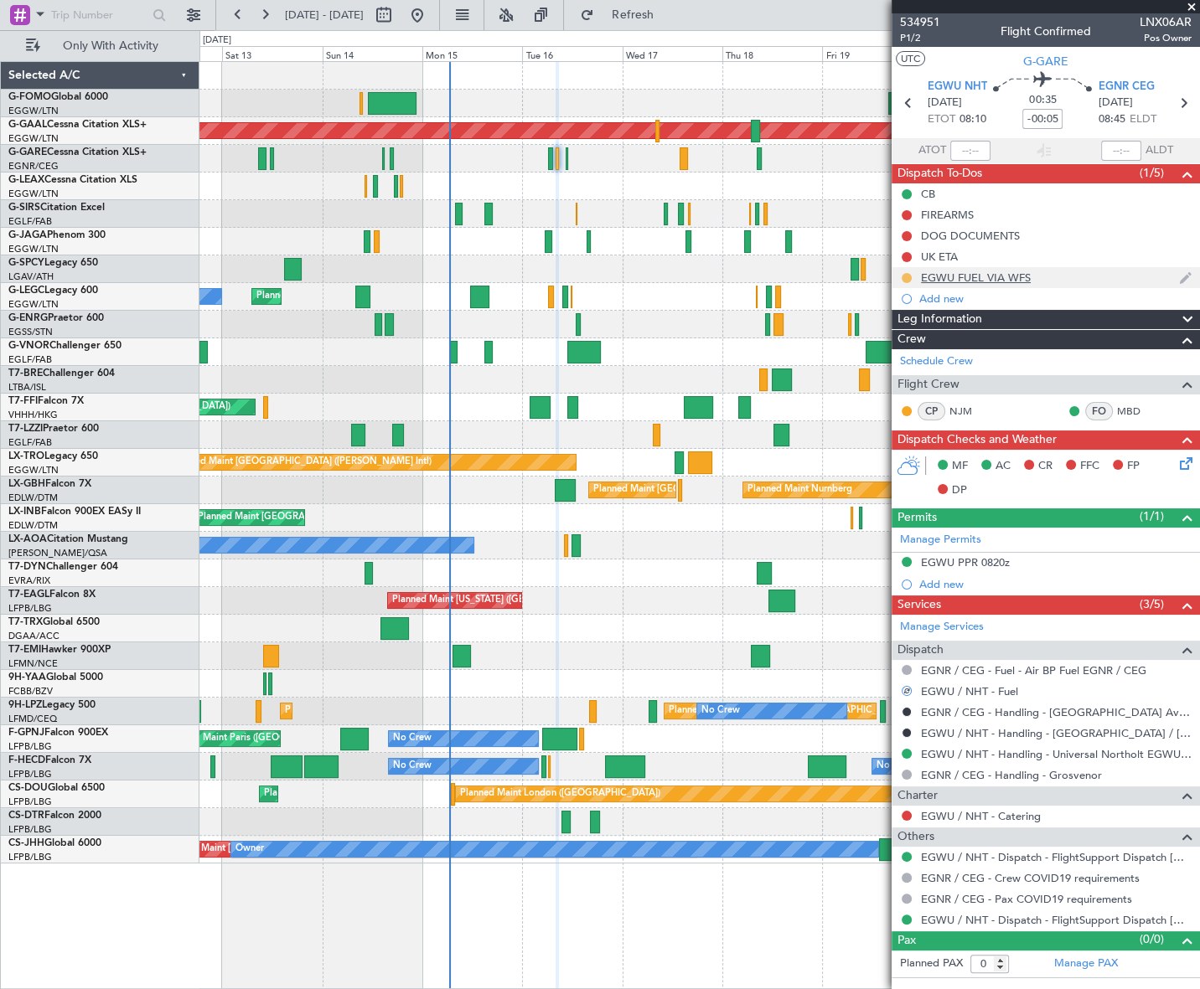
click at [905, 275] on button at bounding box center [906, 278] width 10 height 10
click at [897, 354] on span "Completed" at bounding box center [912, 351] width 55 height 17
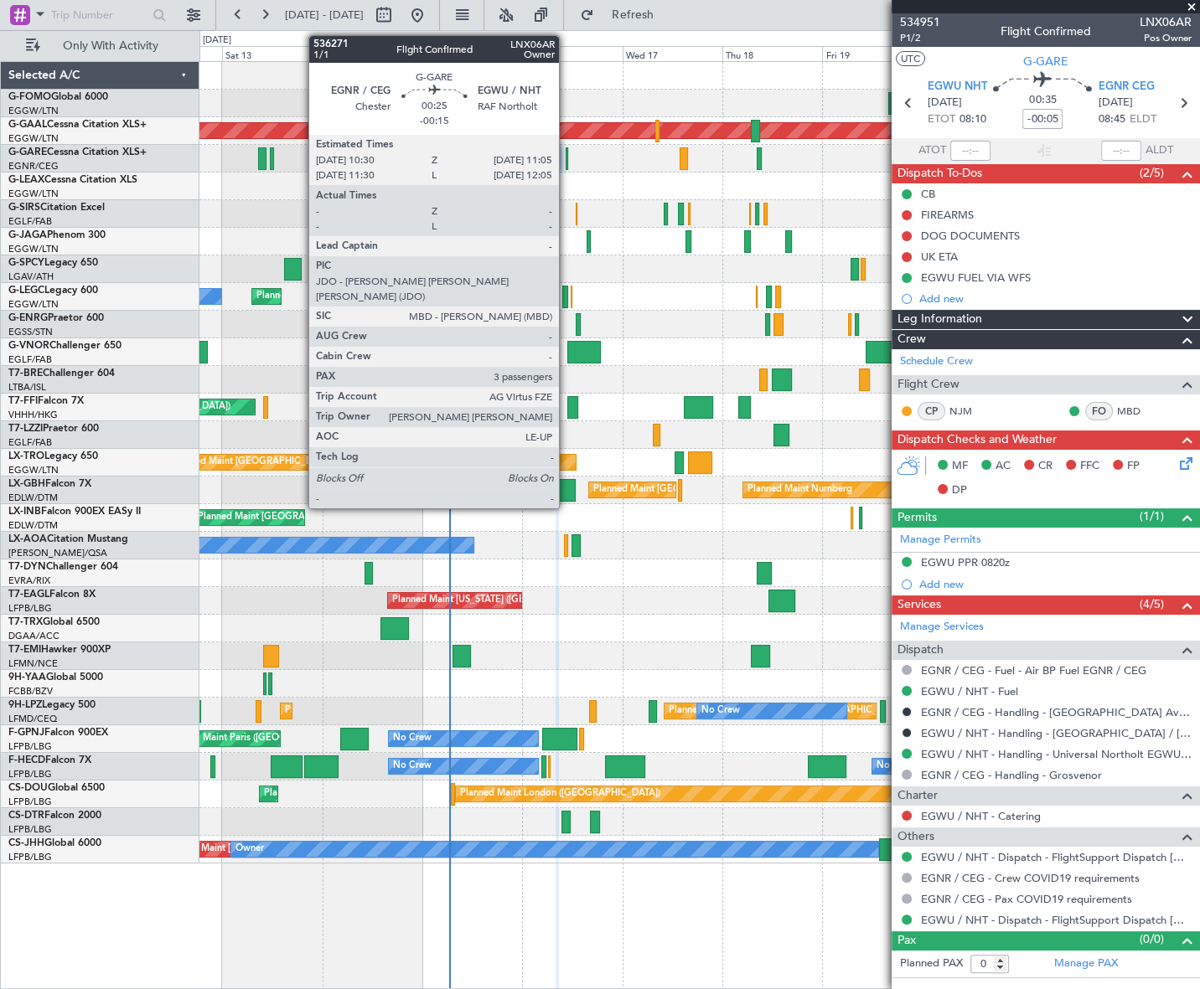
click at [566, 161] on div at bounding box center [566, 158] width 3 height 23
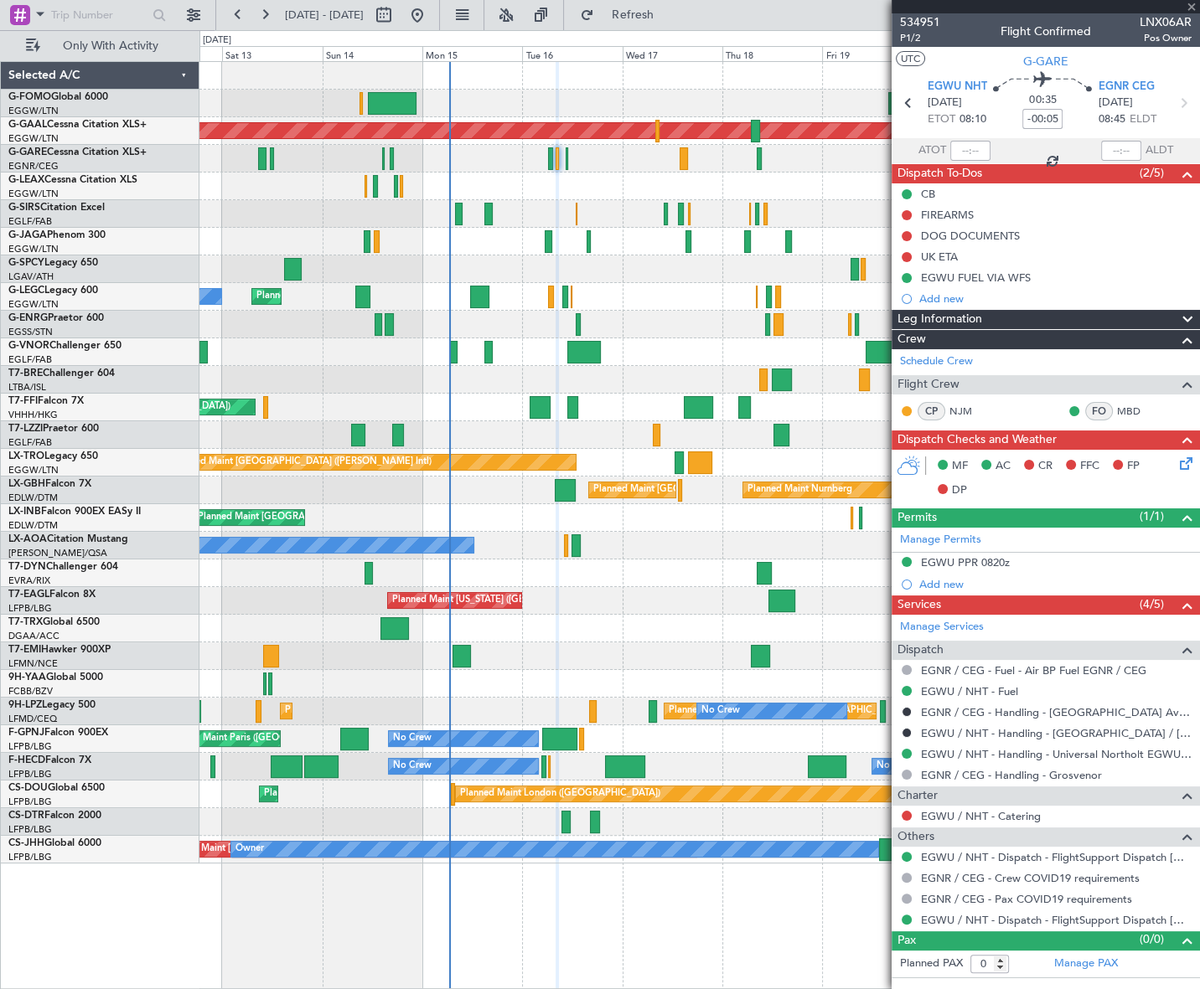
type input "-00:15"
type input "3"
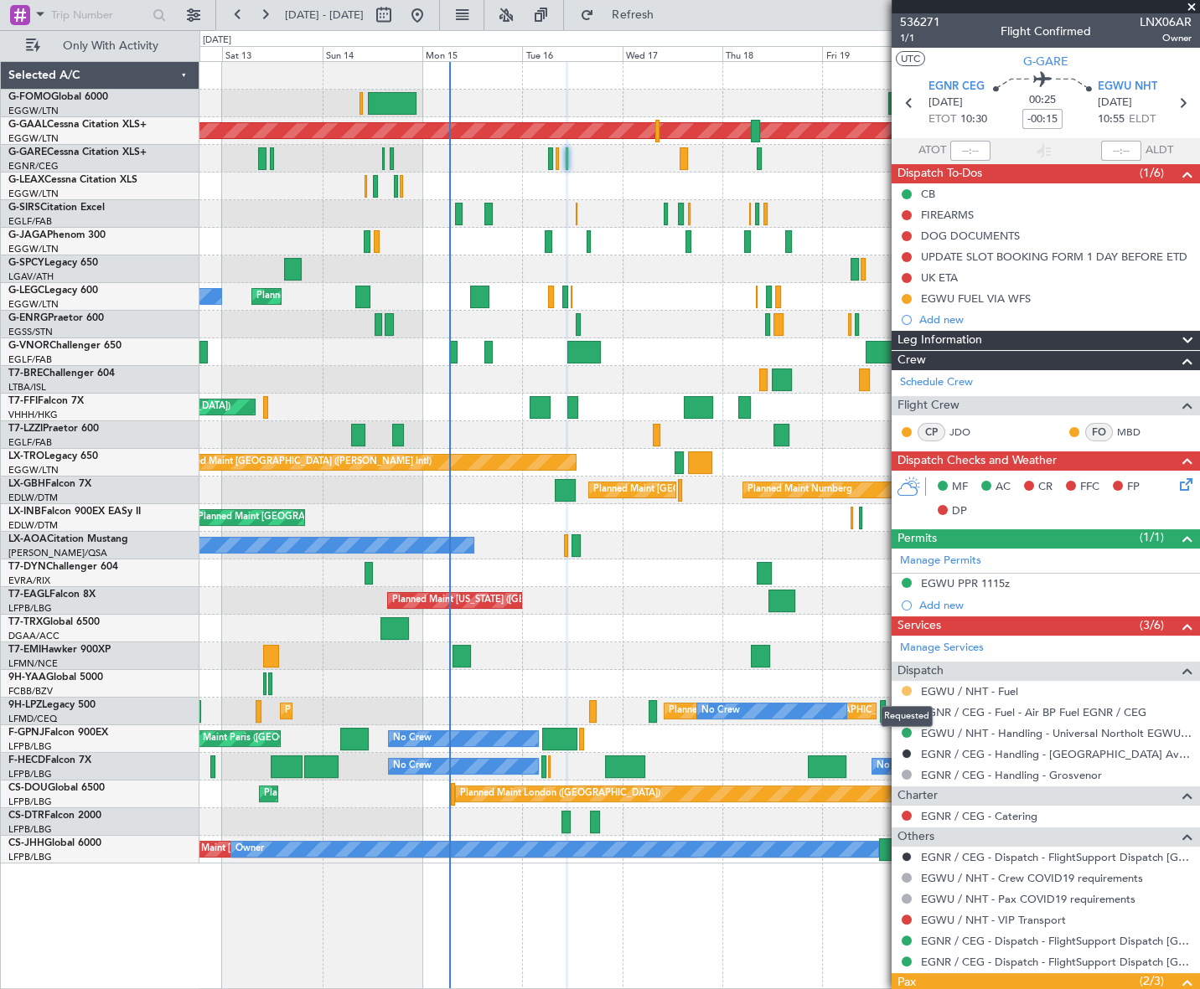
click at [905, 688] on button at bounding box center [906, 691] width 10 height 10
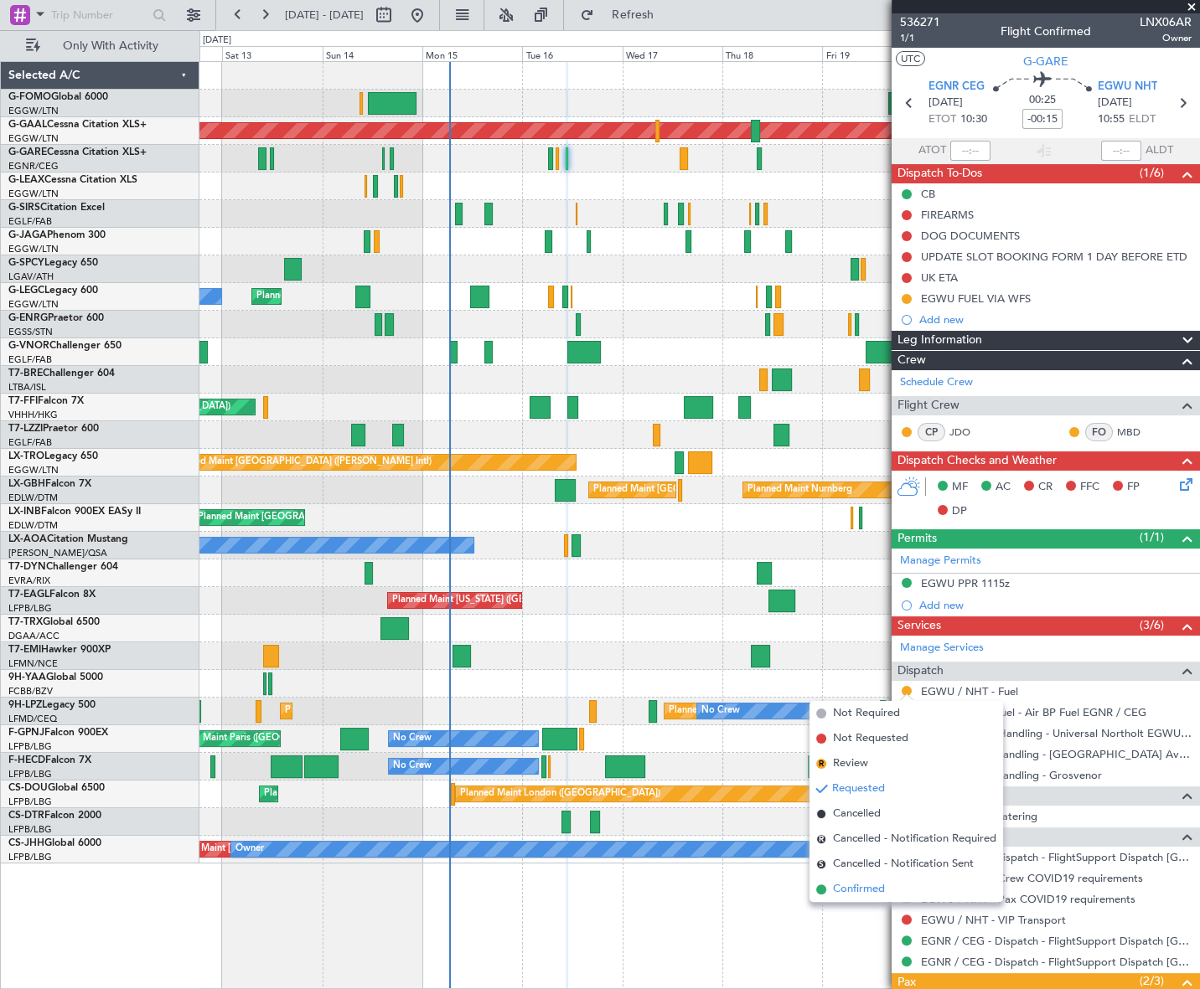
click at [854, 895] on span "Confirmed" at bounding box center [859, 889] width 52 height 17
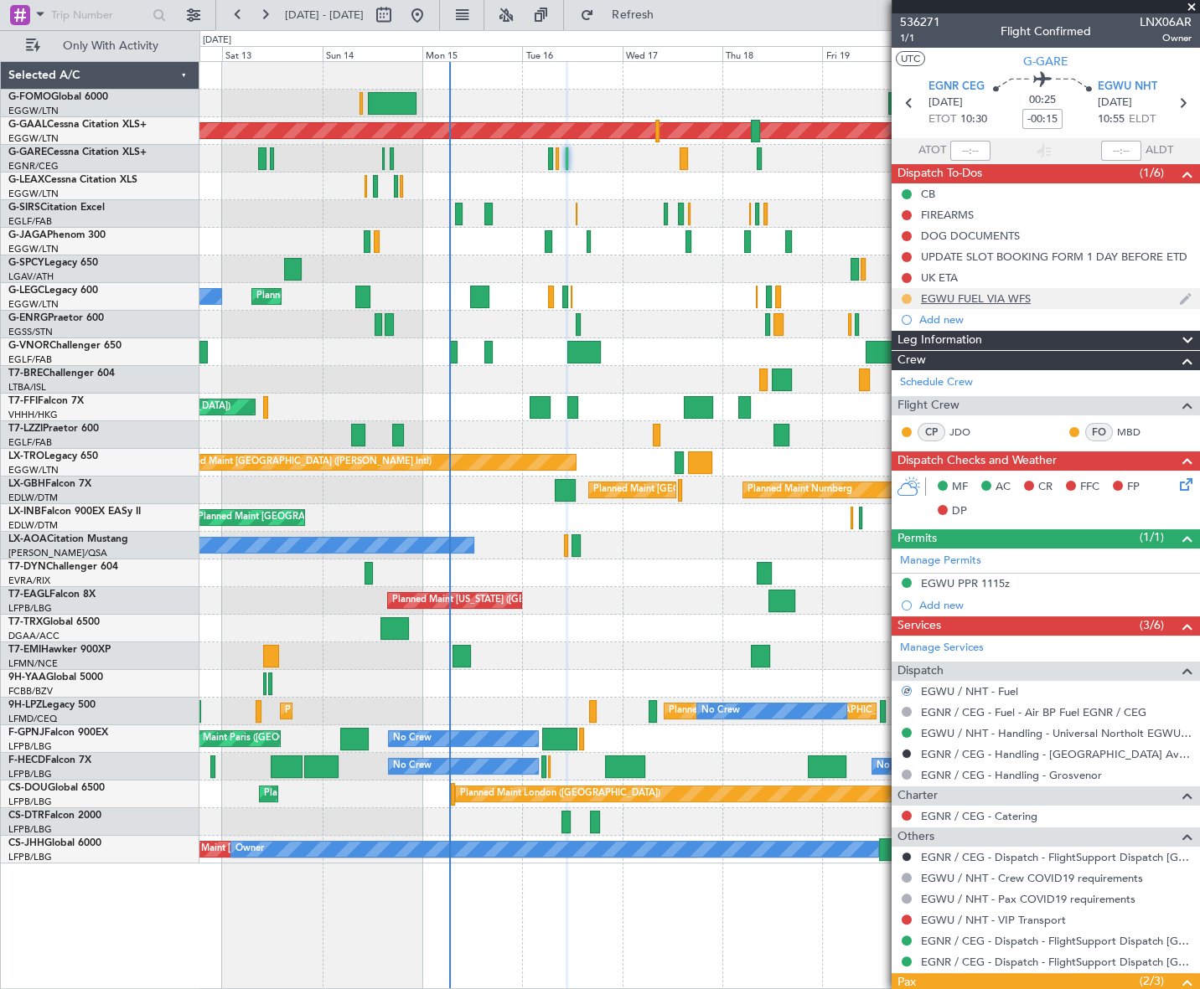
click at [903, 296] on button at bounding box center [906, 299] width 10 height 10
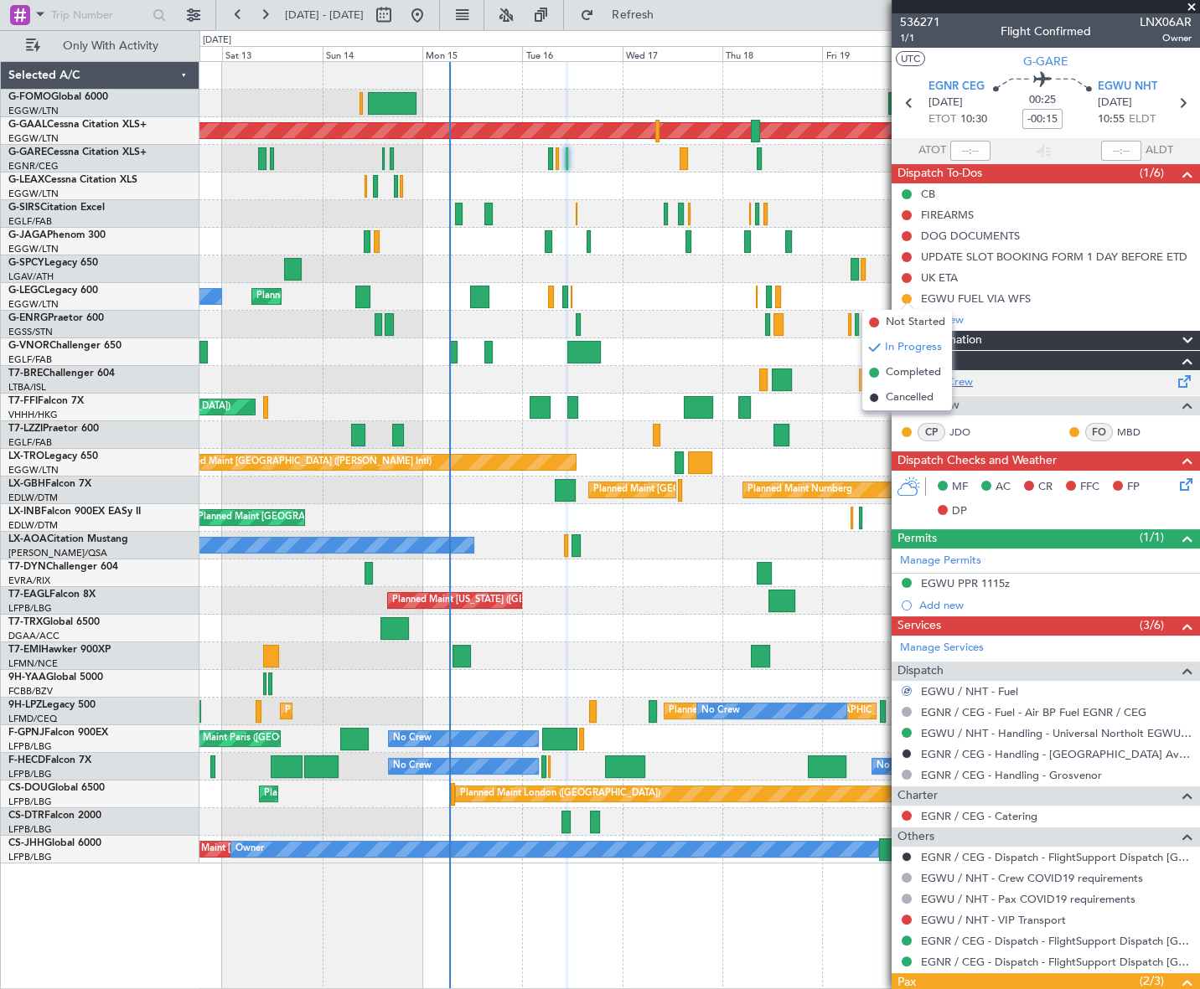
click at [890, 375] on span "Completed" at bounding box center [912, 372] width 55 height 17
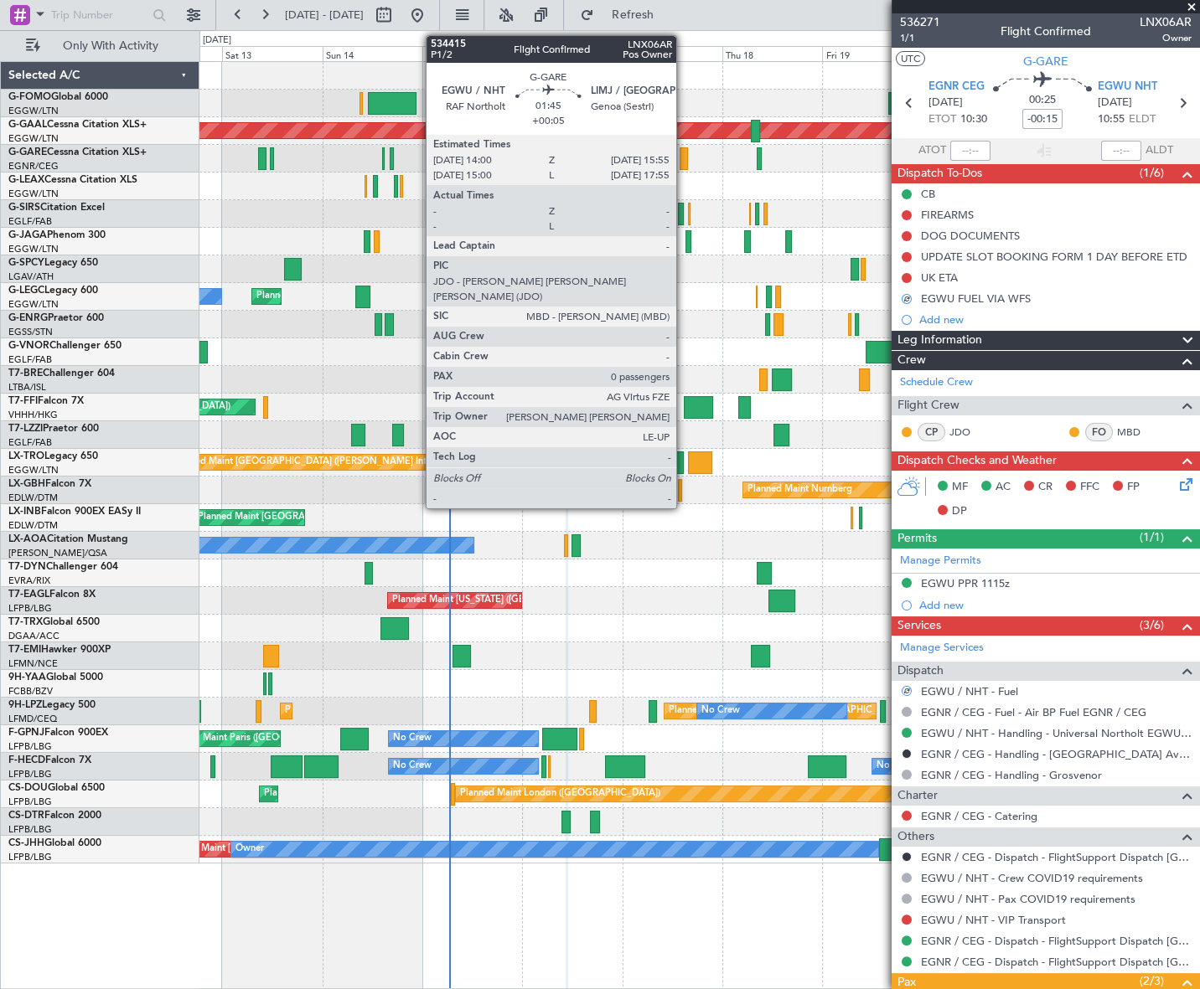
click at [684, 152] on div at bounding box center [683, 158] width 8 height 23
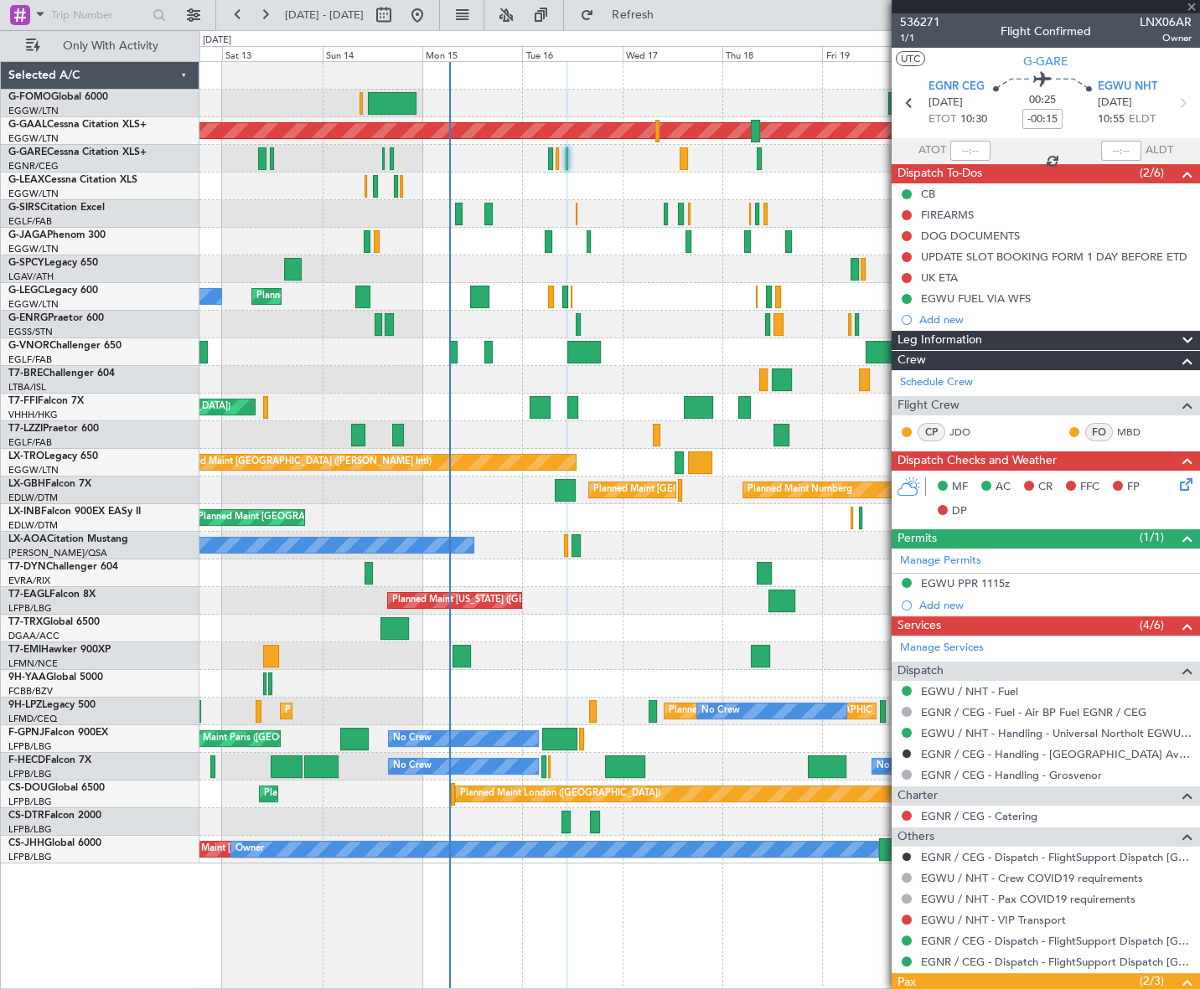
type input "+00:05"
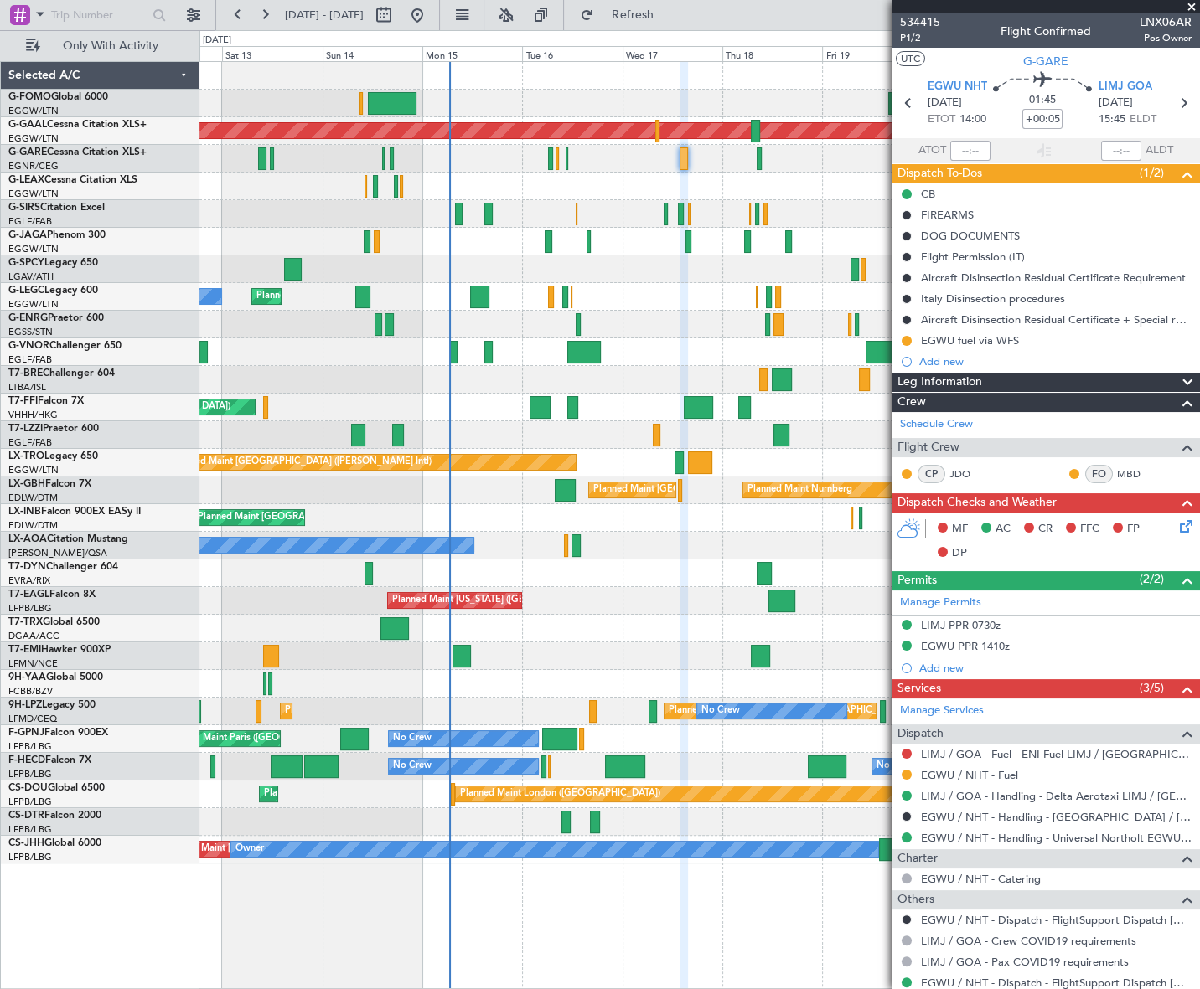
click at [820, 617] on div at bounding box center [698, 629] width 999 height 28
click at [905, 770] on button at bounding box center [906, 775] width 10 height 10
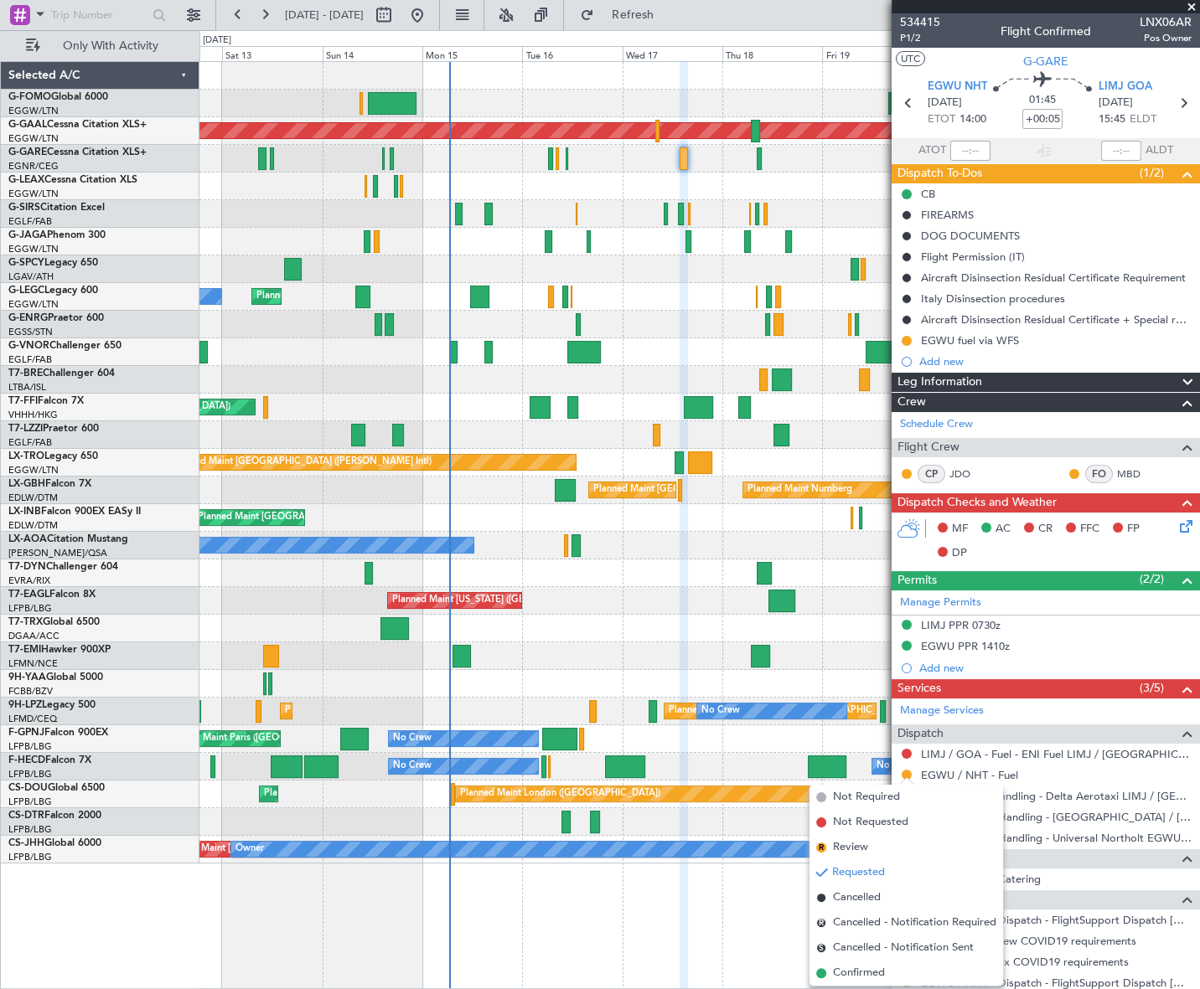
click at [847, 974] on span "Confirmed" at bounding box center [859, 973] width 52 height 17
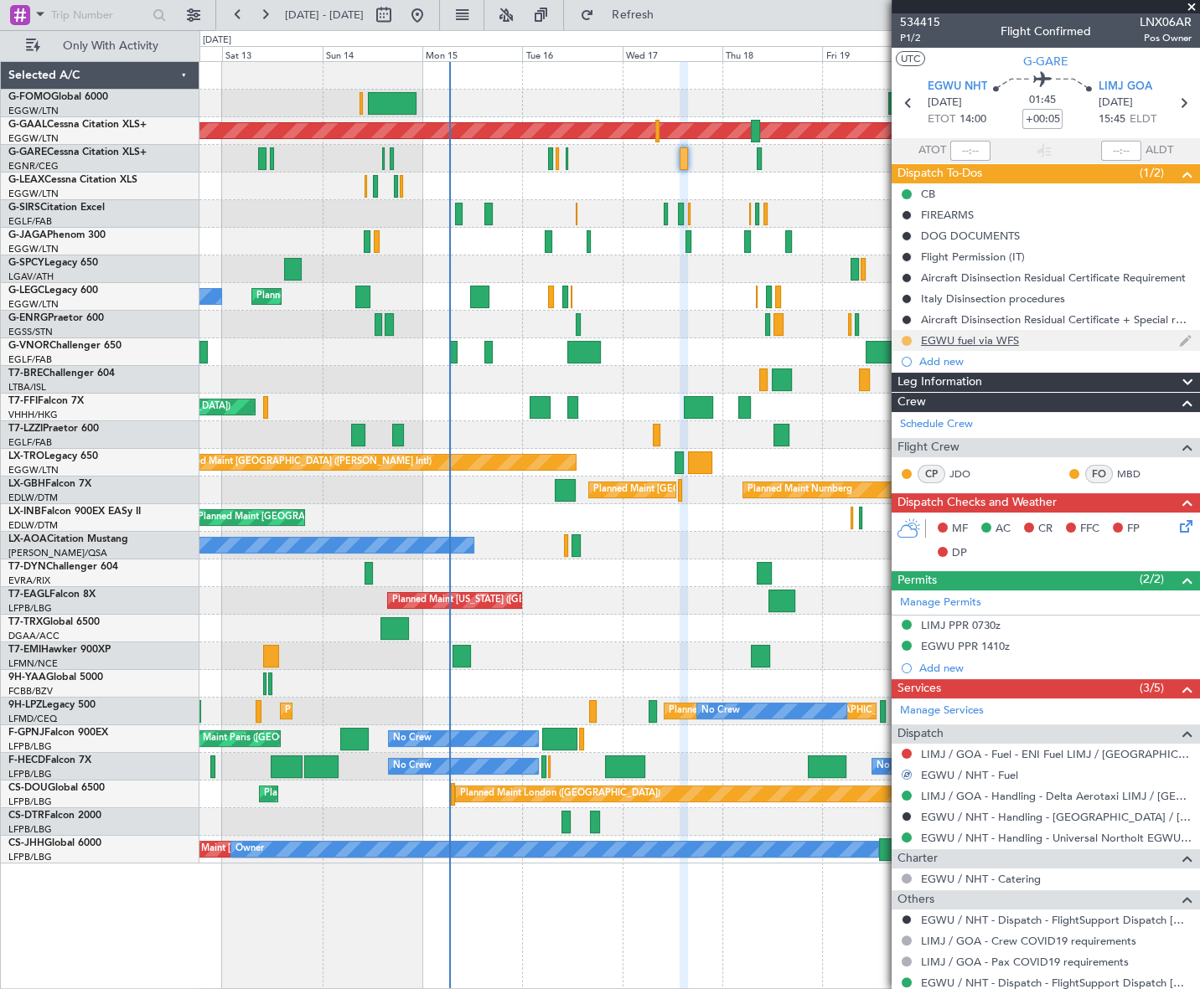
click at [905, 338] on button at bounding box center [906, 341] width 10 height 10
click at [900, 411] on span "Completed" at bounding box center [912, 414] width 55 height 17
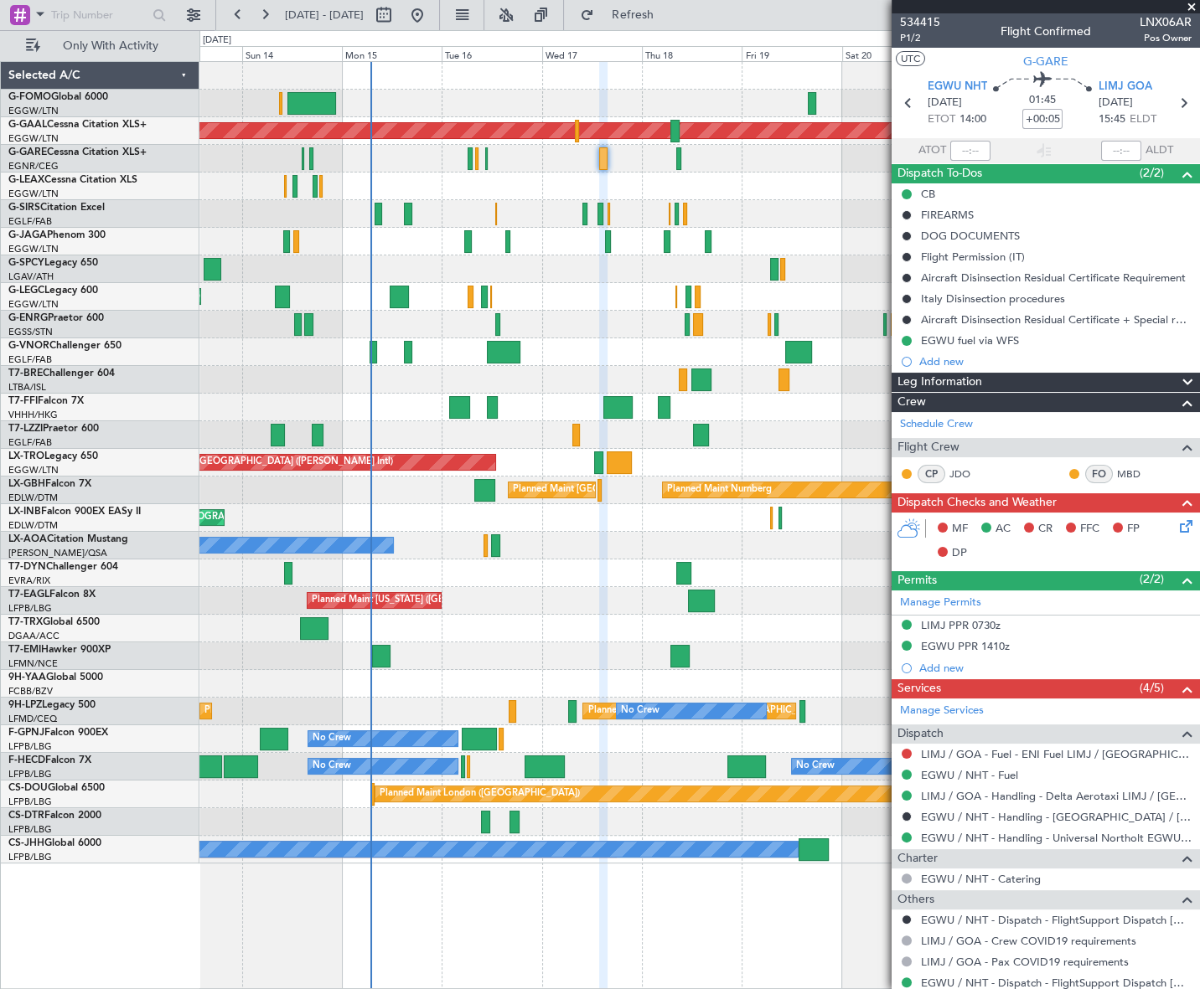
click at [450, 586] on div "Planned Maint [GEOGRAPHIC_DATA] ([GEOGRAPHIC_DATA]) Planned [GEOGRAPHIC_DATA] P…" at bounding box center [698, 463] width 999 height 802
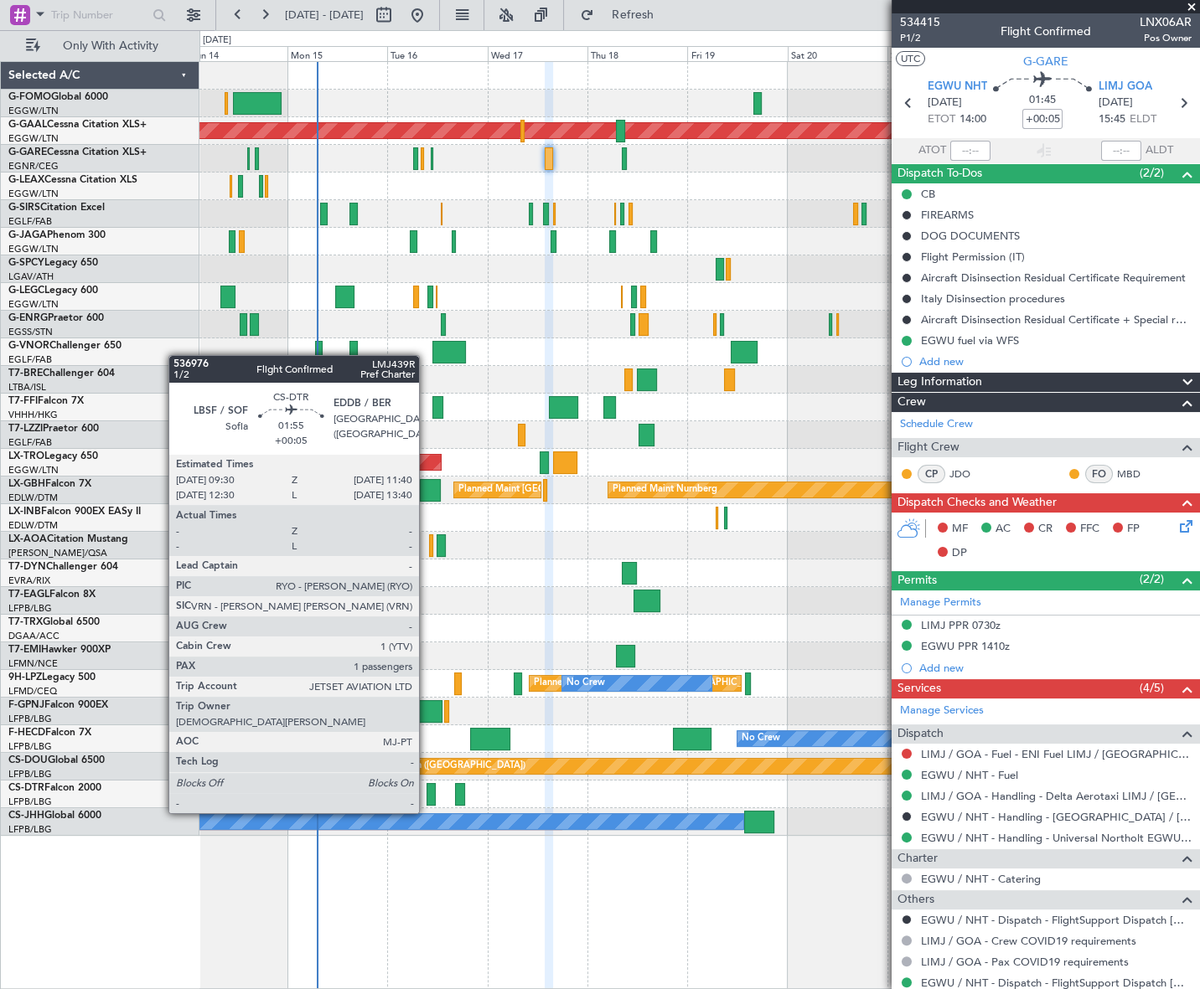
click at [426, 797] on div at bounding box center [430, 794] width 9 height 23
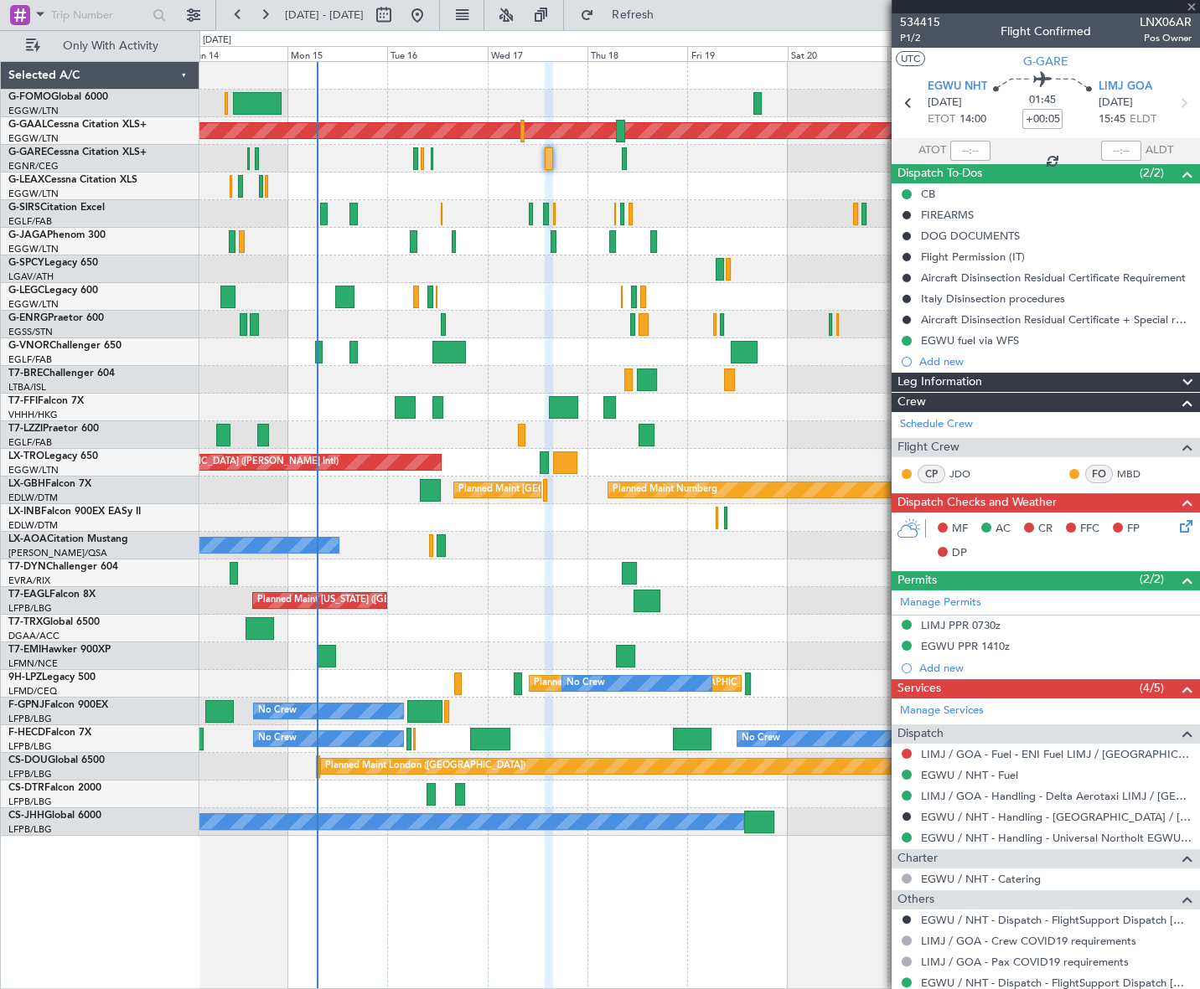
type input "1"
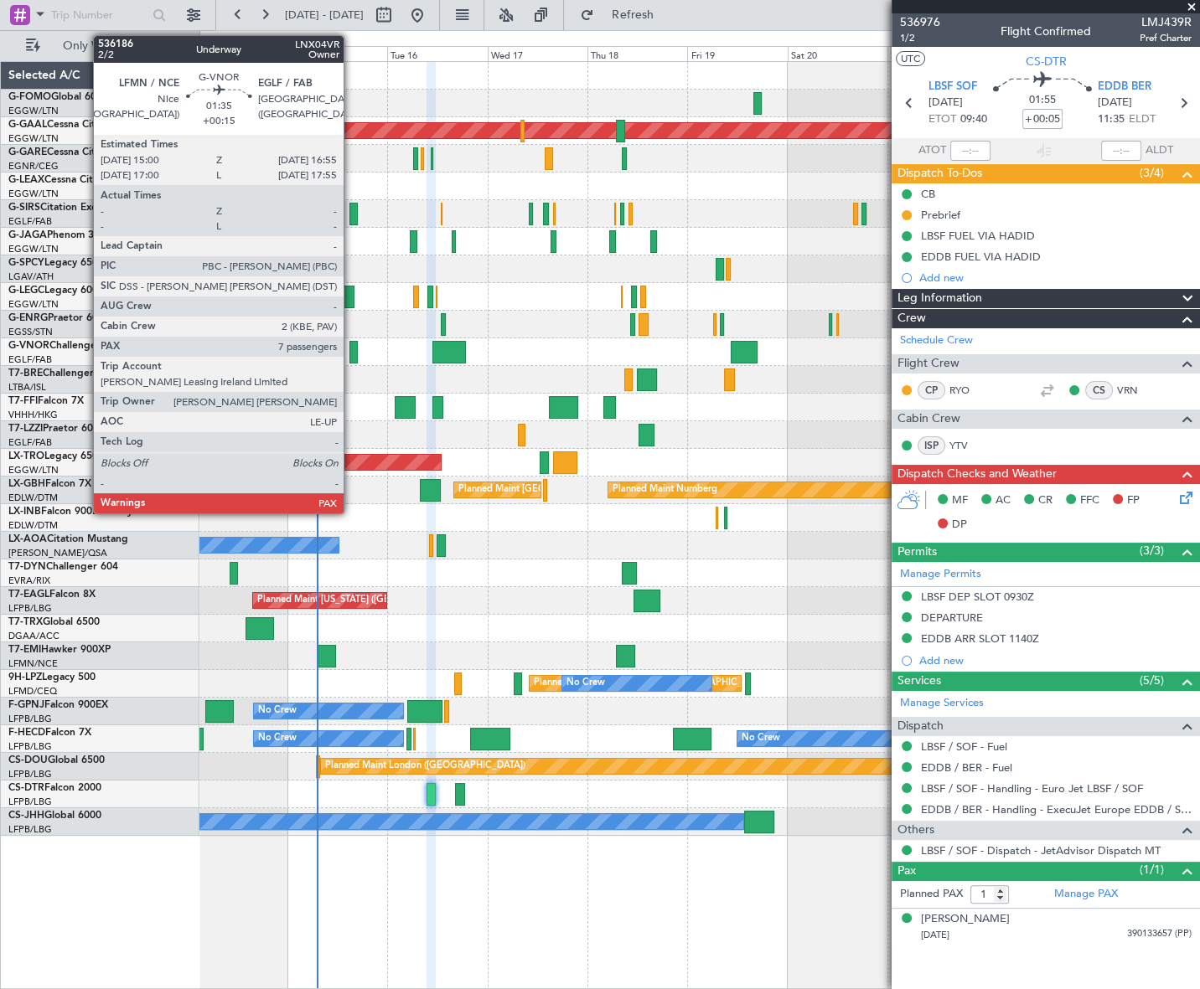
click at [351, 352] on div at bounding box center [353, 352] width 8 height 23
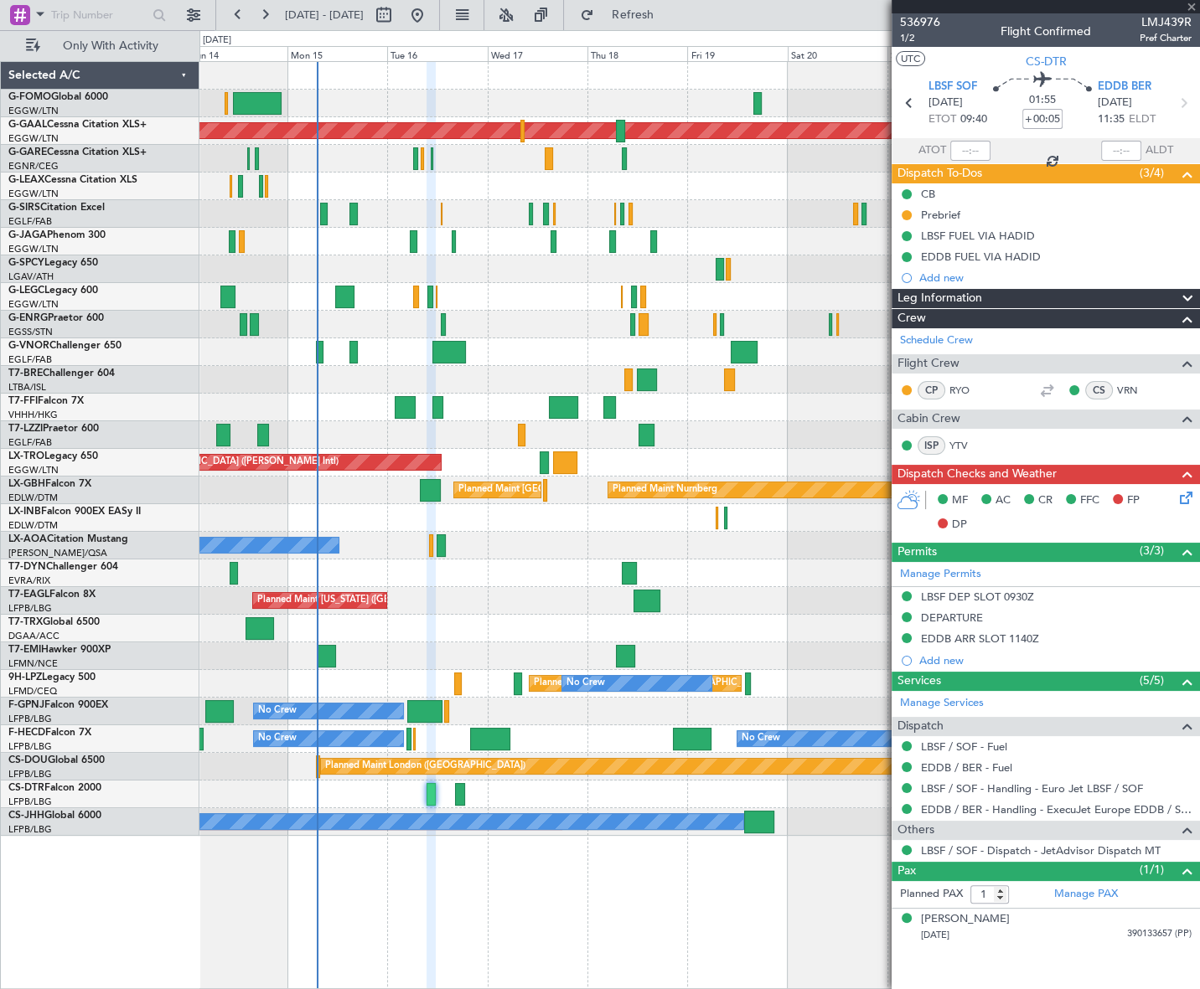
type input "+00:15"
type input "7"
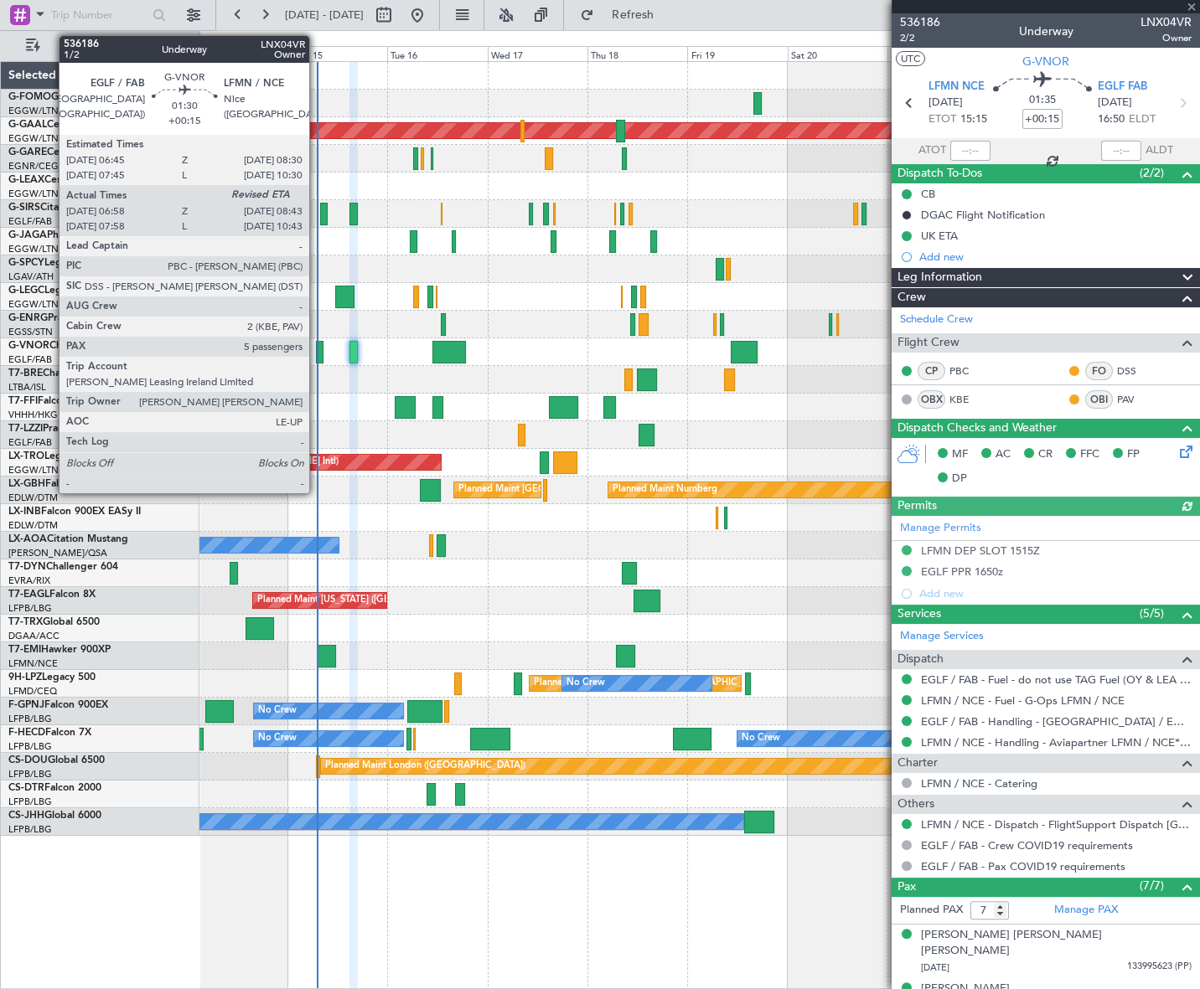
click at [317, 355] on div at bounding box center [320, 352] width 8 height 23
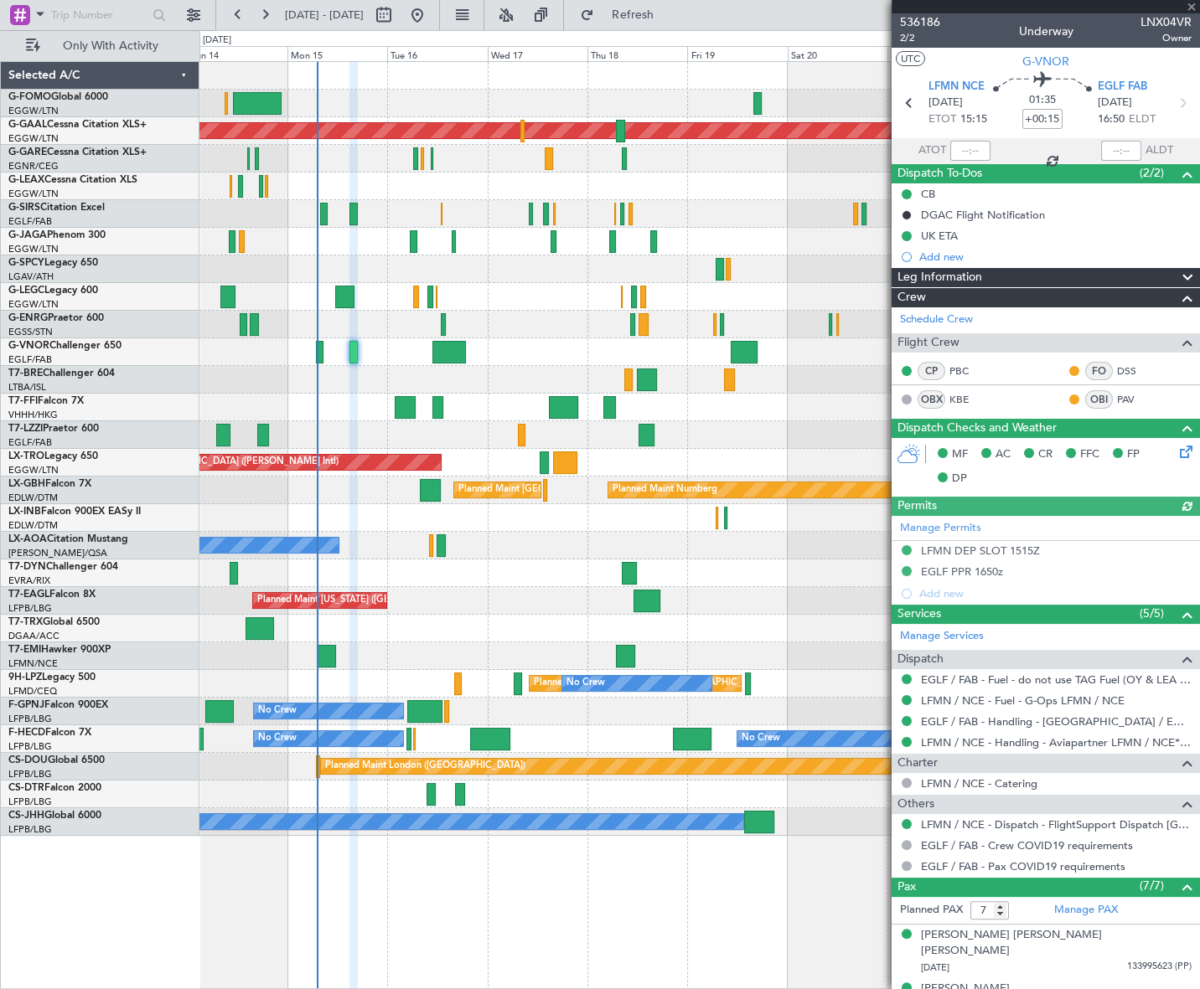
type input "07:08"
type input "5"
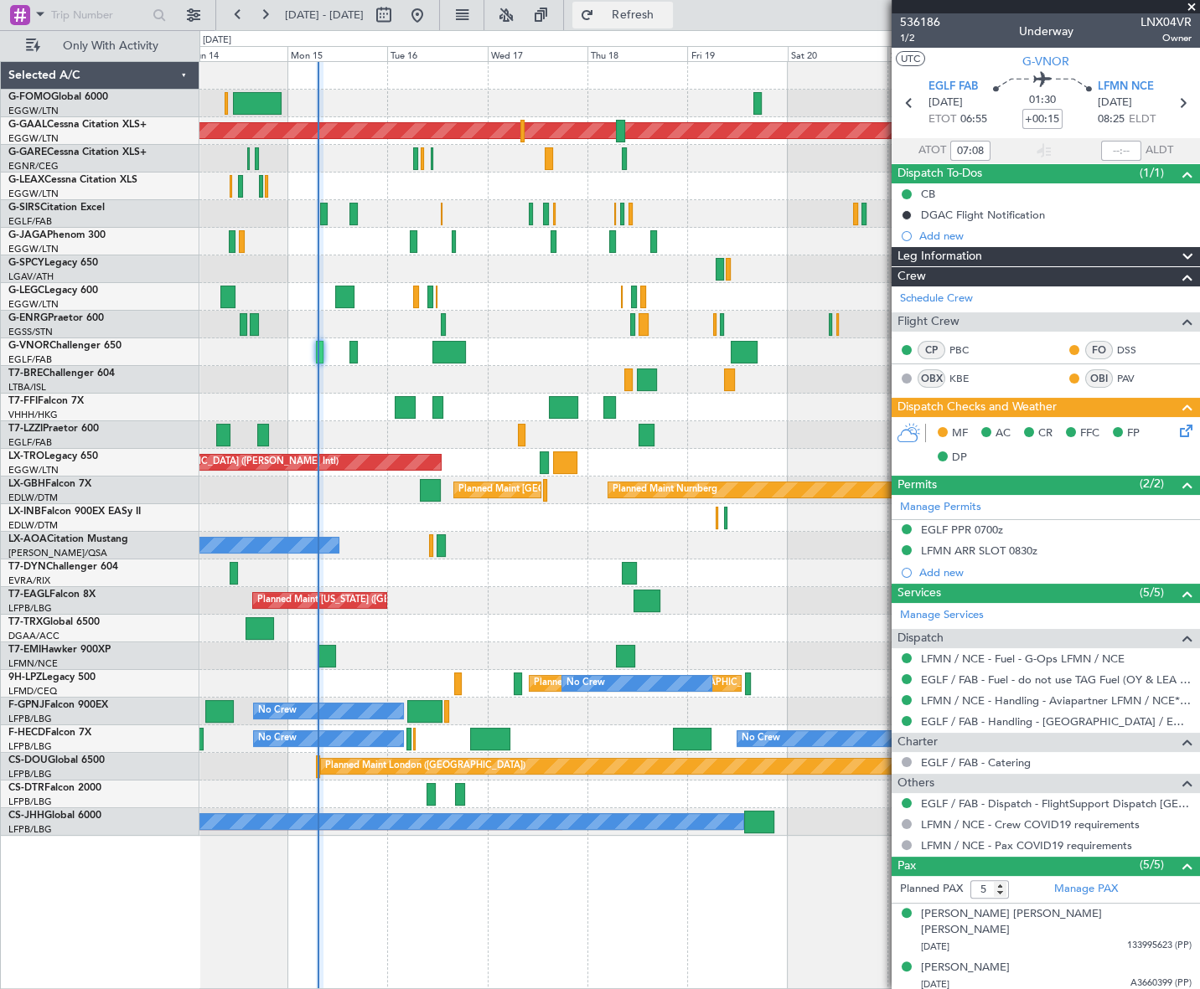
click at [668, 15] on span "Refresh" at bounding box center [632, 15] width 70 height 12
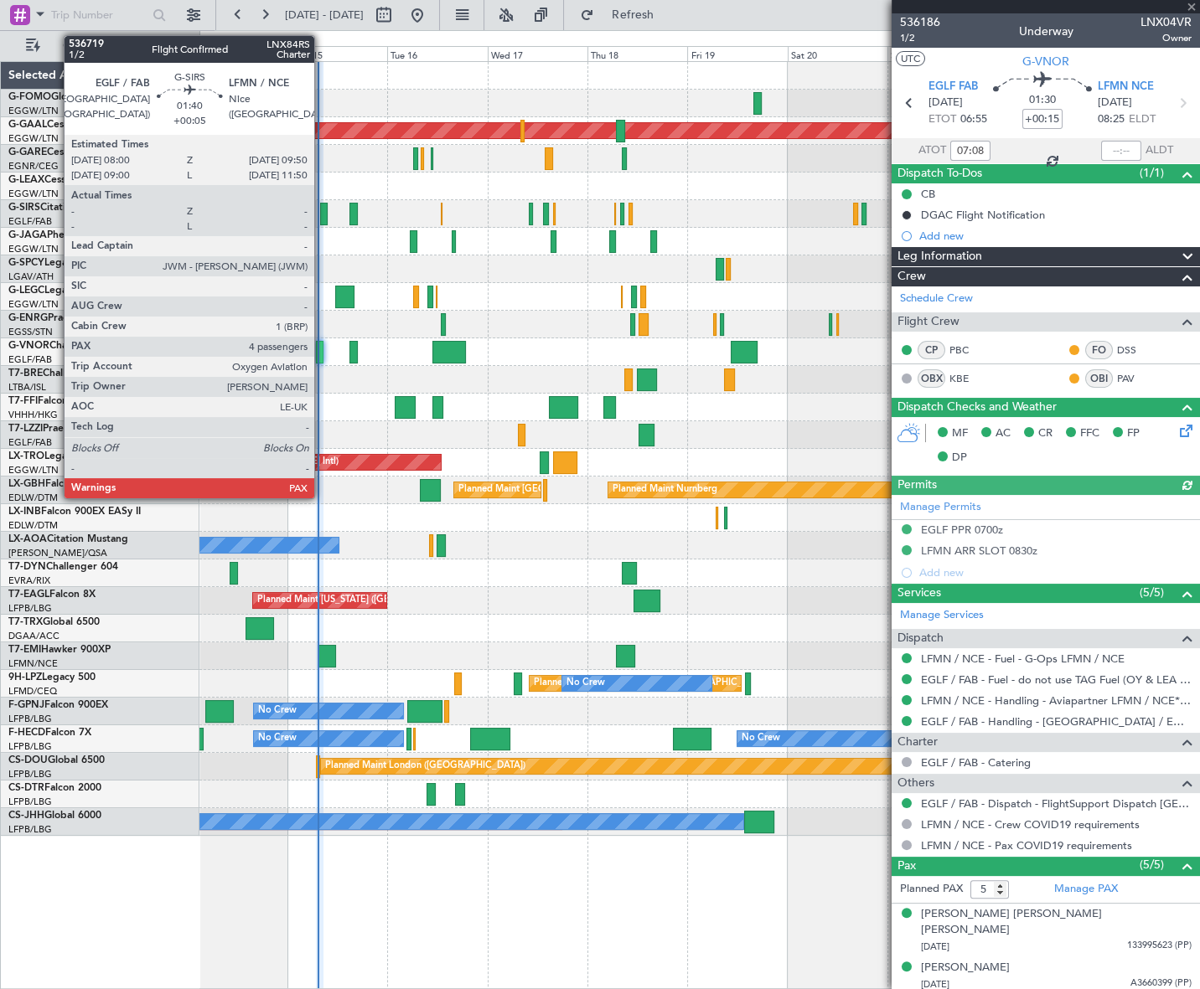
click at [322, 208] on div at bounding box center [324, 214] width 8 height 23
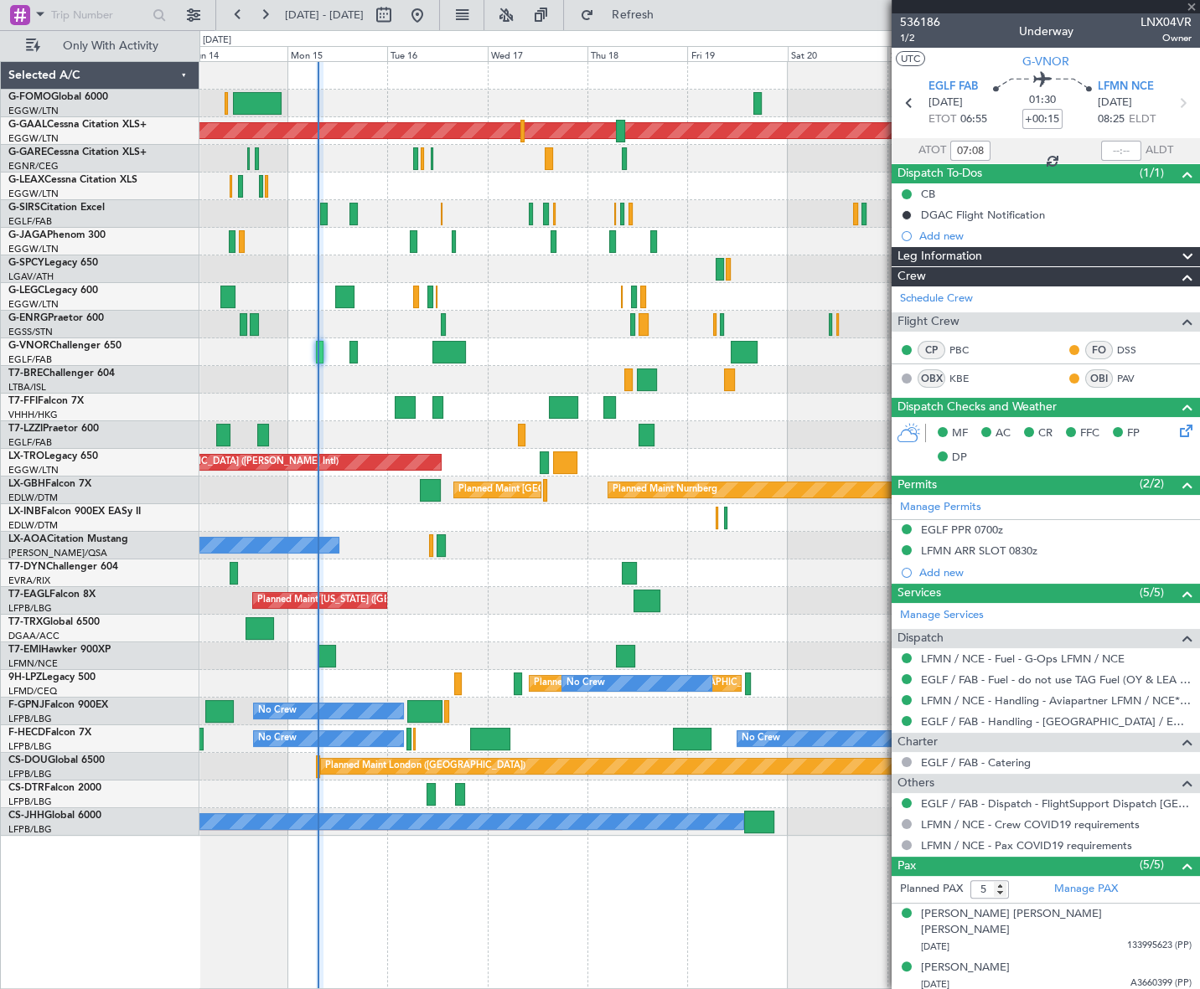
type input "+00:05"
type input "4"
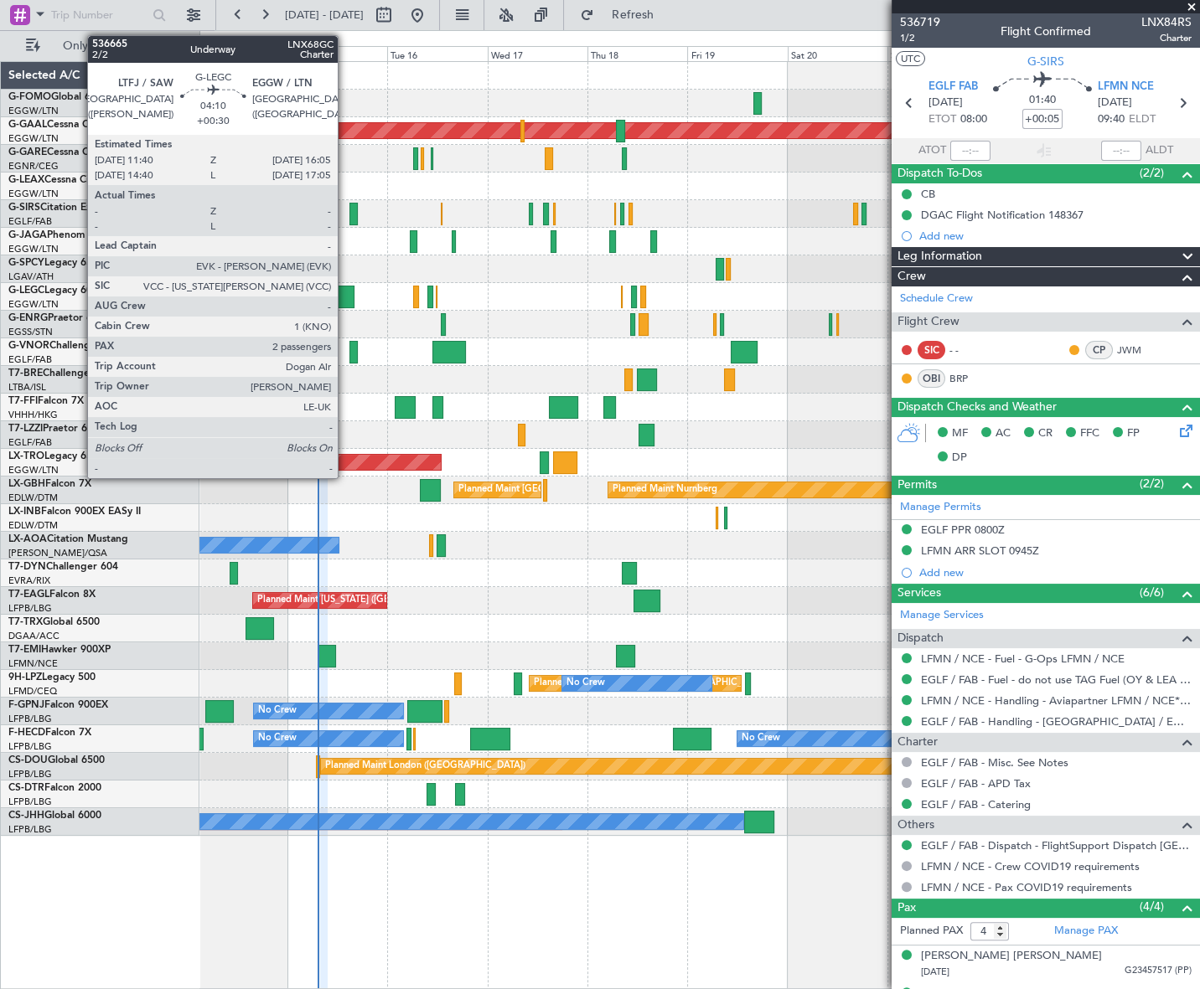
click at [345, 293] on div at bounding box center [344, 297] width 18 height 23
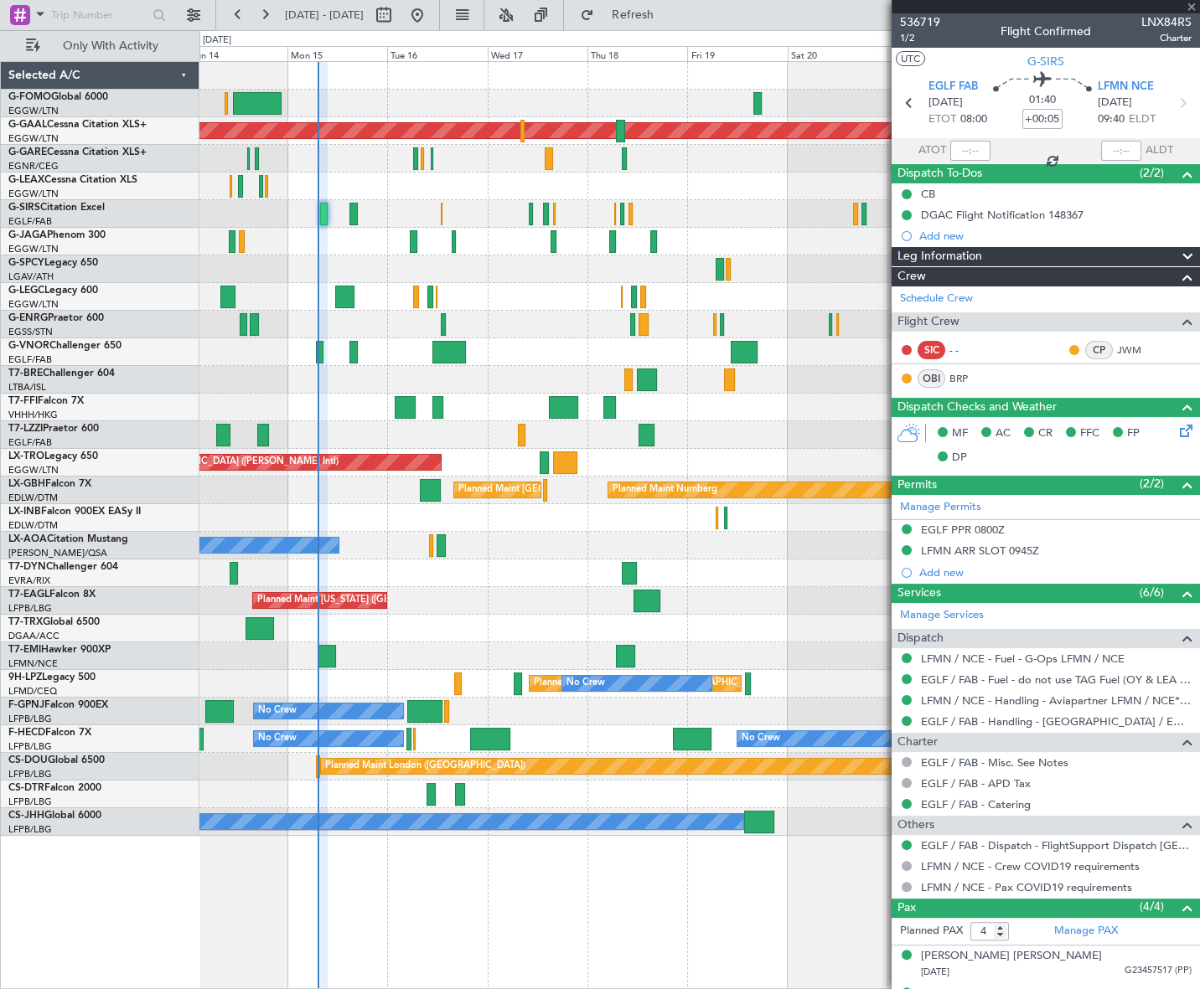
type input "+00:30"
type input "2"
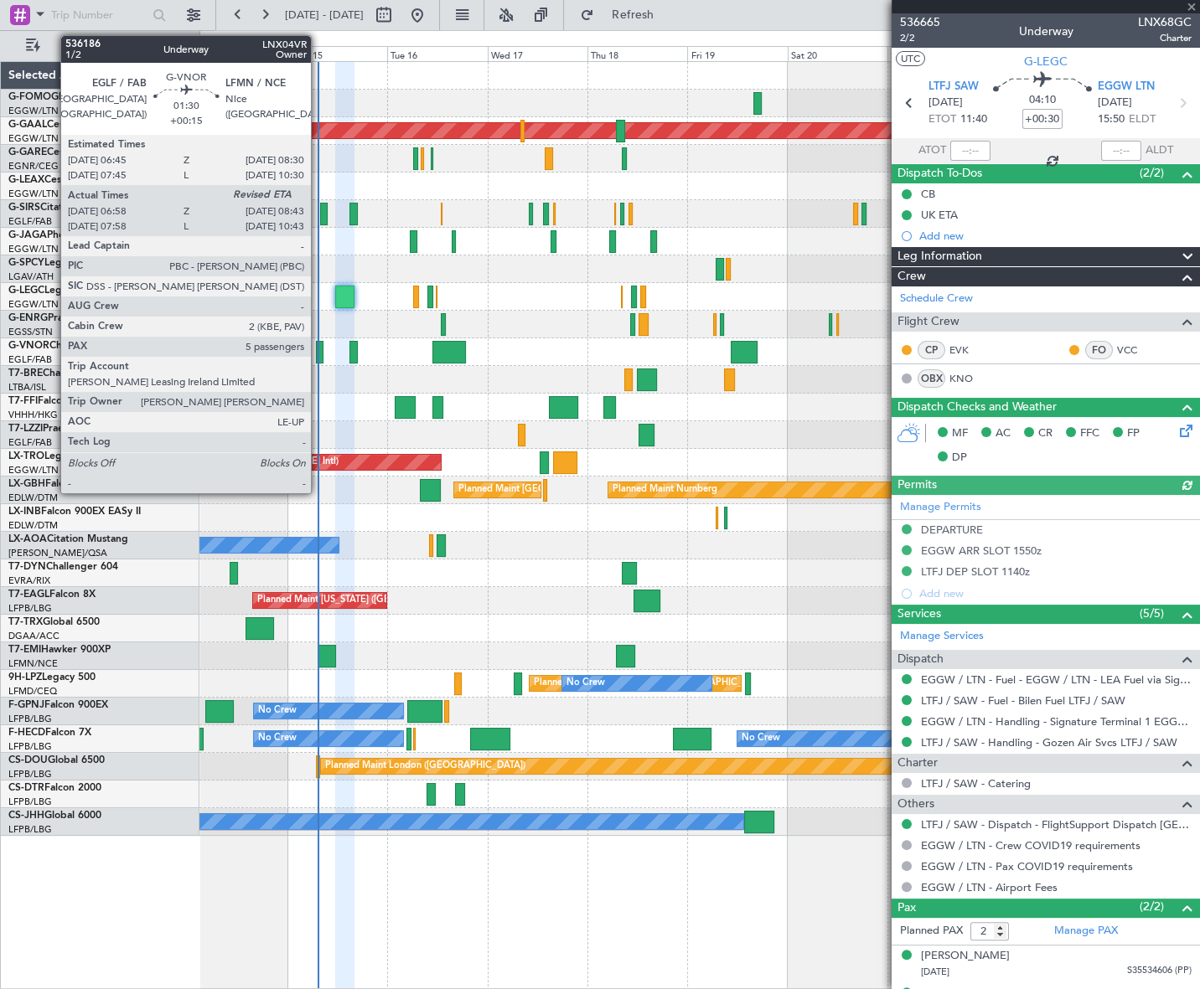
click at [318, 355] on div at bounding box center [320, 352] width 8 height 23
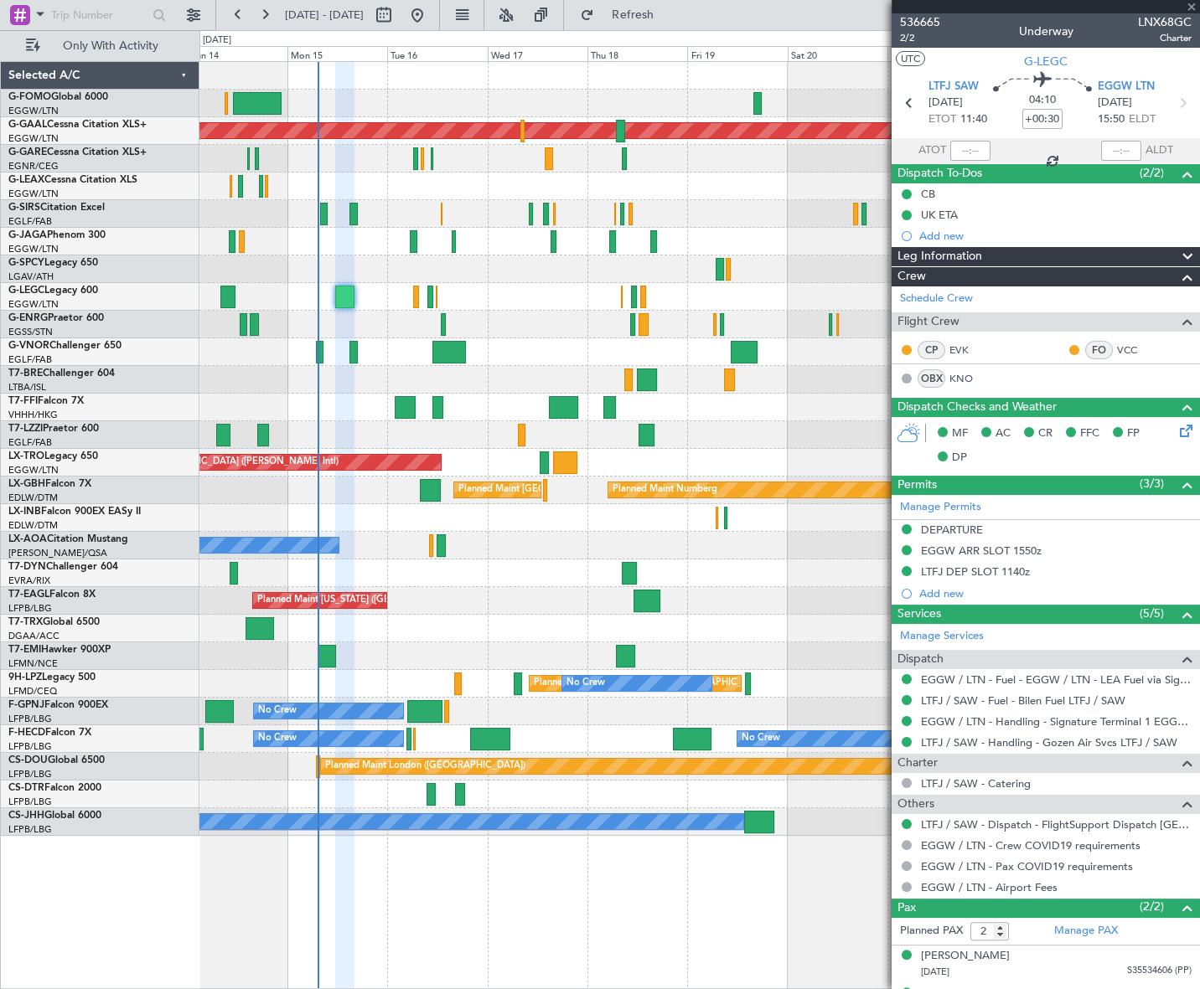
type input "+00:15"
type input "07:08"
type input "5"
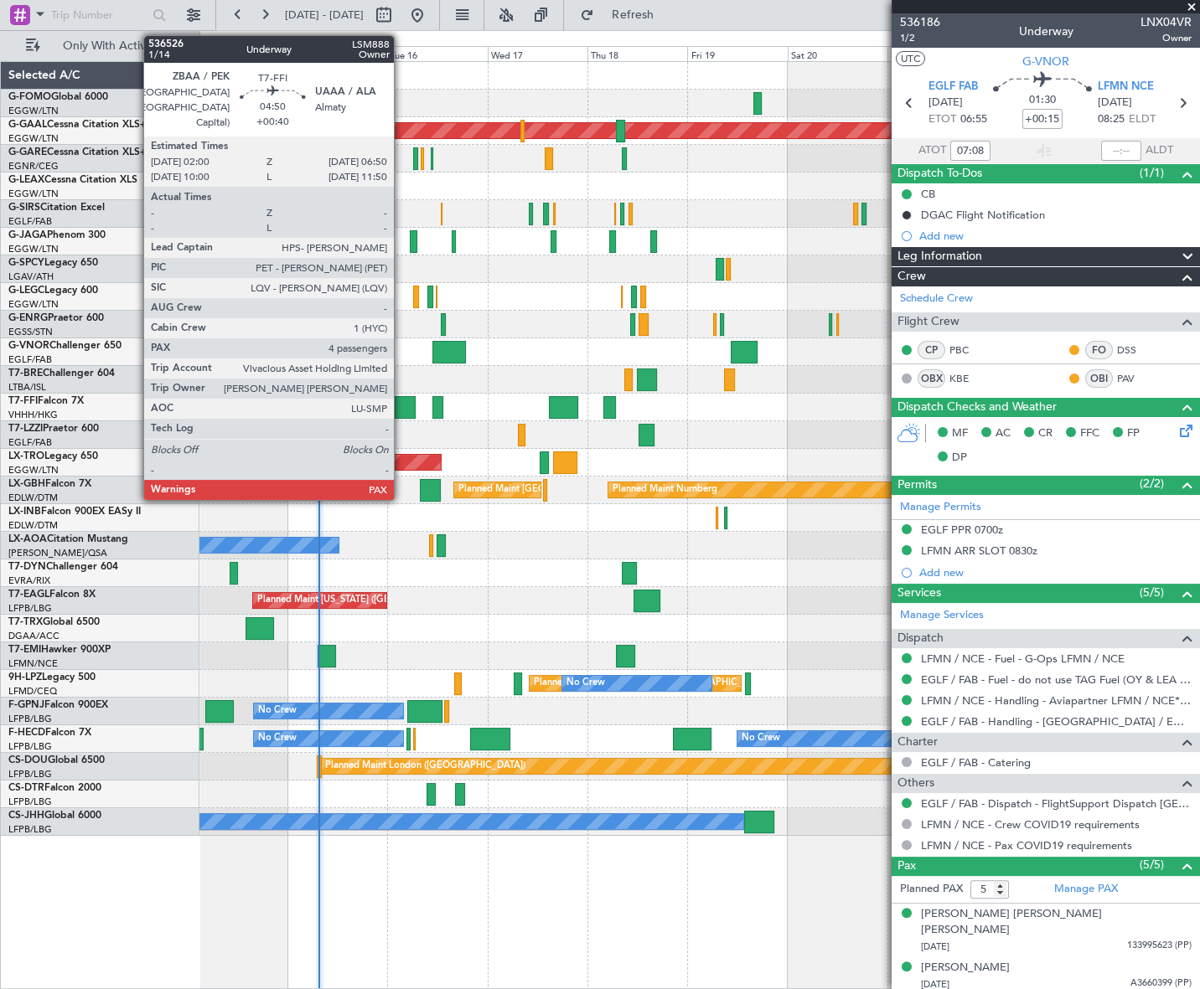
click at [401, 405] on div at bounding box center [405, 407] width 21 height 23
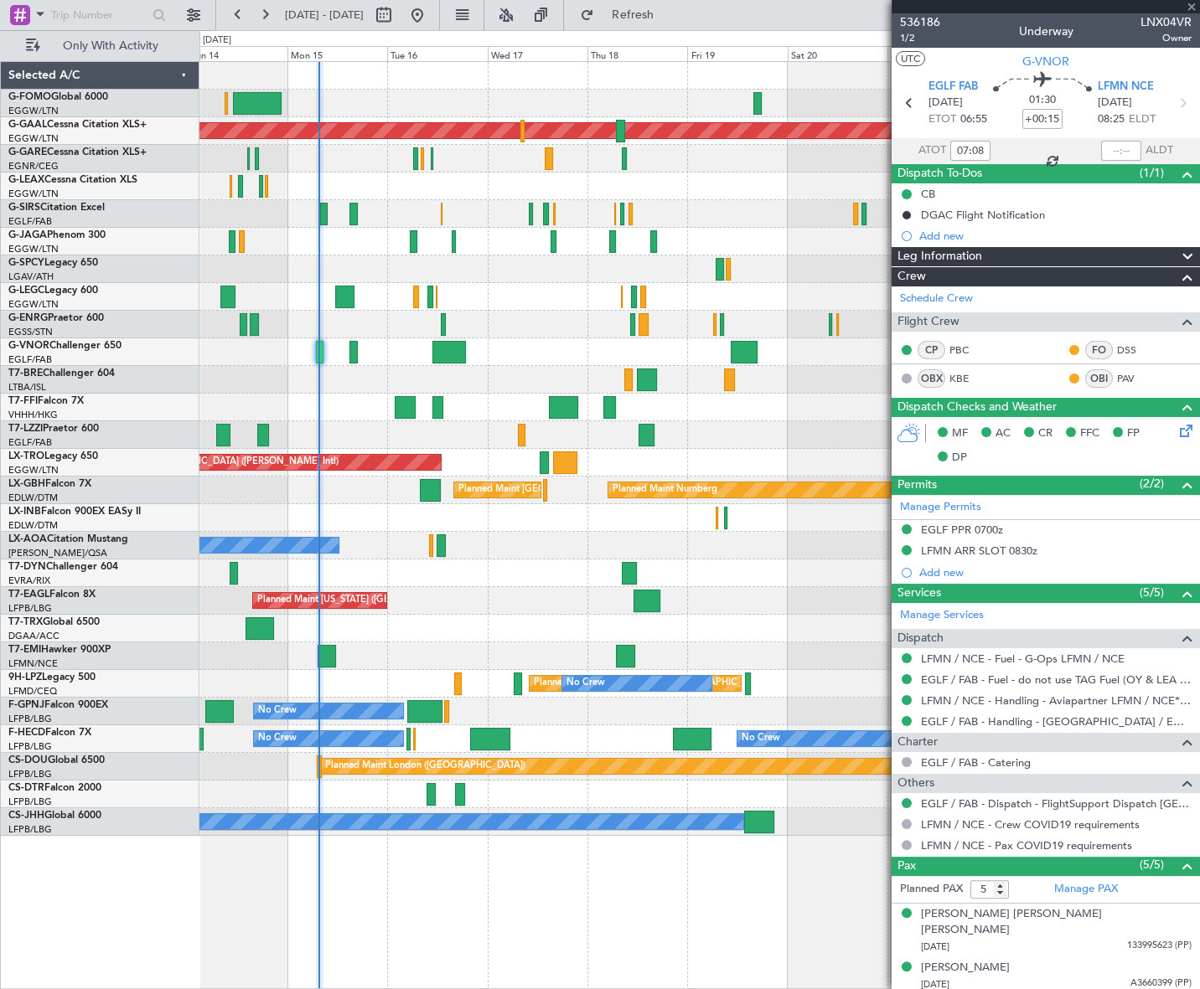
type input "+00:40"
type input "4"
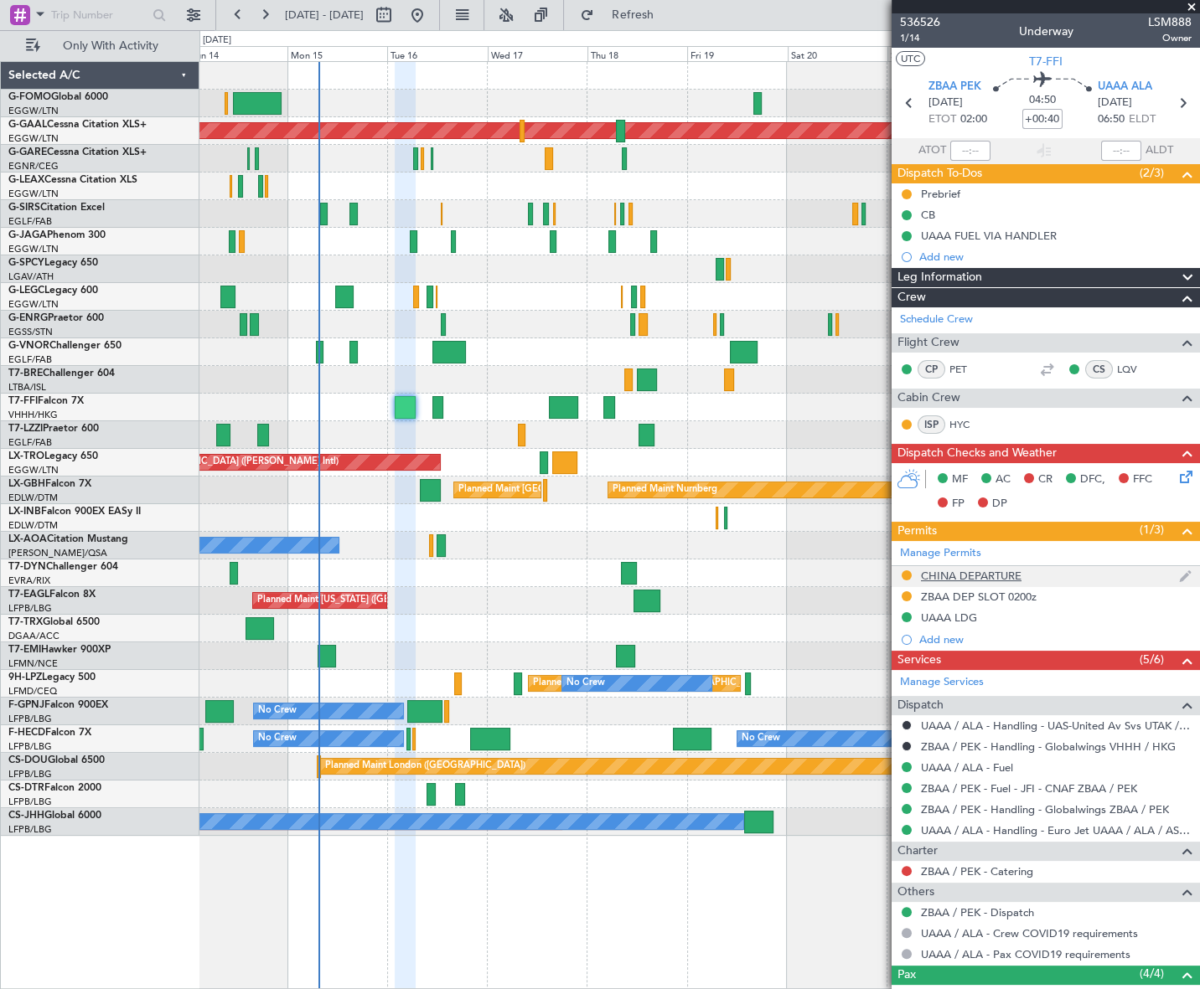
click at [1004, 578] on div "CHINA DEPARTURE" at bounding box center [971, 576] width 101 height 14
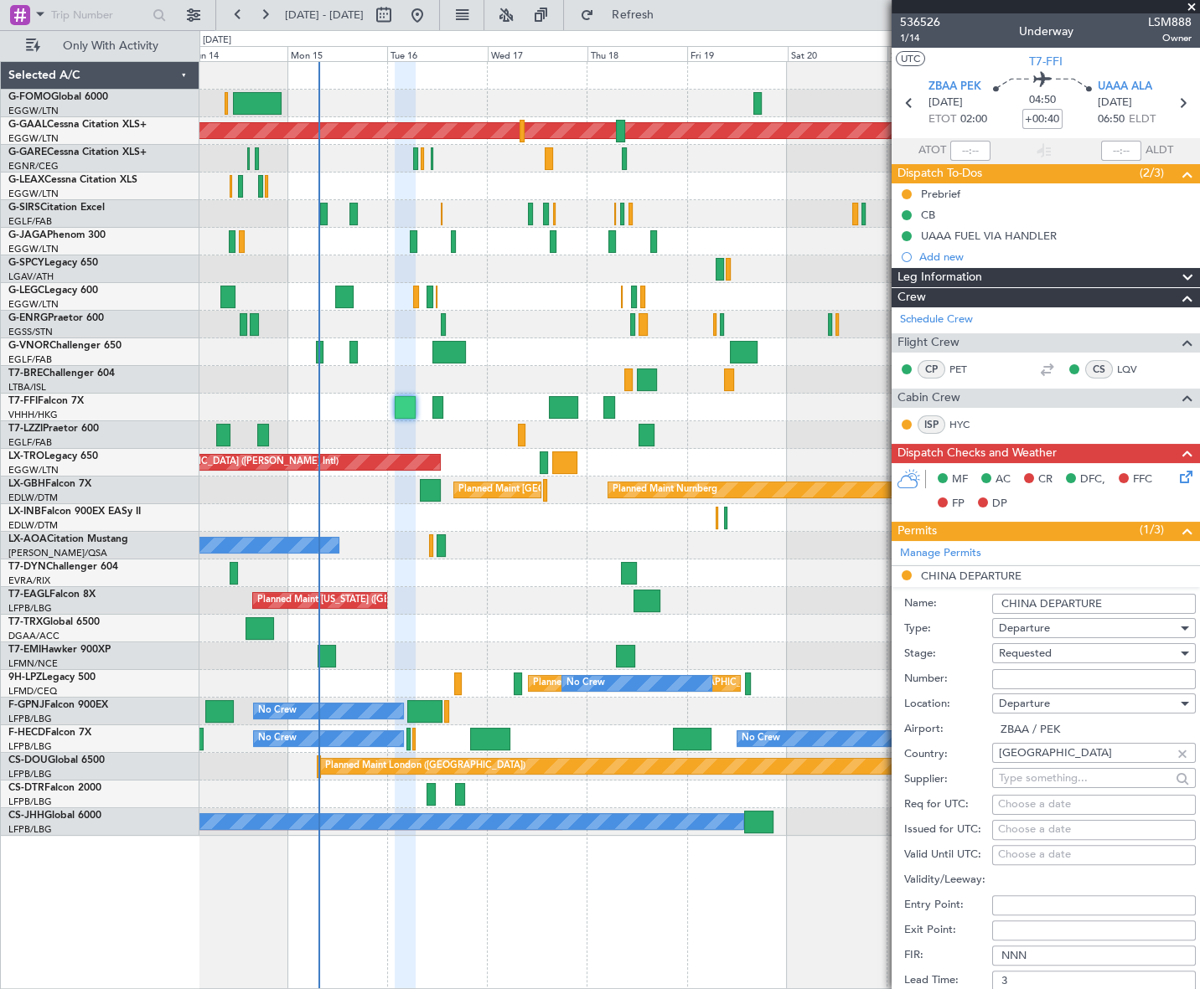
click at [1037, 683] on input "Number:" at bounding box center [1094, 679] width 204 height 20
paste input "CAD/B252339"
type input "CAD/B252339"
click at [1047, 651] on span "Requested" at bounding box center [1025, 653] width 53 height 15
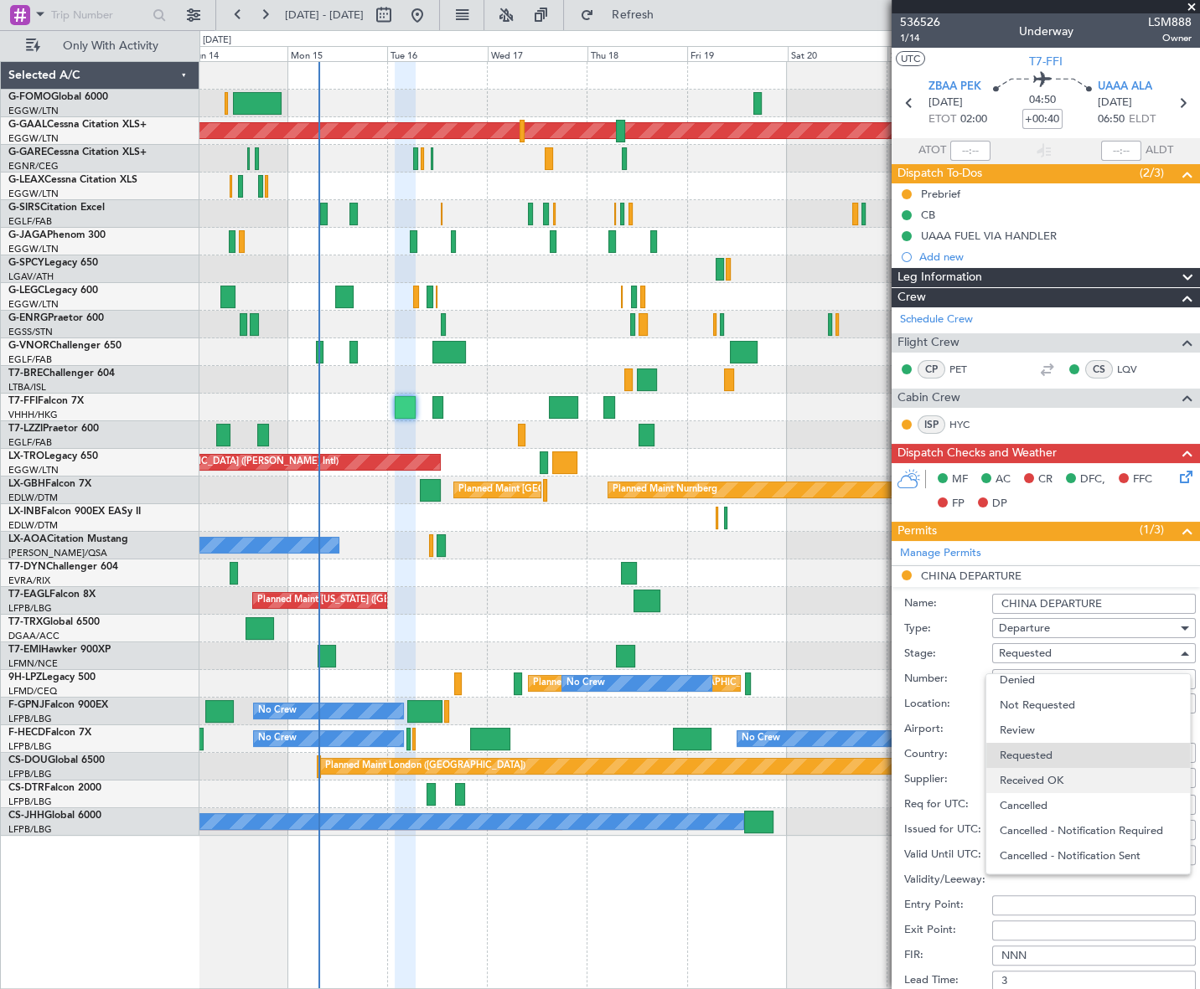
click at [1052, 769] on span "Received OK" at bounding box center [1088, 780] width 178 height 25
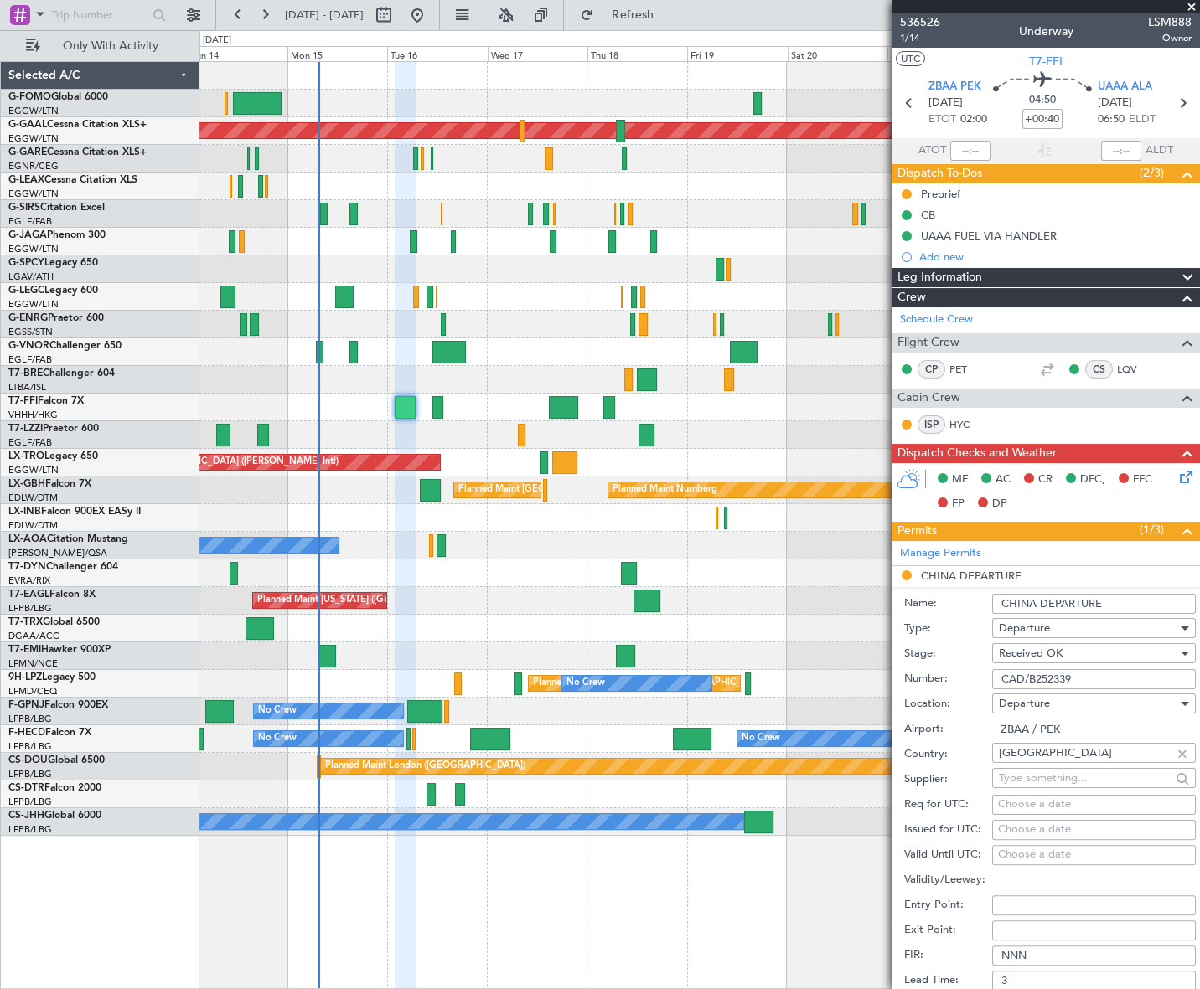
scroll to position [228, 0]
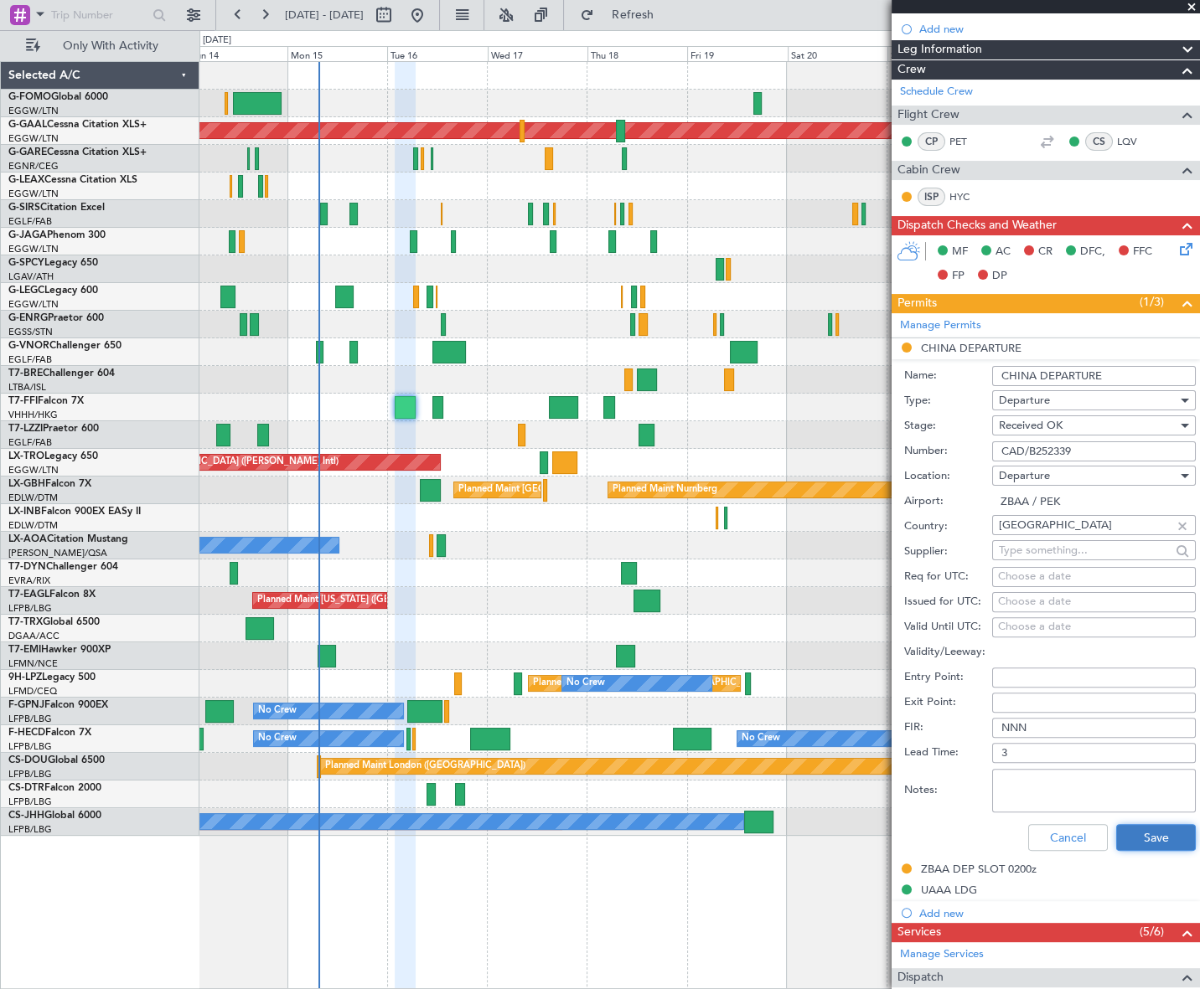
click at [1136, 833] on button "Save" at bounding box center [1156, 837] width 80 height 27
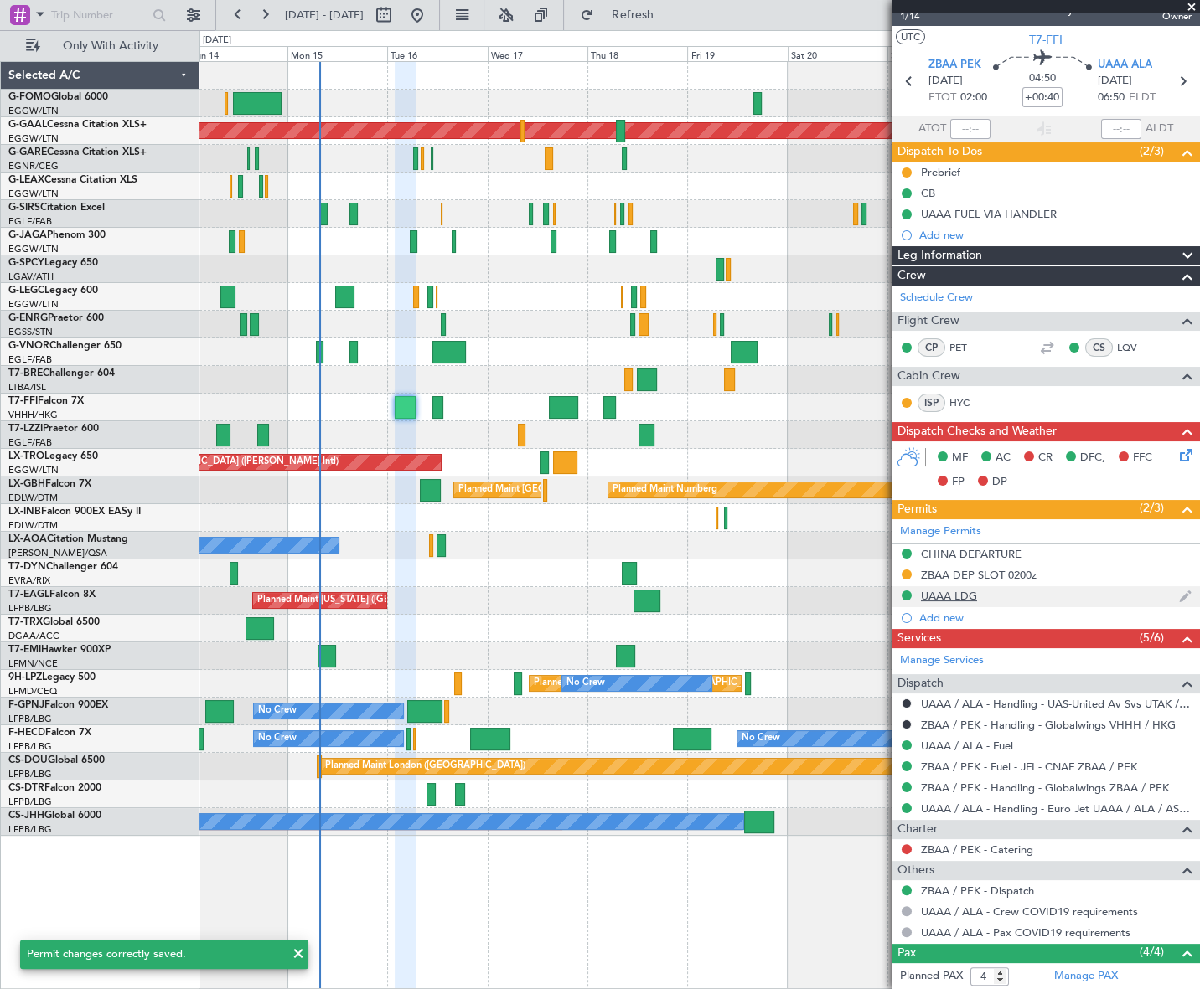
scroll to position [0, 0]
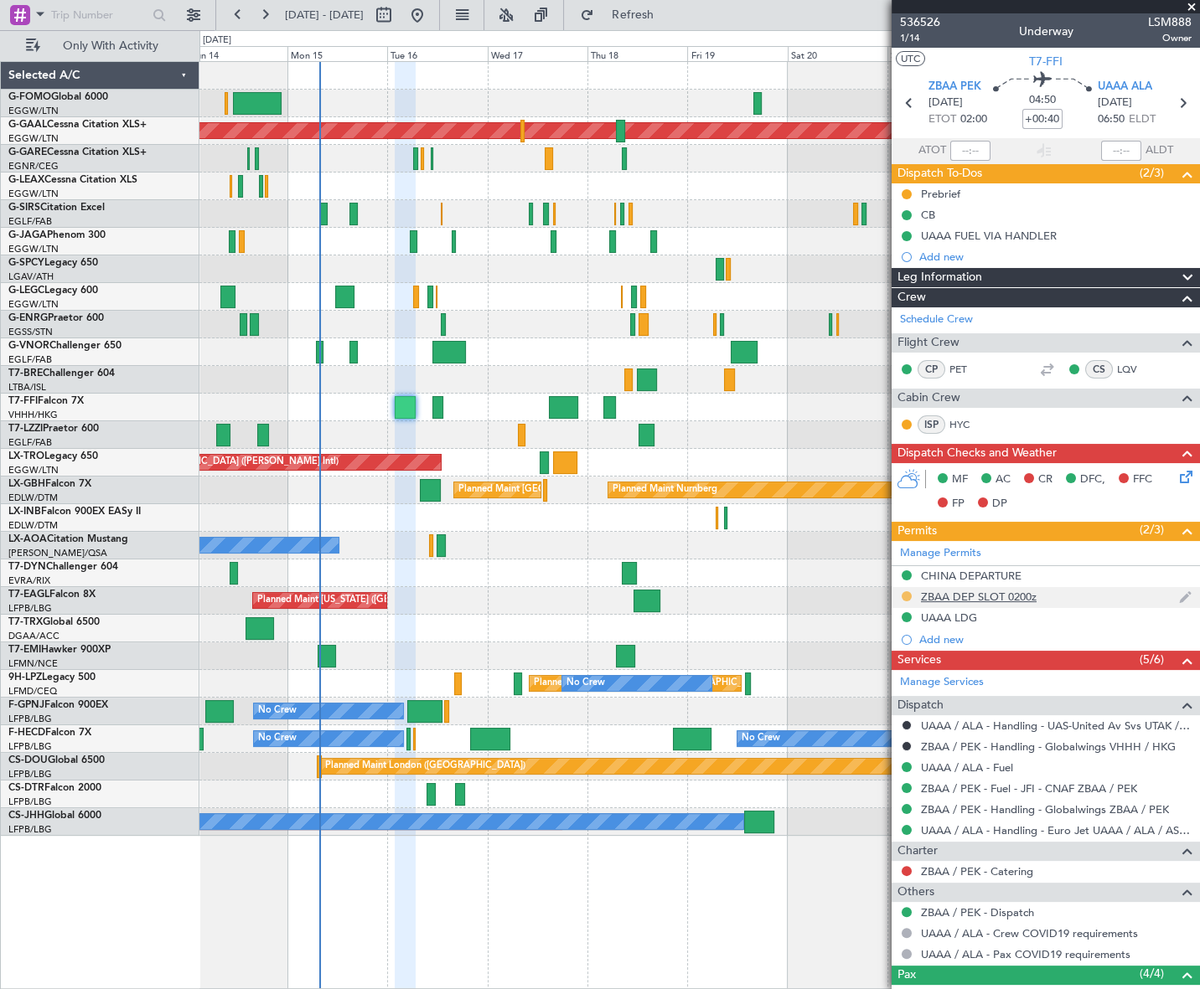
click at [904, 594] on button at bounding box center [906, 596] width 10 height 10
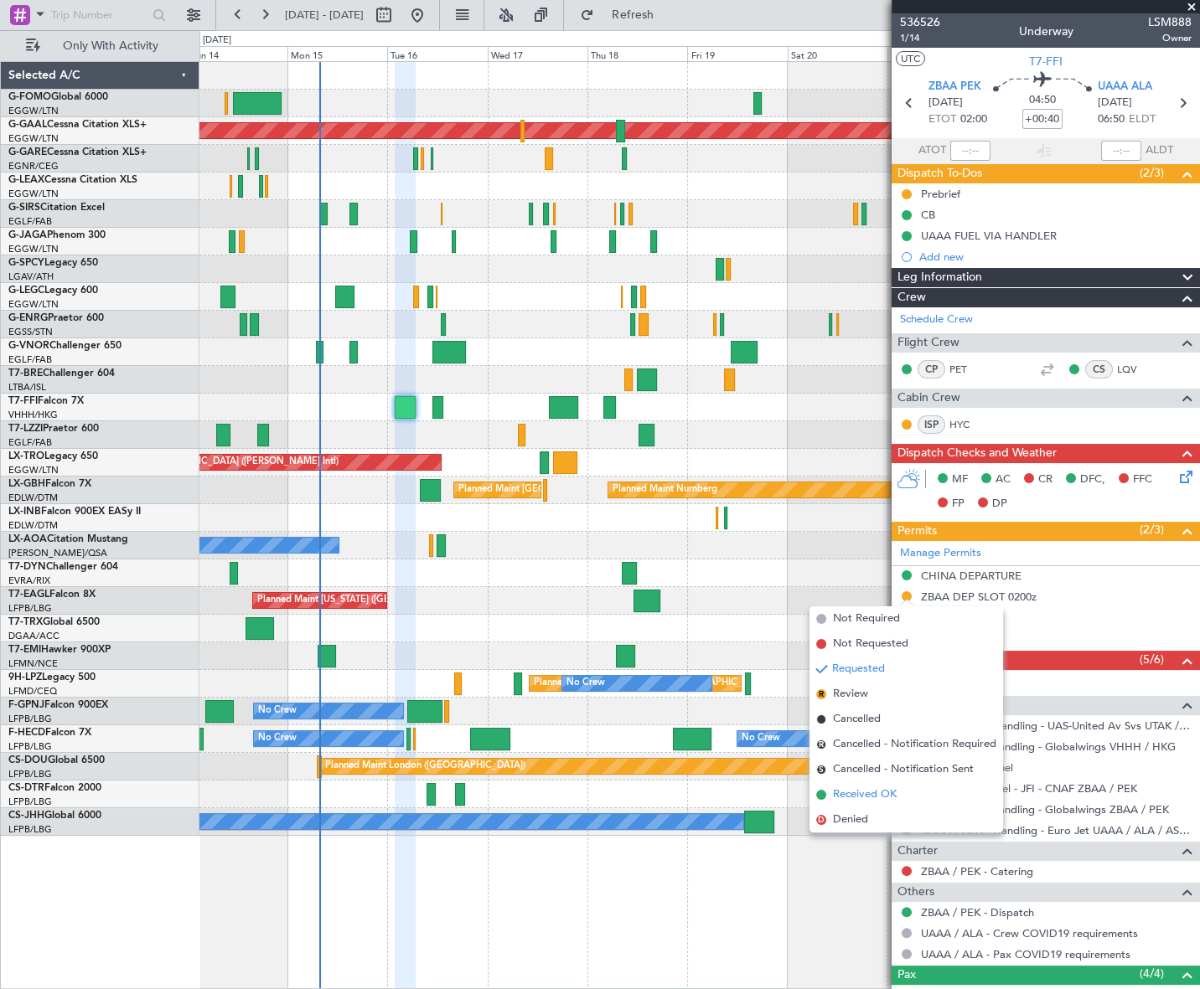
click at [854, 802] on span "Received OK" at bounding box center [865, 795] width 64 height 17
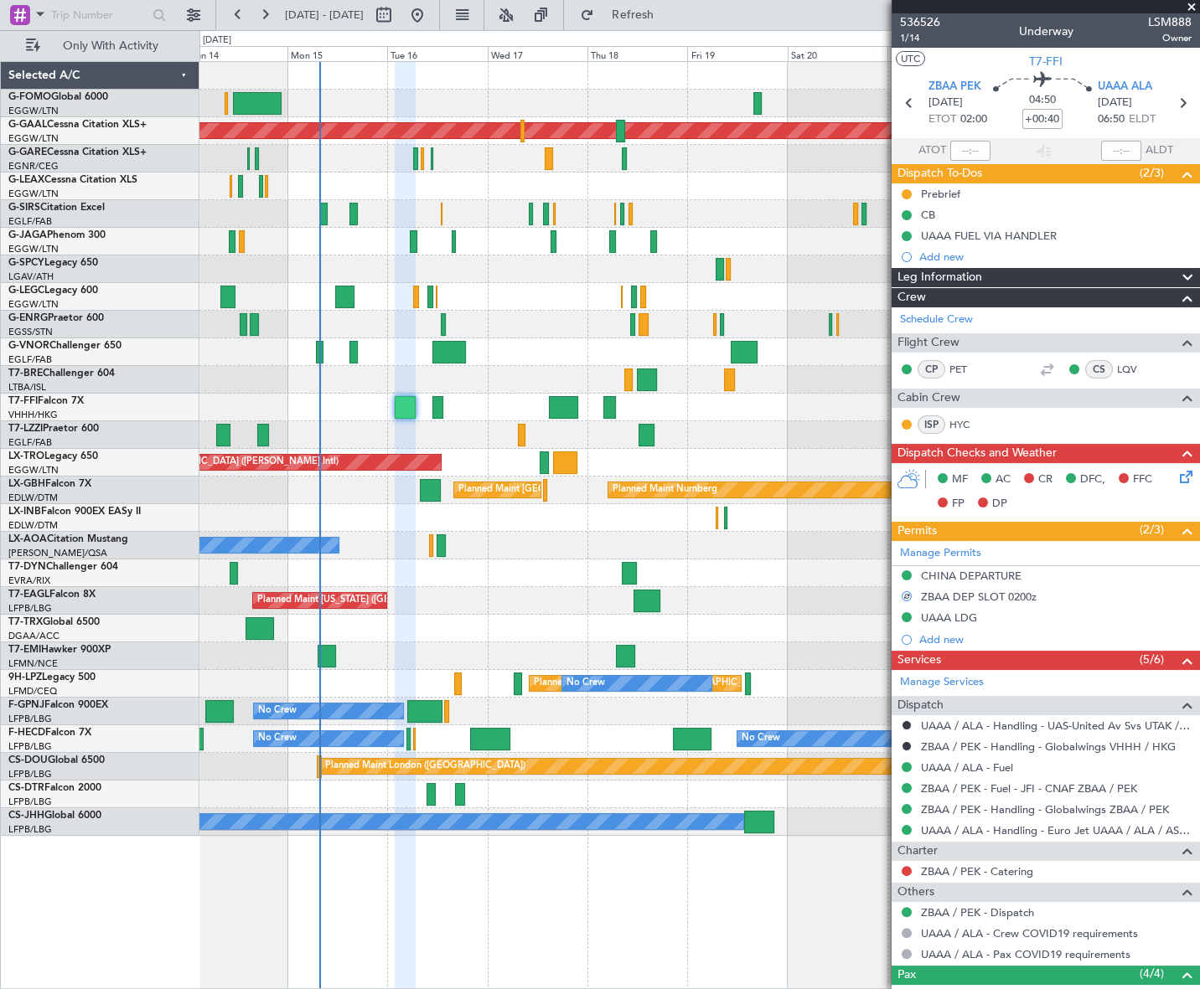
click at [938, 276] on span "Leg Information" at bounding box center [939, 277] width 85 height 19
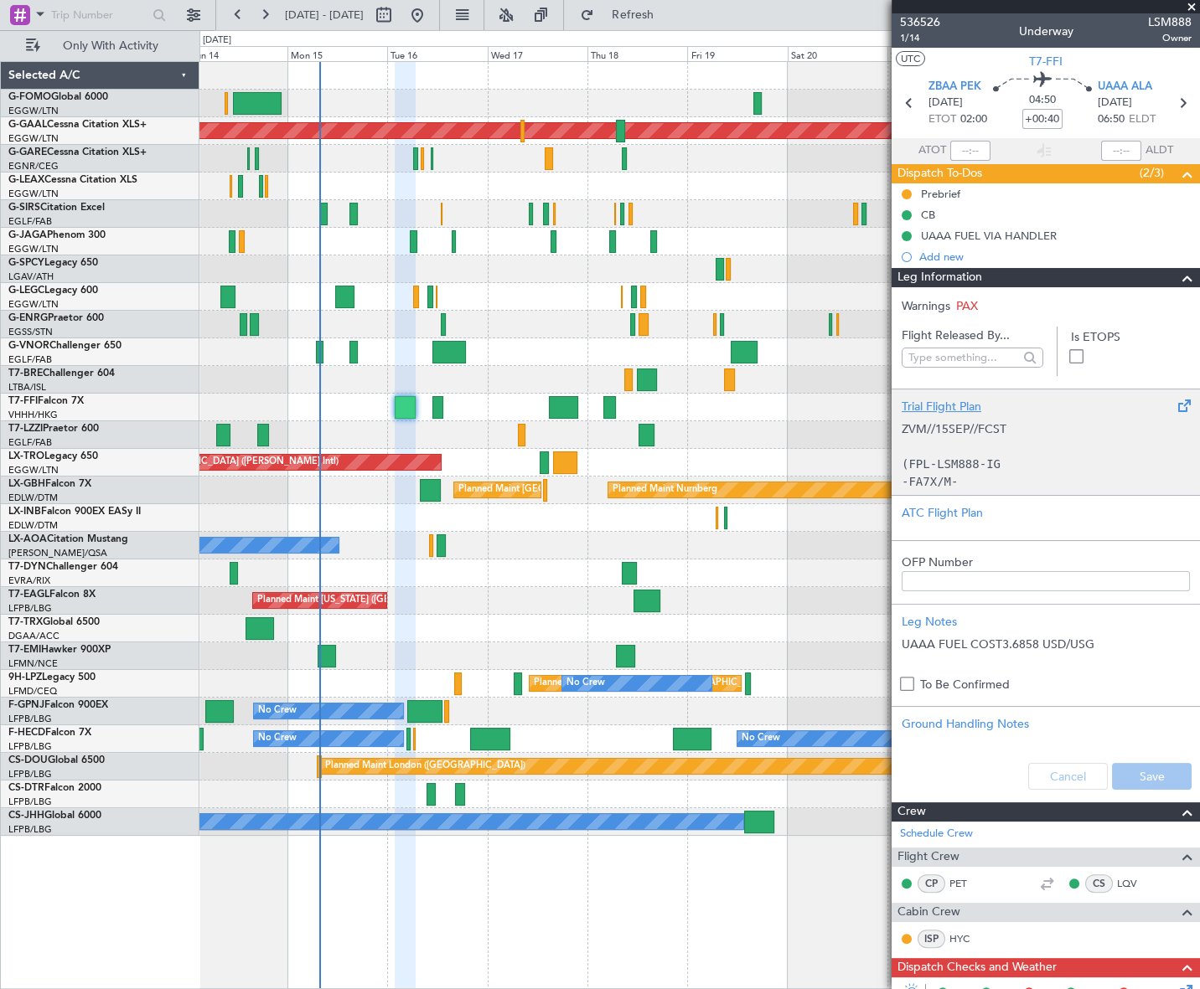
click at [954, 401] on div "Trial Flight Plan" at bounding box center [1045, 407] width 288 height 18
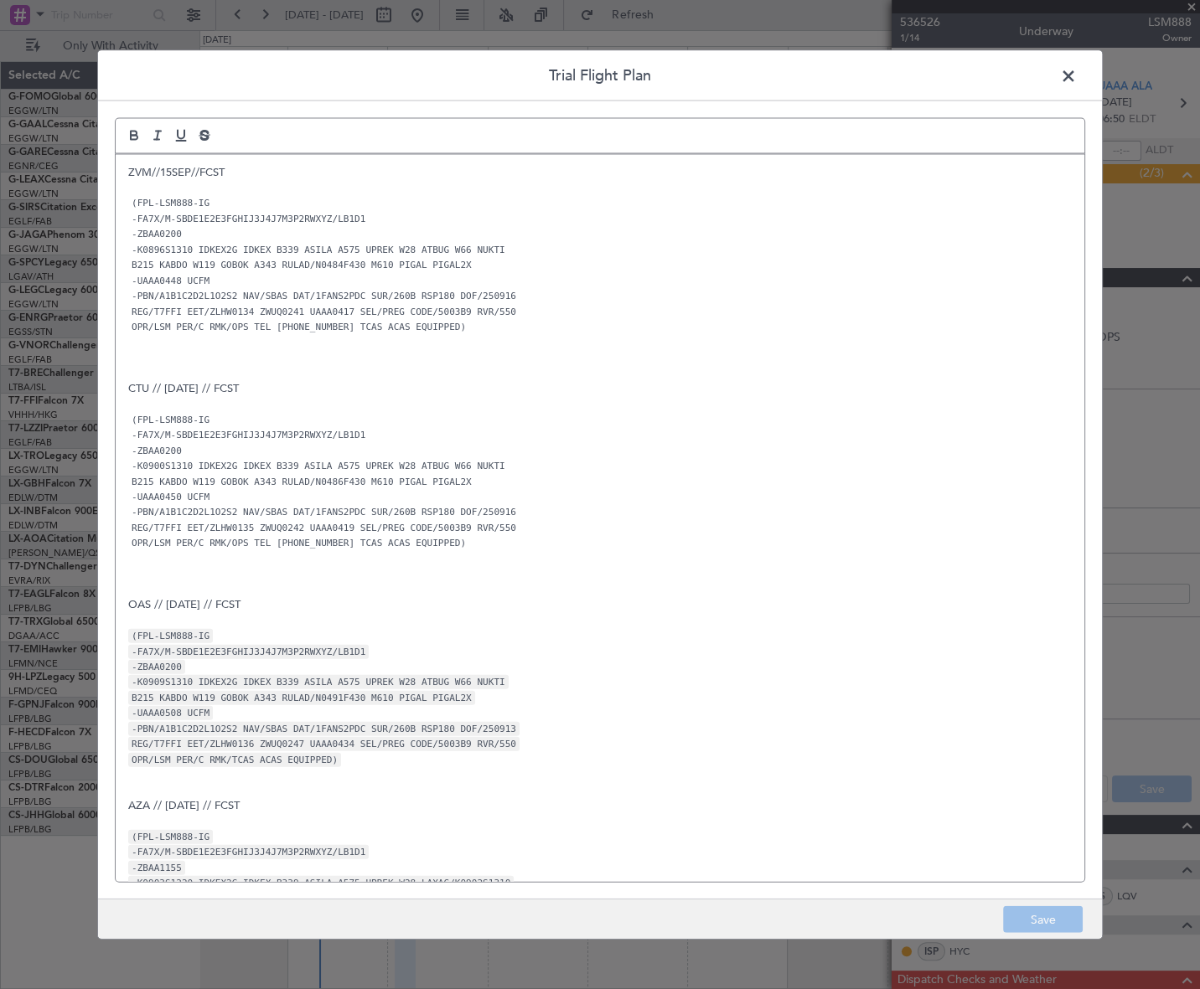
click at [131, 168] on p "ZVM//15SEP//FCST" at bounding box center [599, 171] width 943 height 15
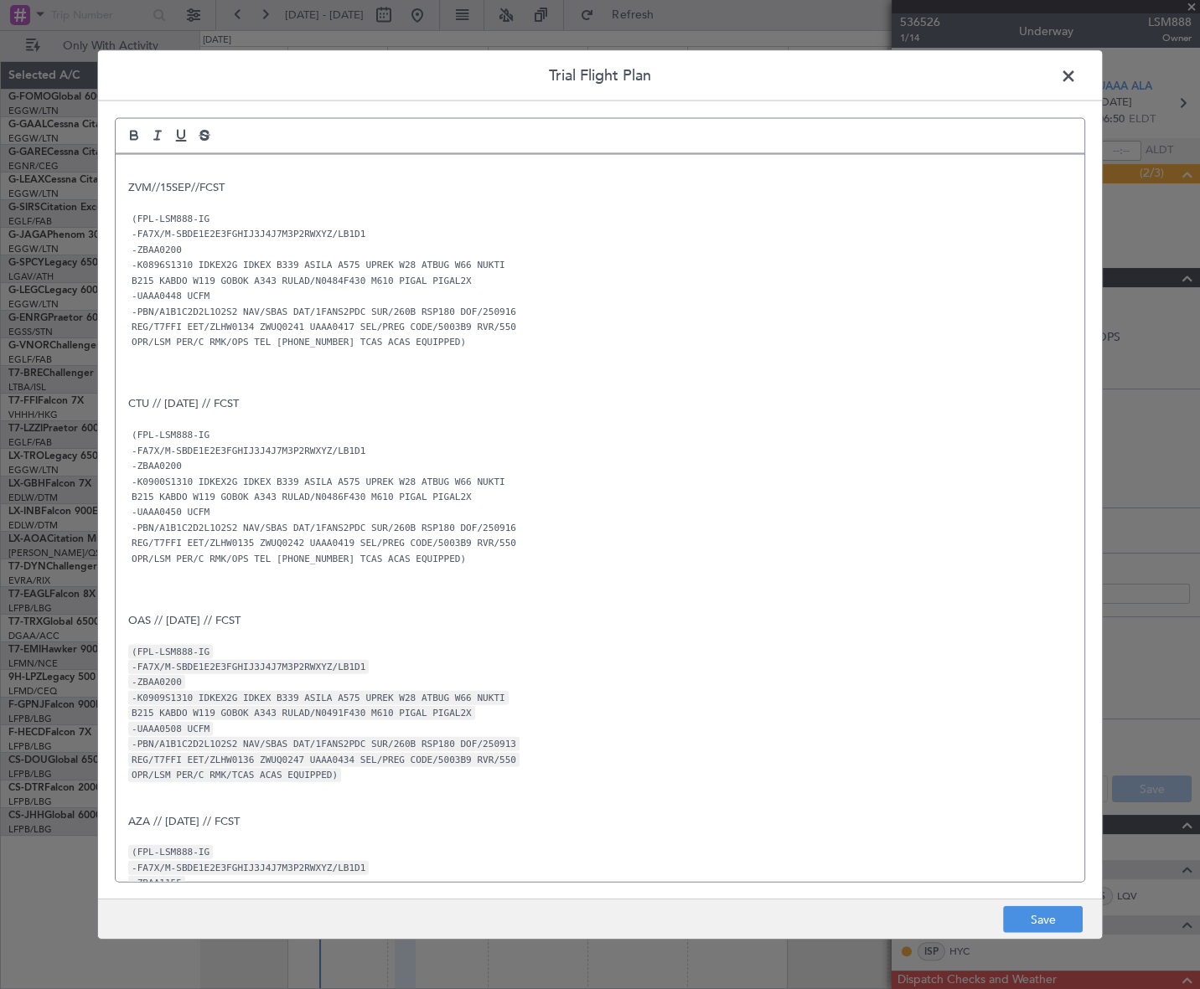
click at [133, 161] on div "ZVM//15SEP//FCST (FPL-LSM888-IG -FA7X/M-SBDE1E2E3FGHIJ3J4J7M3P2RWXYZ/LB1D1 -ZBA…" at bounding box center [600, 518] width 968 height 728
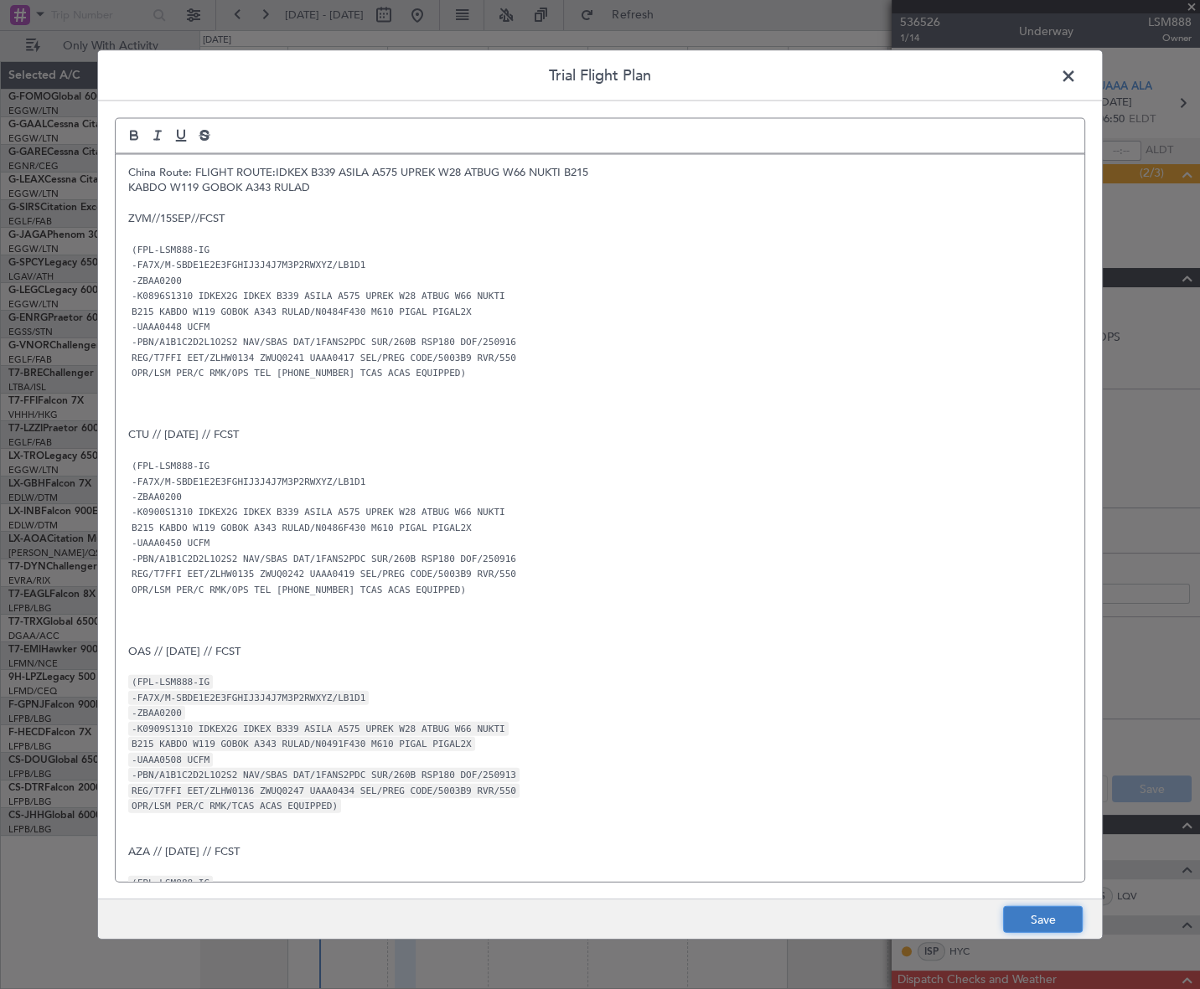
click at [1064, 925] on button "Save" at bounding box center [1043, 919] width 80 height 27
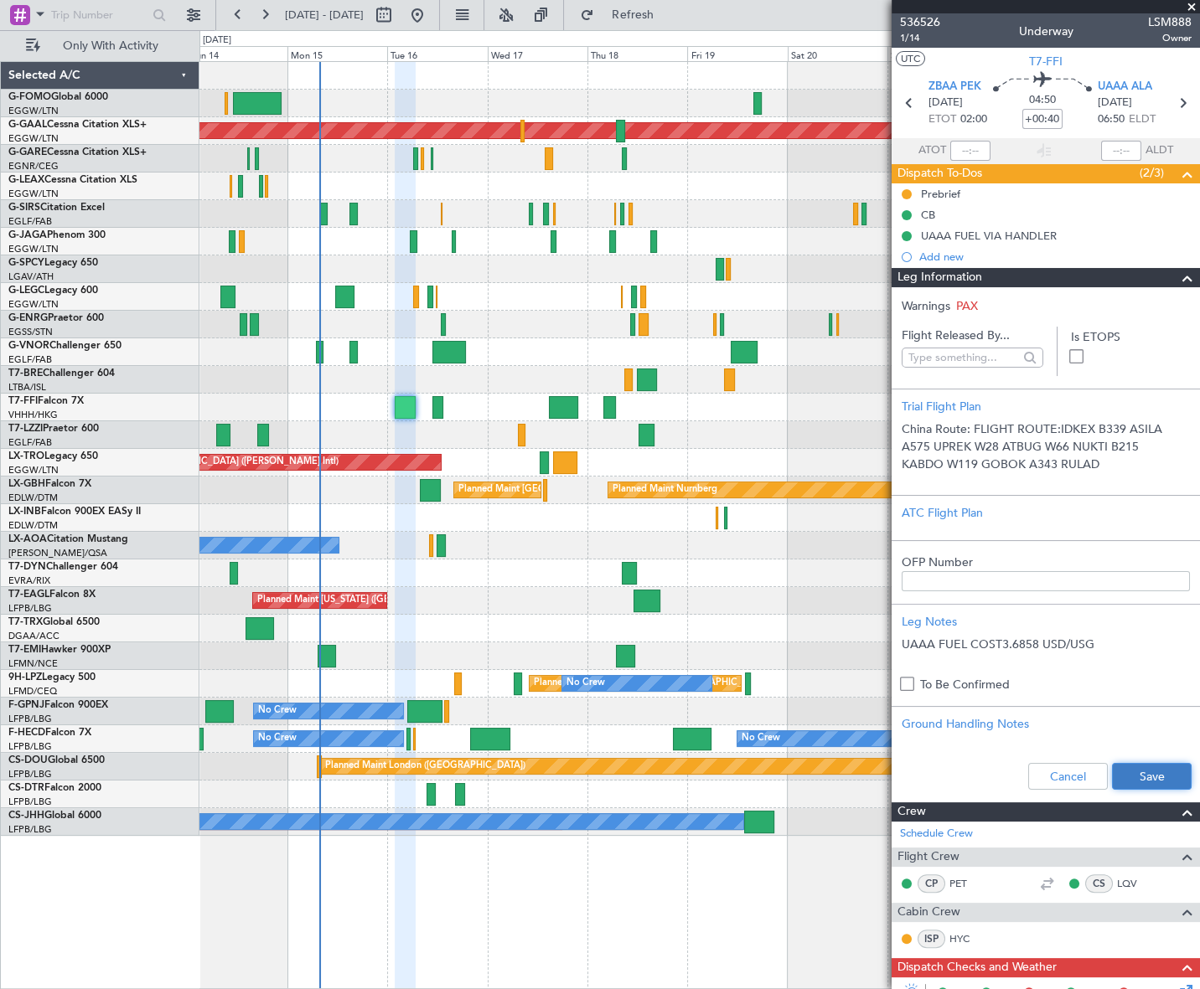
click at [1148, 779] on button "Save" at bounding box center [1152, 776] width 80 height 27
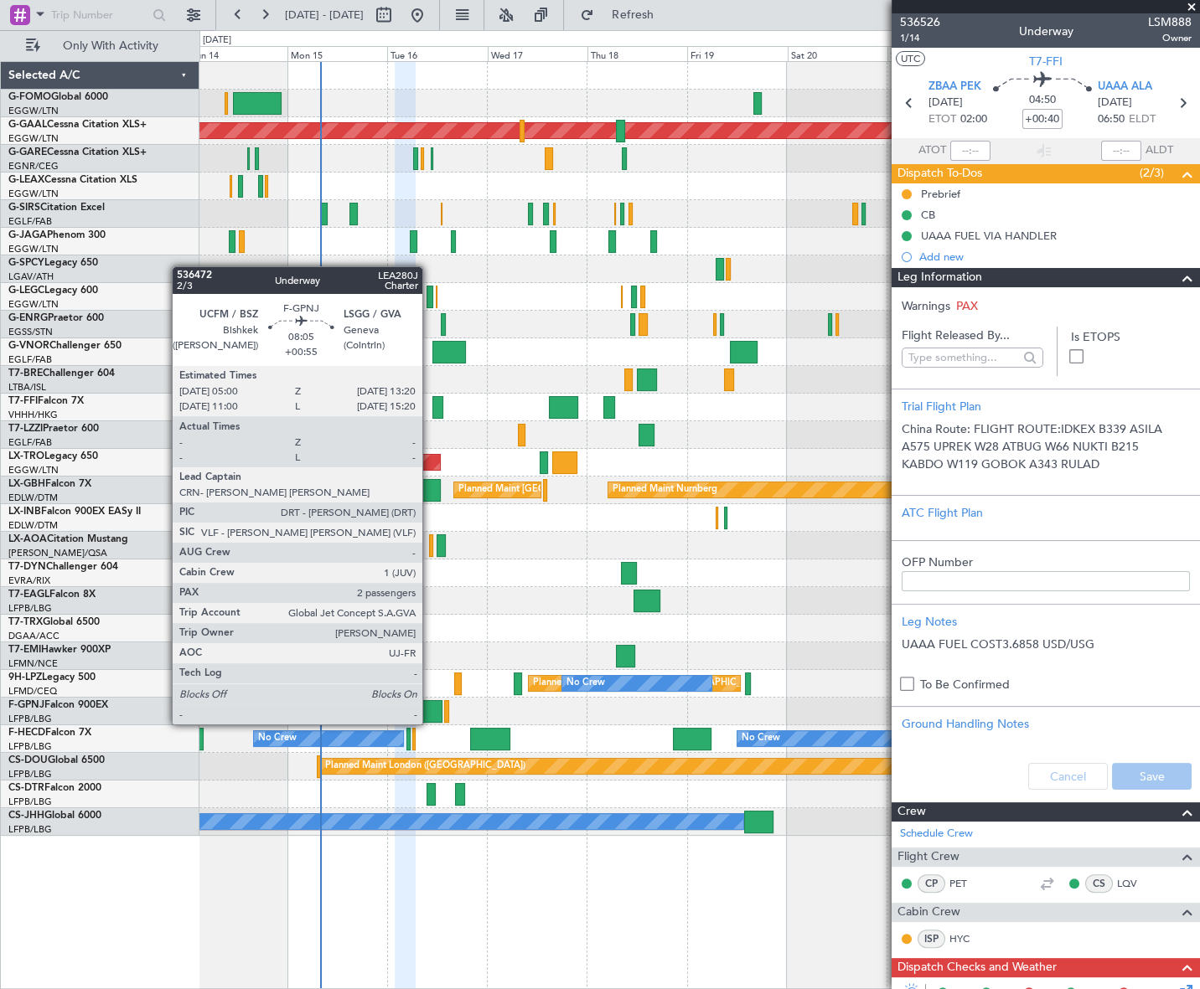
click at [430, 708] on div at bounding box center [424, 711] width 35 height 23
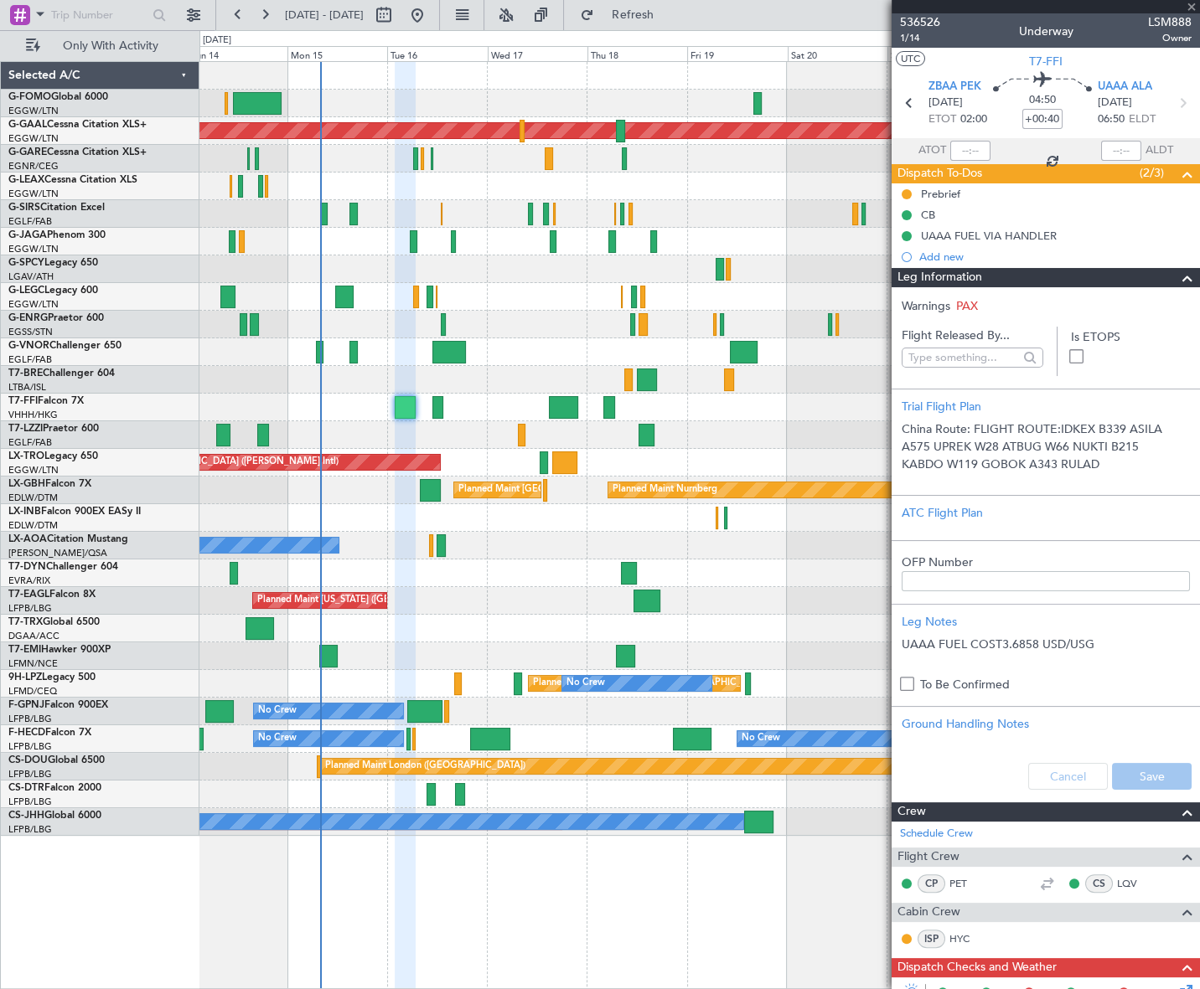
type input "+00:55"
type input "2"
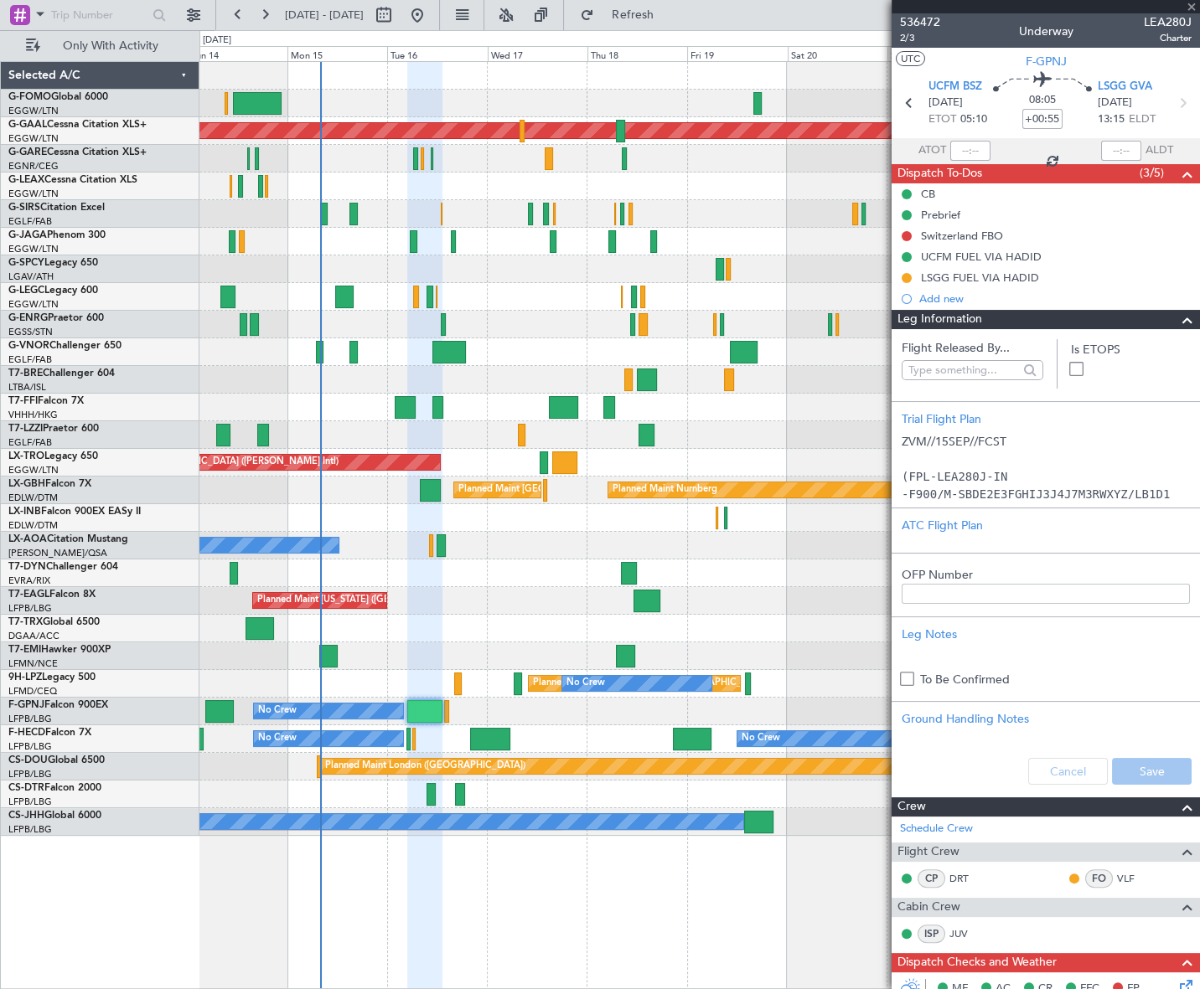
click at [1177, 321] on span at bounding box center [1187, 320] width 20 height 20
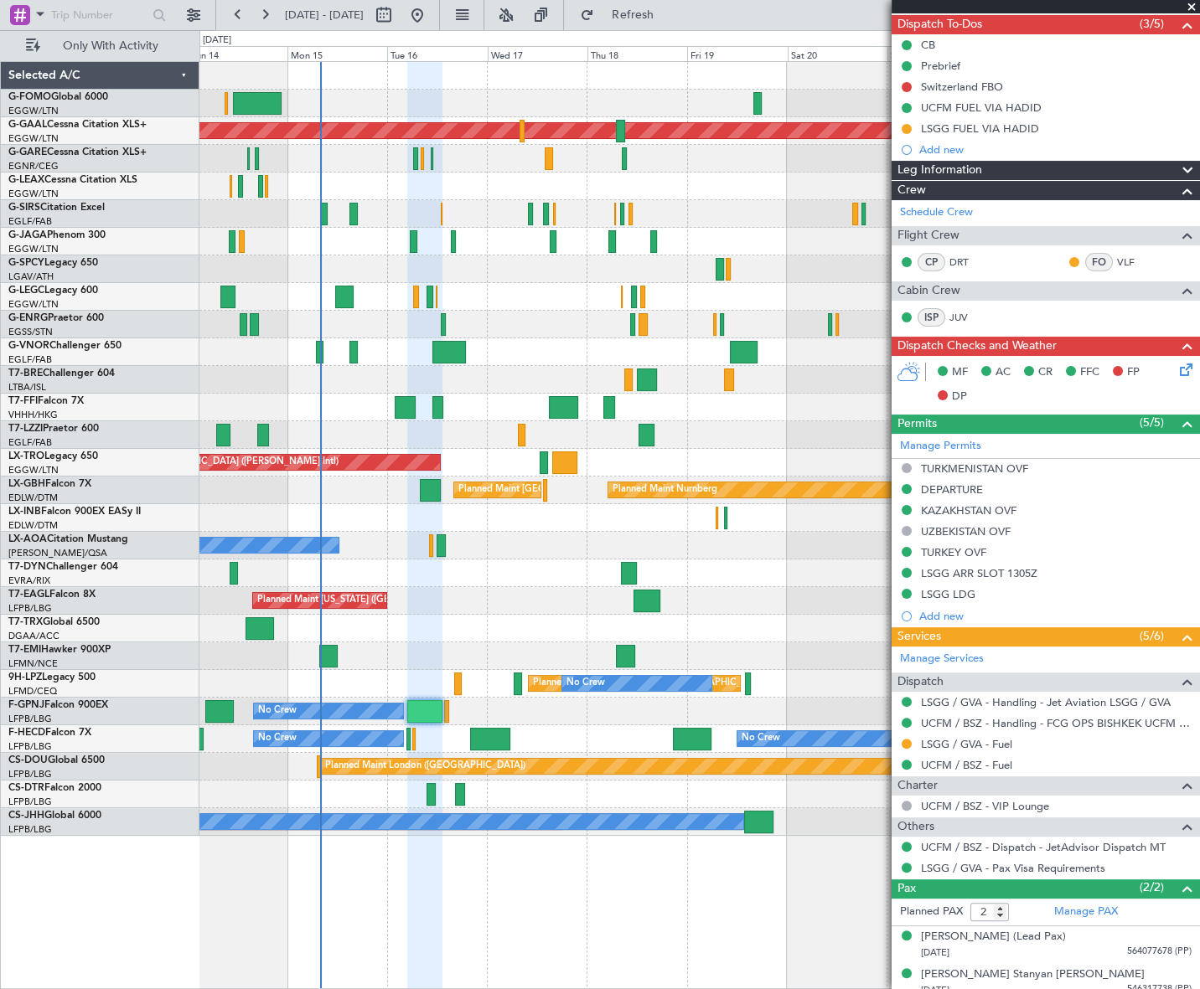
scroll to position [152, 0]
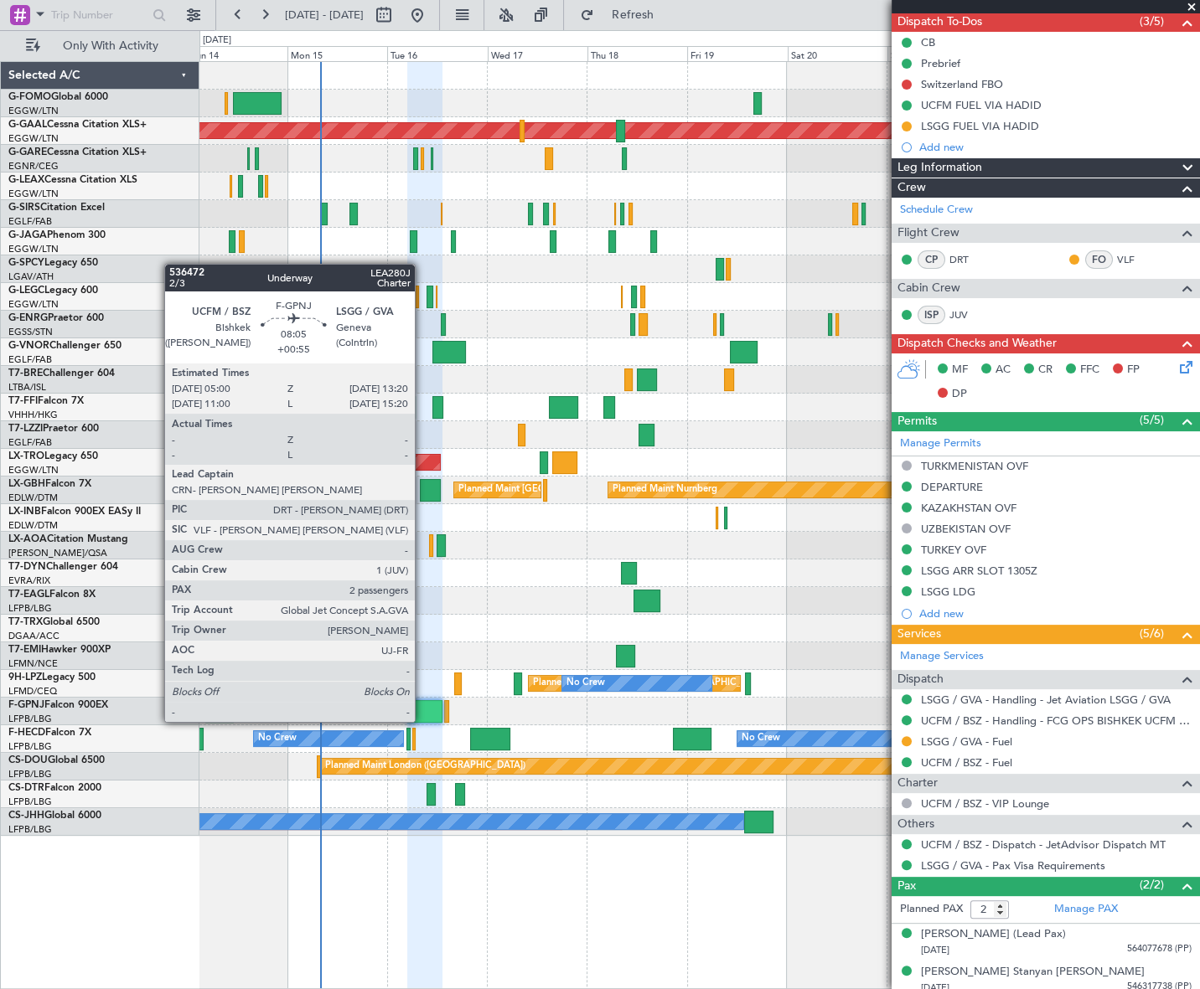
click at [422, 706] on div at bounding box center [424, 711] width 35 height 23
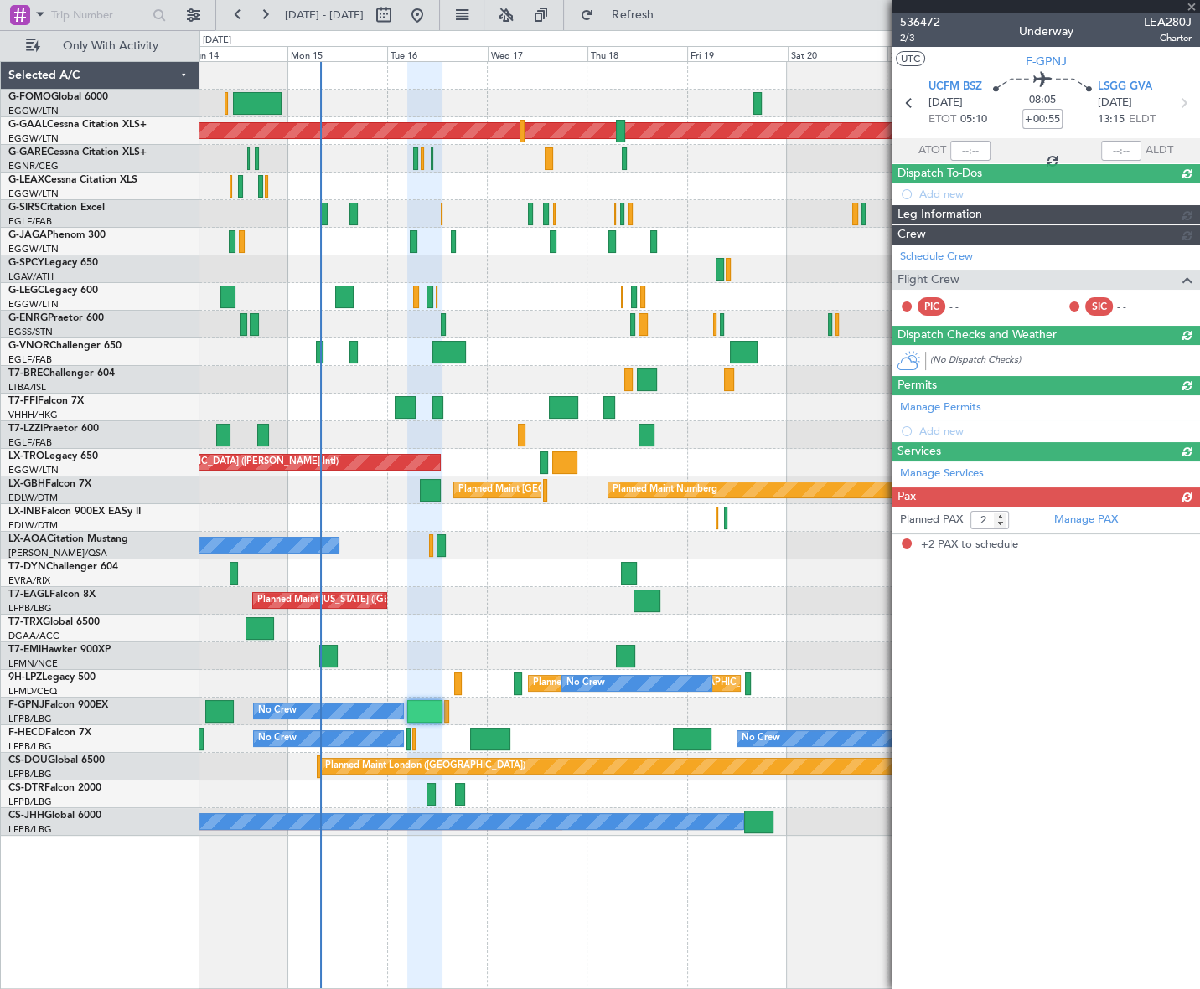
scroll to position [0, 0]
